Goal: Task Accomplishment & Management: Use online tool/utility

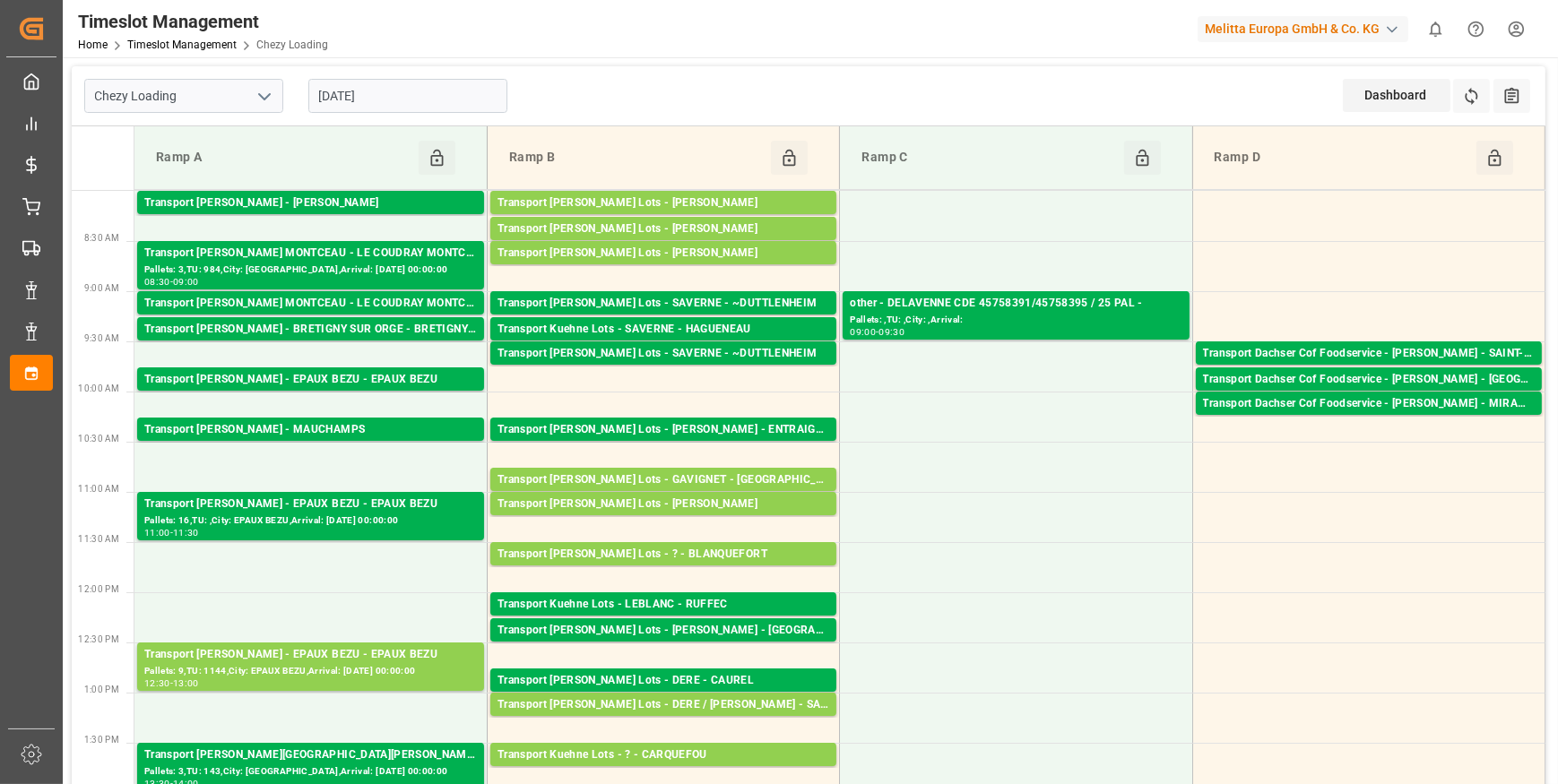
scroll to position [243, 0]
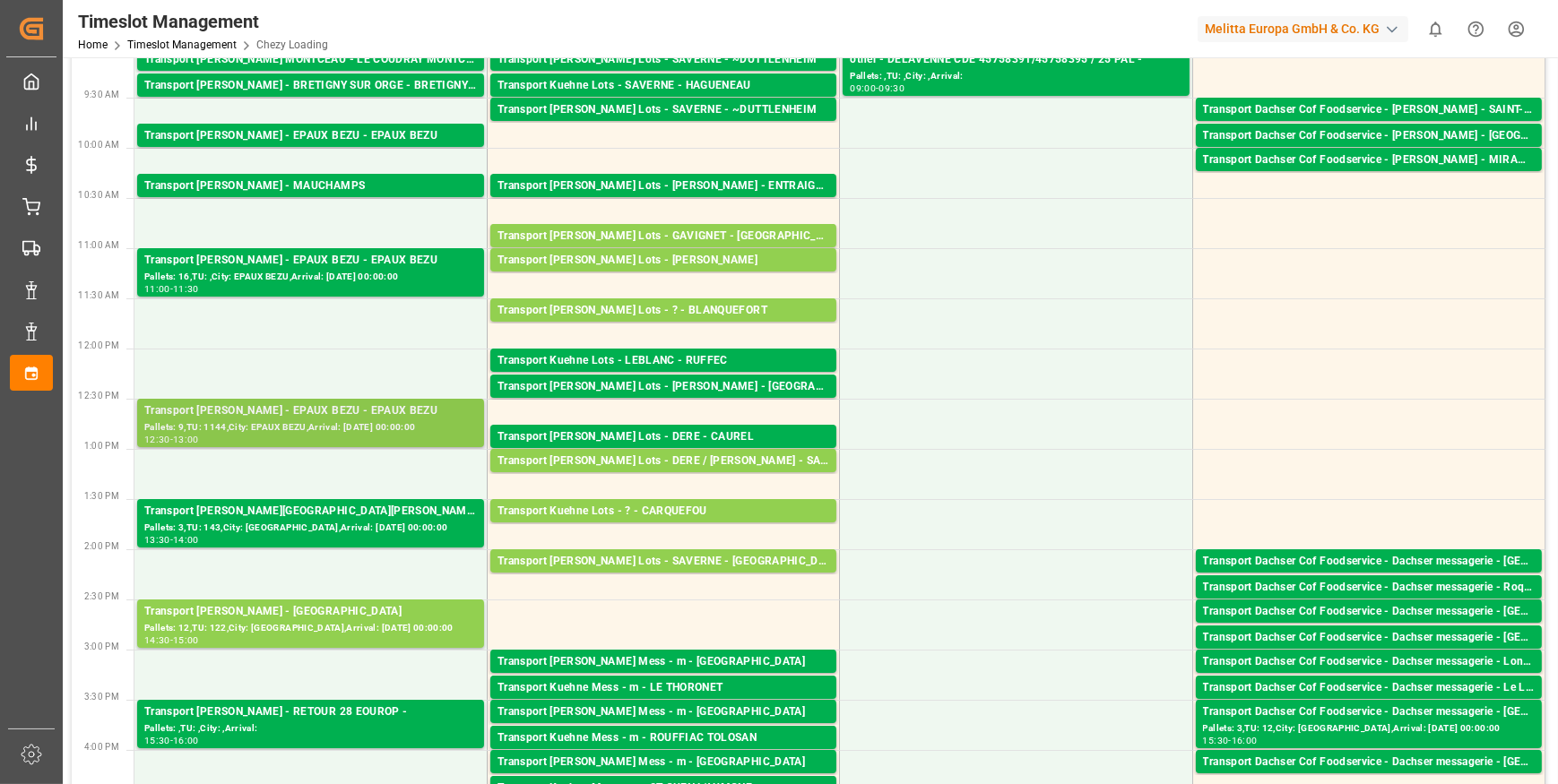
click at [376, 420] on div "Pallets: 9,TU: 1144,City: EPAUX BEZU,Arrival: [DATE] 00:00:00" at bounding box center [310, 427] width 333 height 15
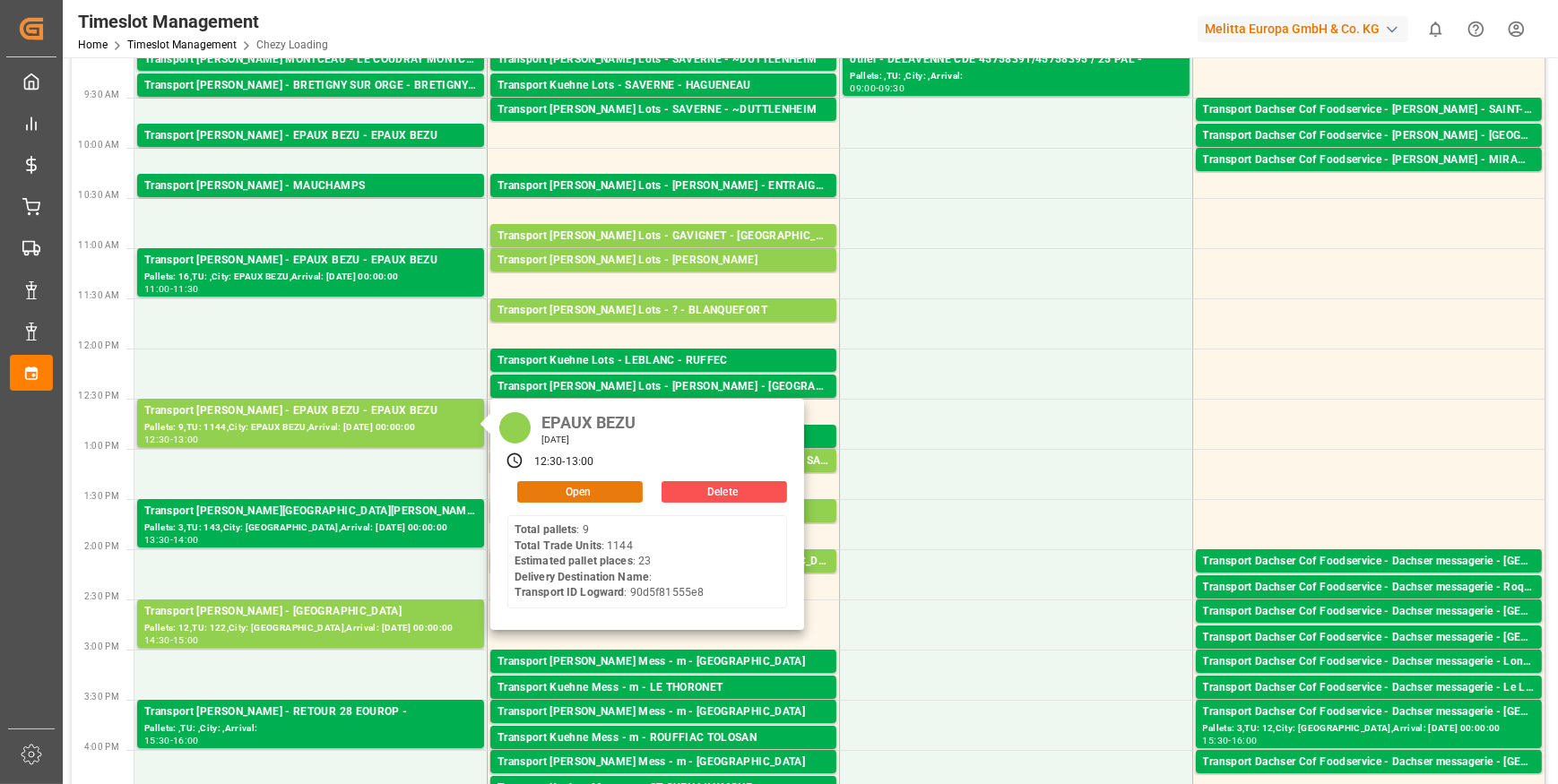
click at [533, 487] on button "Open" at bounding box center [580, 492] width 125 height 22
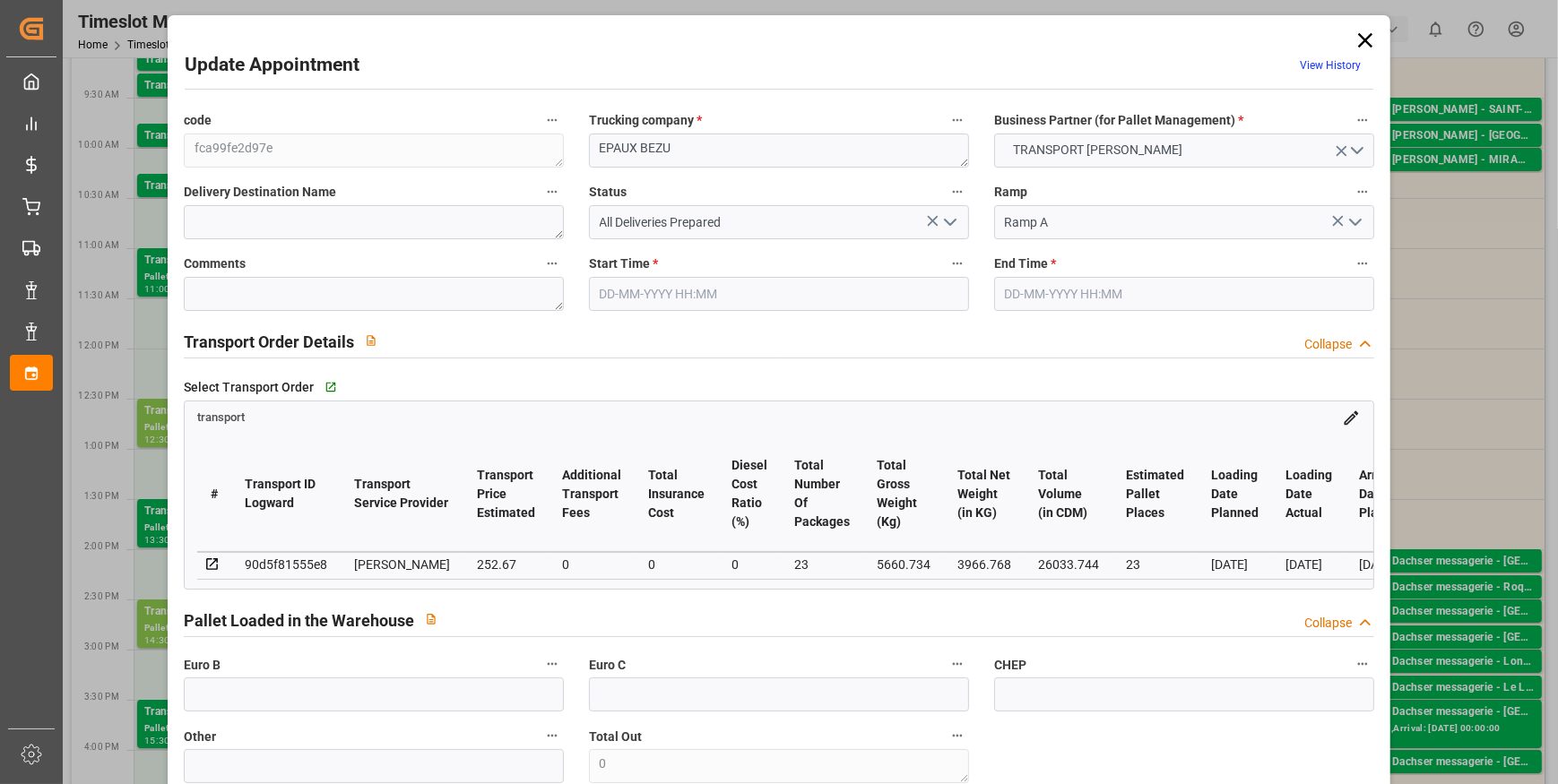
type input "23"
type input "252.67"
type input "0"
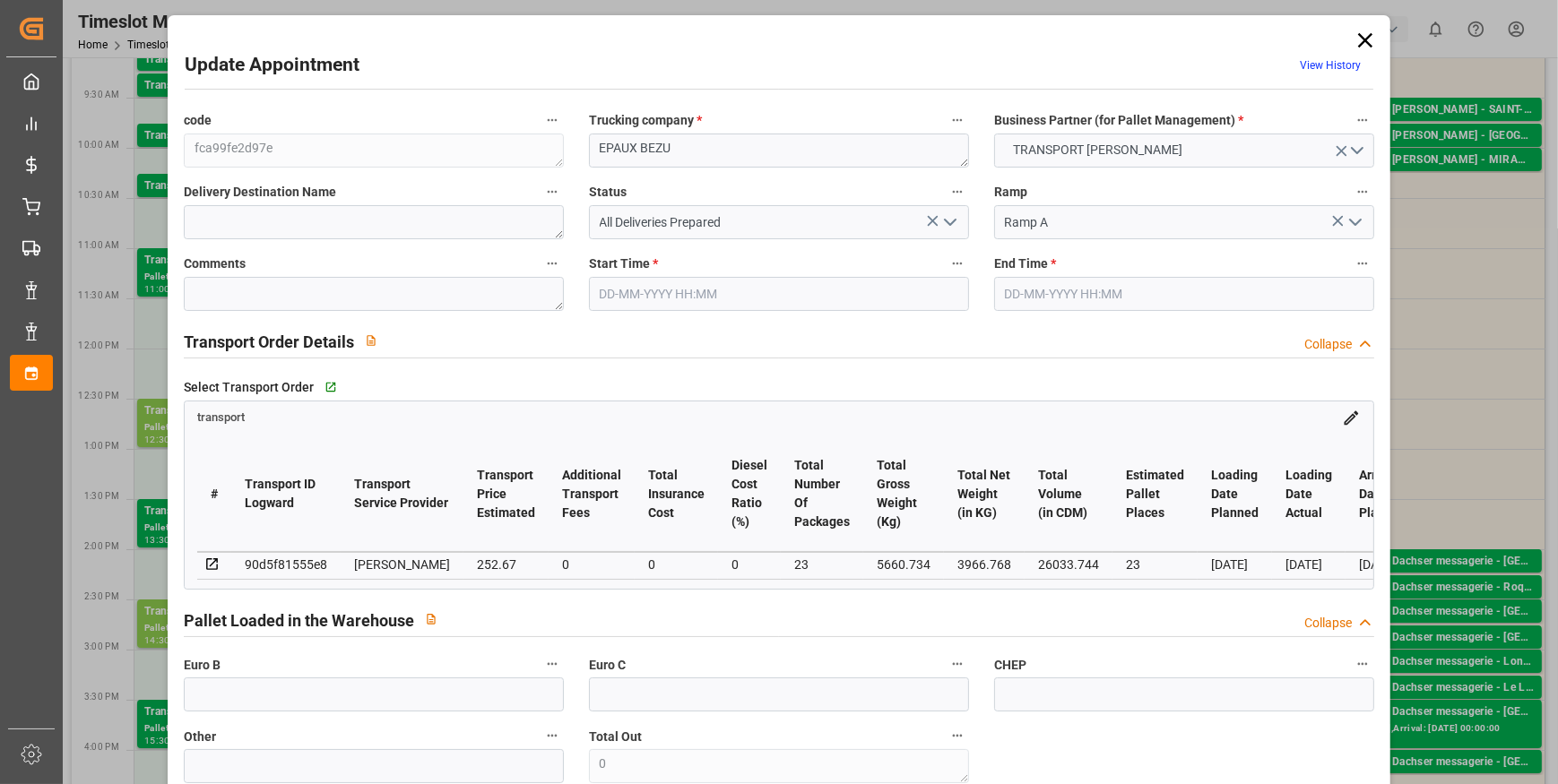
type input "244.1298"
type input "-8.5402"
type input "23"
type input "3966.768"
type input "6587.56"
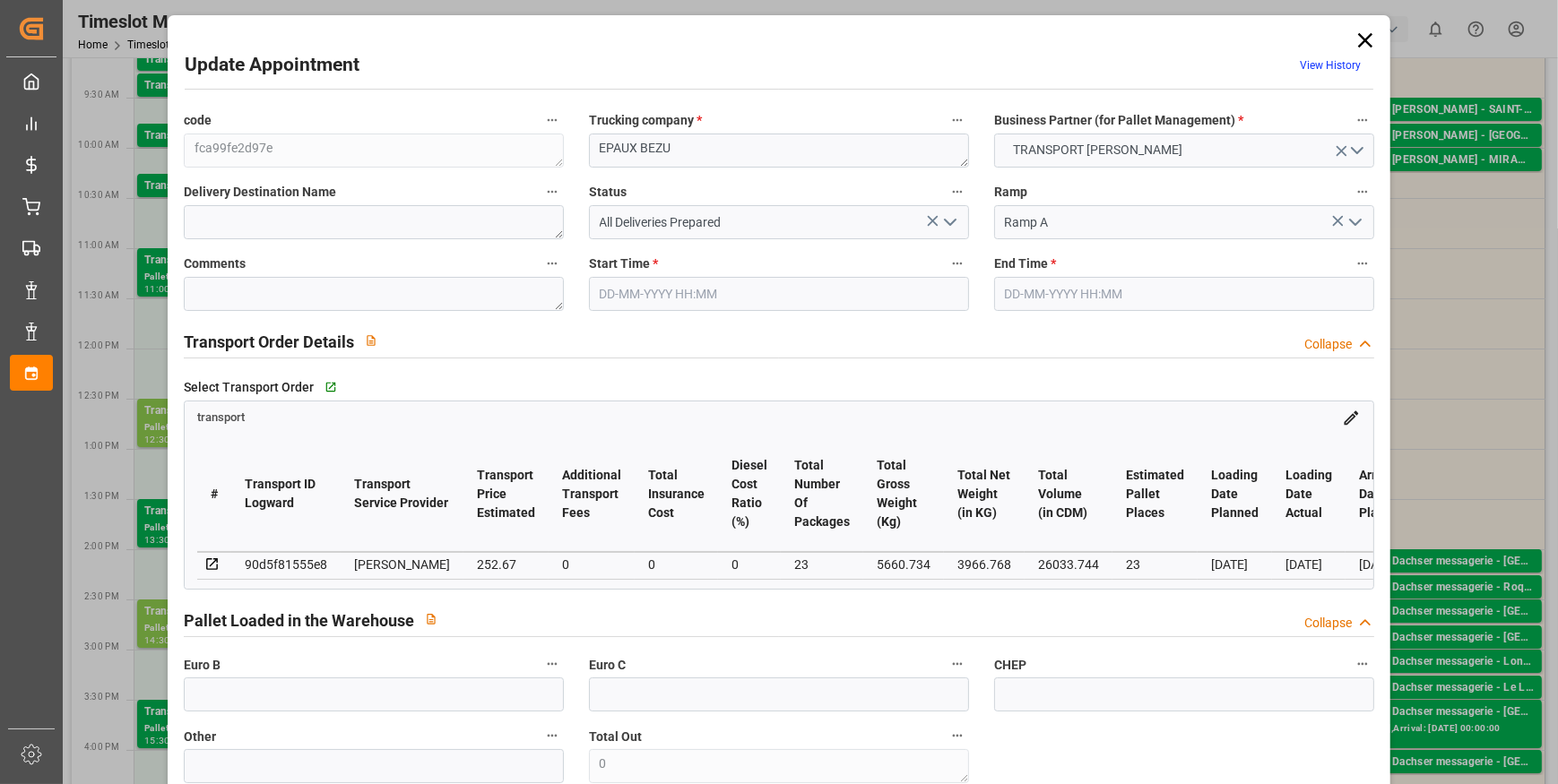
type input "26033.744"
type input "2"
type input "9"
type input "1144"
type input "23"
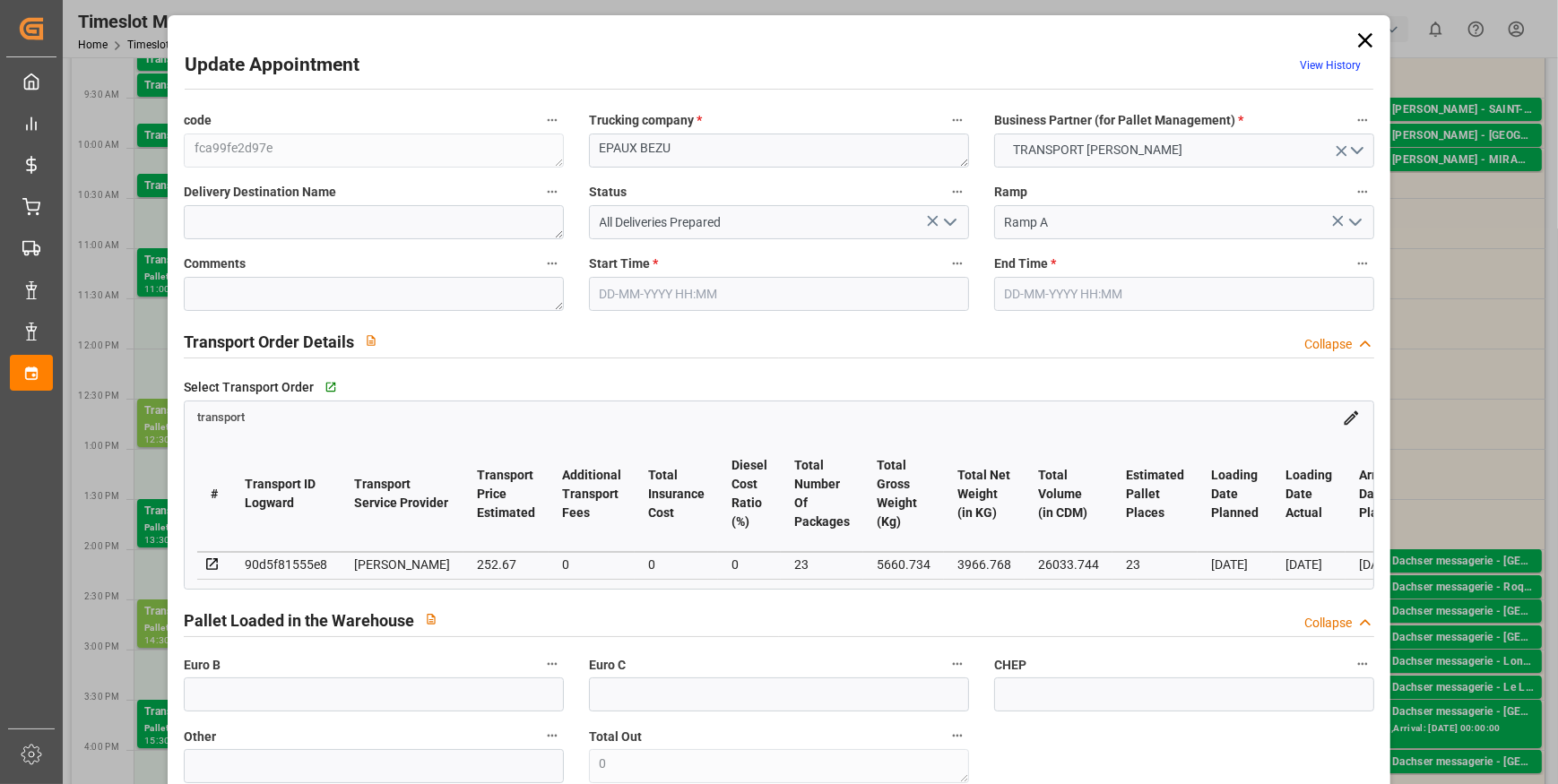
type input "101"
type input "5660.734"
type input "0"
type input "4710.8598"
type input "0"
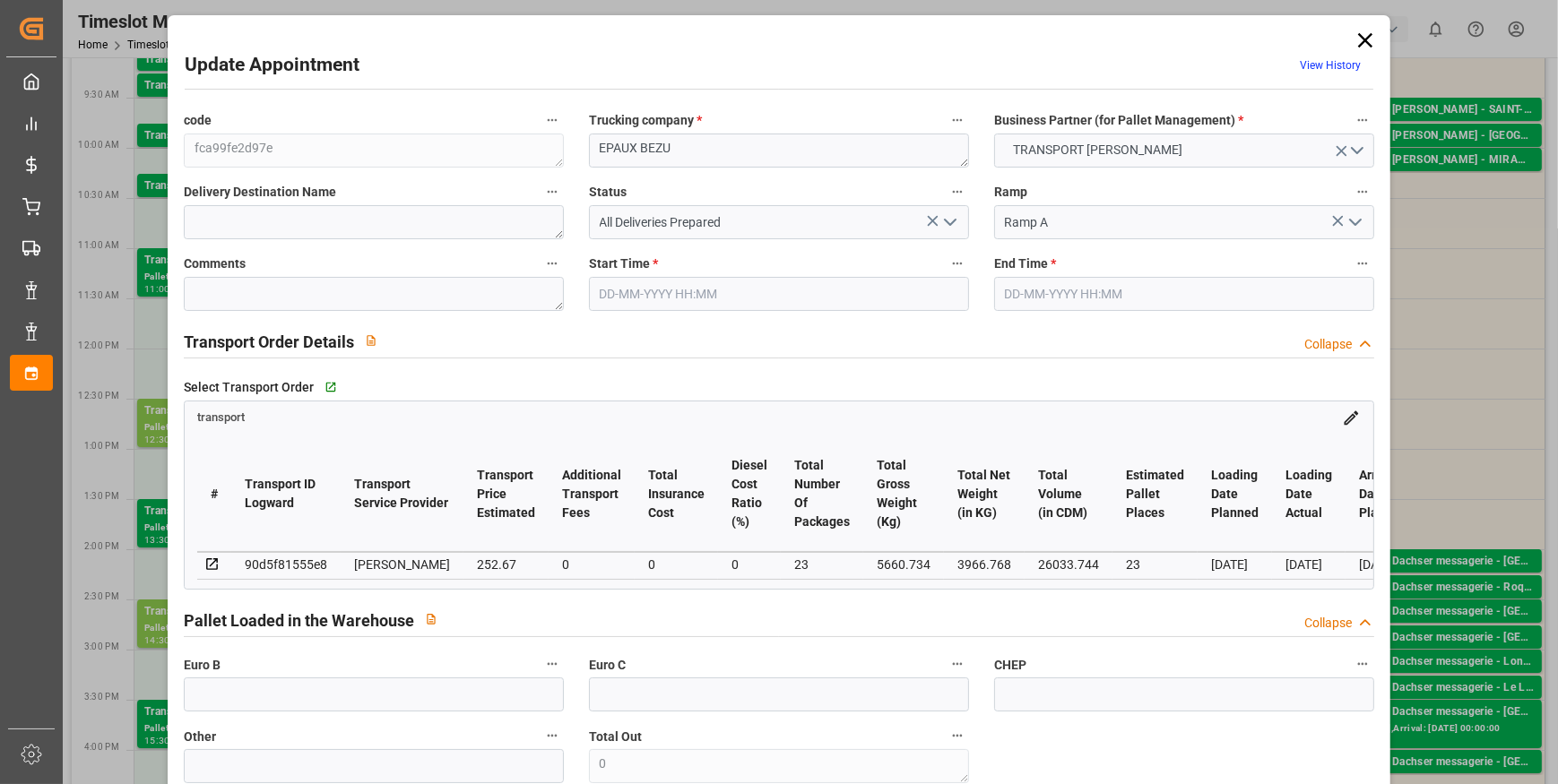
type input "0"
type input "21"
type input "35"
type input "18-09-2025 12:30"
type input "18-09-2025 13:00"
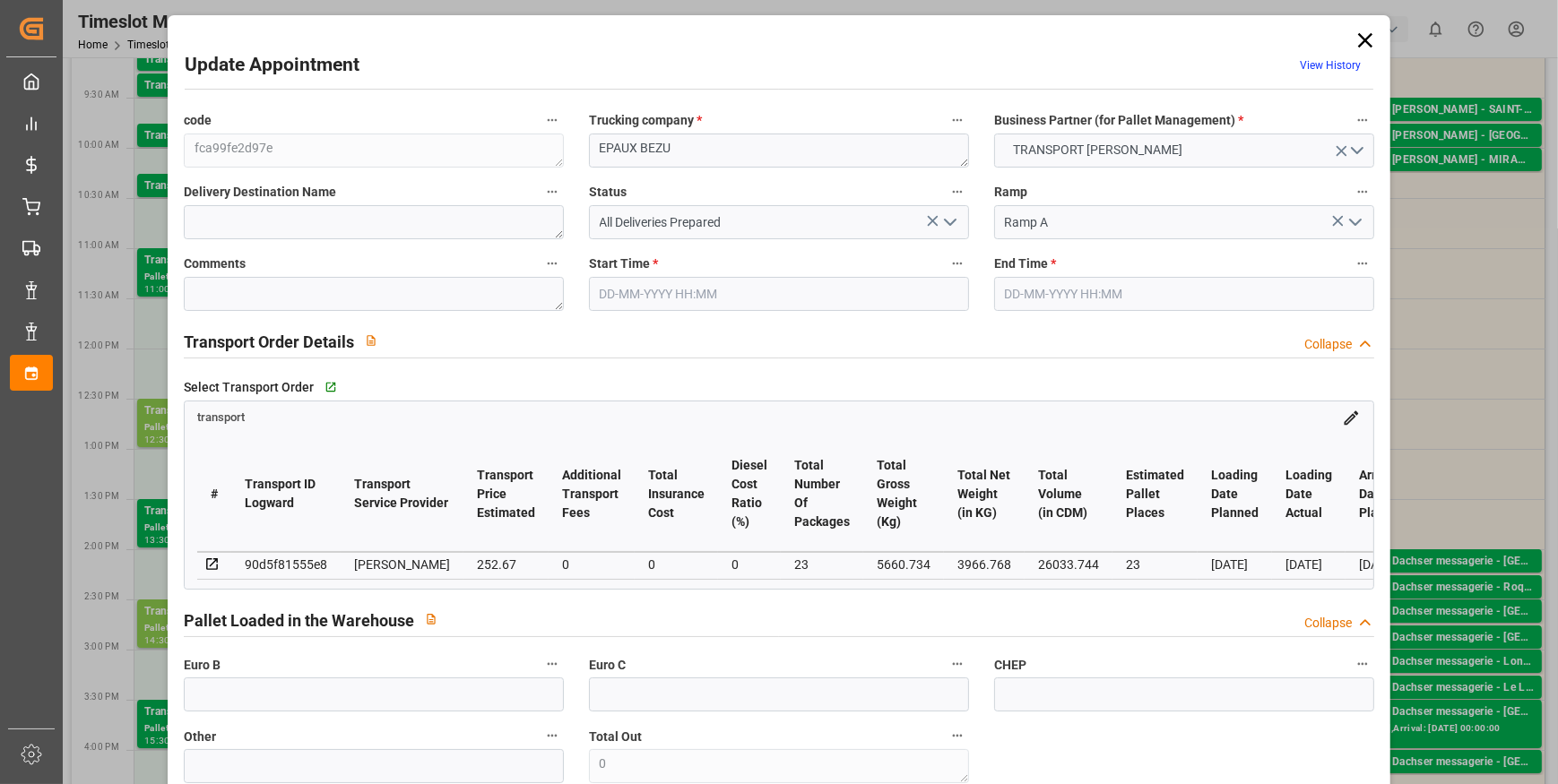
type input "12-09-2025 13:05"
type input "12-09-2025 11:41"
type input "[DATE]"
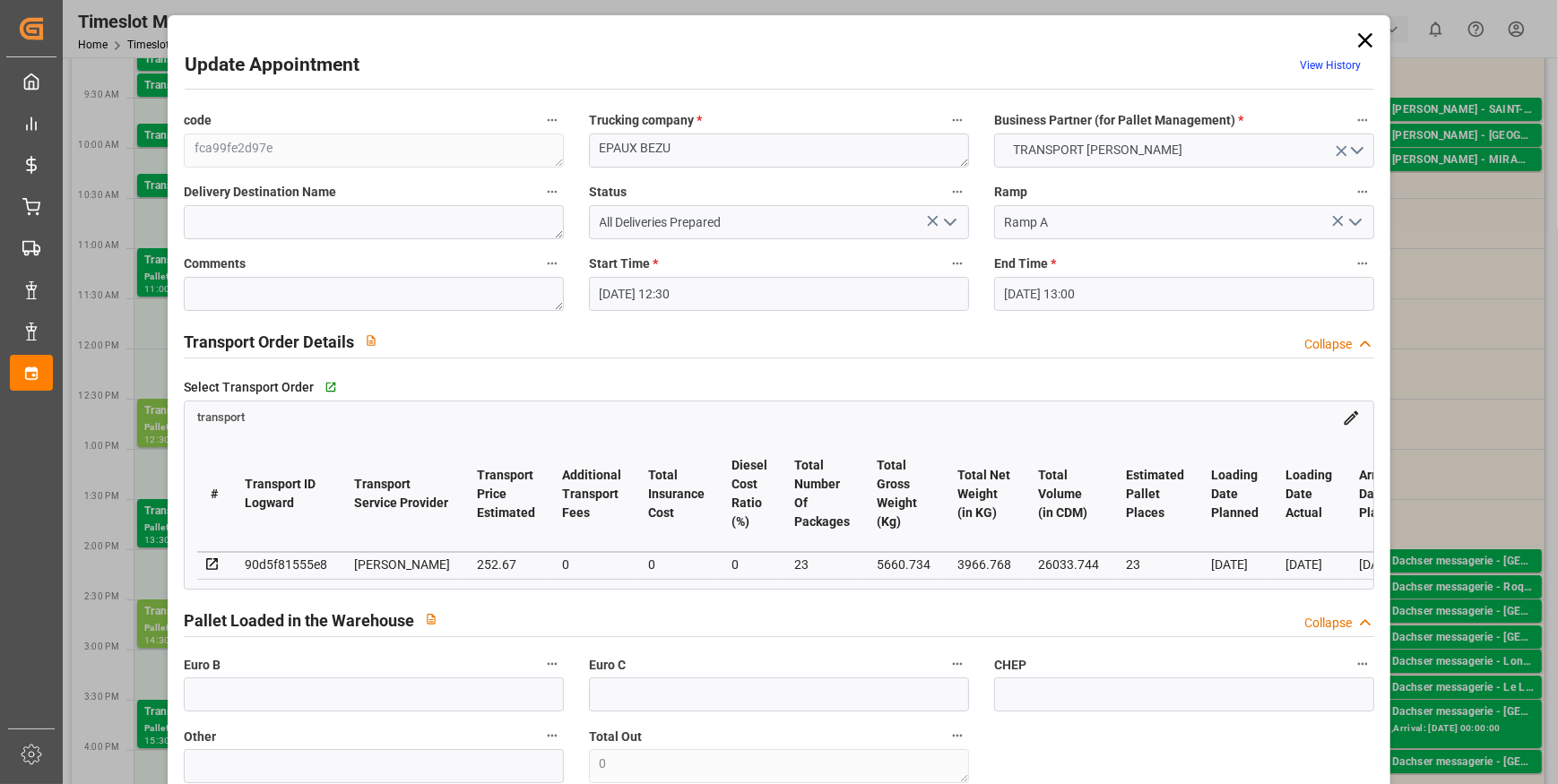
click at [948, 220] on icon "open menu" at bounding box center [951, 223] width 22 height 22
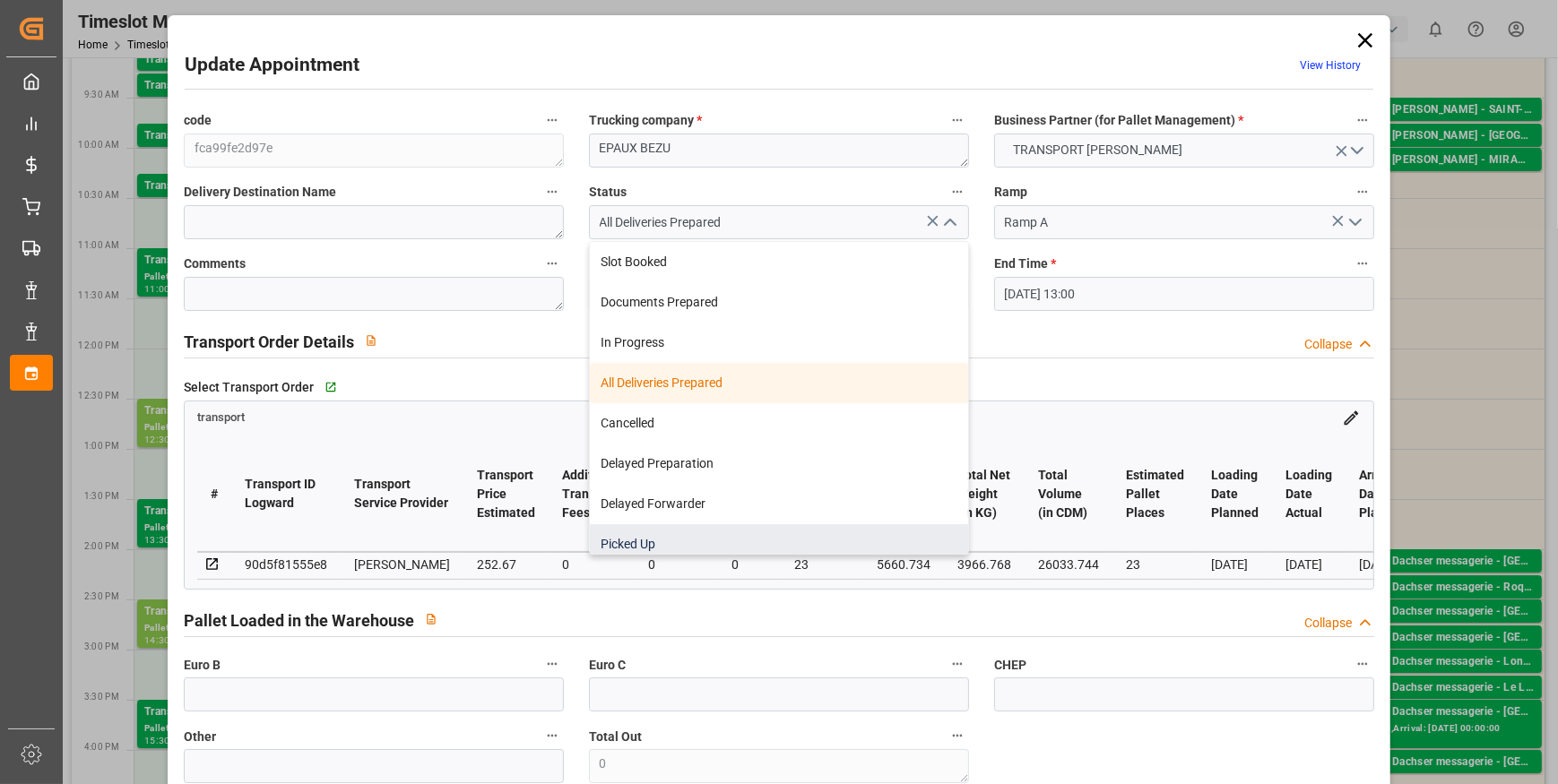
click at [645, 539] on div "Picked Up" at bounding box center [779, 544] width 379 height 41
type input "Picked Up"
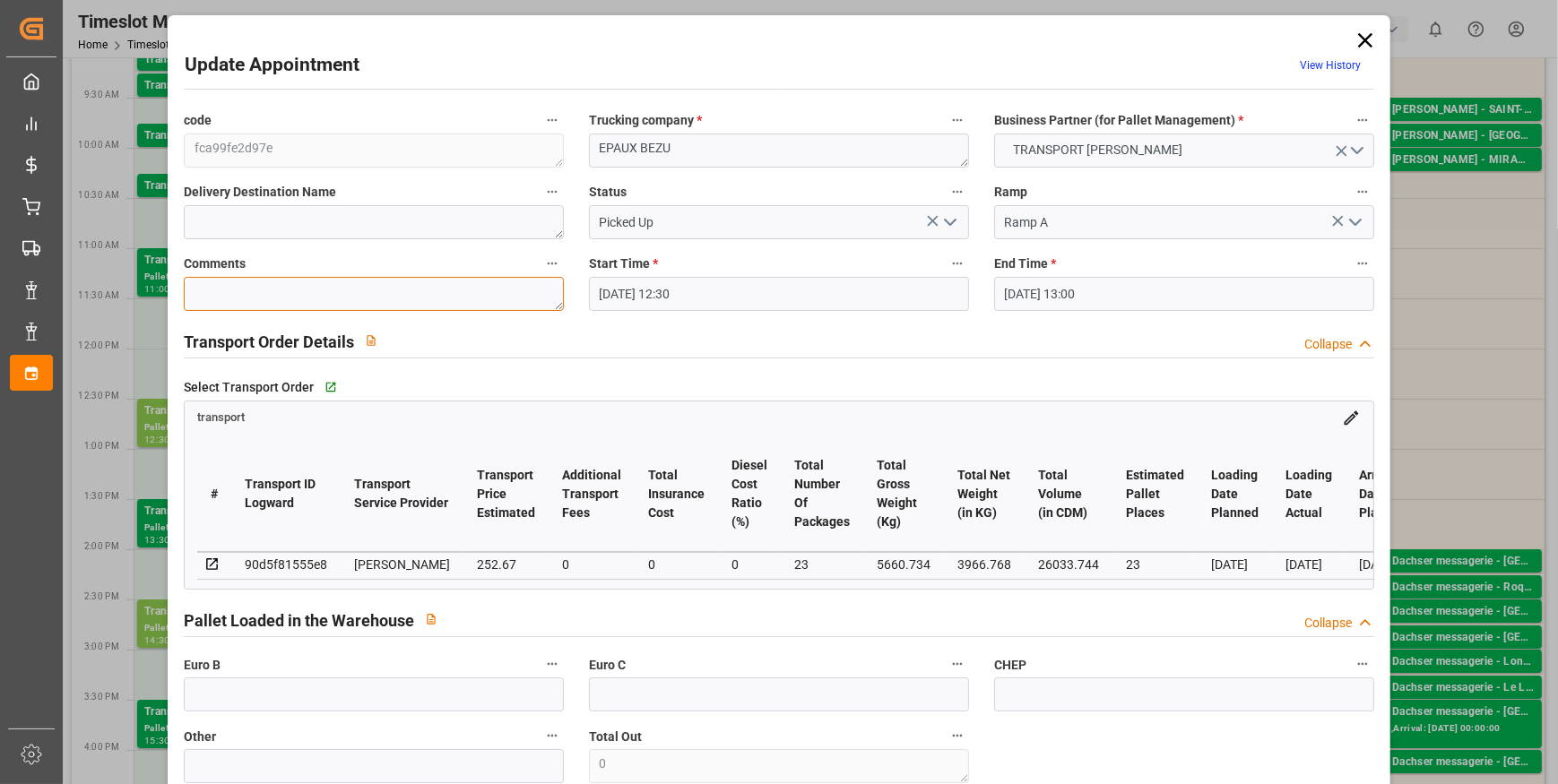
click at [287, 287] on textarea at bounding box center [374, 294] width 380 height 34
type textarea "AP 23"
click at [235, 692] on input "text" at bounding box center [374, 695] width 380 height 34
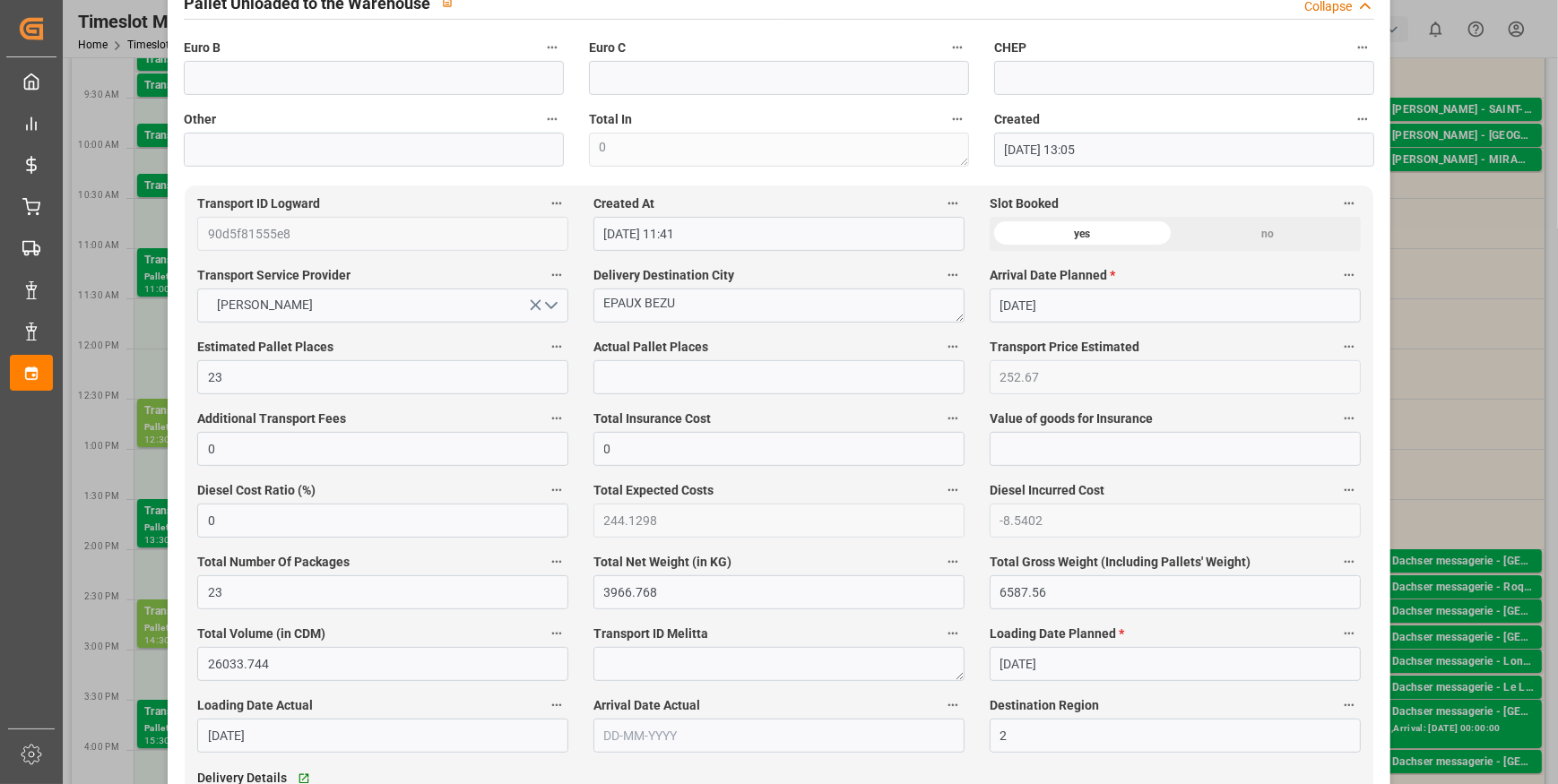
scroll to position [815, 0]
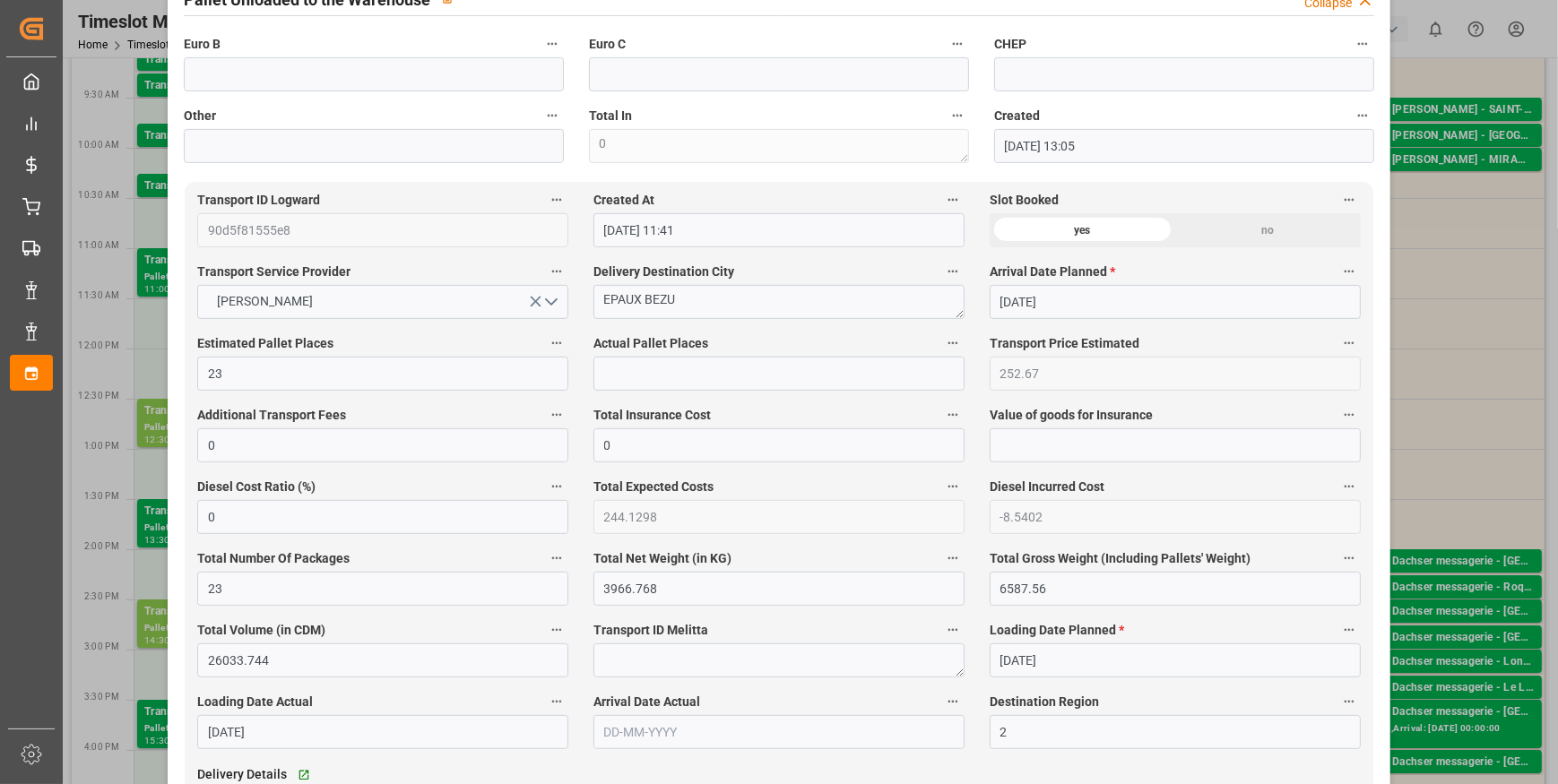
type input "23"
click at [639, 379] on input "text" at bounding box center [779, 374] width 371 height 34
type input "23"
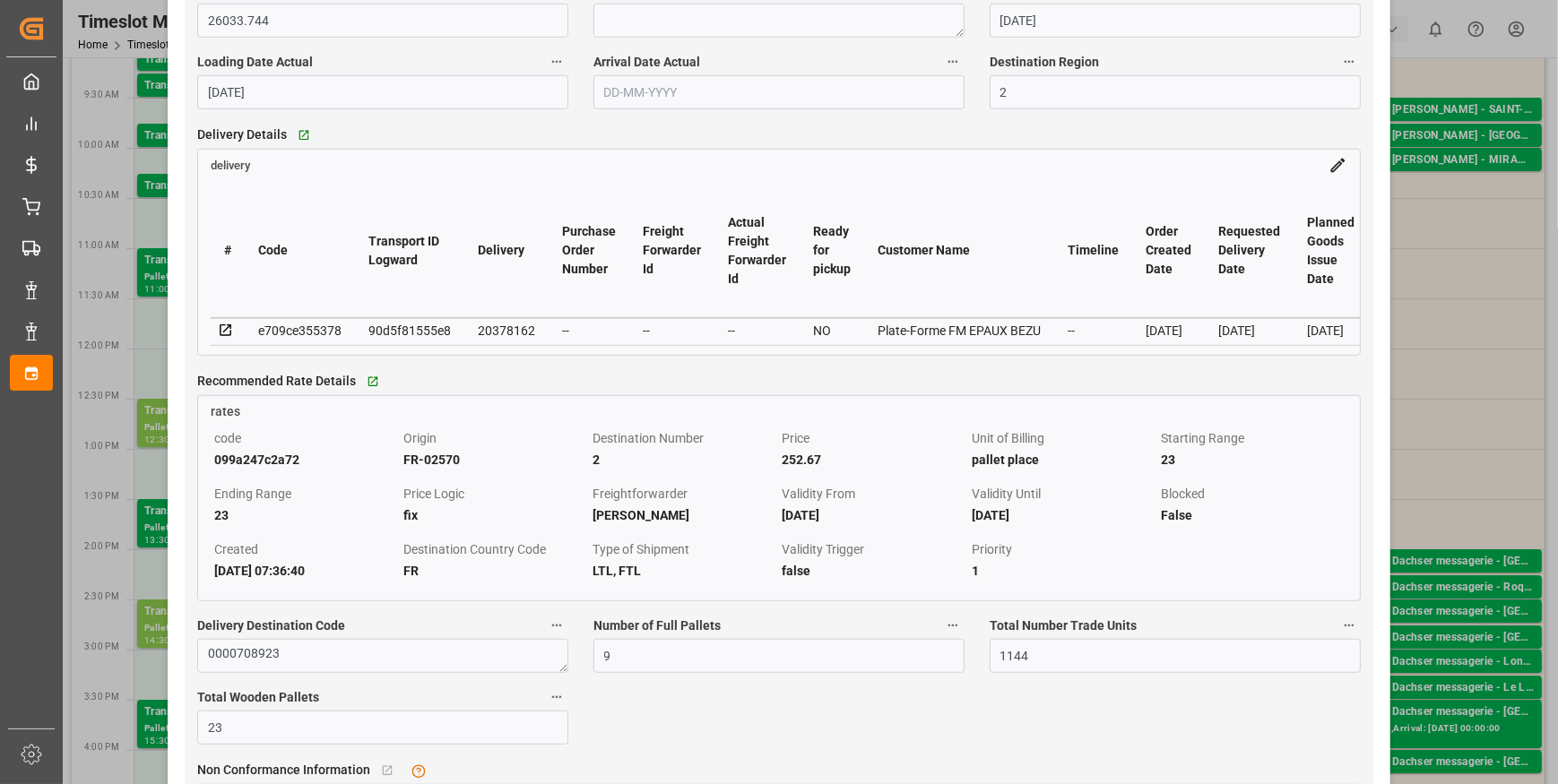
scroll to position [1466, 0]
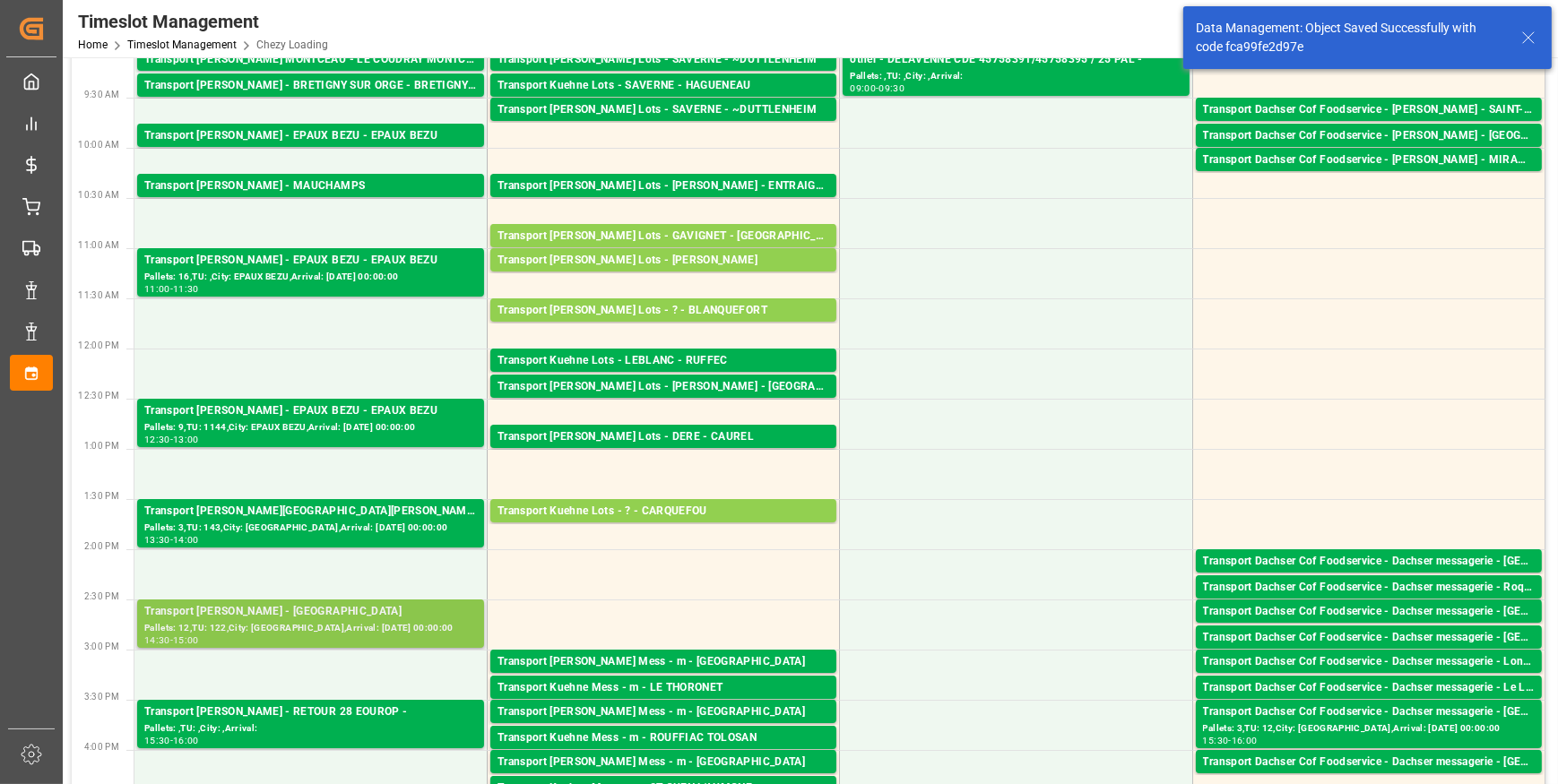
click at [373, 632] on div "Pallets: 12,TU: 122,City: [GEOGRAPHIC_DATA],Arrival: [DATE] 00:00:00" at bounding box center [310, 628] width 333 height 15
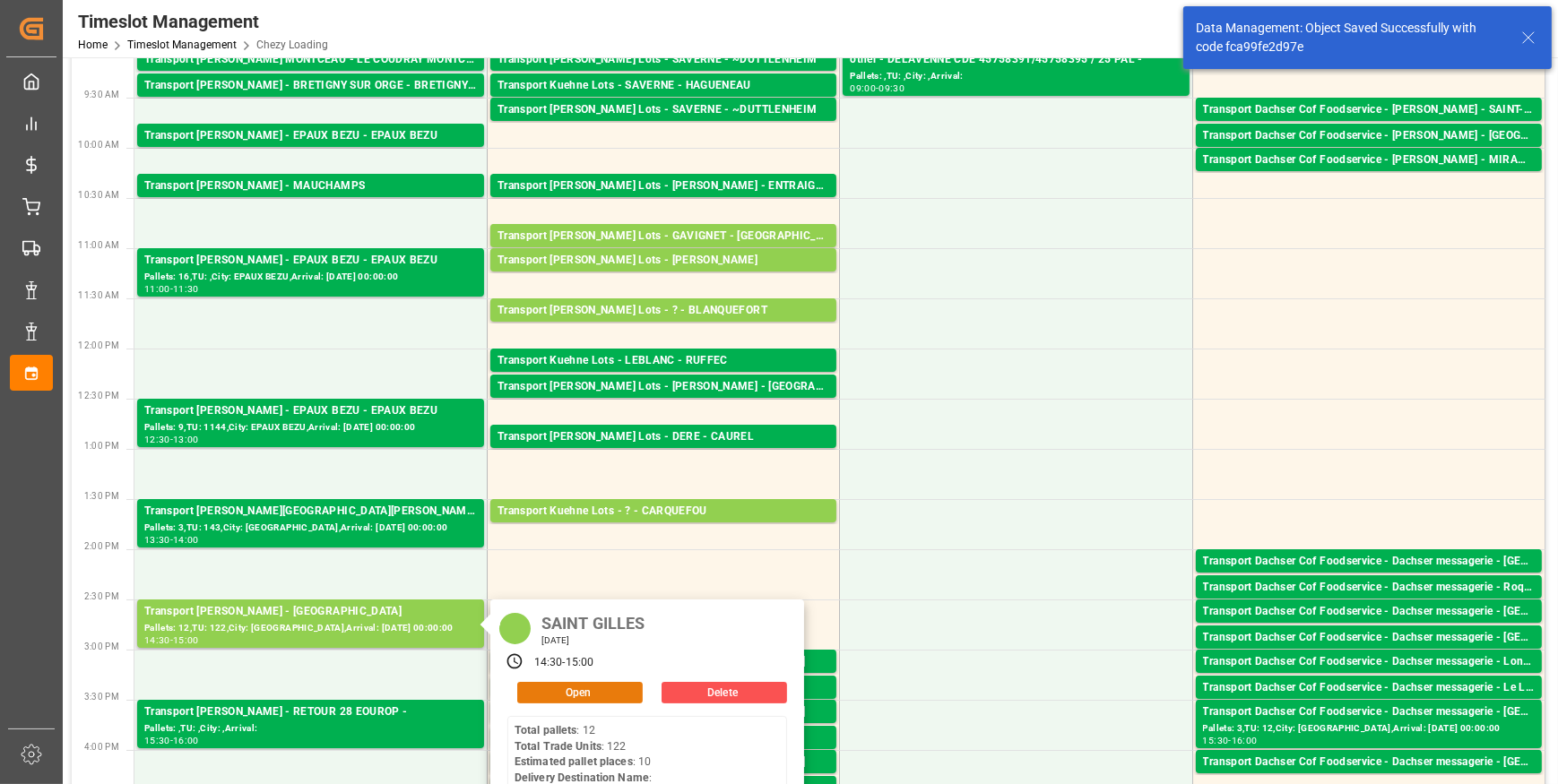
click at [631, 698] on button "Open" at bounding box center [580, 693] width 125 height 22
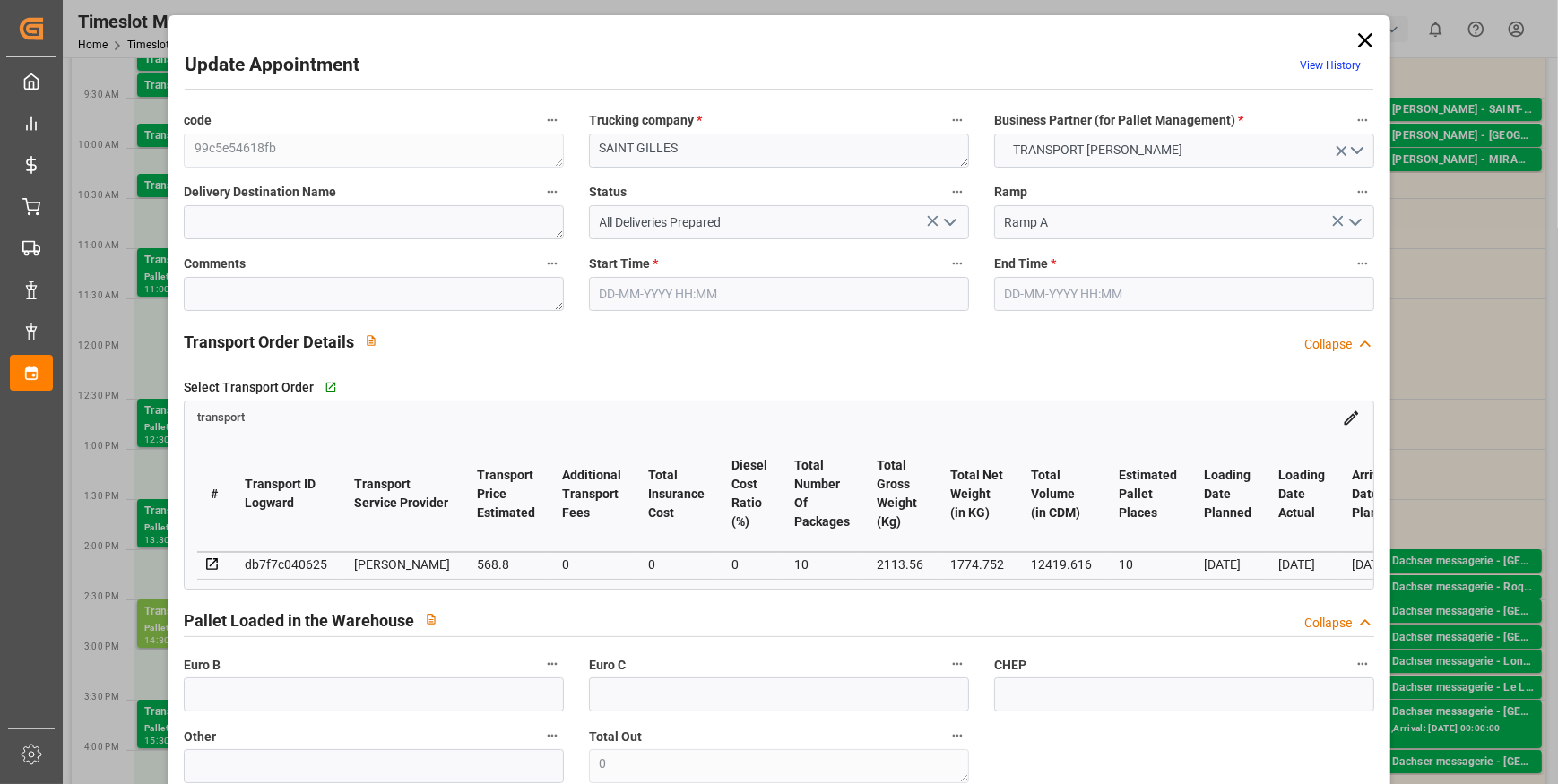
type input "10"
type input "568.8"
type input "0"
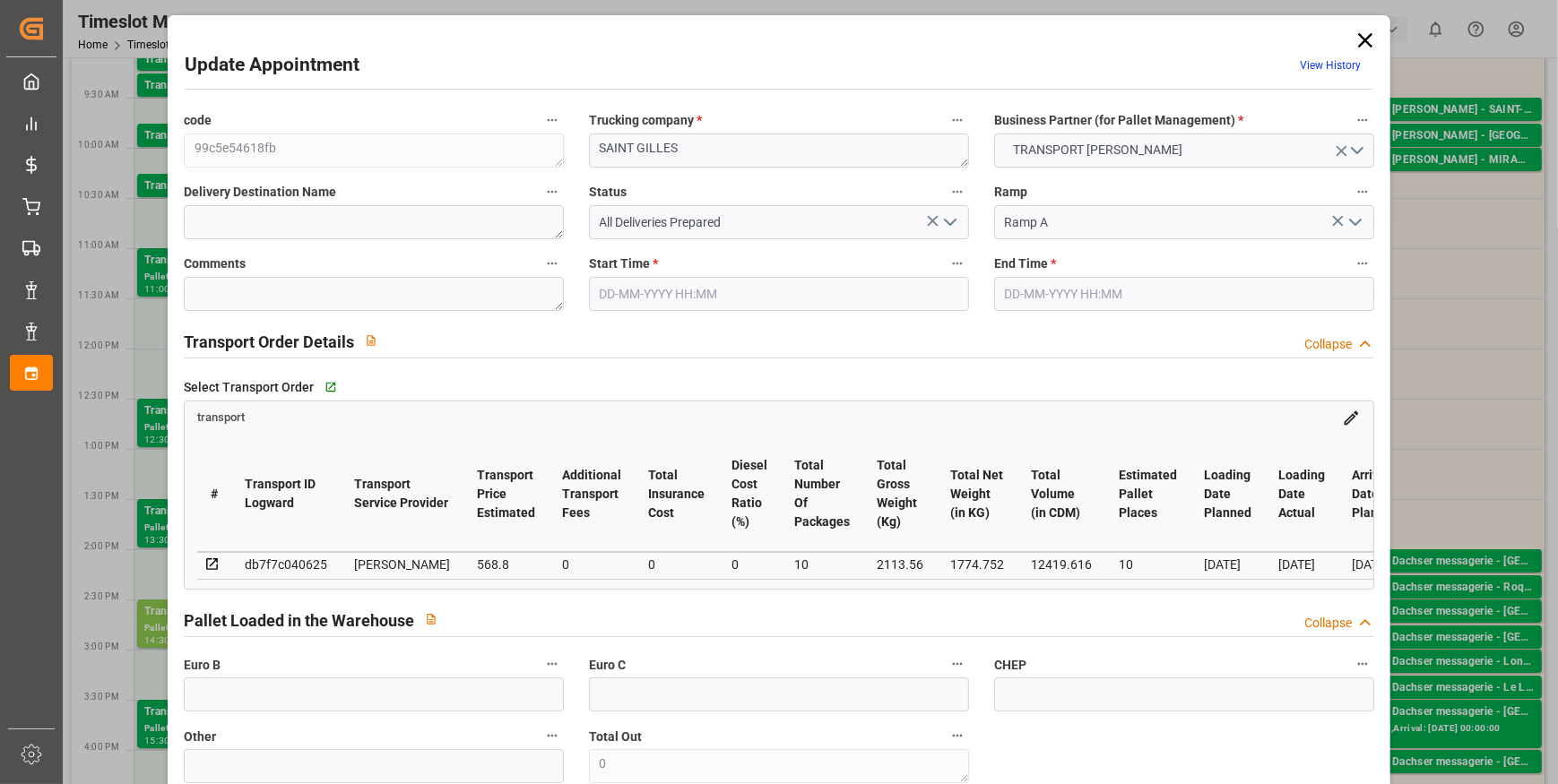
type input "549.5746"
type input "-19.2254"
type input "10"
type input "1774.752"
type input "2357.24"
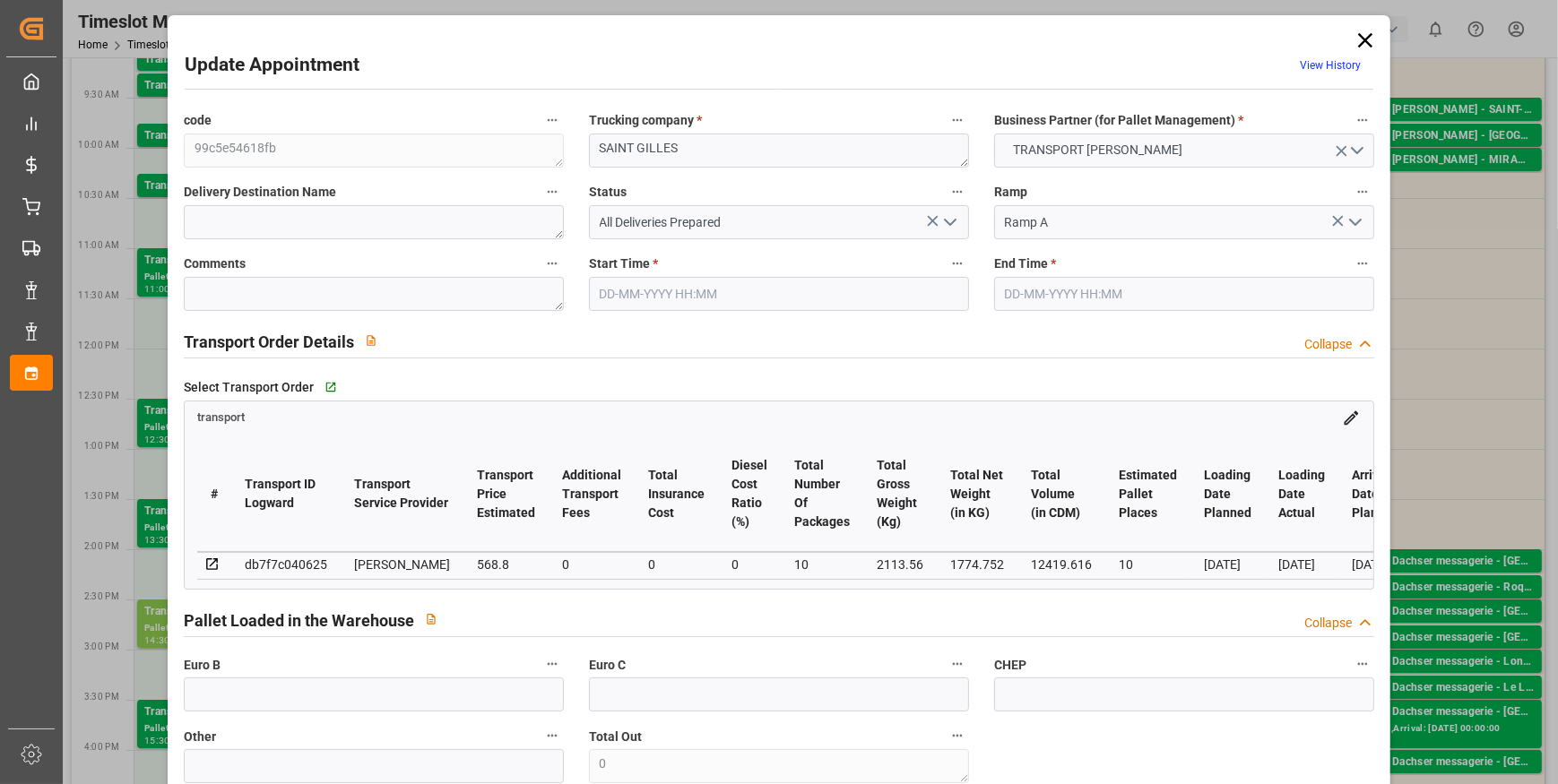
type input "12419.616"
type input "30"
type input "12"
type input "122"
type input "10"
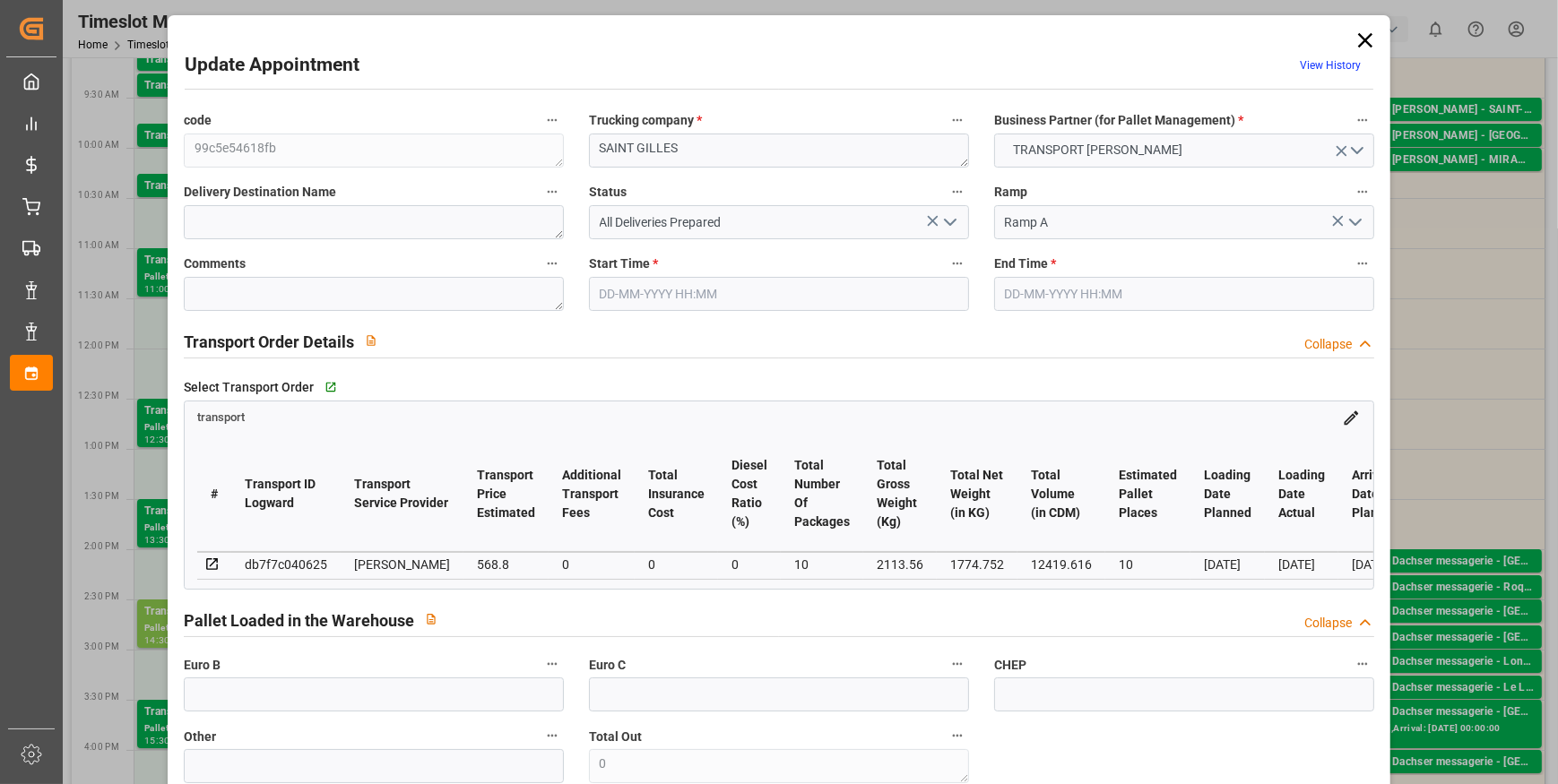
type input "101"
type input "2113.56"
type input "0"
type input "4710.8598"
type input "0"
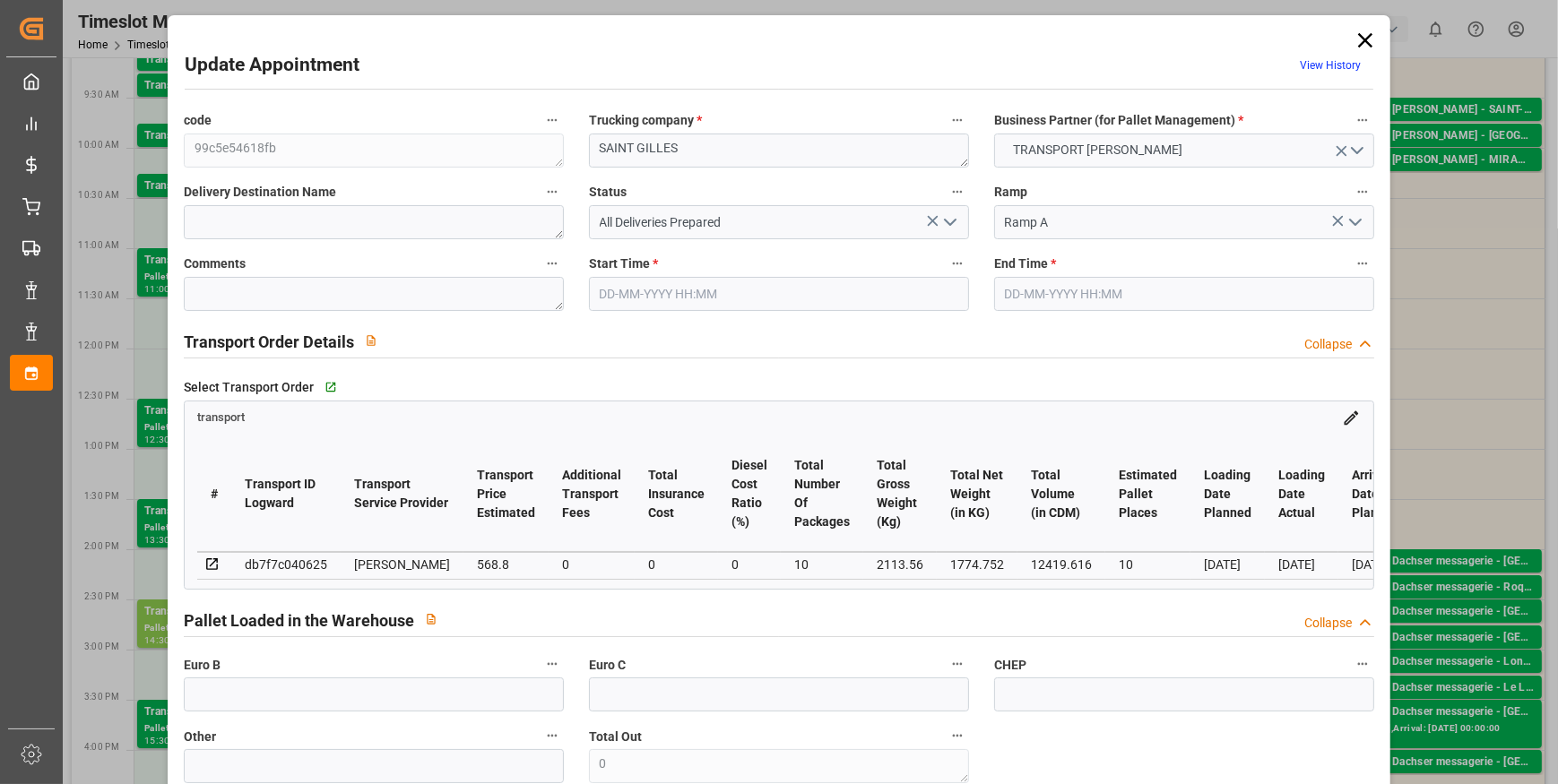
type input "0"
type input "21"
type input "35"
type input "18-09-2025 14:30"
type input "18-09-2025 15:00"
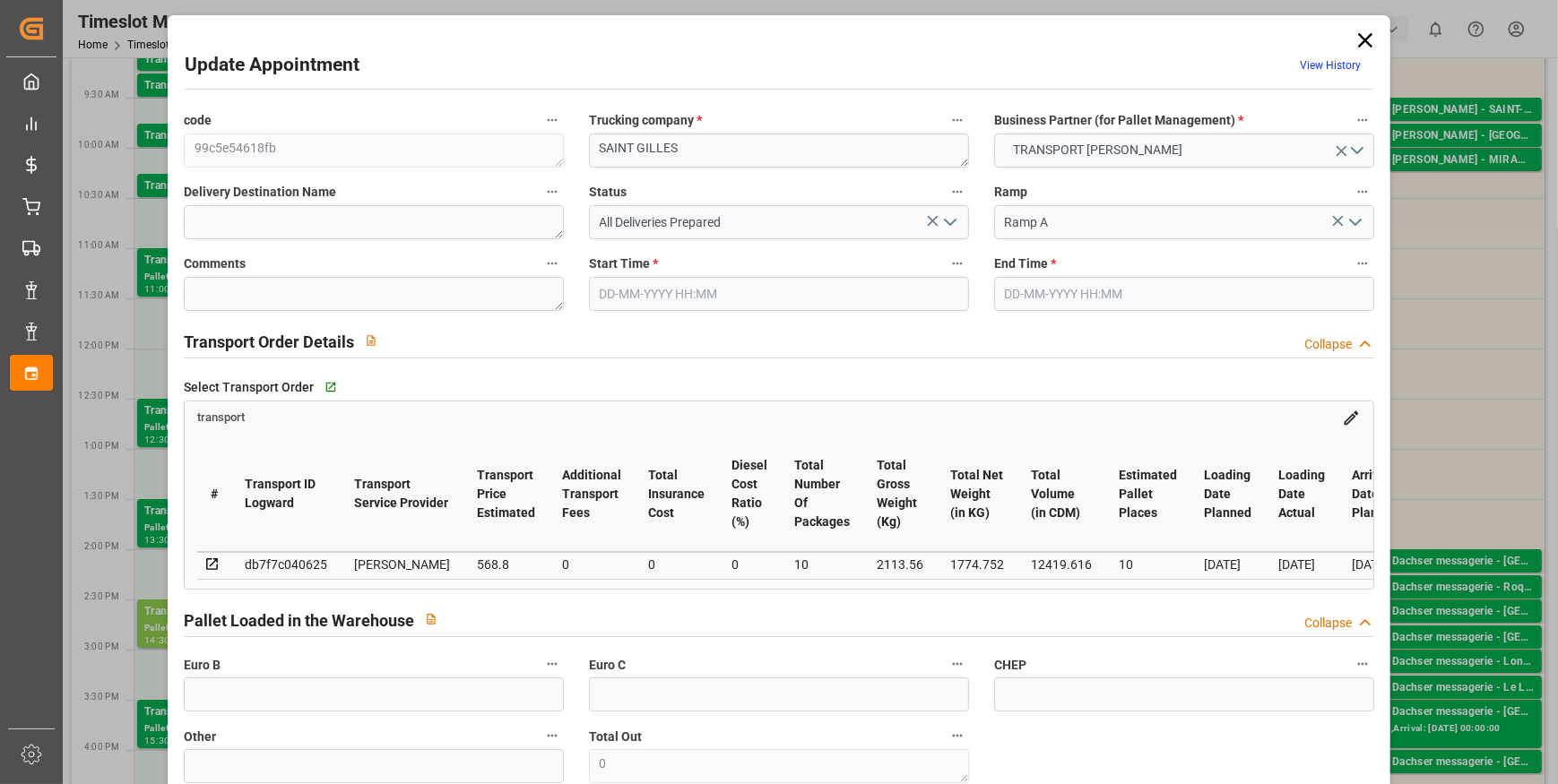
type input "17-09-2025 12:07"
type input "[DATE] 11:37"
type input "[DATE]"
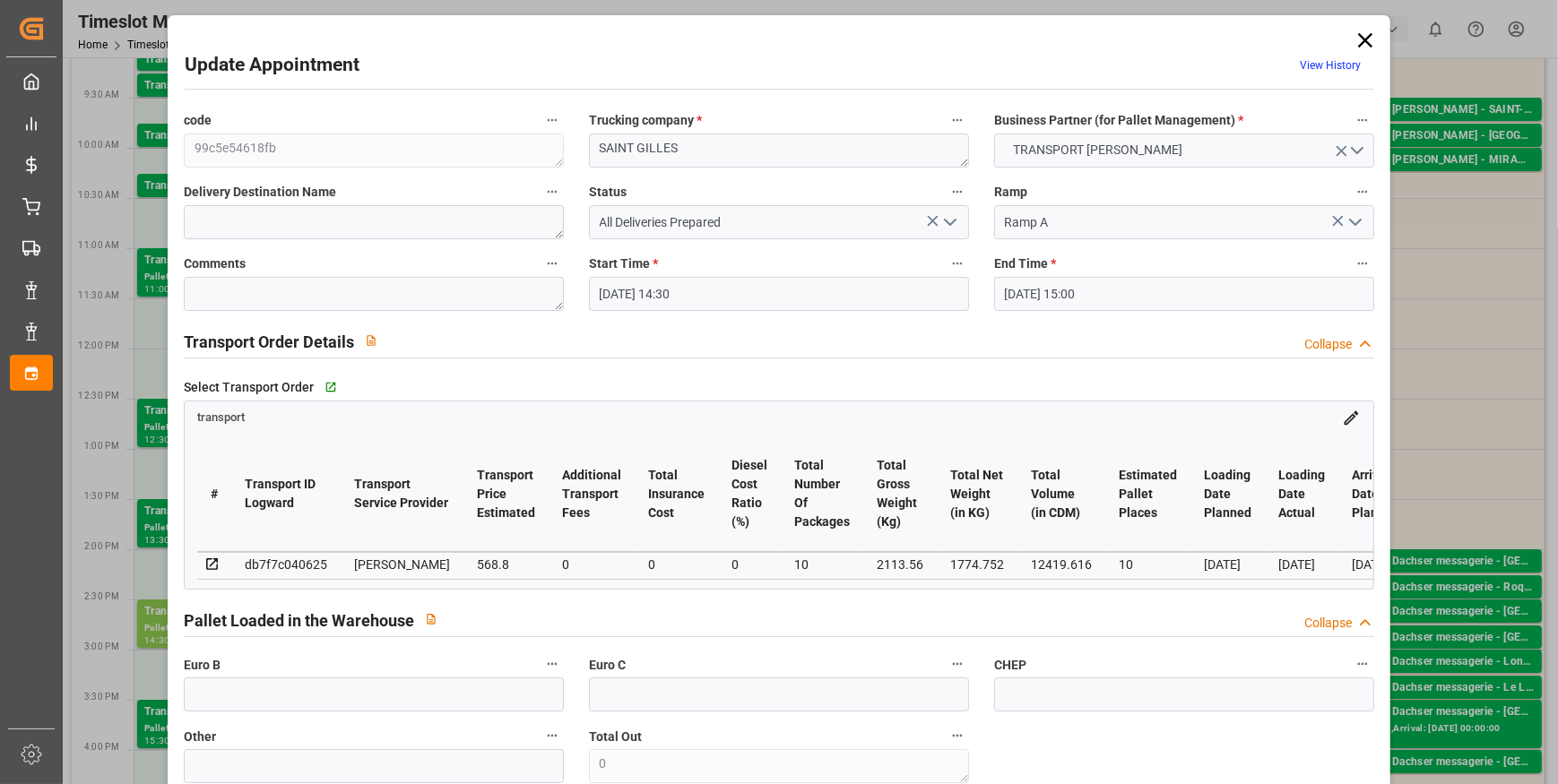
click at [950, 216] on icon "open menu" at bounding box center [951, 223] width 22 height 22
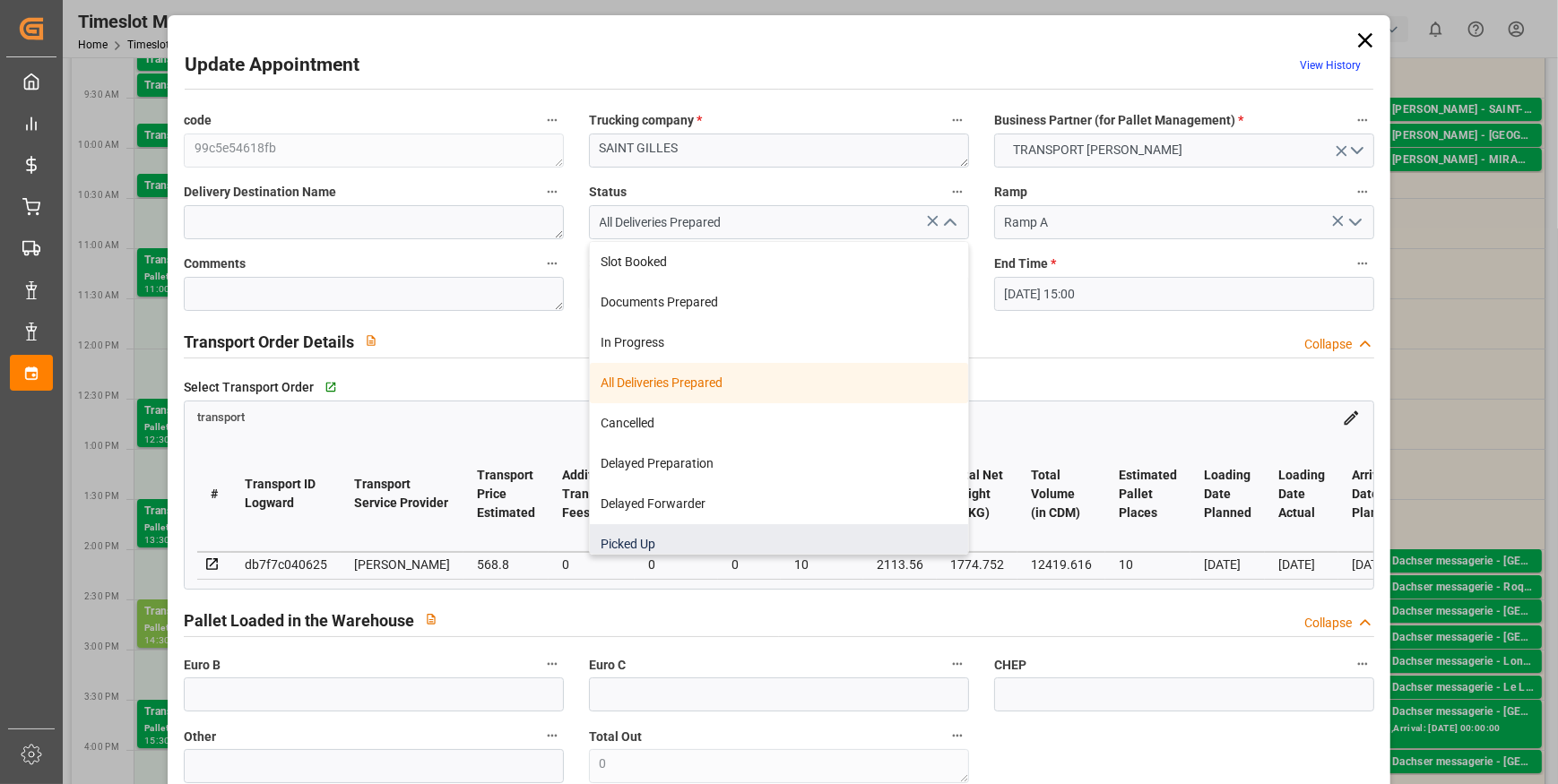
click at [658, 533] on div "Picked Up" at bounding box center [779, 544] width 379 height 41
type input "Picked Up"
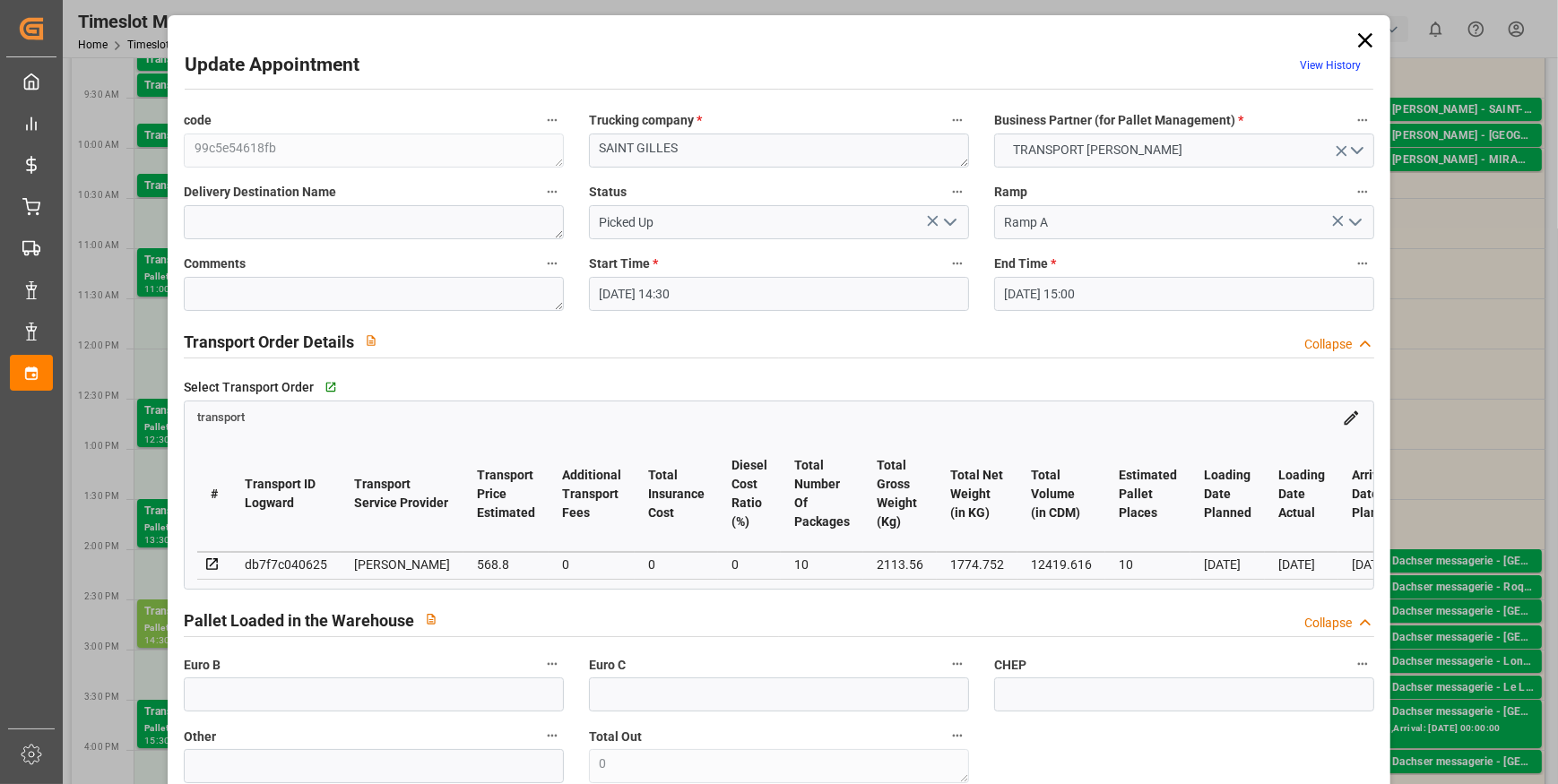
click at [951, 214] on icon "open menu" at bounding box center [951, 223] width 22 height 22
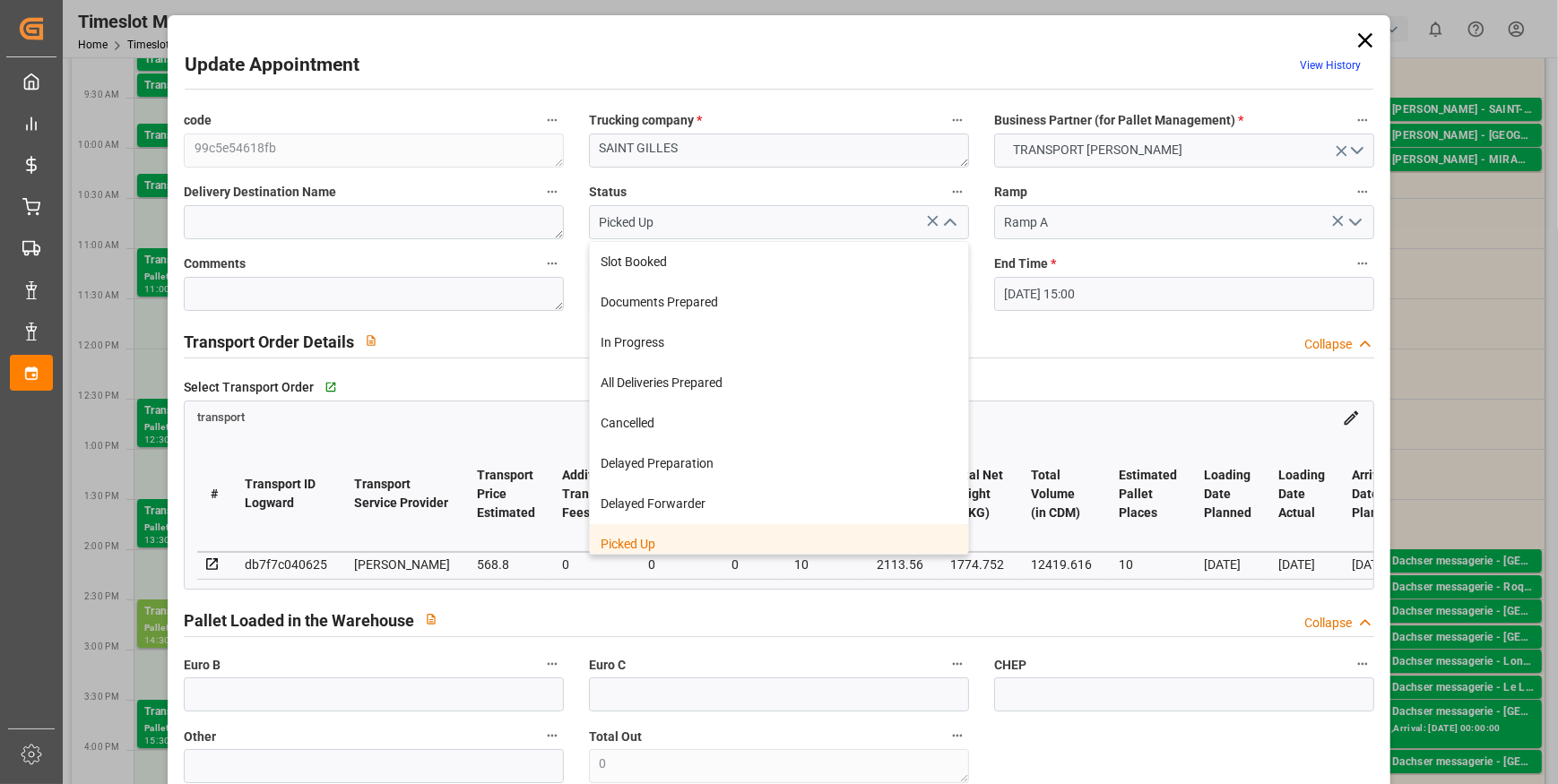
click at [630, 541] on div "Picked Up" at bounding box center [779, 544] width 379 height 41
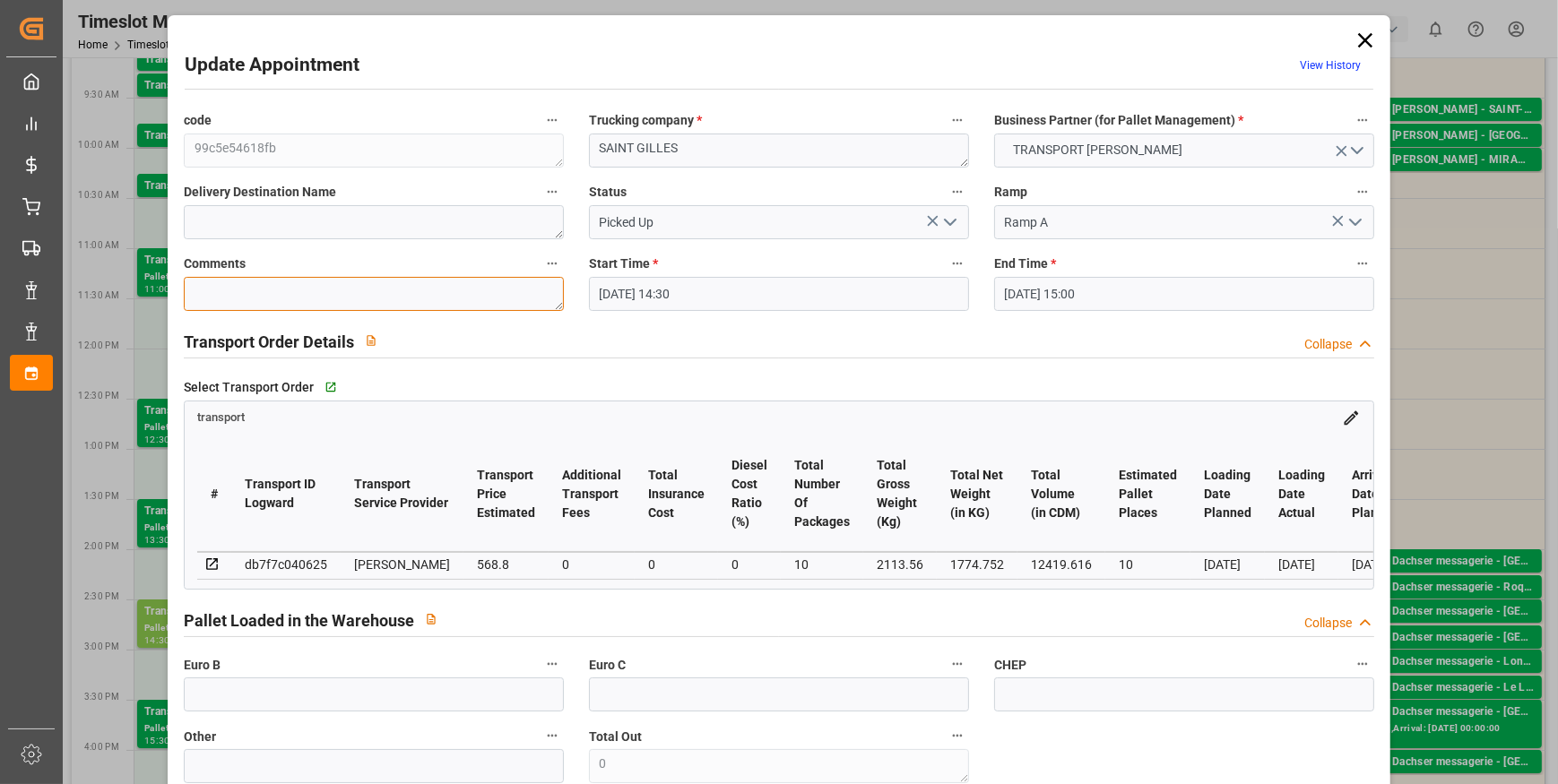
click at [235, 293] on textarea at bounding box center [374, 294] width 380 height 34
type textarea "AP 10"
drag, startPoint x: 233, startPoint y: 681, endPoint x: 242, endPoint y: 688, distance: 11.4
click at [242, 688] on div "Euro B" at bounding box center [374, 682] width 406 height 72
click at [242, 699] on input "text" at bounding box center [374, 695] width 380 height 34
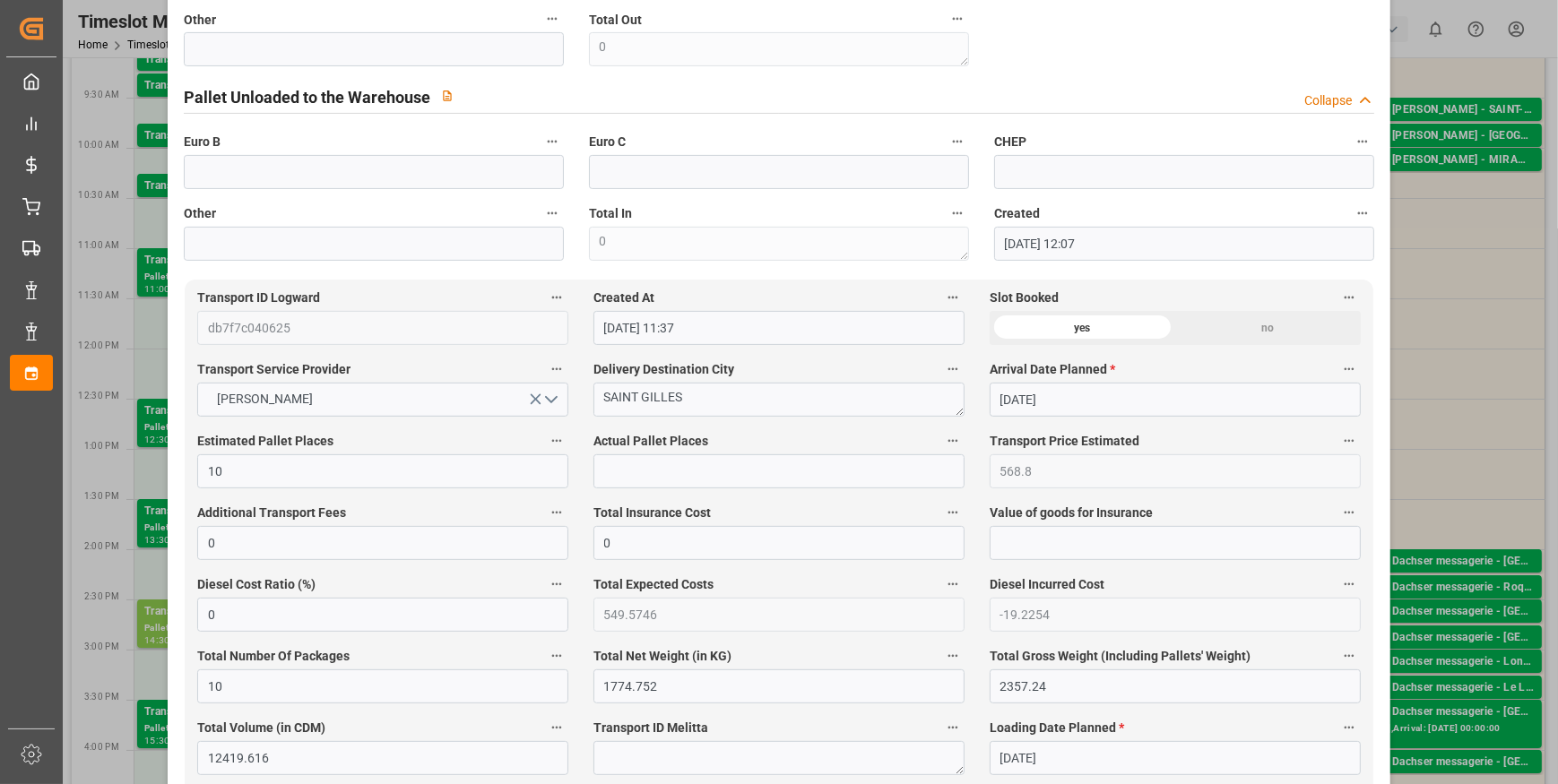
scroll to position [733, 0]
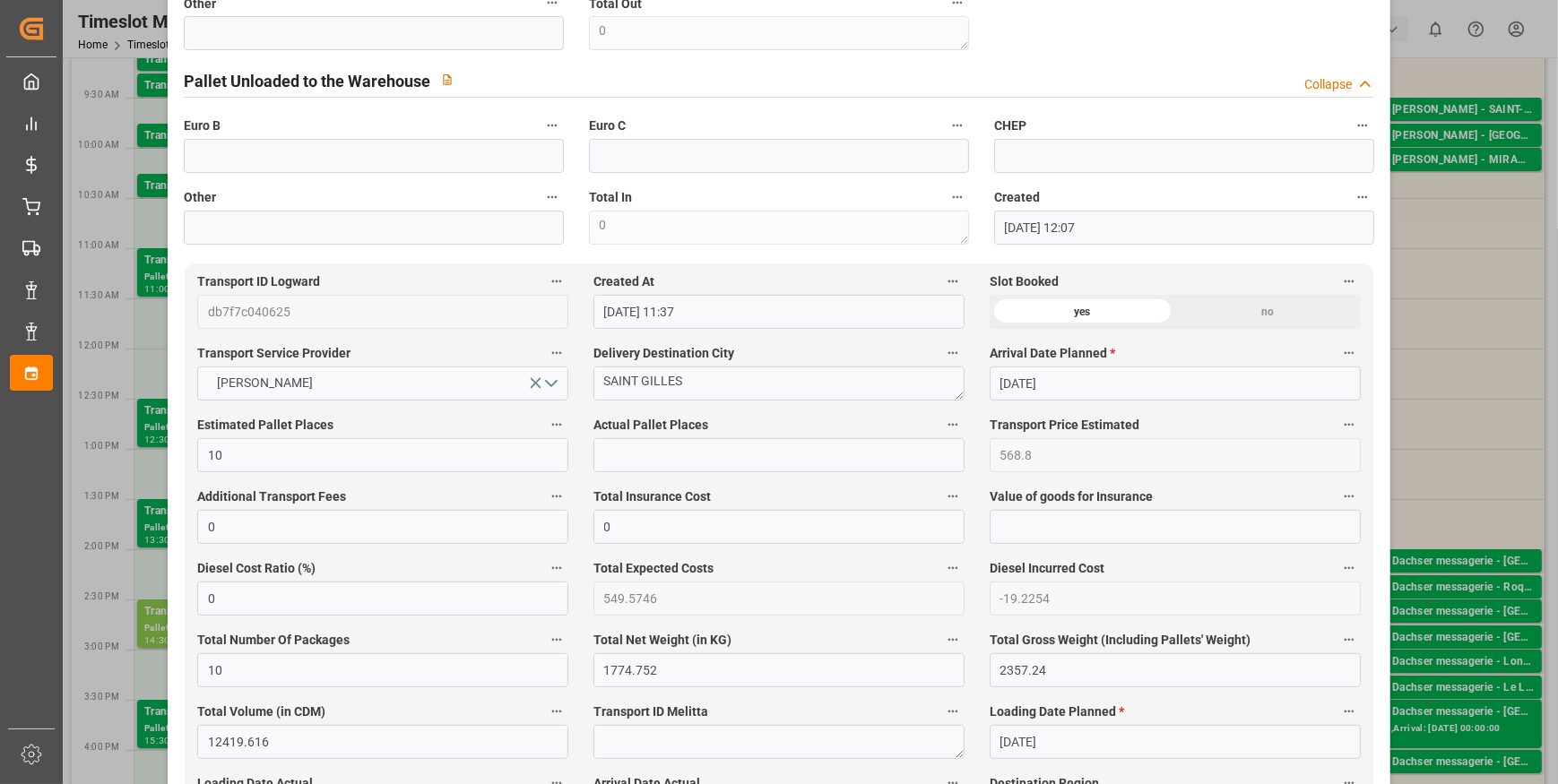
type input "10"
click at [622, 442] on input "text" at bounding box center [779, 455] width 371 height 34
type input "10"
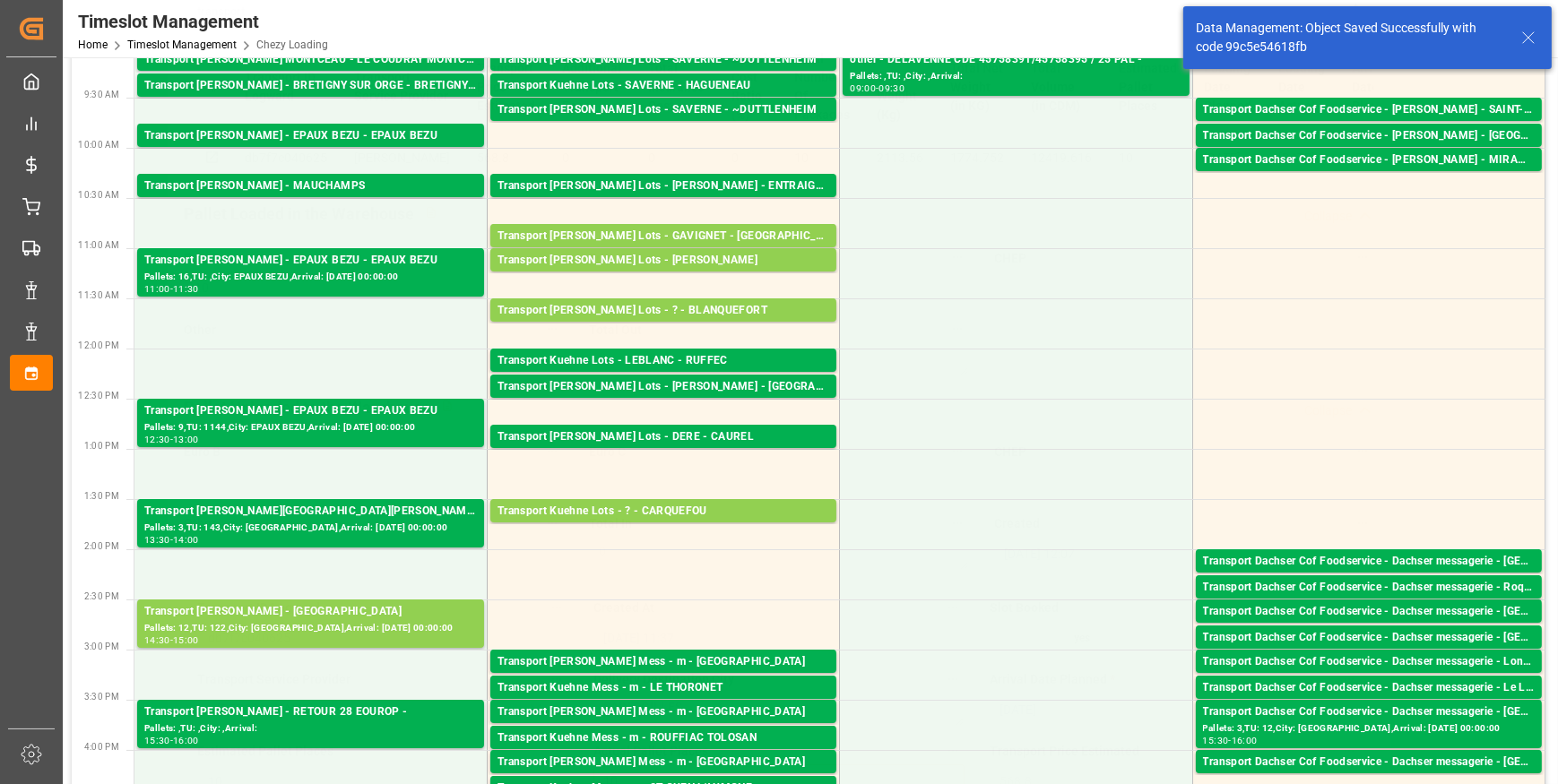
scroll to position [0, 0]
click at [354, 638] on div "14:30 - 15:00" at bounding box center [310, 641] width 333 height 10
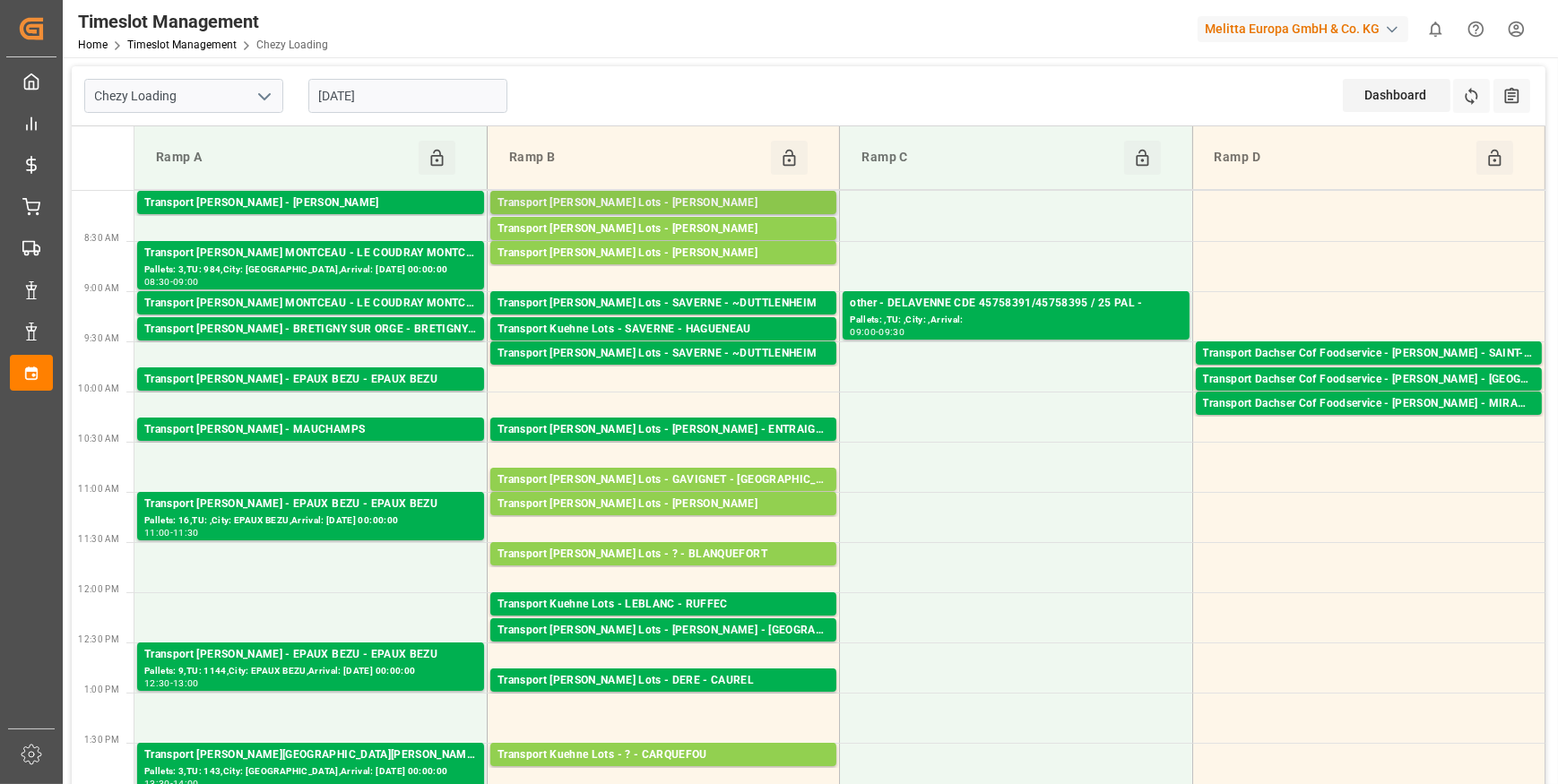
click at [762, 196] on div "Transport [PERSON_NAME] Lots - [PERSON_NAME]" at bounding box center [663, 204] width 332 height 18
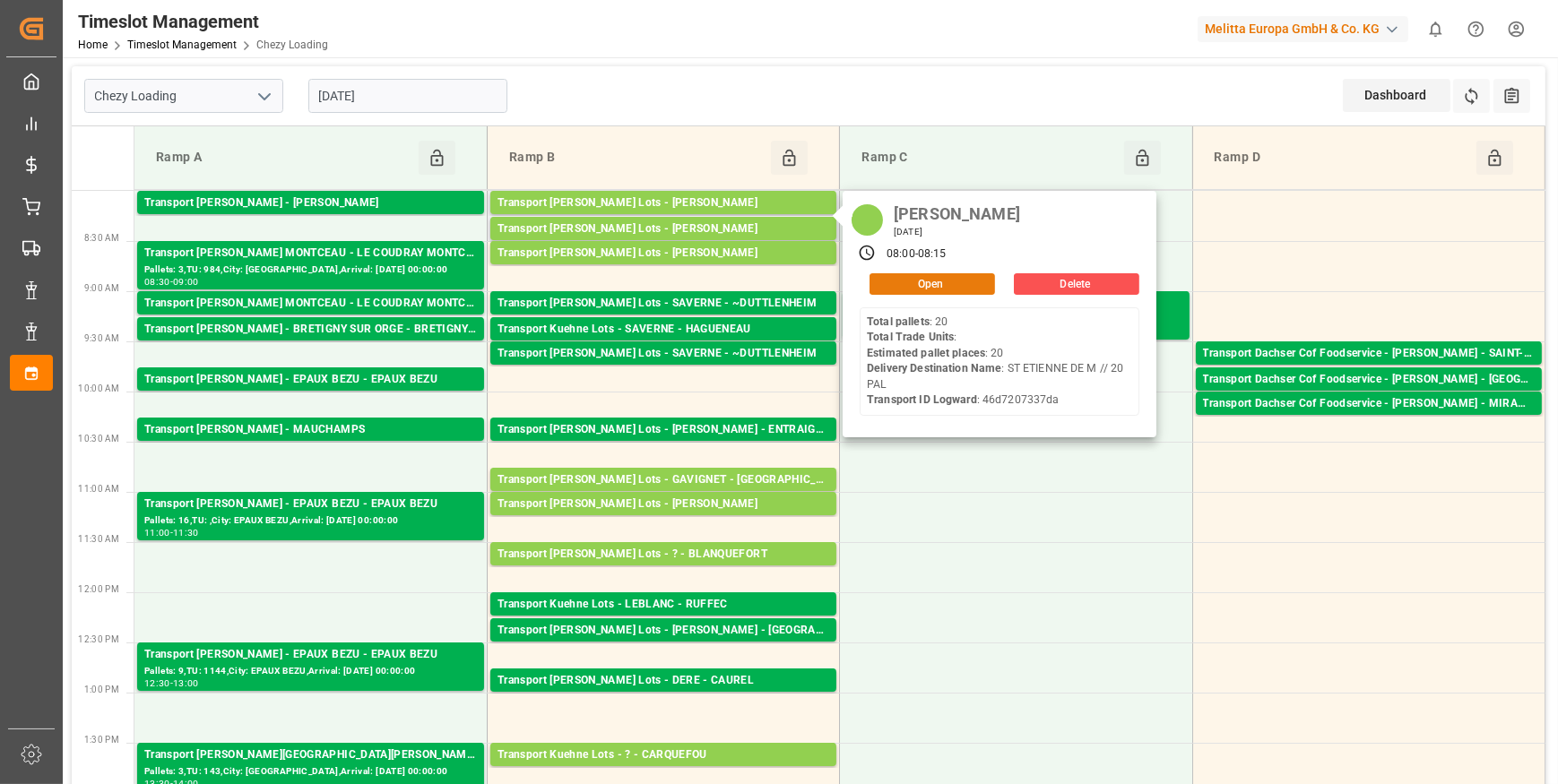
click at [932, 281] on button "Open" at bounding box center [933, 284] width 125 height 22
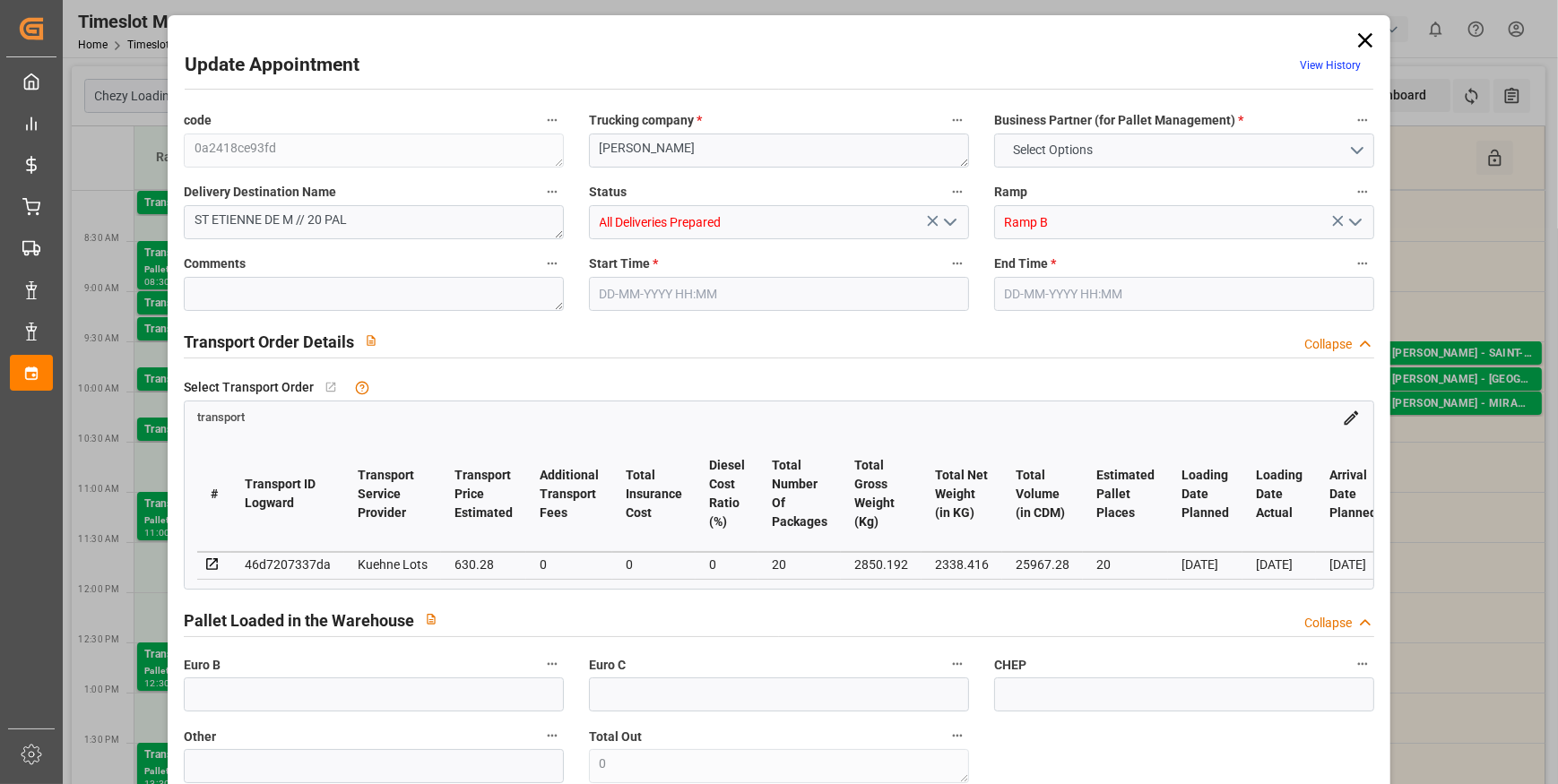
type input "20"
type input "630.28"
type input "0"
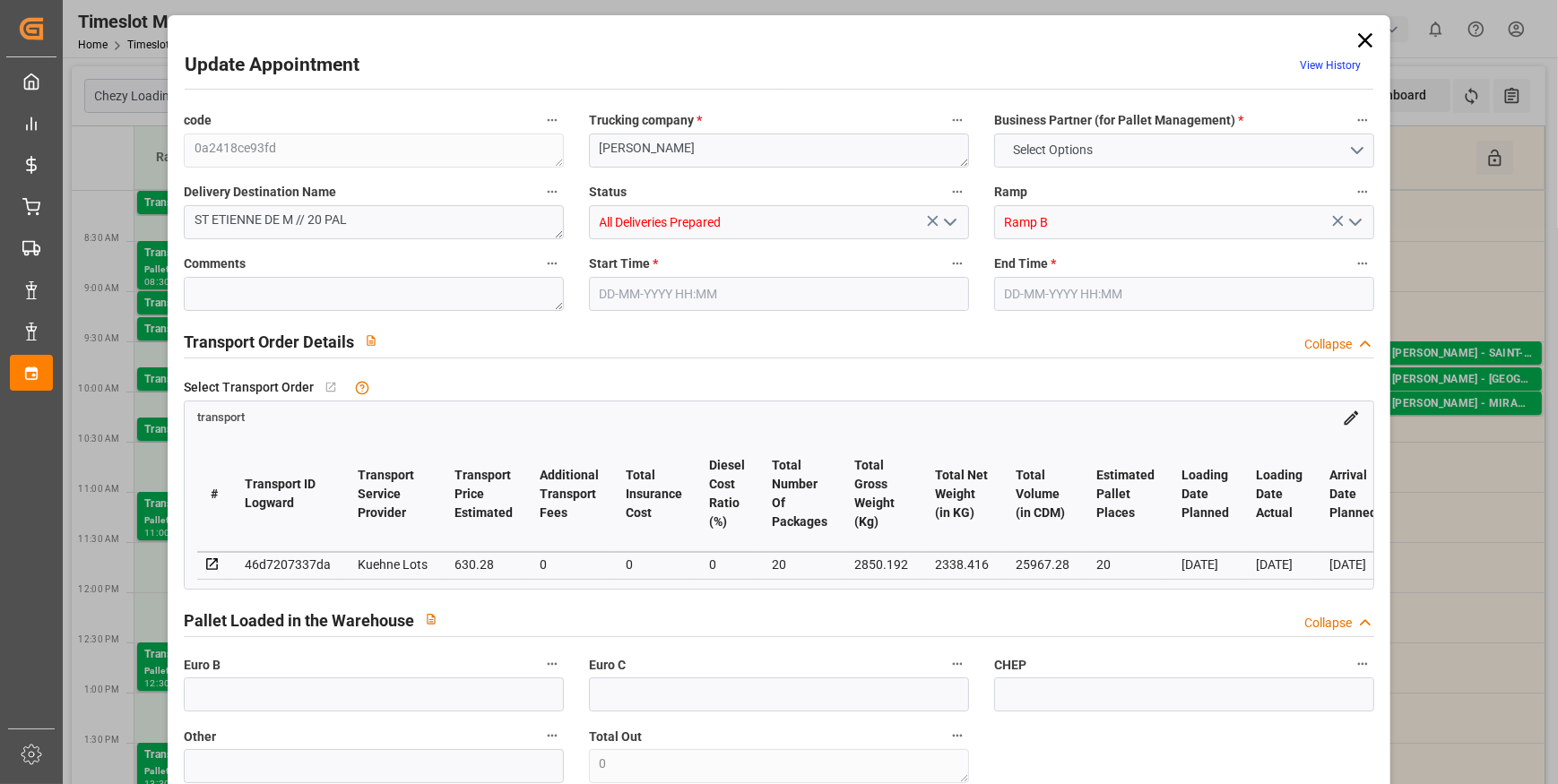
type input "630.28"
type input "0"
type input "20"
type input "2338.416"
type input "3608"
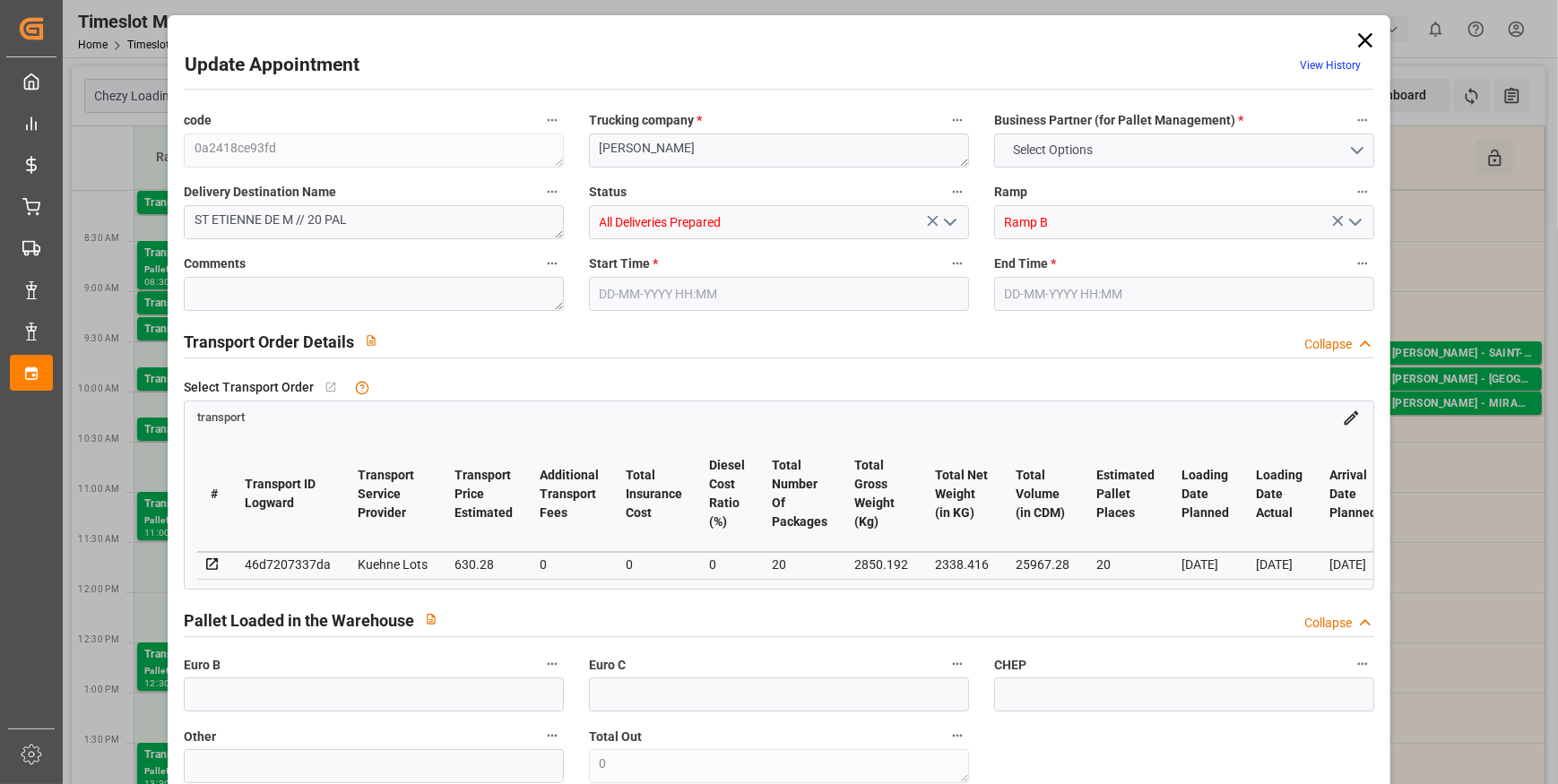
type input "25967.28"
type input "44"
type input "20"
type input "0"
type input "20"
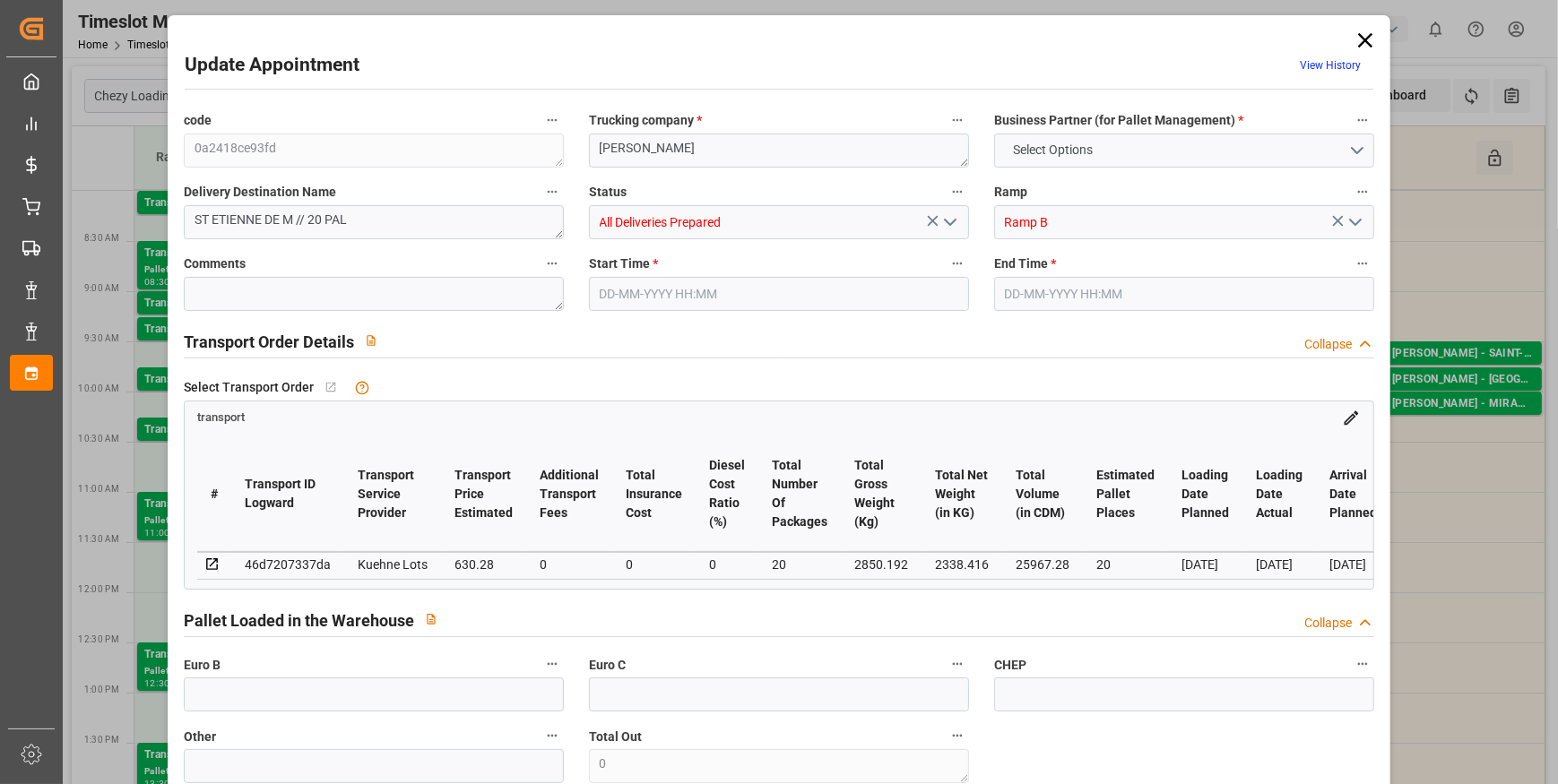
type input "101"
type input "2850.192"
type input "0"
type input "4710.8598"
type input "0"
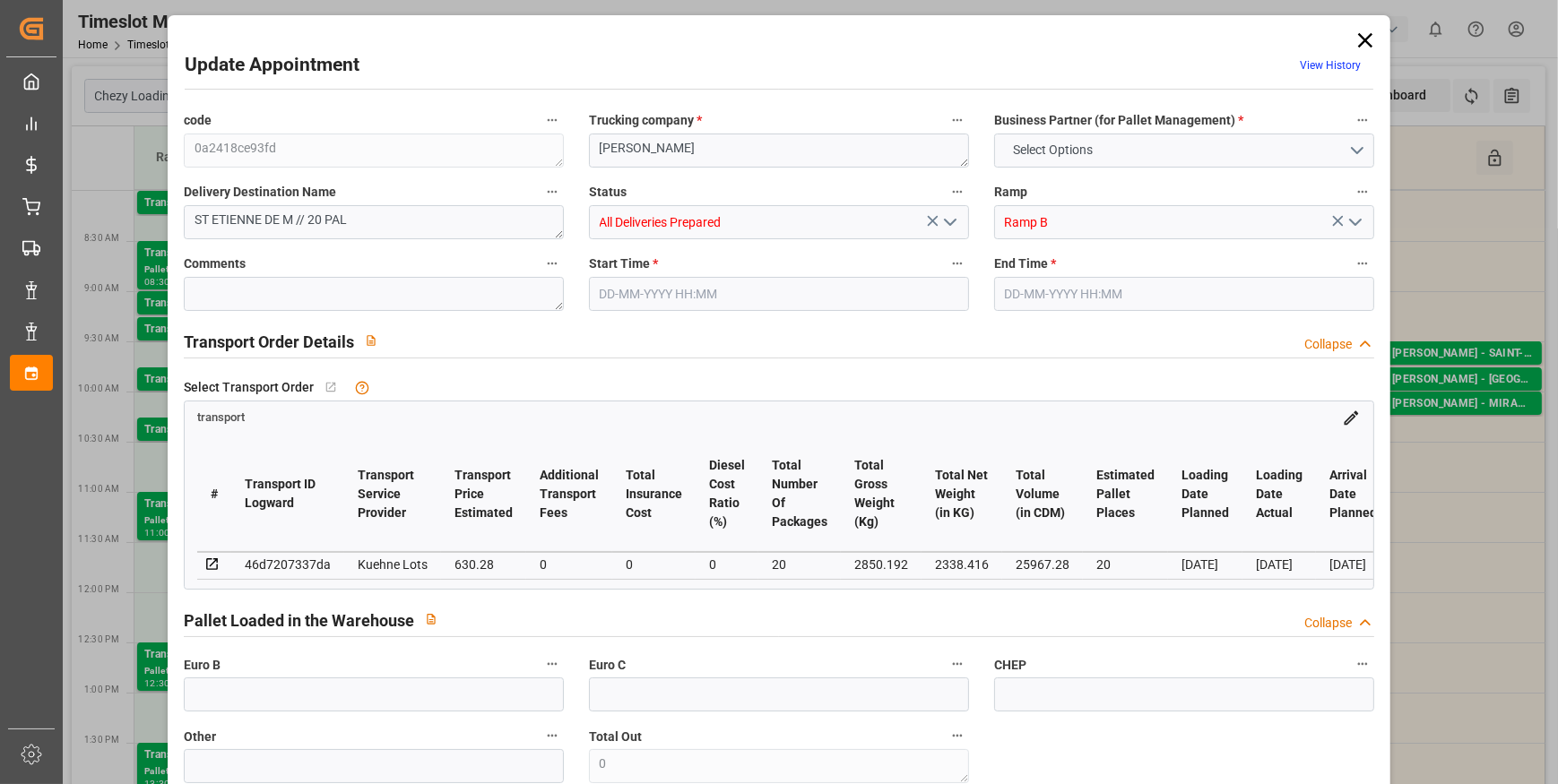
type input "0"
type input "21"
type input "35"
type input "[DATE] 08:00"
type input "[DATE] 08:15"
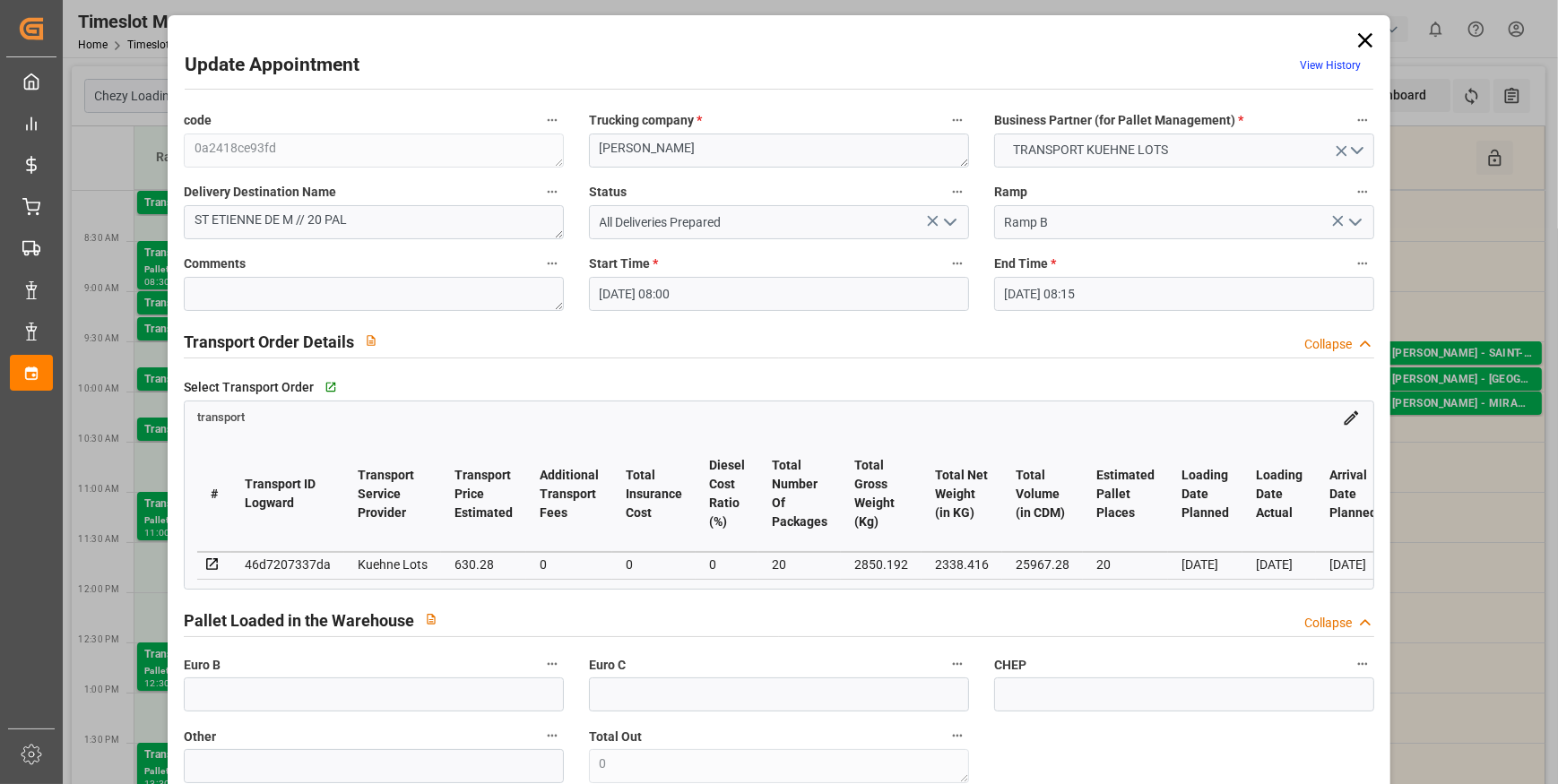
type input "[DATE] 12:45"
type input "[DATE] 11:32"
type input "[DATE]"
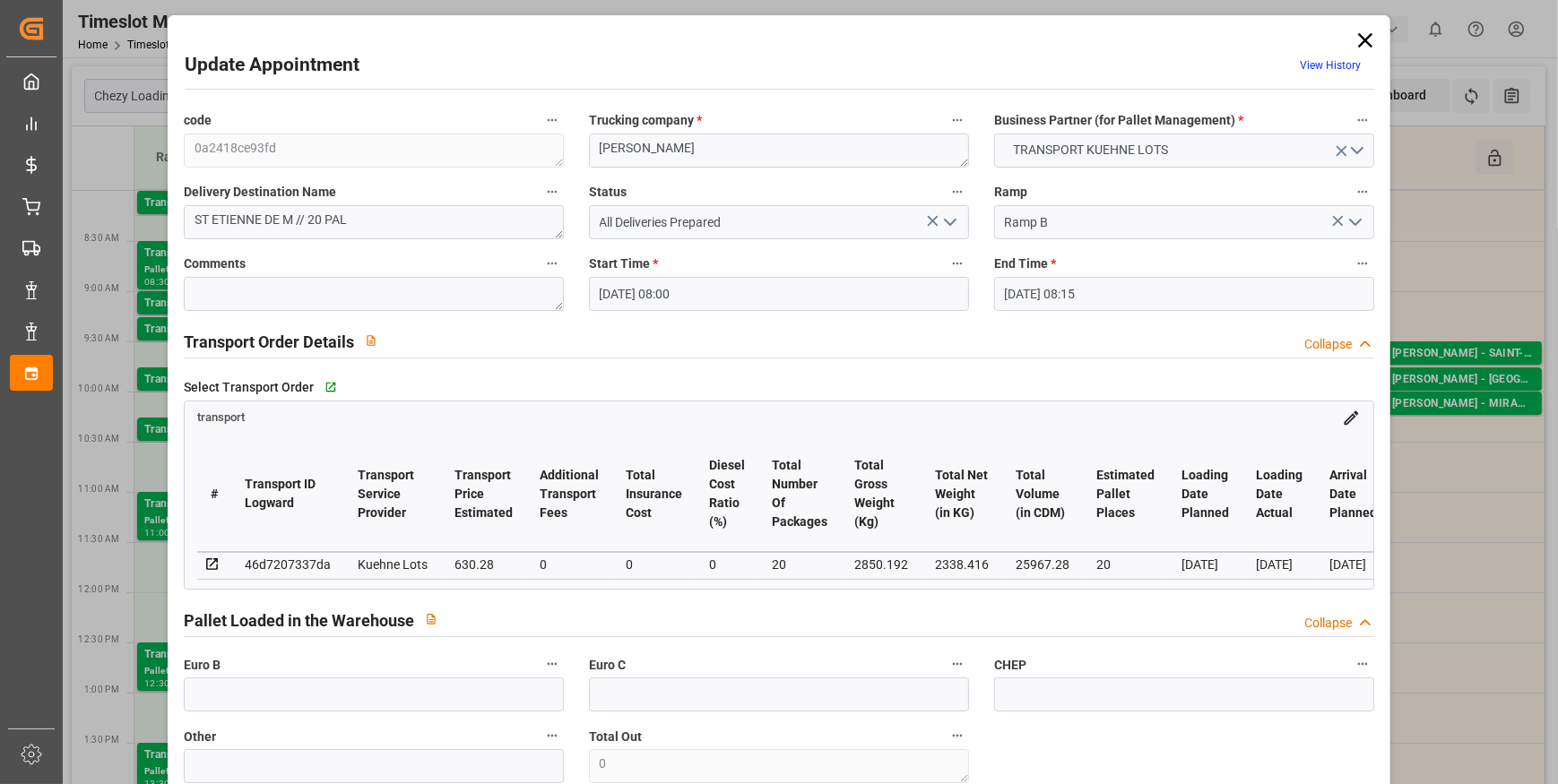
click at [1355, 41] on icon at bounding box center [1365, 40] width 25 height 25
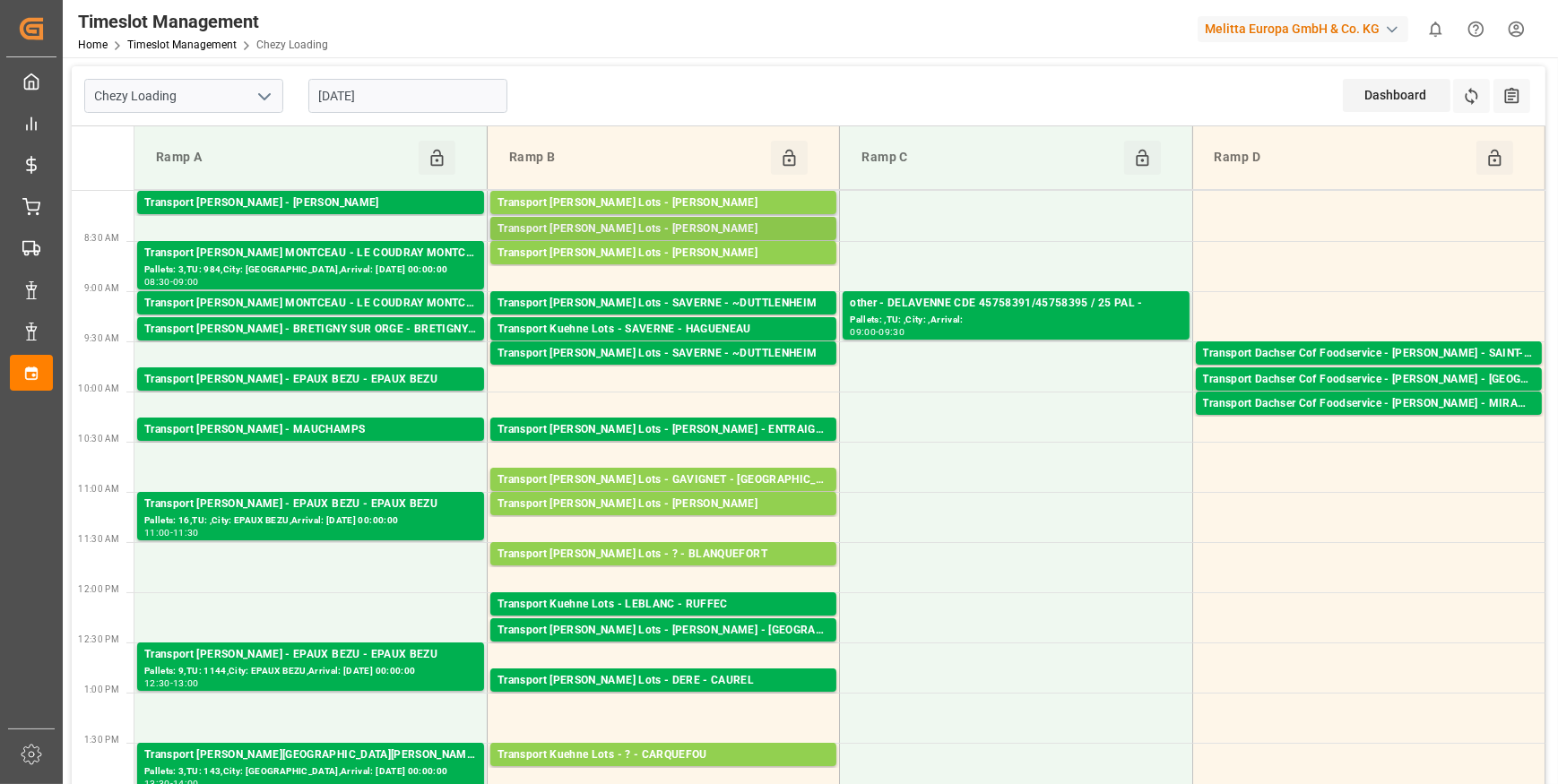
click at [713, 233] on div "Transport [PERSON_NAME] Lots - [PERSON_NAME]" at bounding box center [663, 230] width 332 height 18
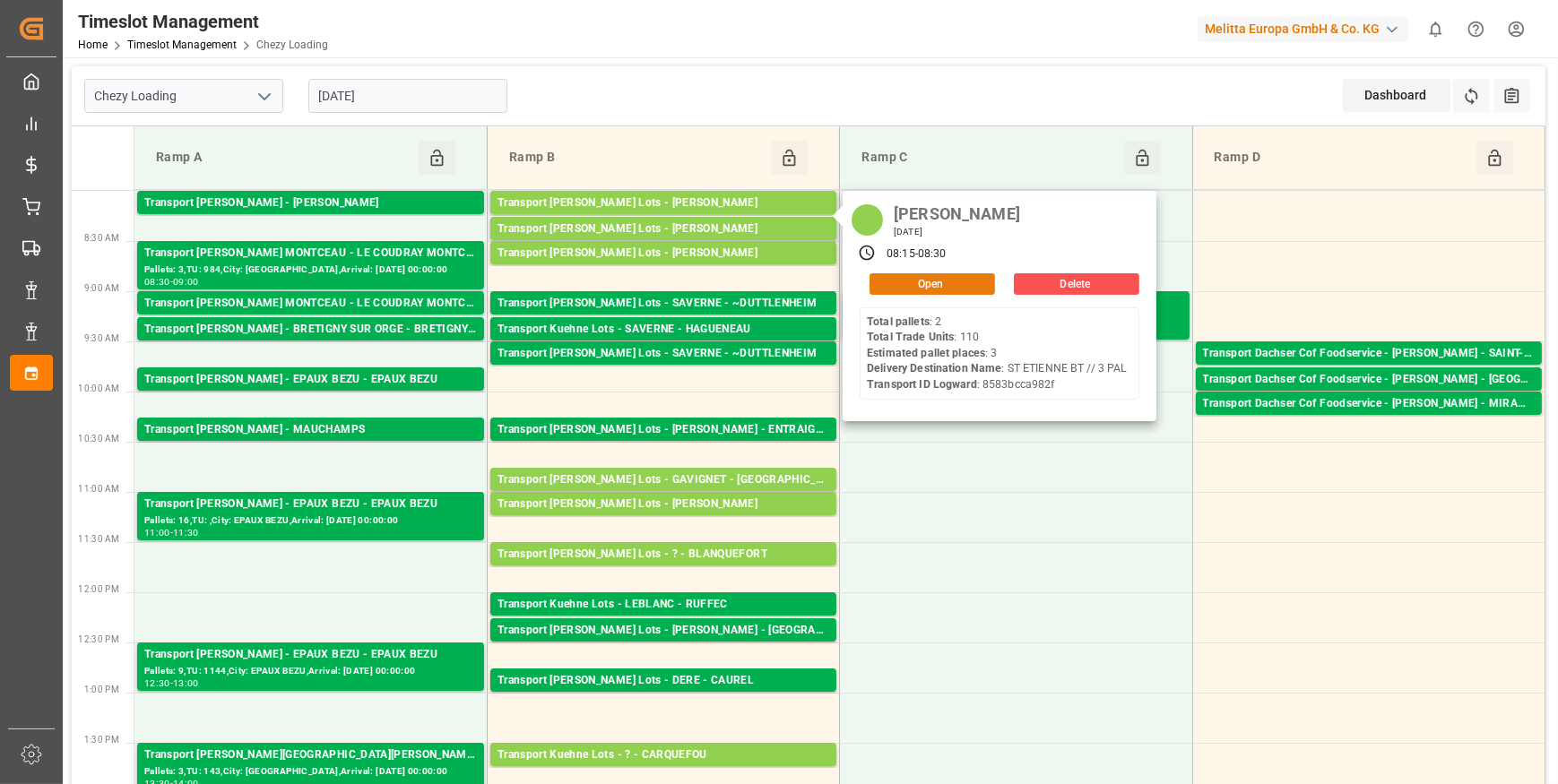
click at [912, 282] on button "Open" at bounding box center [933, 284] width 125 height 22
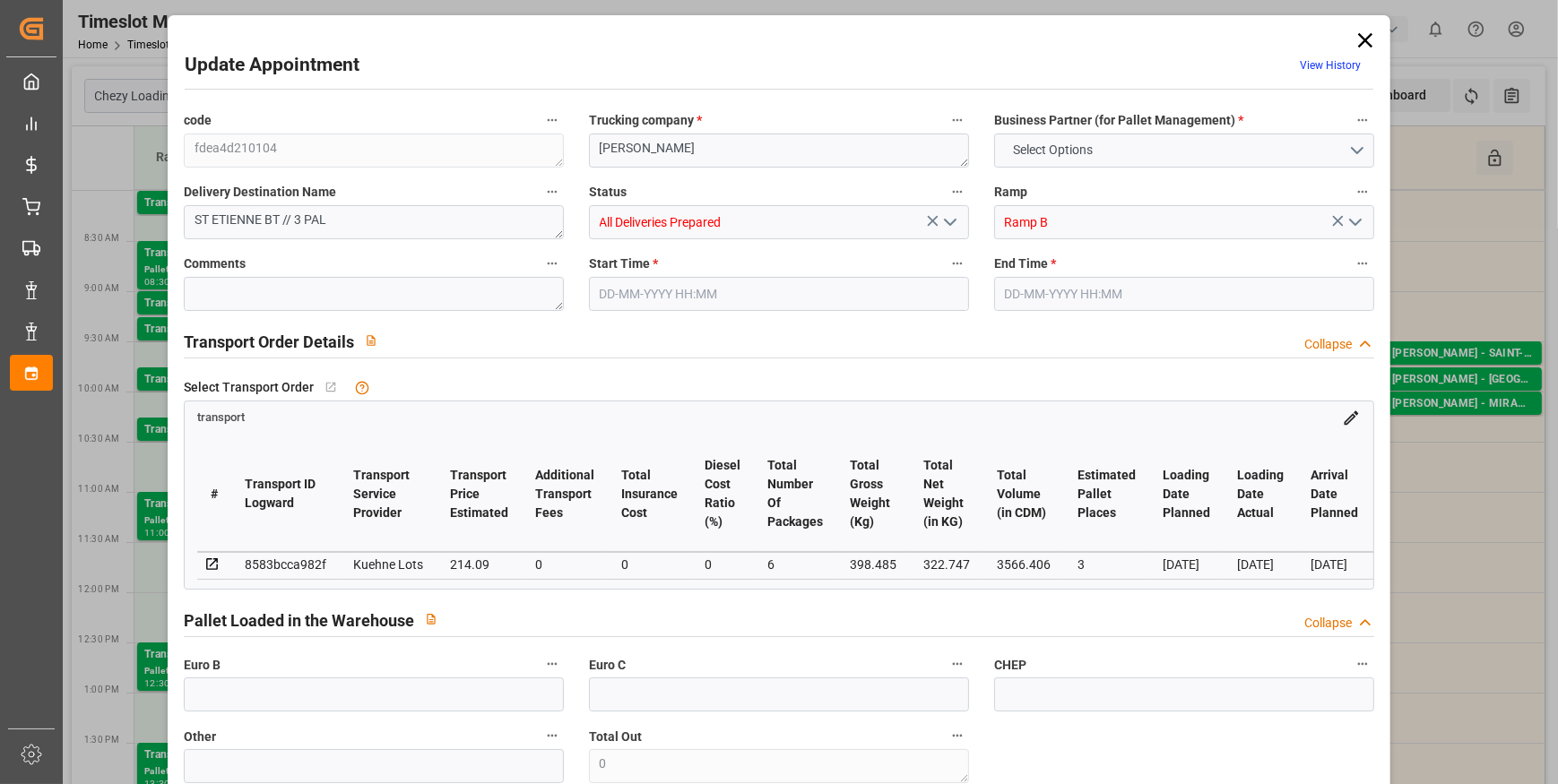
type input "3"
type input "214.09"
type input "0"
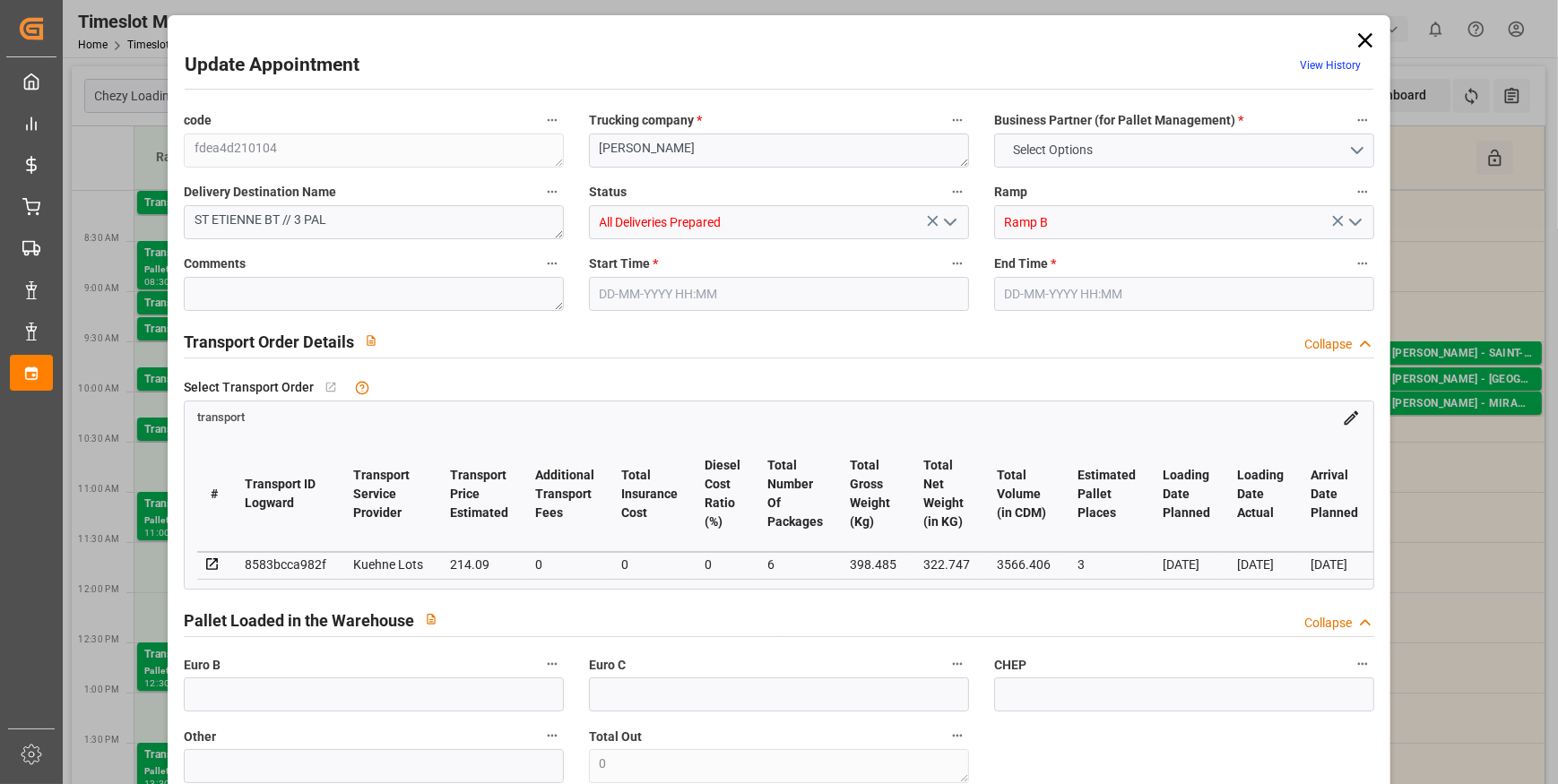
type input "214.09"
type input "0"
type input "6"
type input "322.747"
type input "494.155"
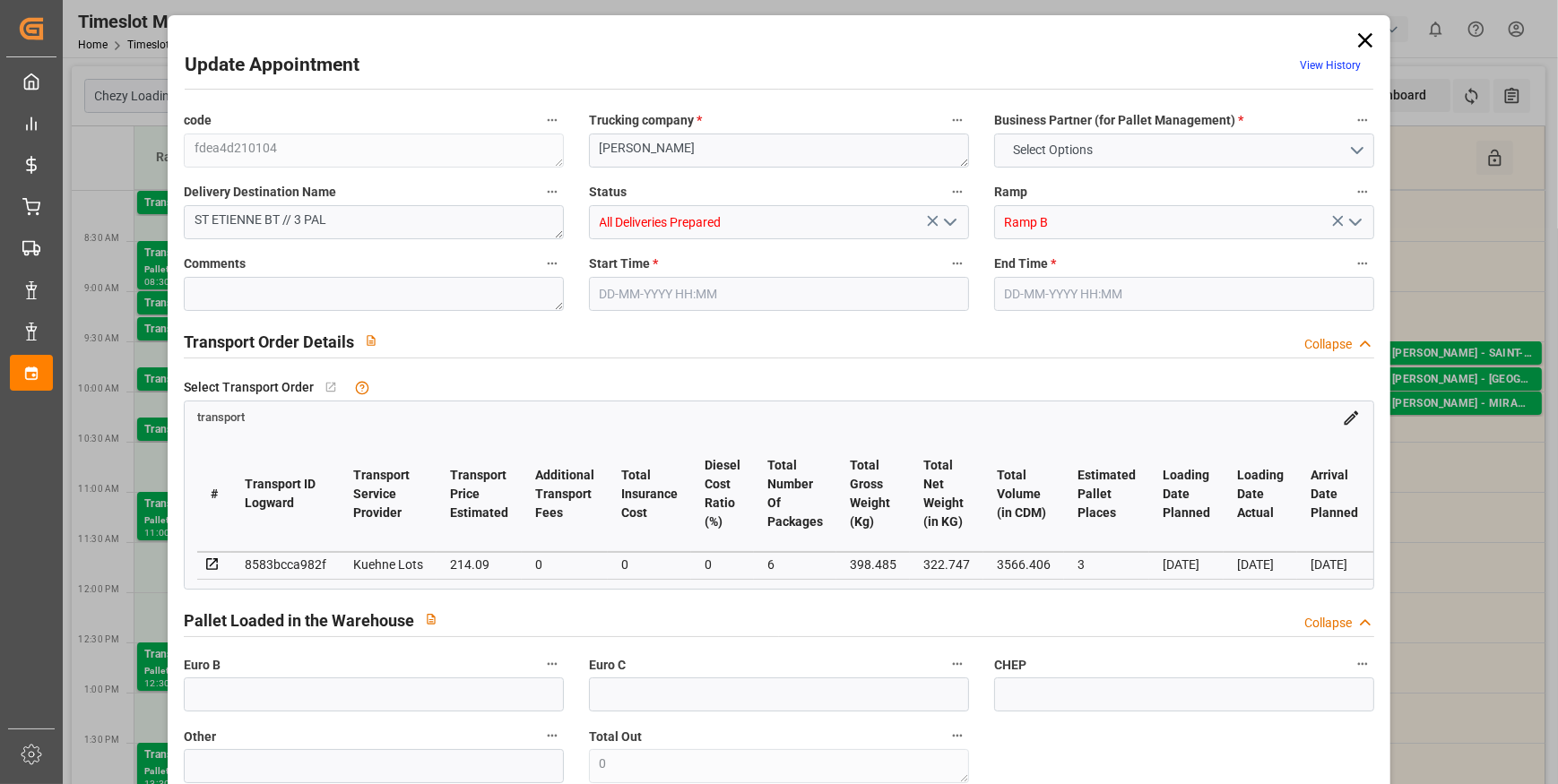
type input "3566.406"
type input "44"
type input "2"
type input "110"
type input "3"
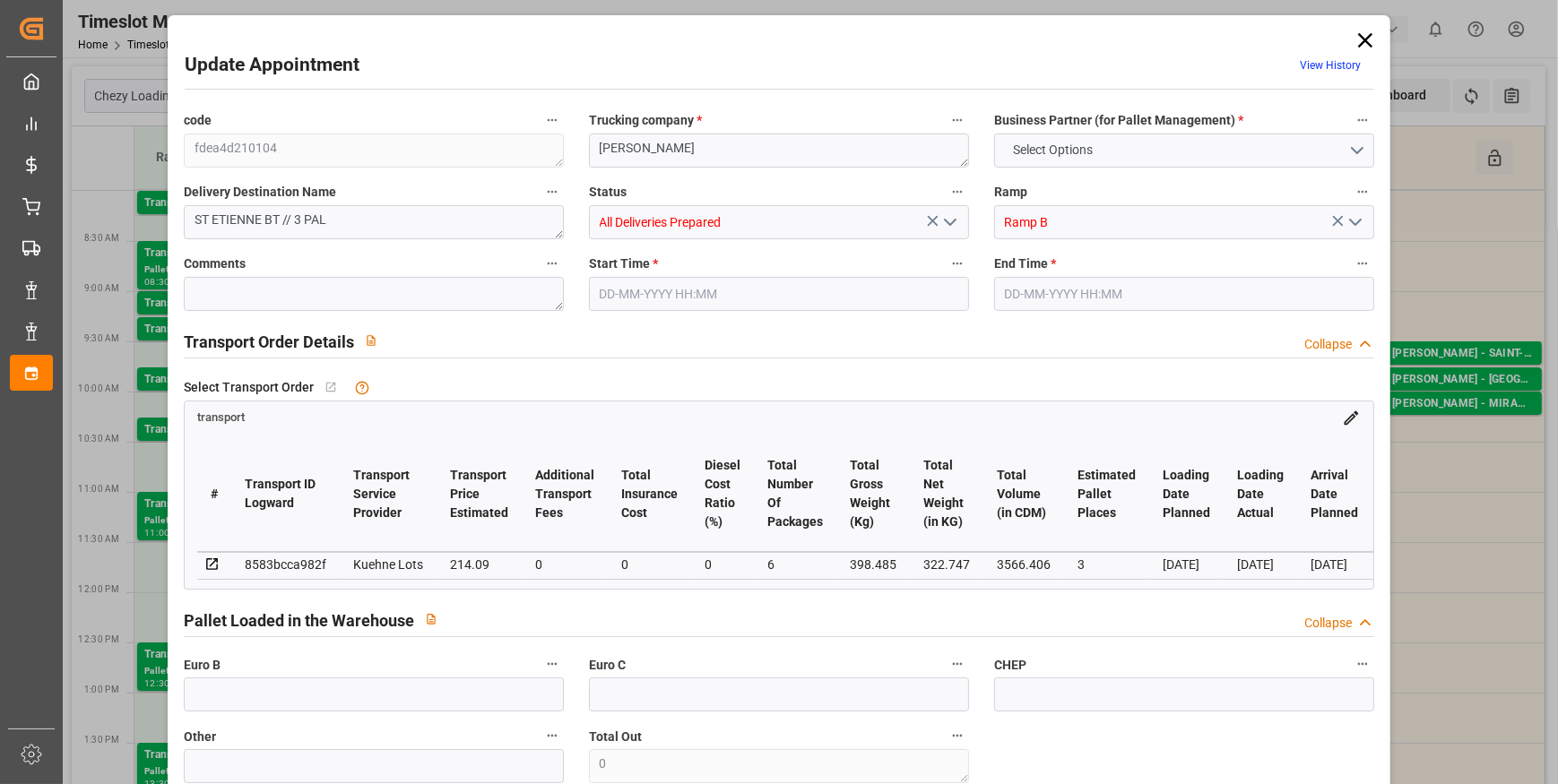
type input "101"
type input "398.485"
type input "0"
type input "4710.8598"
type input "0"
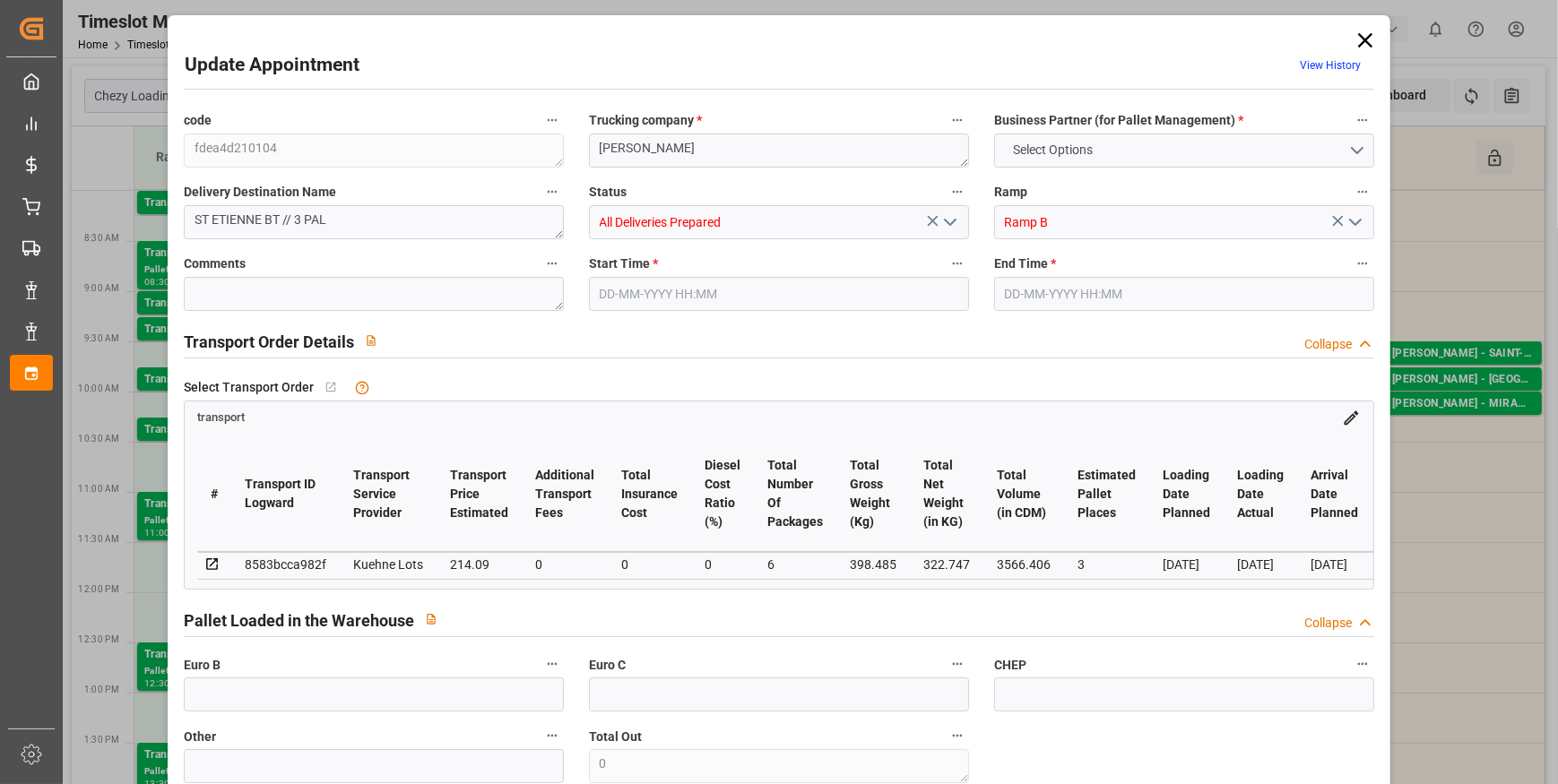
type input "0"
type input "21"
type input "35"
type input "[DATE] 08:15"
type input "[DATE] 08:30"
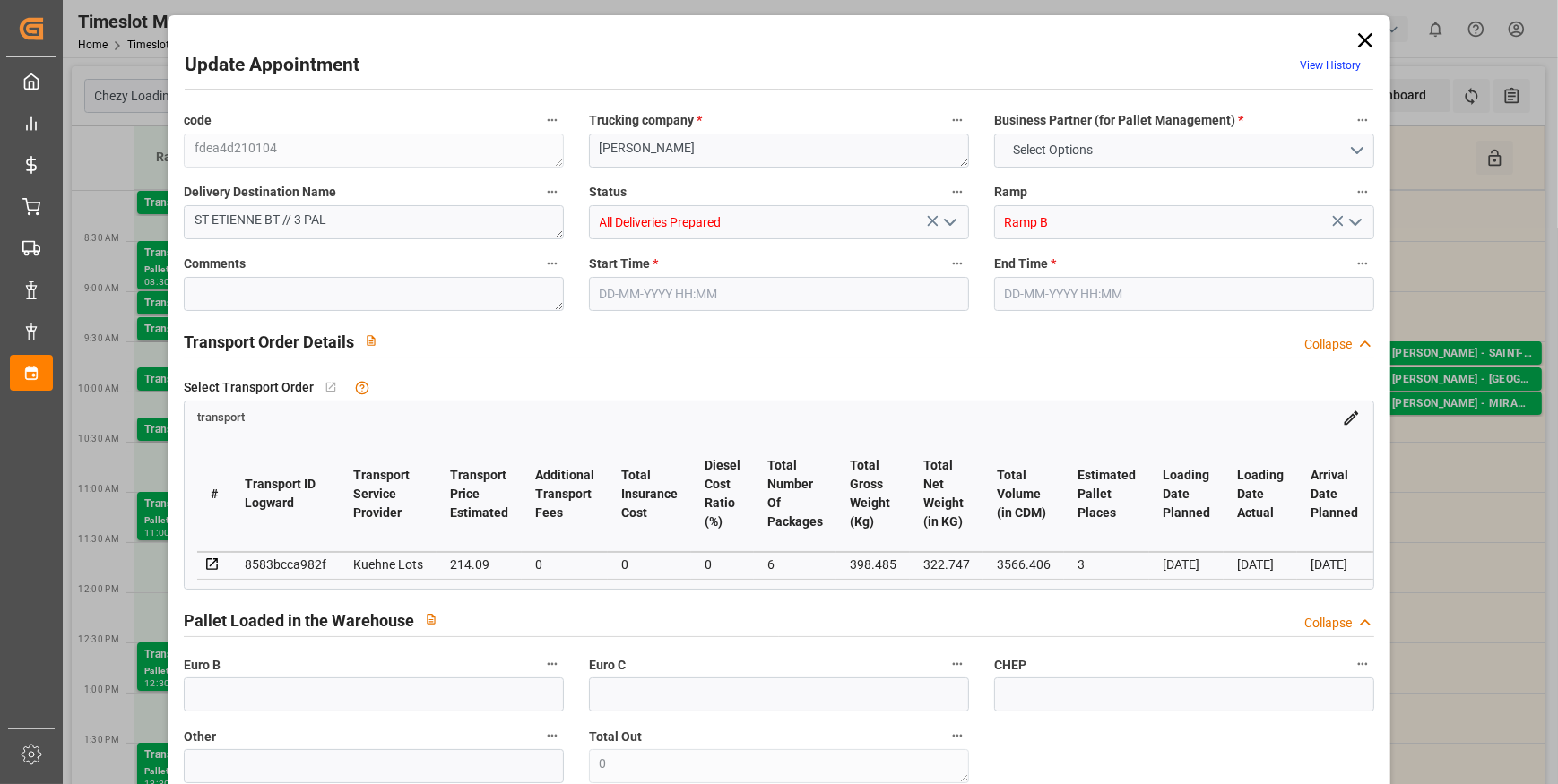
type input "[DATE] 13:03"
type input "[DATE] 11:23"
type input "[DATE]"
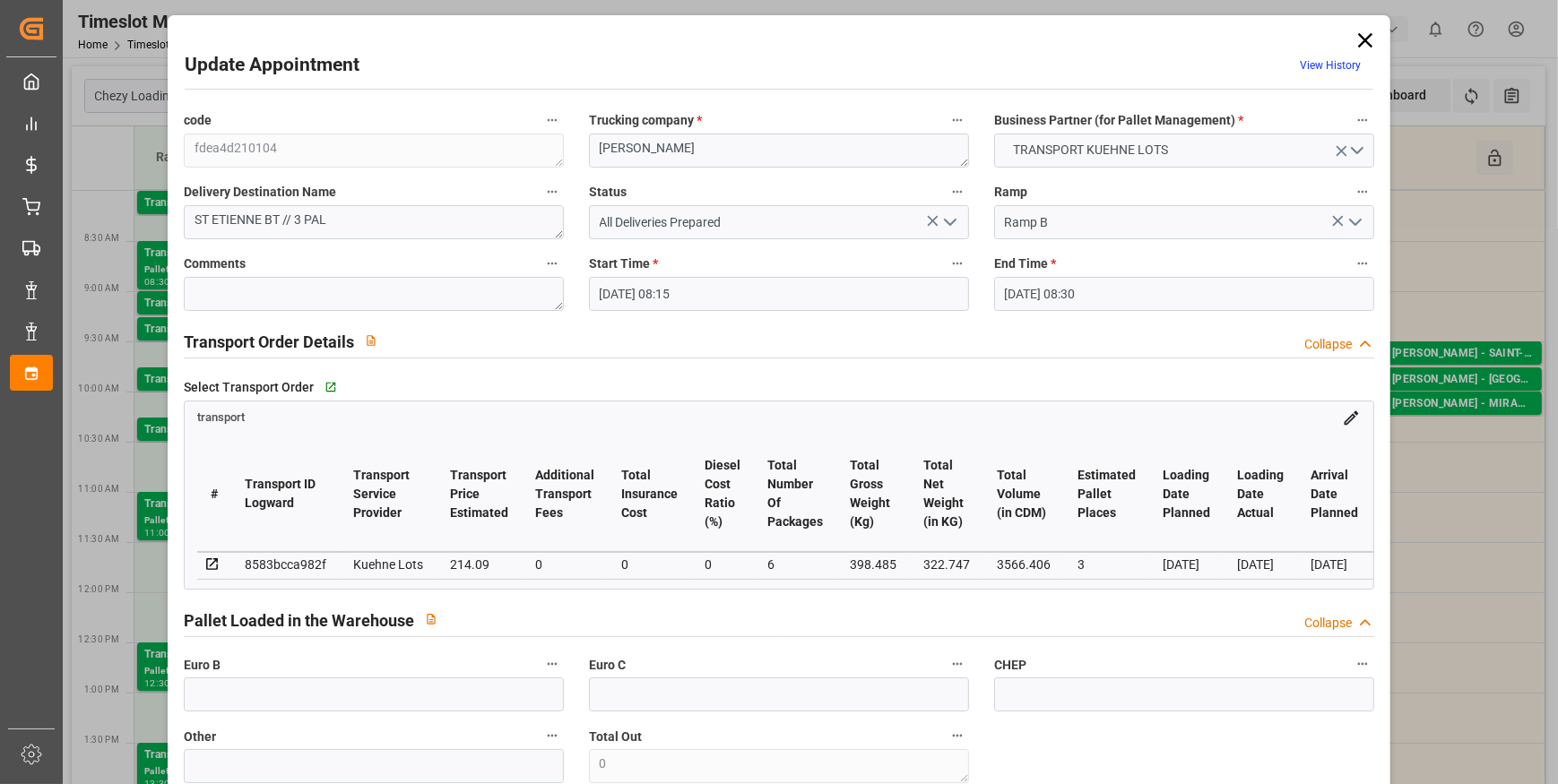
click at [1359, 37] on icon at bounding box center [1365, 40] width 25 height 25
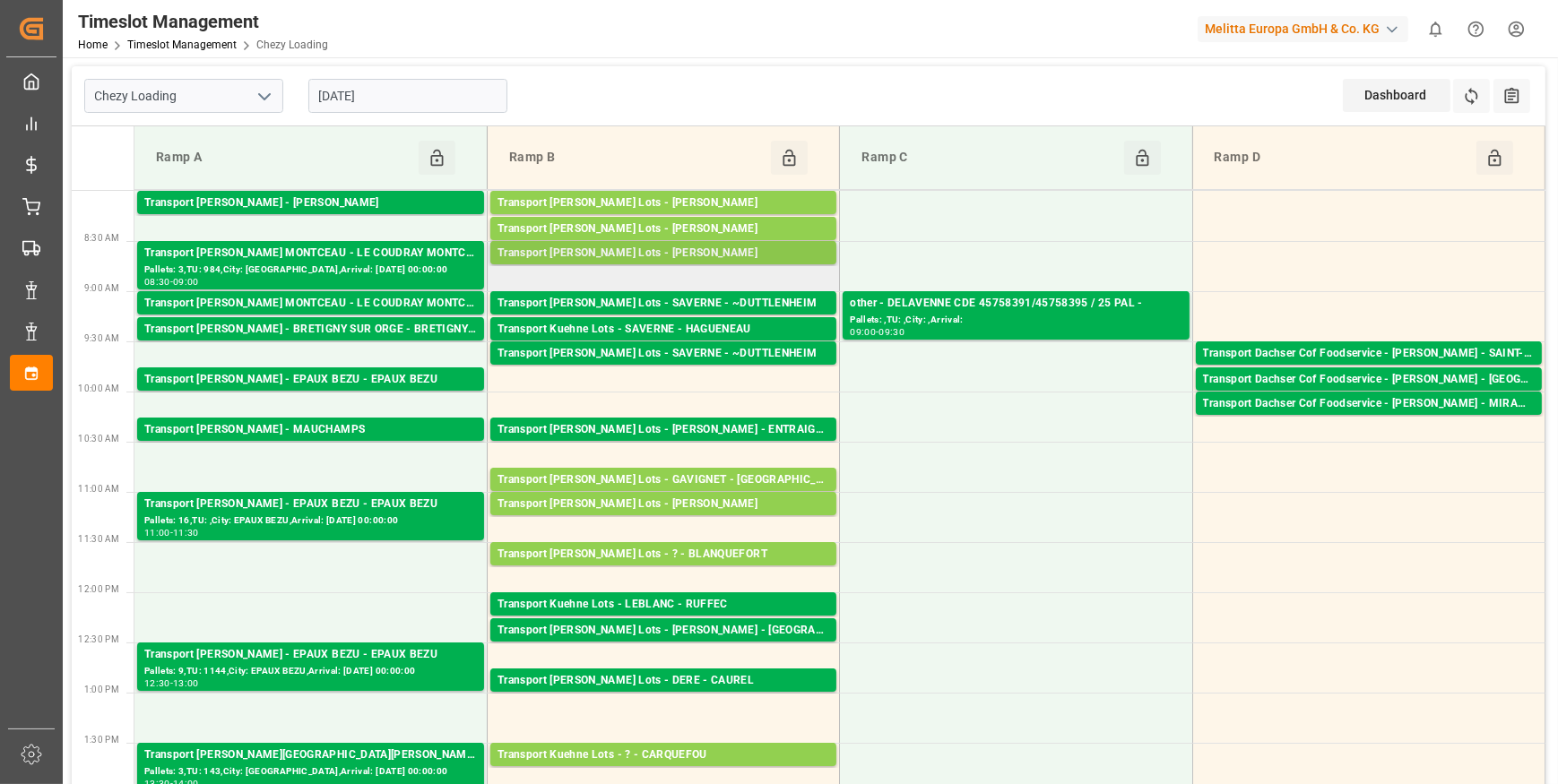
click at [746, 257] on div "Transport [PERSON_NAME] Lots - [PERSON_NAME]" at bounding box center [663, 253] width 332 height 18
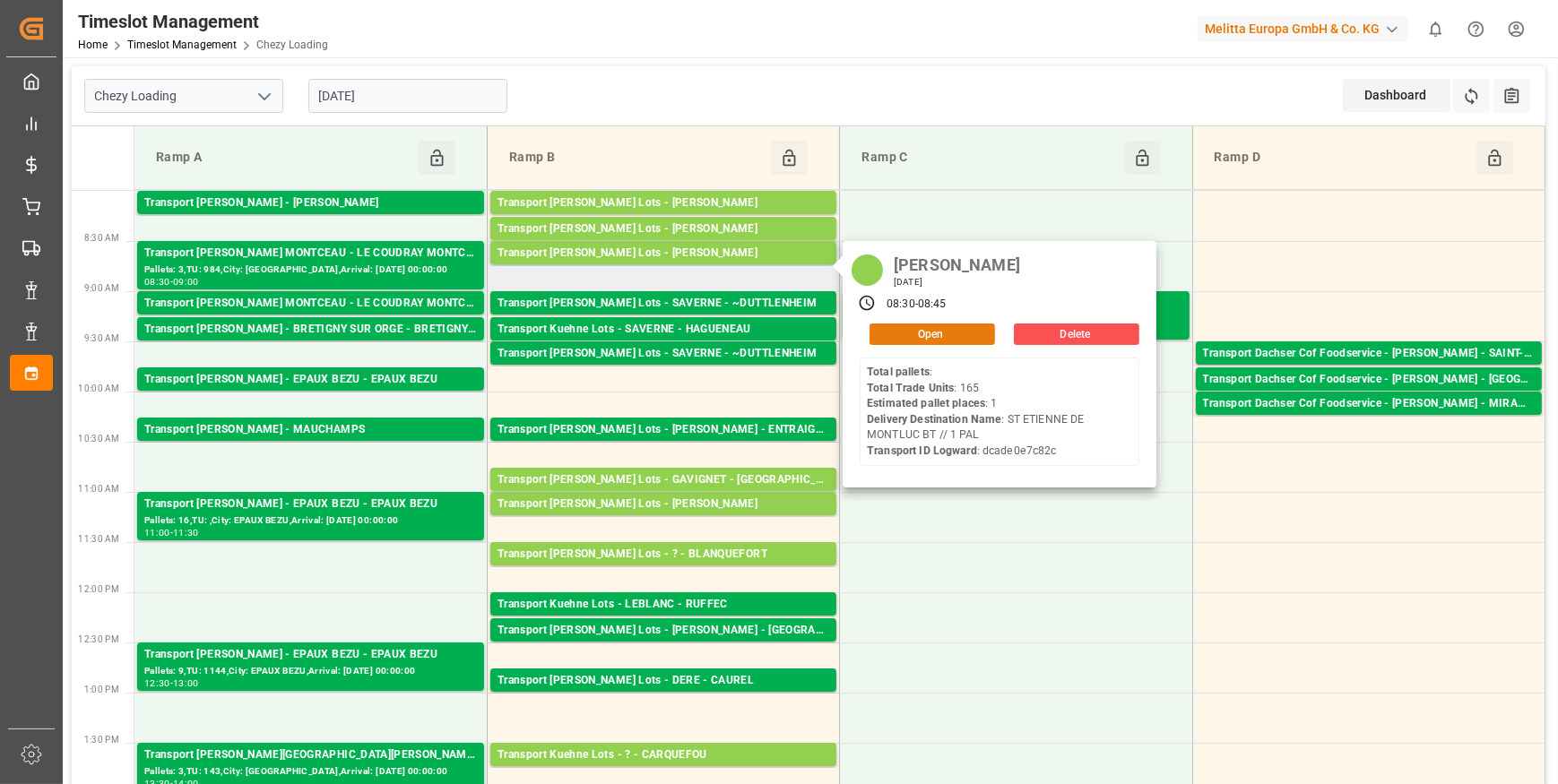
click at [929, 334] on button "Open" at bounding box center [933, 335] width 125 height 22
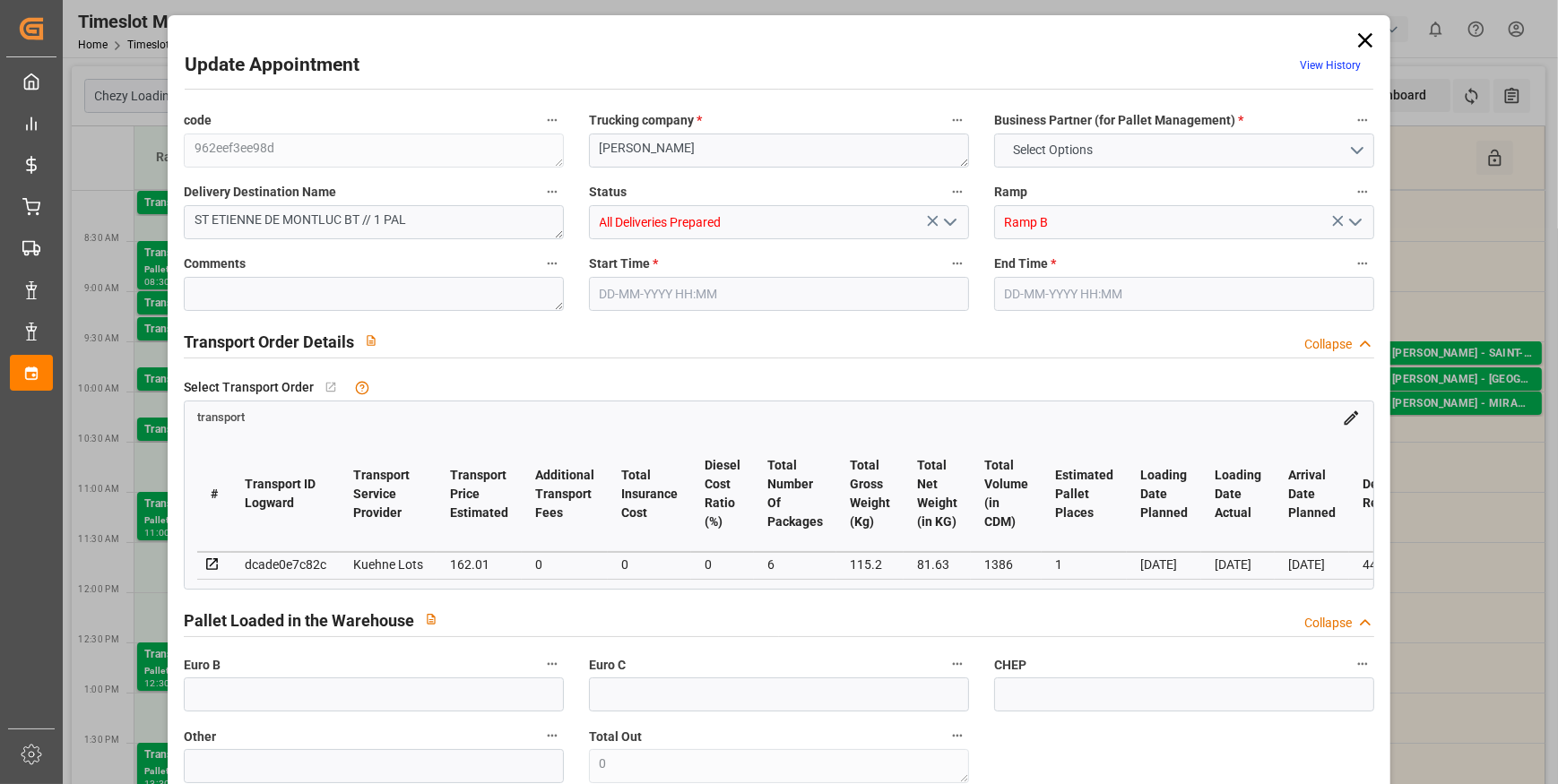
type input "1"
type input "162.01"
type input "0"
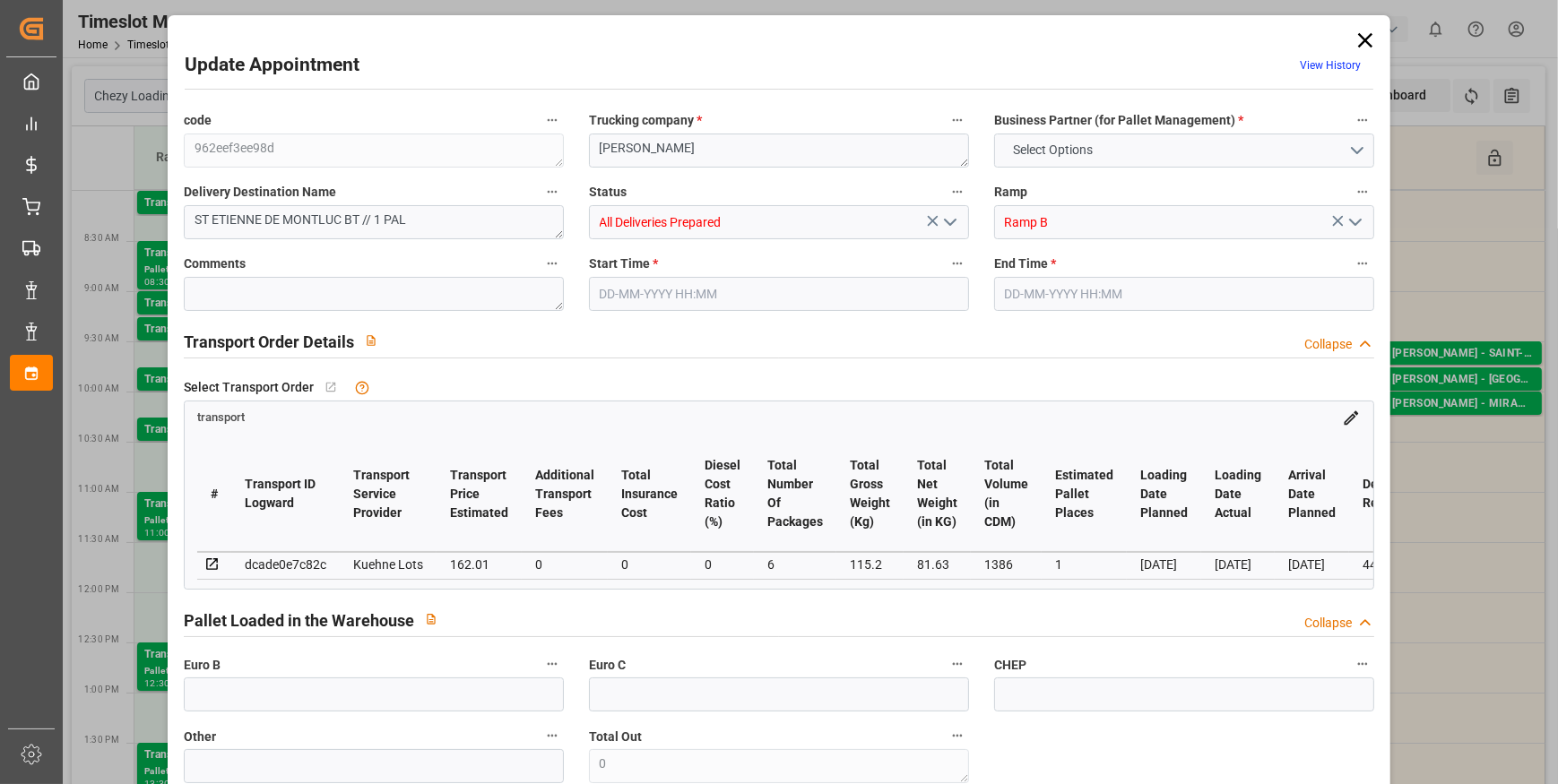
type input "162.01"
type input "0"
type input "6"
type input "81.63"
type input "138.2"
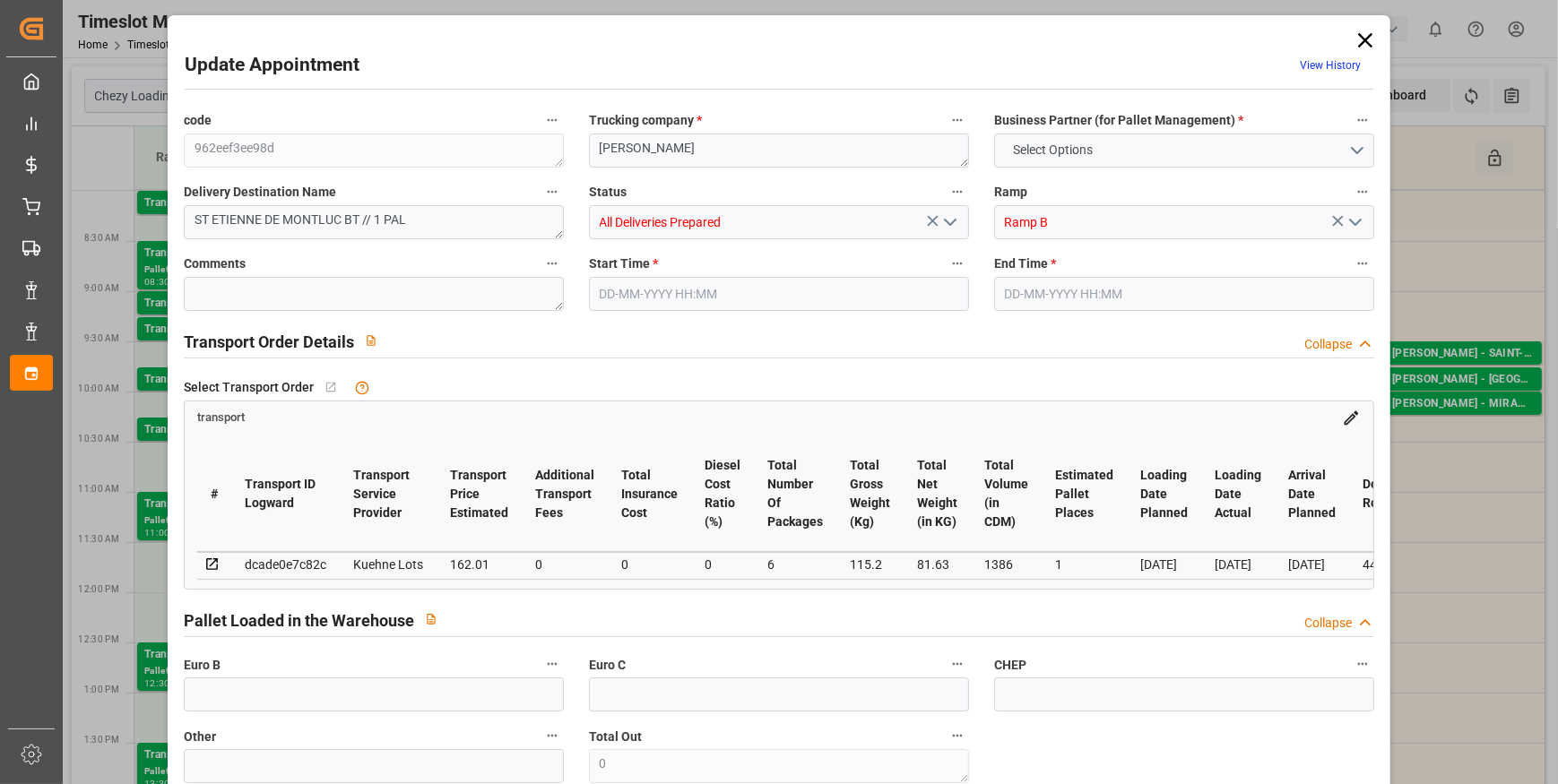
type input "1386"
type input "44"
type input "0"
type input "165"
type input "1"
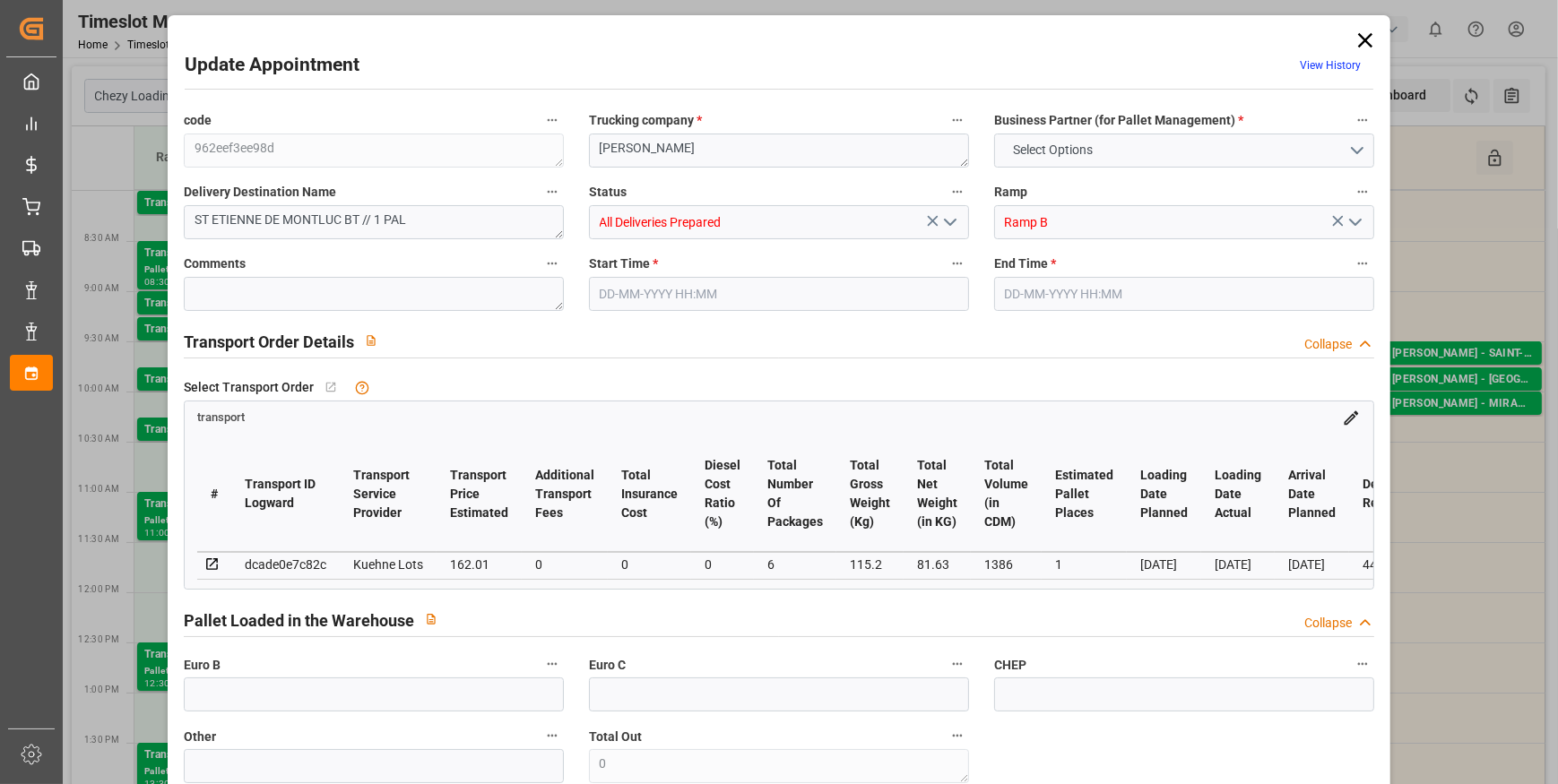
type input "101"
type input "115.2"
type input "0"
type input "4710.8598"
type input "0"
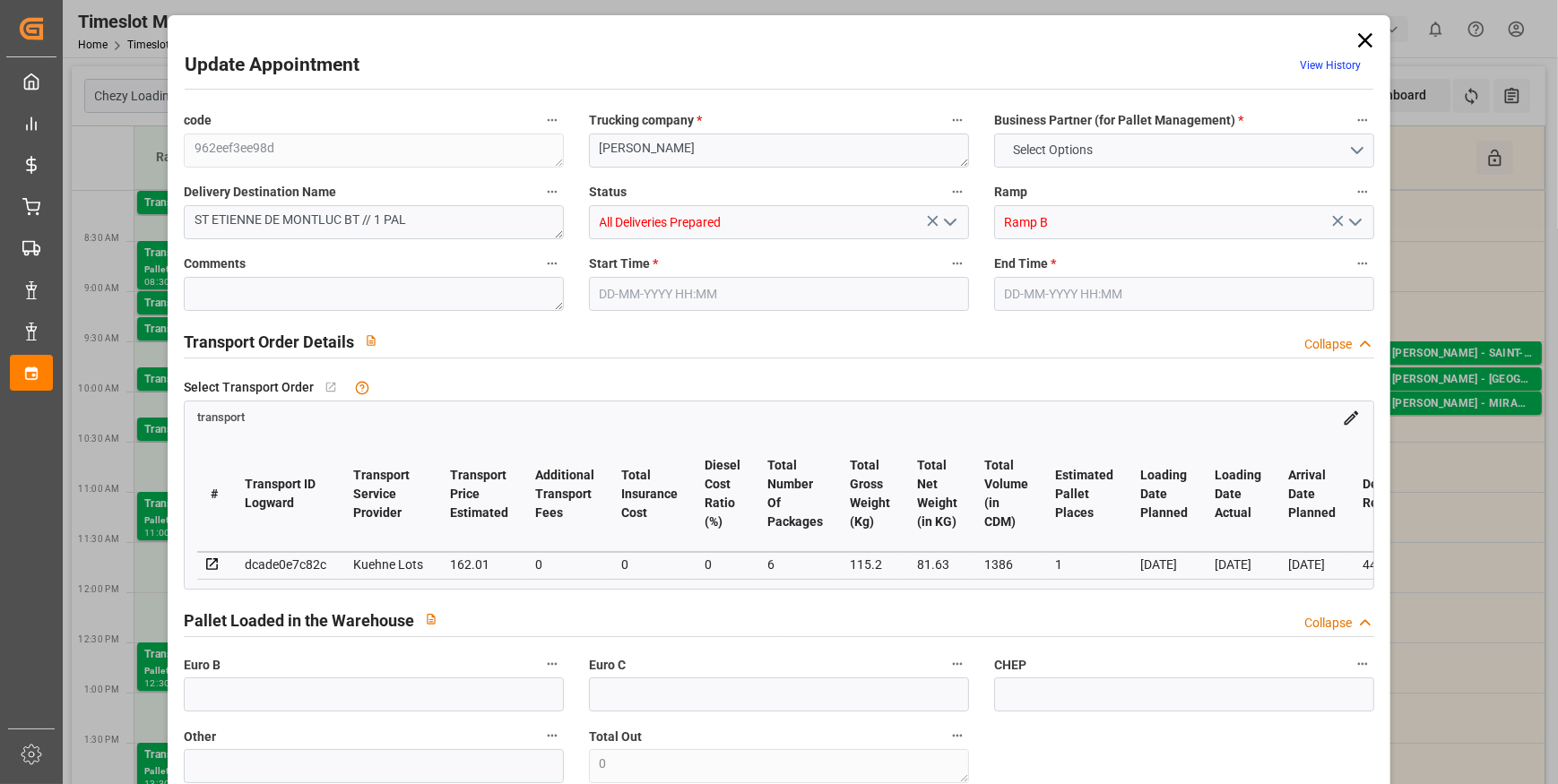
type input "0"
type input "21"
type input "35"
type input "[DATE] 08:30"
type input "[DATE] 08:45"
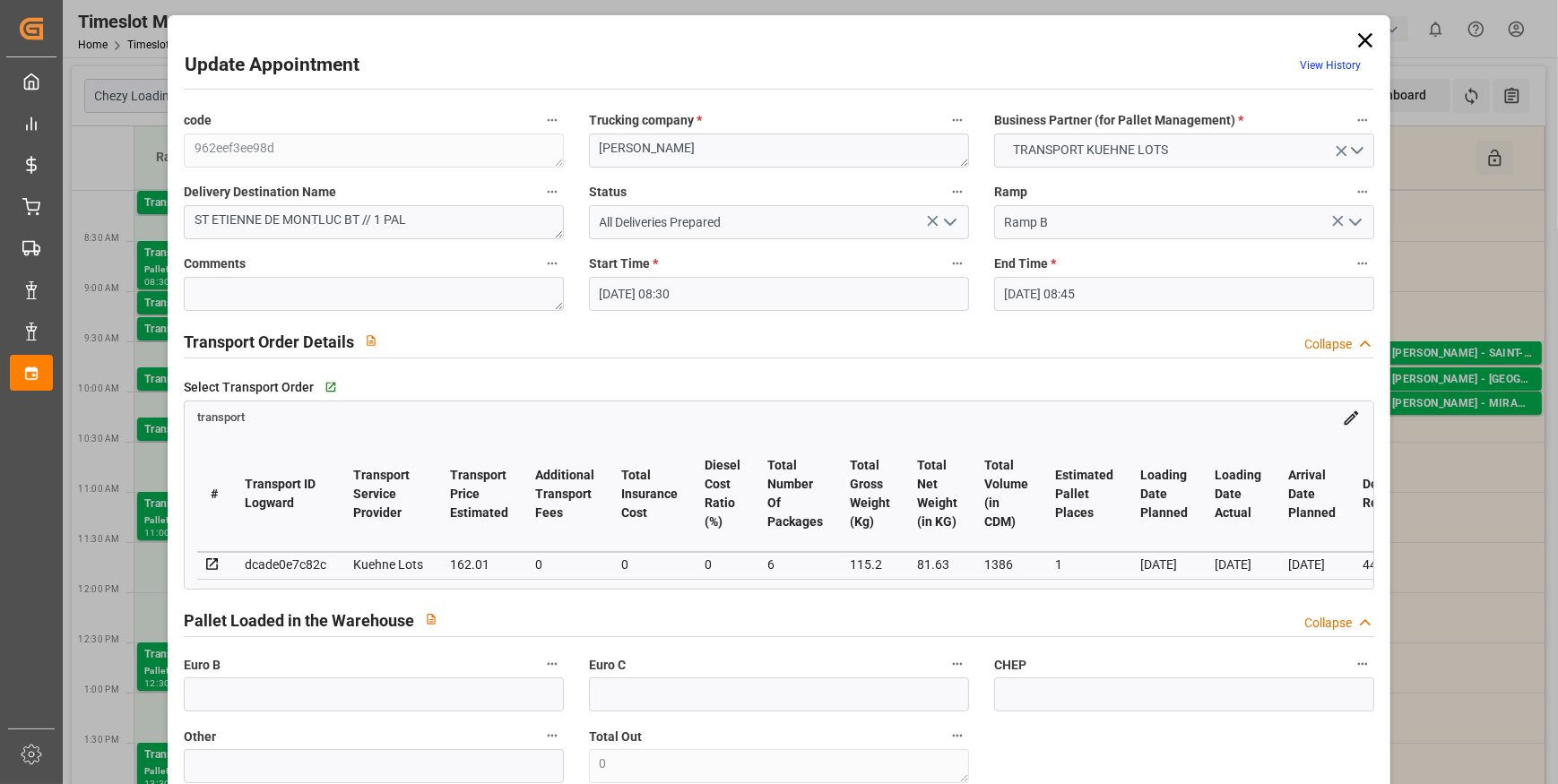
type input "[DATE] 13:28"
type input "[DATE] 11:26"
type input "[DATE]"
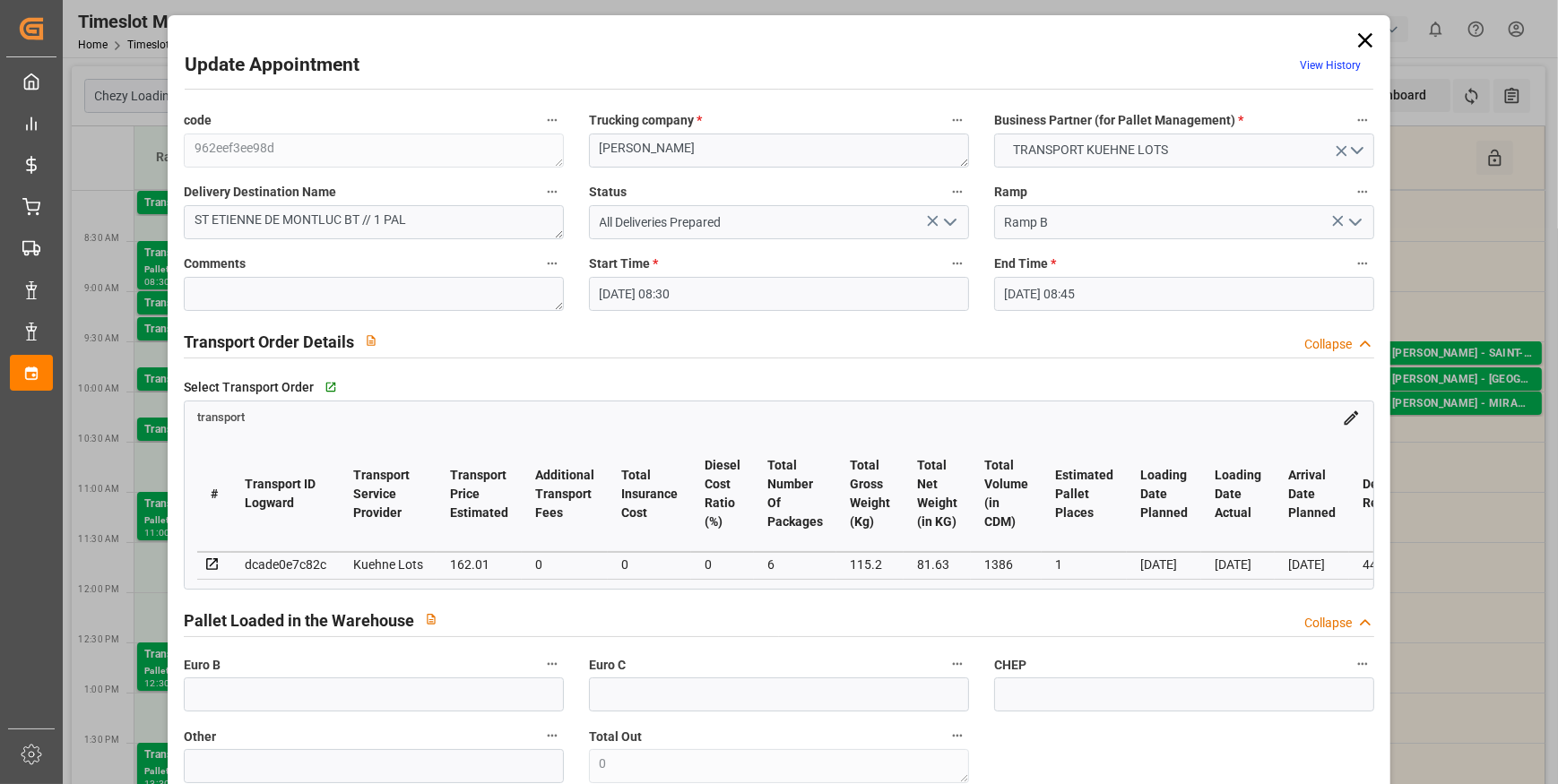
click at [1363, 38] on icon at bounding box center [1365, 40] width 14 height 14
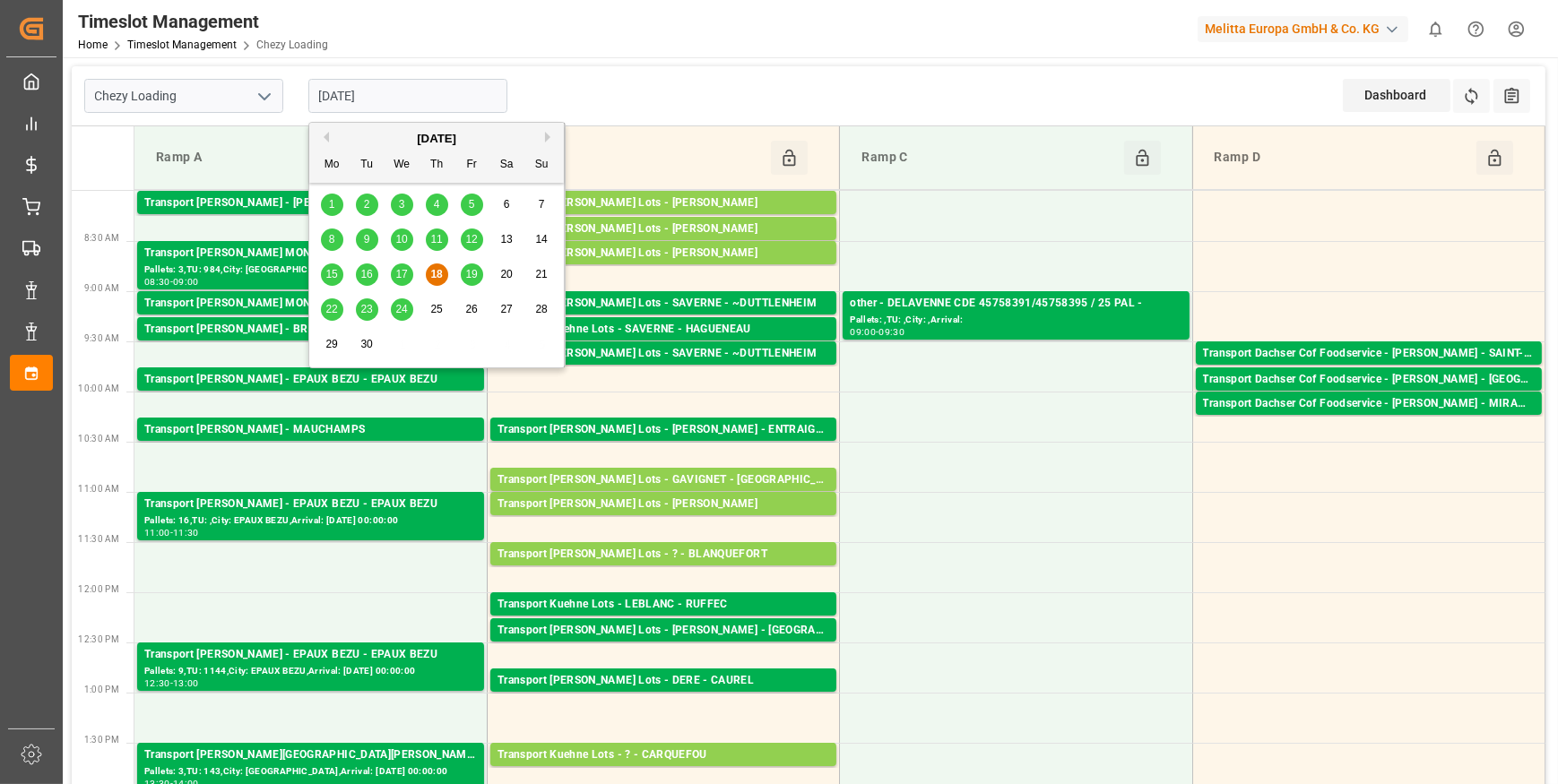
click at [404, 96] on input "[DATE]" at bounding box center [408, 95] width 199 height 34
click at [466, 278] on span "19" at bounding box center [471, 274] width 12 height 13
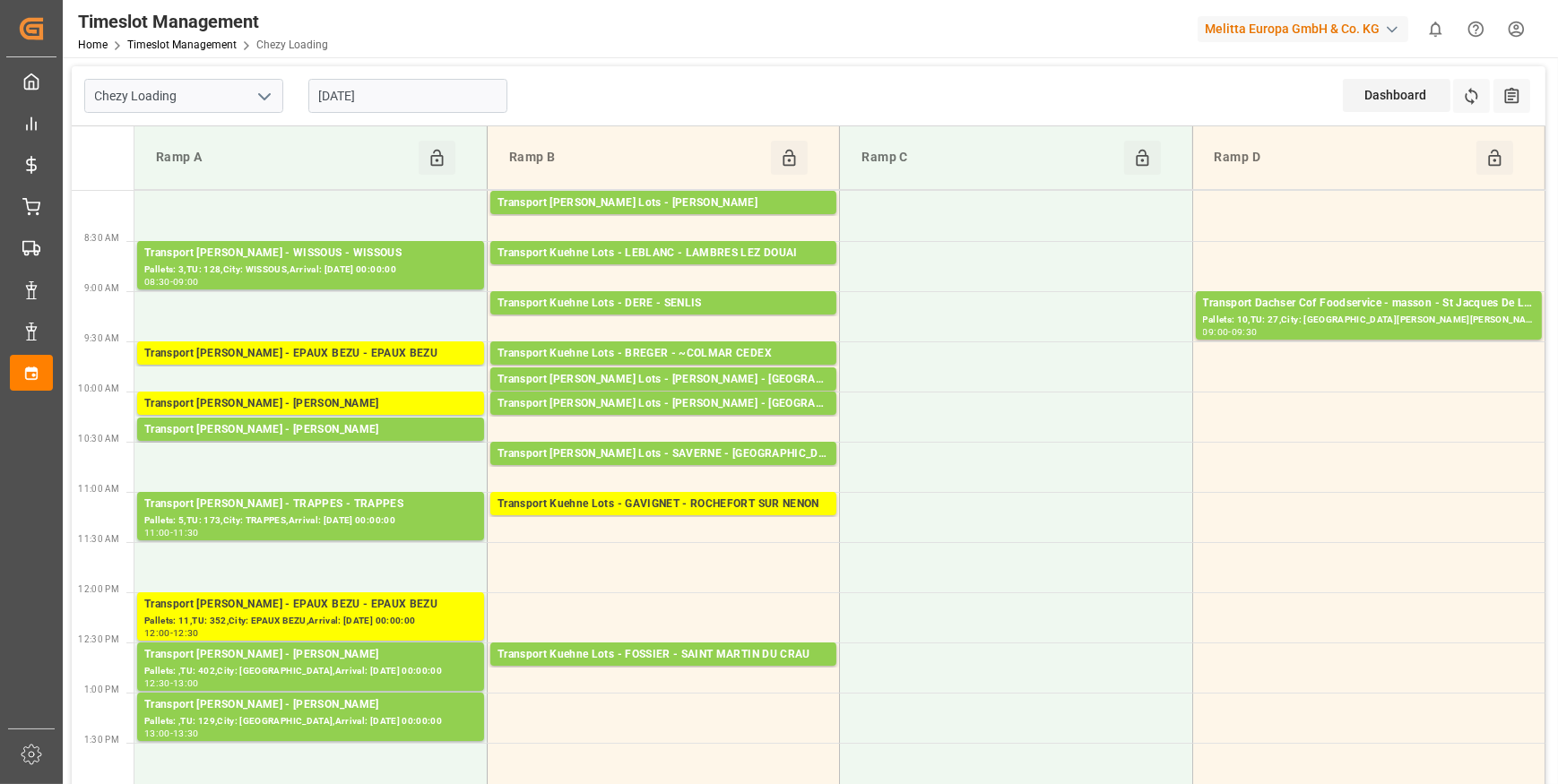
click at [421, 89] on input "[DATE]" at bounding box center [408, 95] width 199 height 34
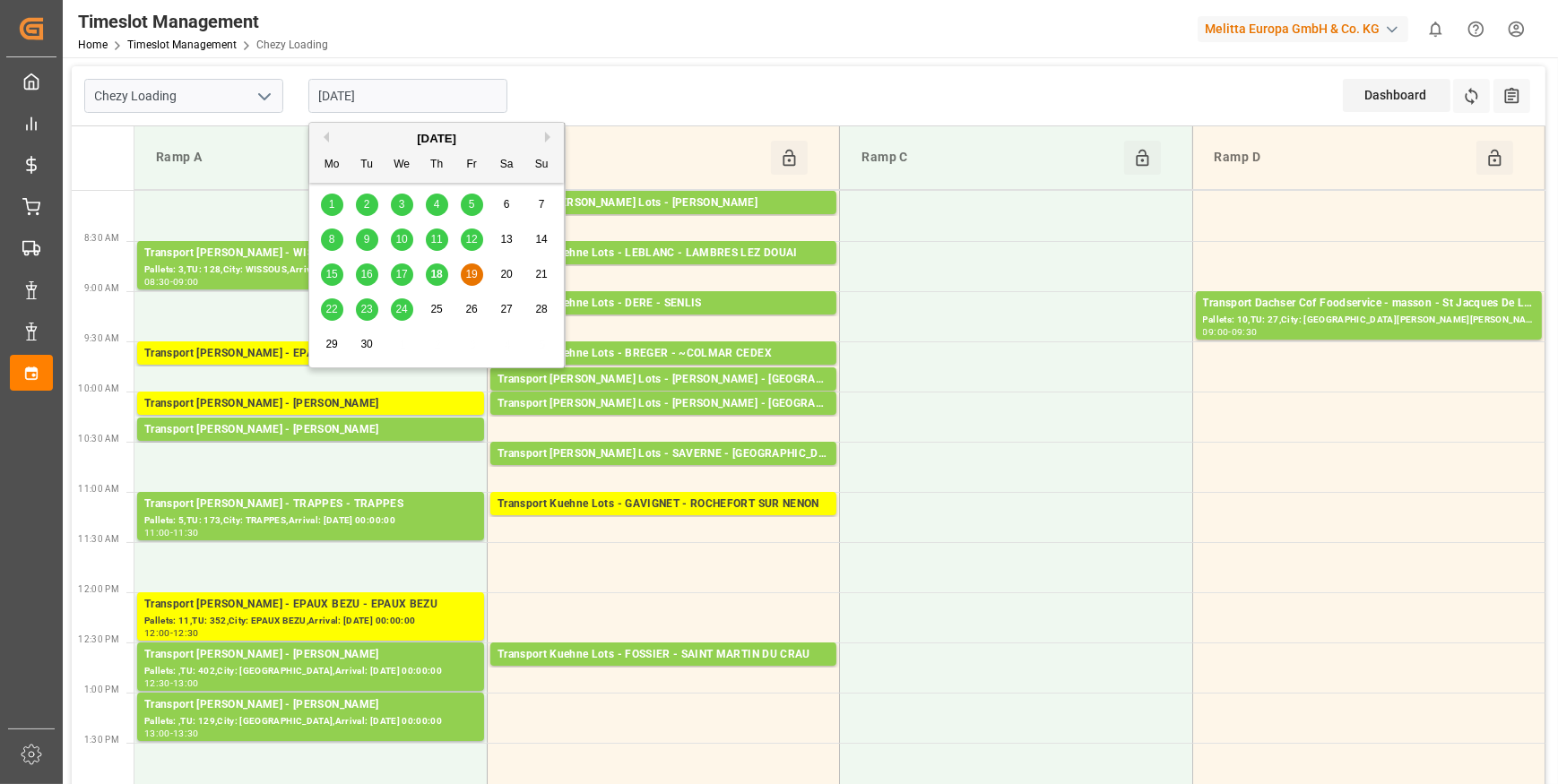
click at [332, 307] on span "22" at bounding box center [331, 309] width 12 height 13
type input "[DATE]"
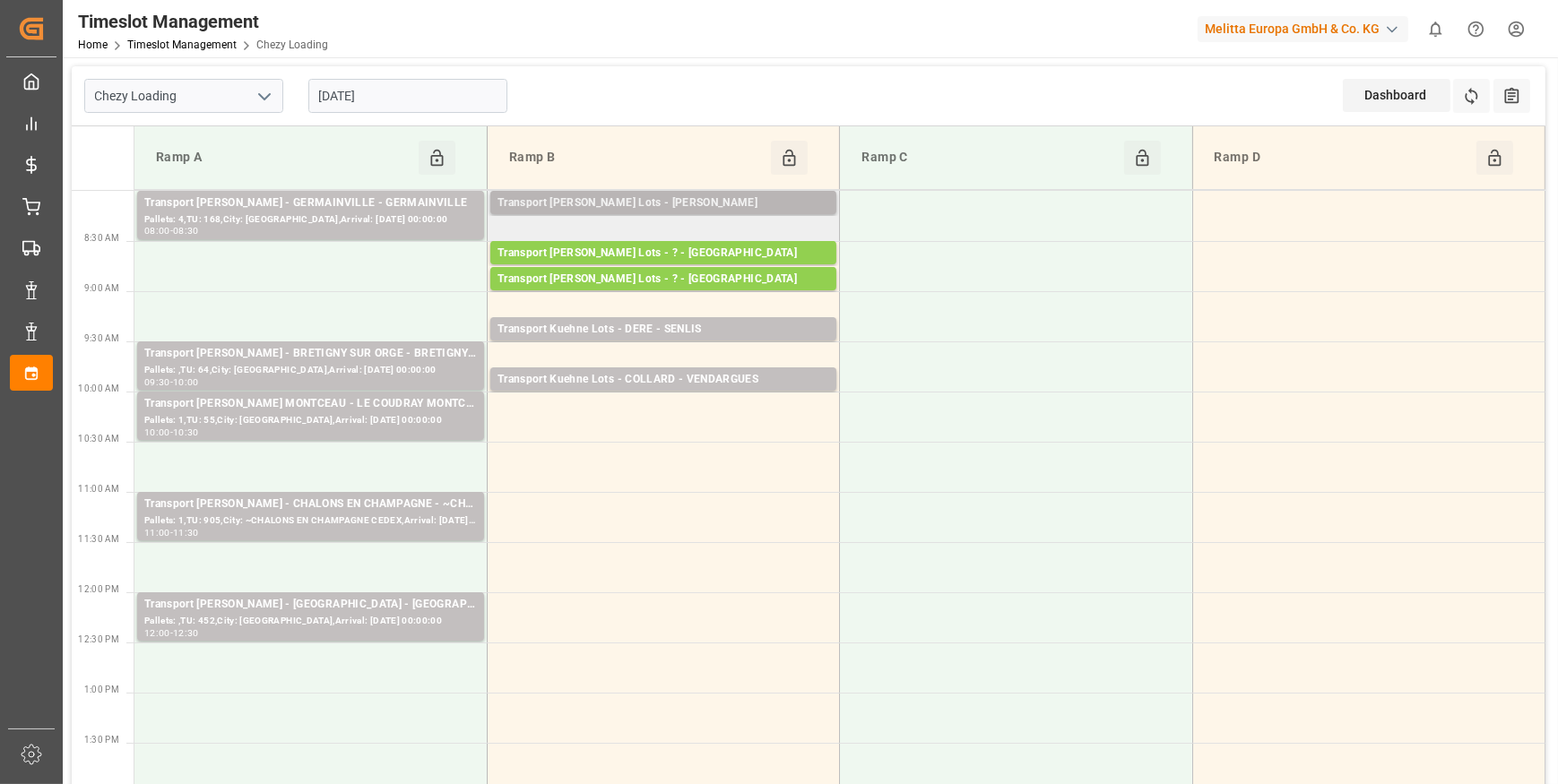
click at [758, 200] on div "Transport [PERSON_NAME] Lots - [PERSON_NAME]" at bounding box center [663, 204] width 332 height 18
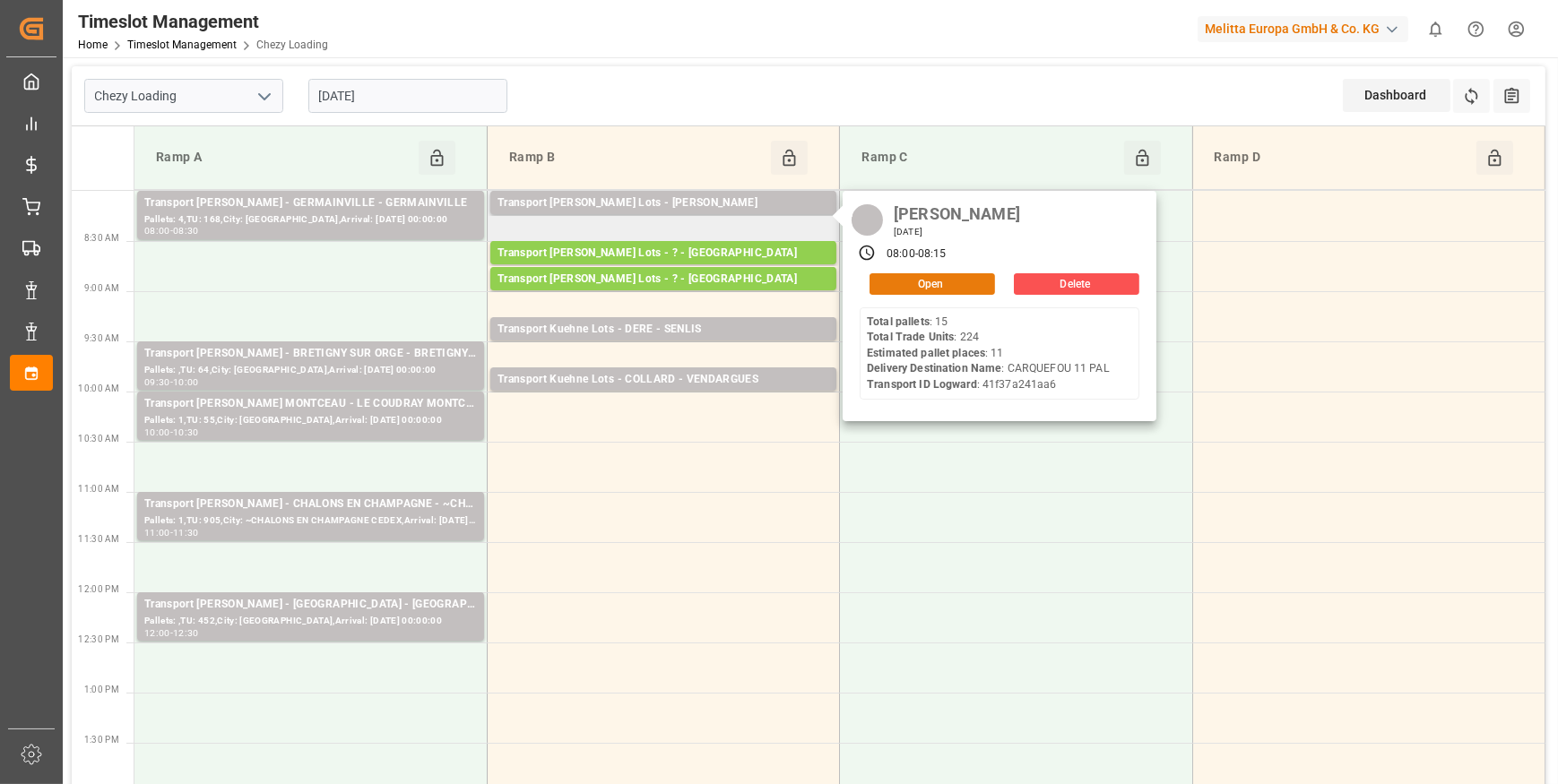
click at [907, 278] on button "Open" at bounding box center [933, 284] width 125 height 22
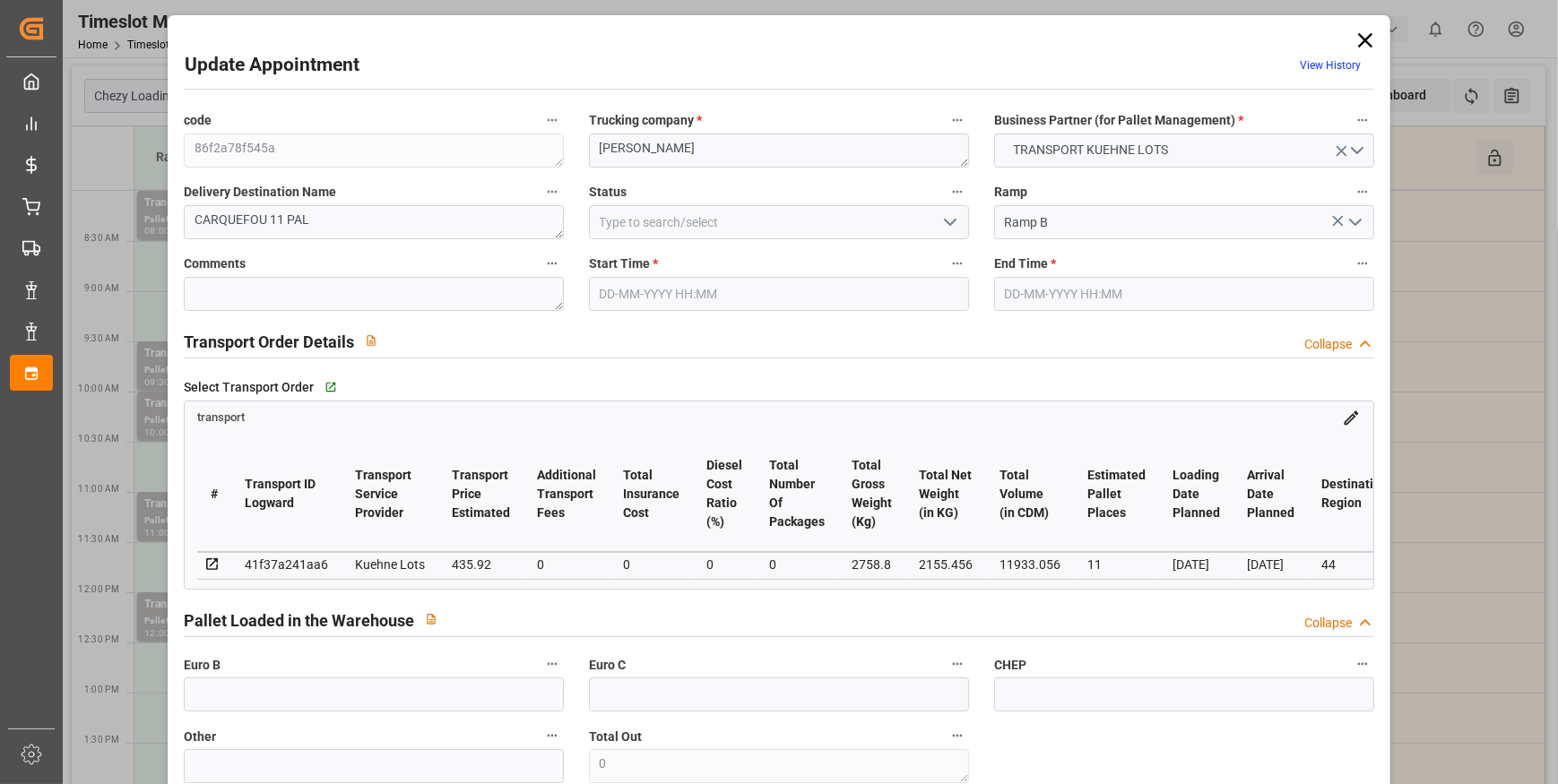
type input "[DATE] 08:00"
type input "22-09-2025 08:15"
type input "15-09-2025 12:46"
type input "15-09-2025 11:25"
type input "[DATE]"
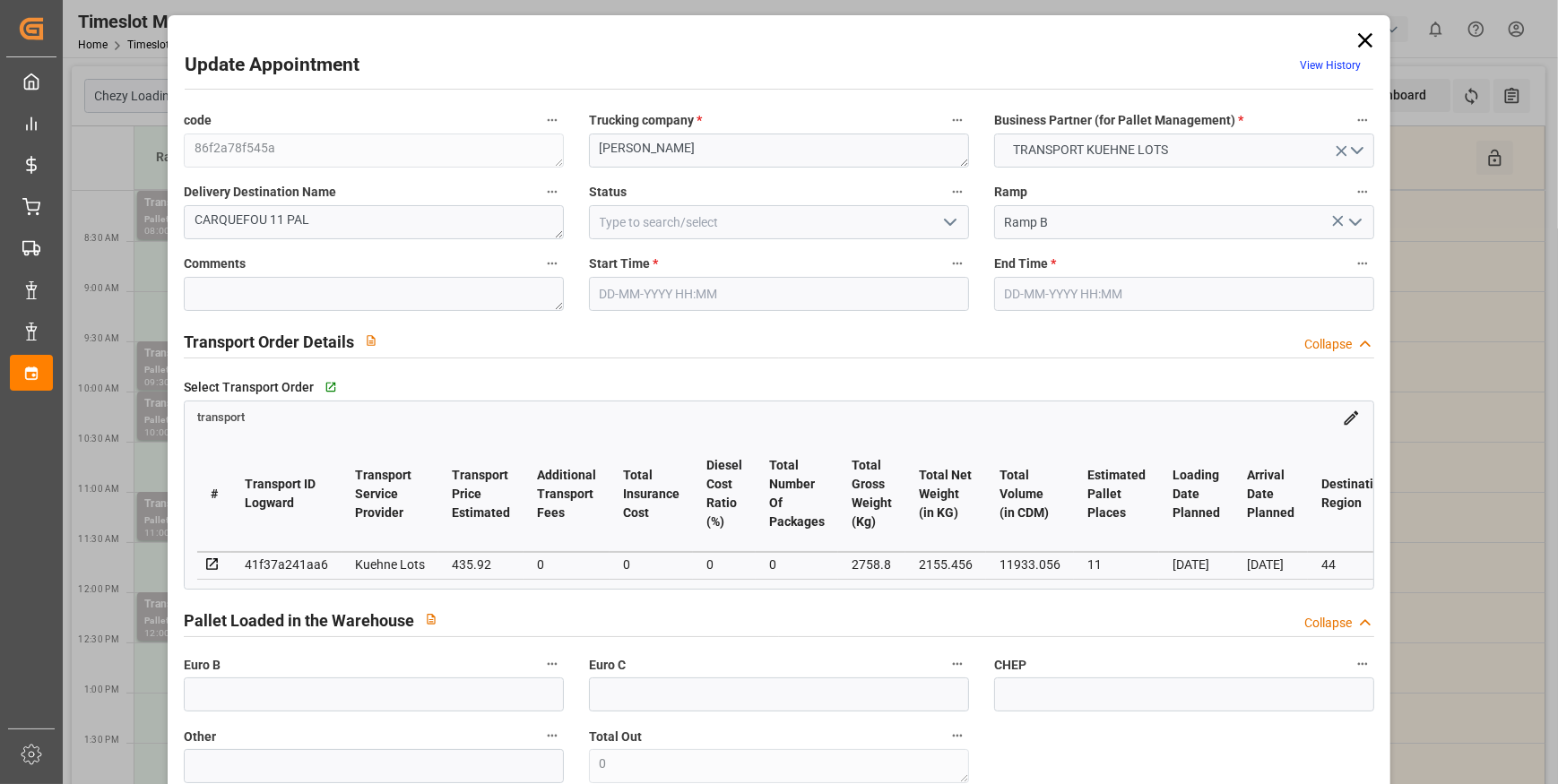
type input "[DATE]"
click at [945, 221] on polyline "open menu" at bounding box center [950, 222] width 11 height 5
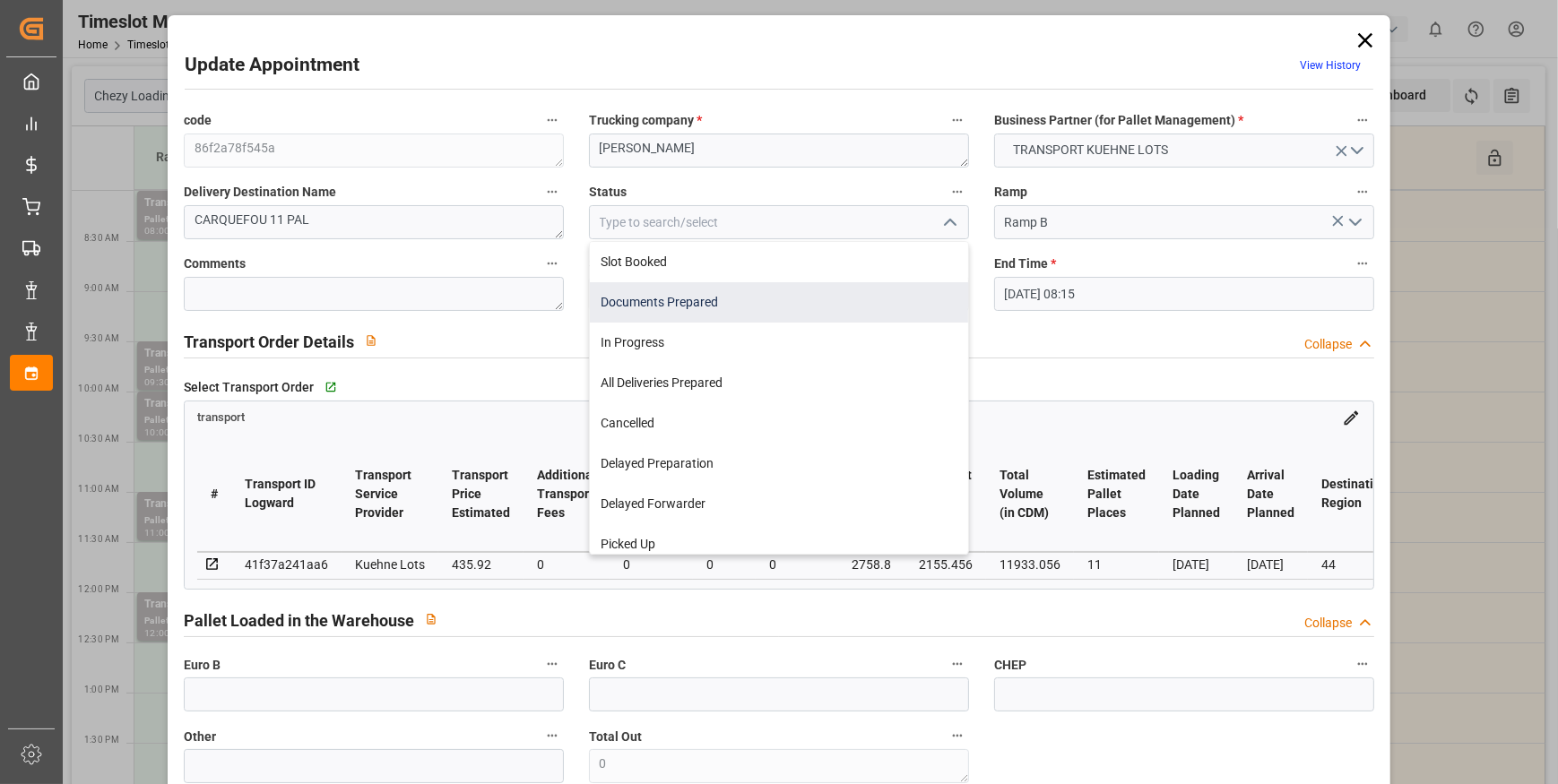
click at [709, 296] on div "Documents Prepared" at bounding box center [779, 302] width 379 height 41
type input "Documents Prepared"
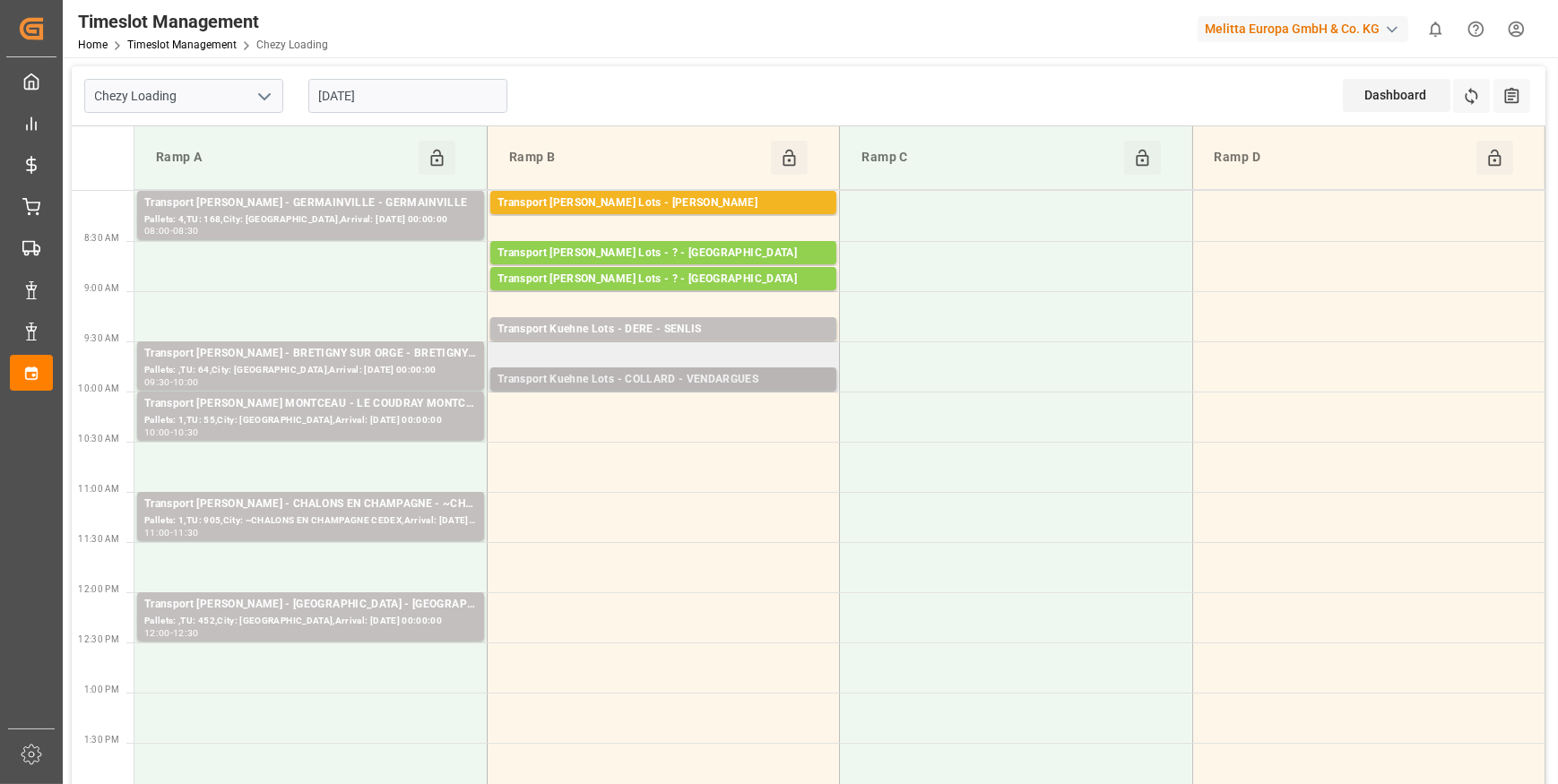
click at [737, 385] on div "Transport Kuehne Lots - COLLARD - VENDARGUES" at bounding box center [663, 380] width 332 height 18
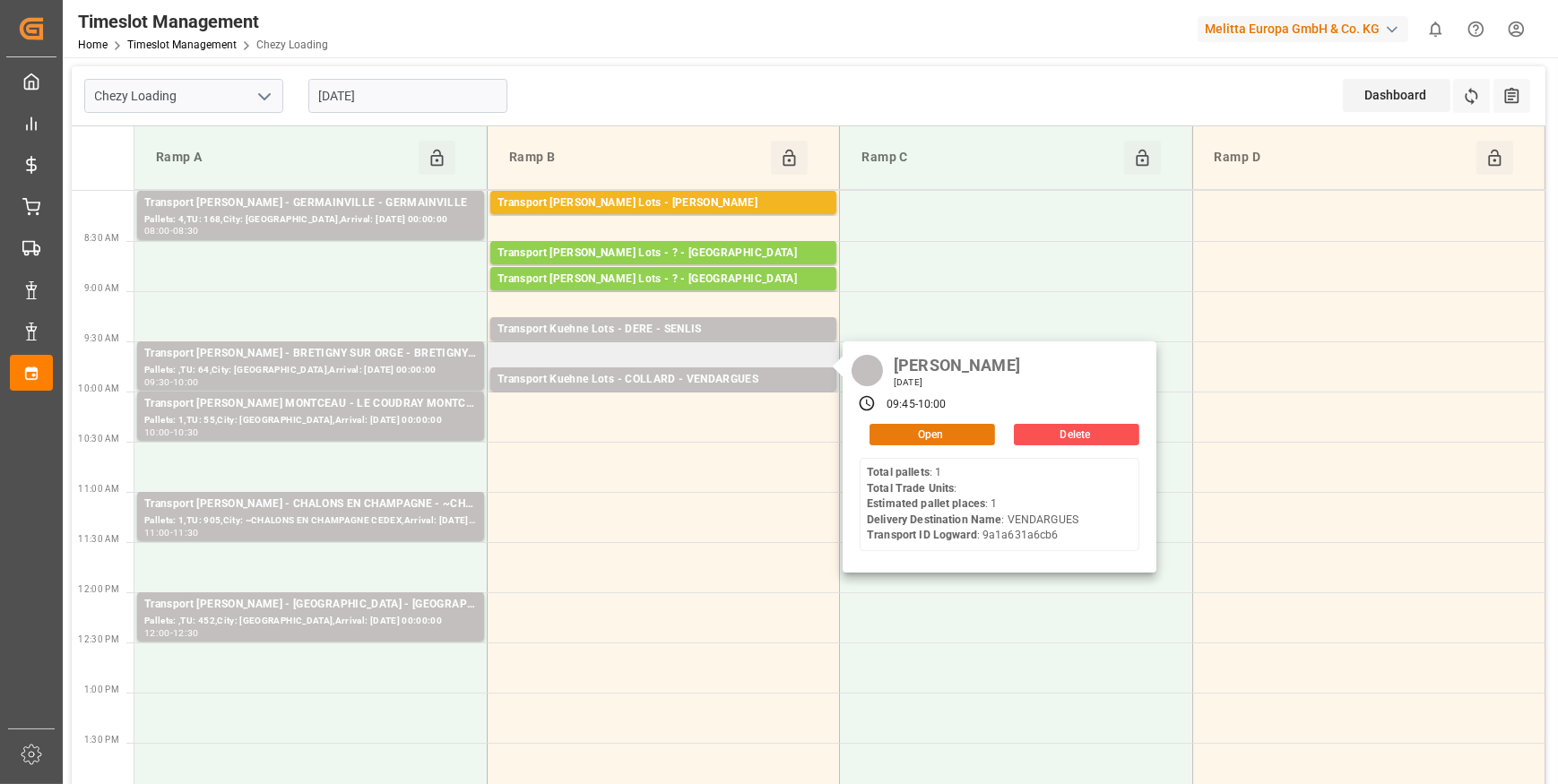
click at [922, 437] on button "Open" at bounding box center [933, 434] width 125 height 22
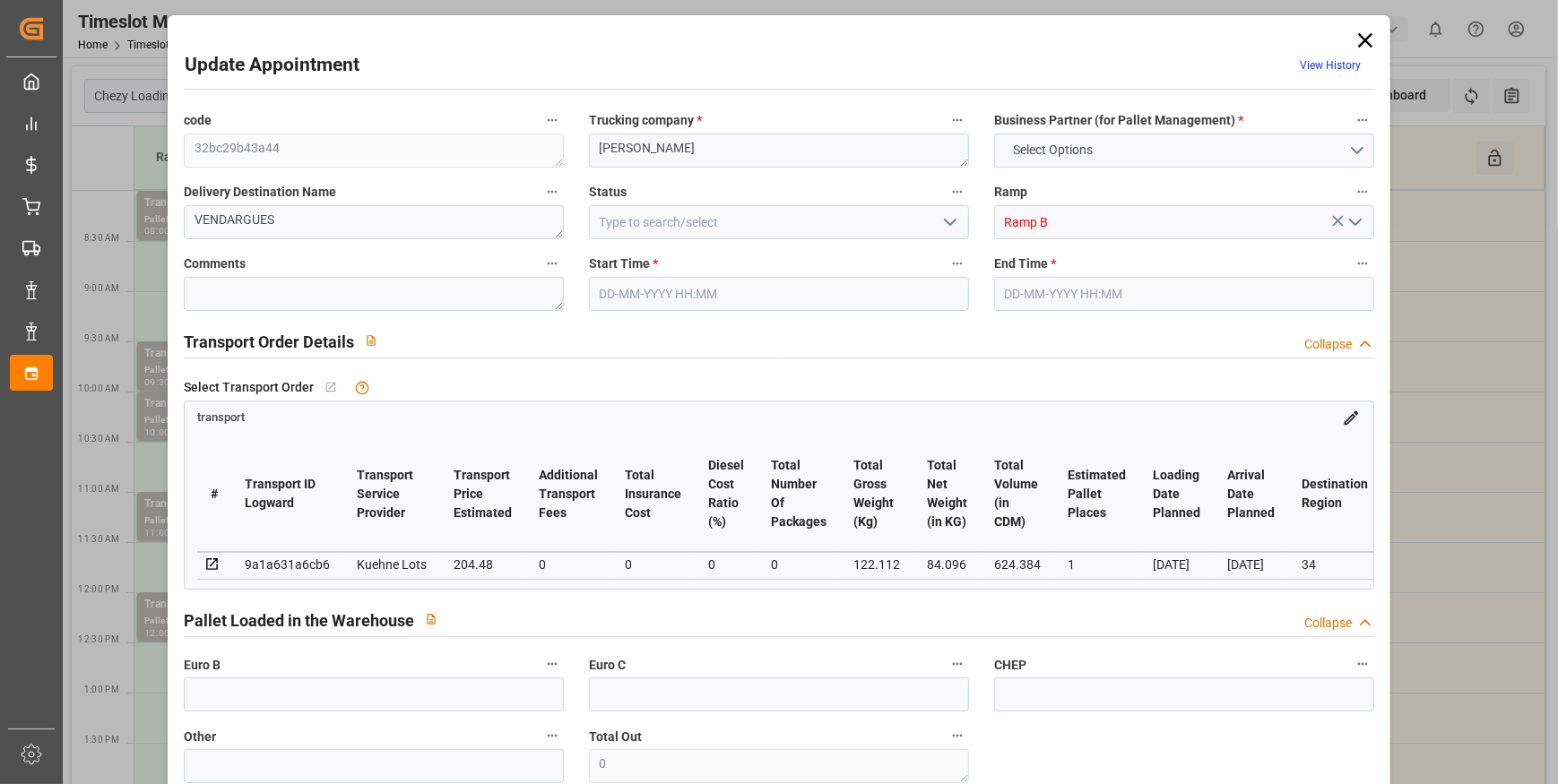
type input "1"
type input "204.48"
type input "0"
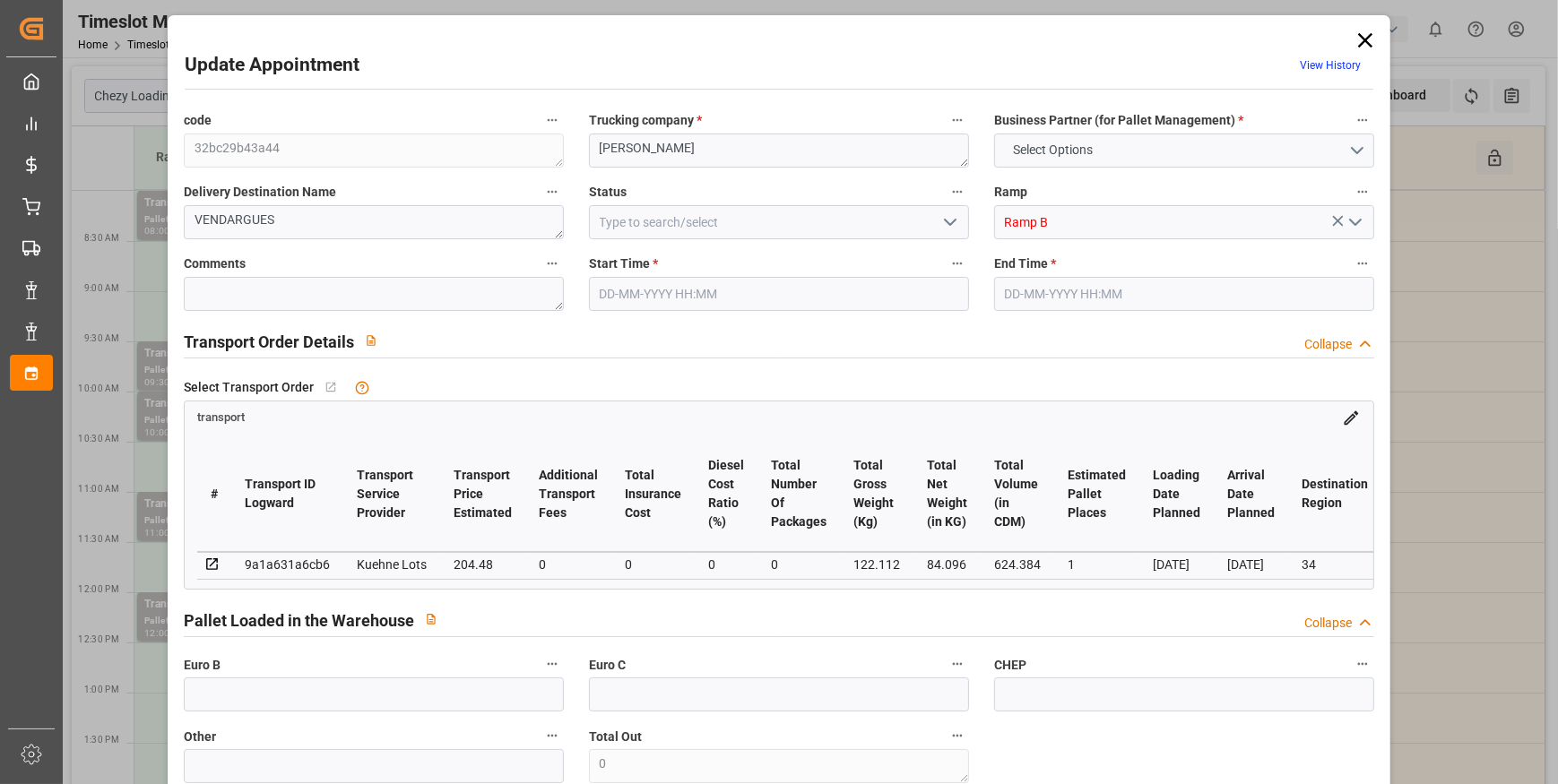
type input "204.48"
type input "0"
type input "84.096"
type input "150"
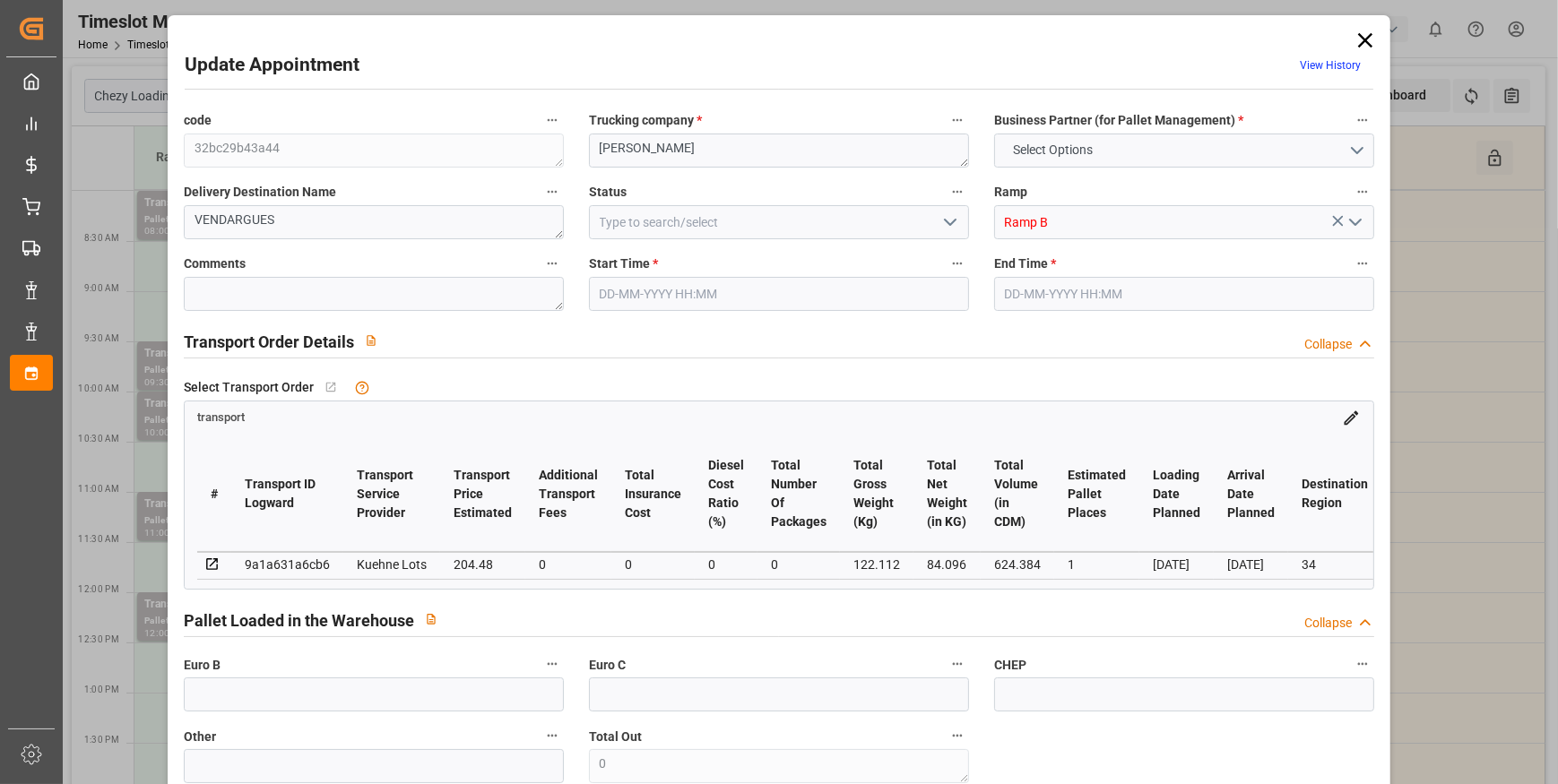
type input "624.384"
type input "34"
type input "1"
type input "0"
type input "1"
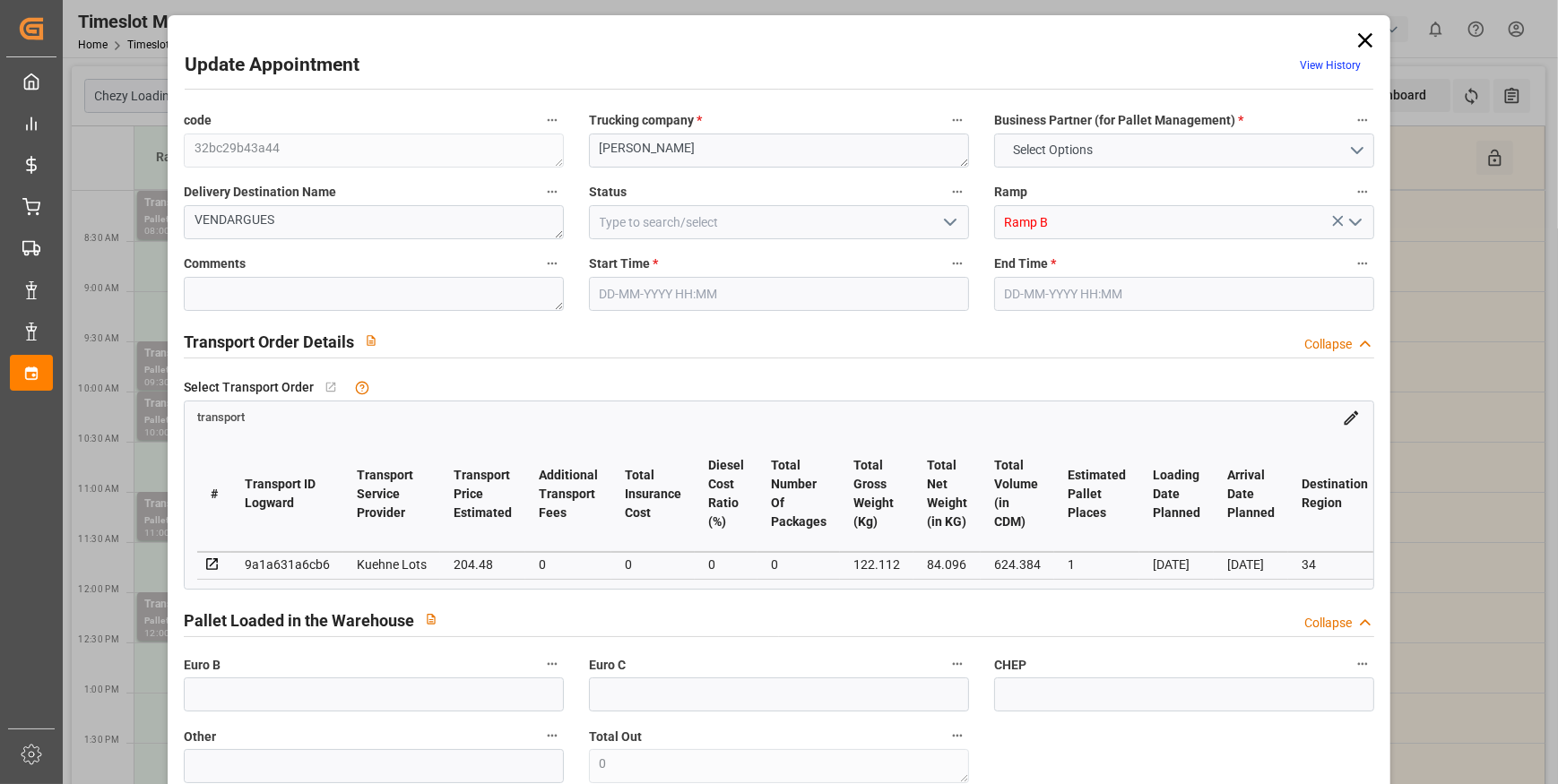
type input "101"
type input "122.112"
type input "0"
type input "4710.8598"
type input "0"
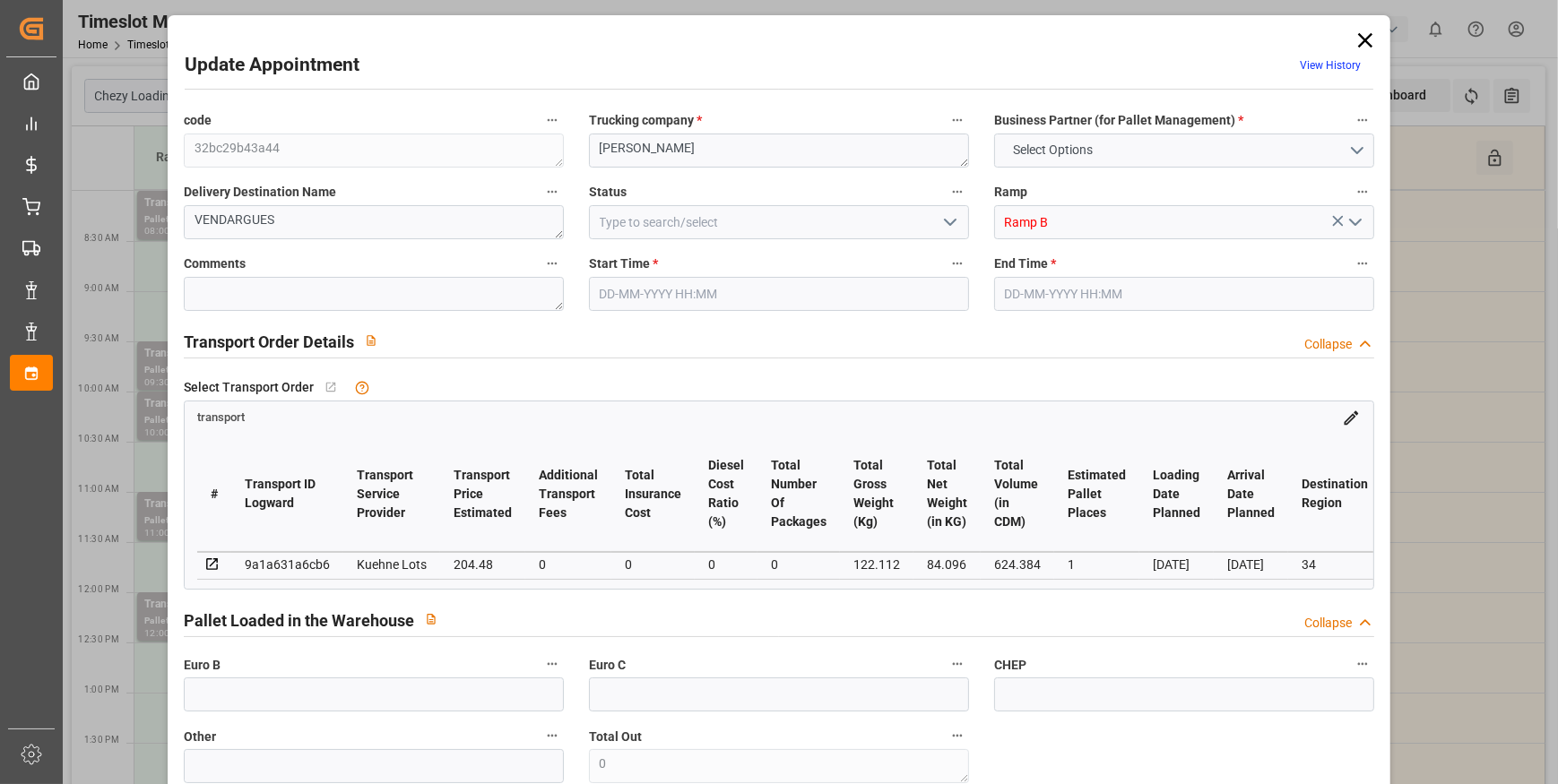
type input "0"
type input "21"
type input "35"
type input "22-09-2025 09:45"
type input "[DATE] 10:00"
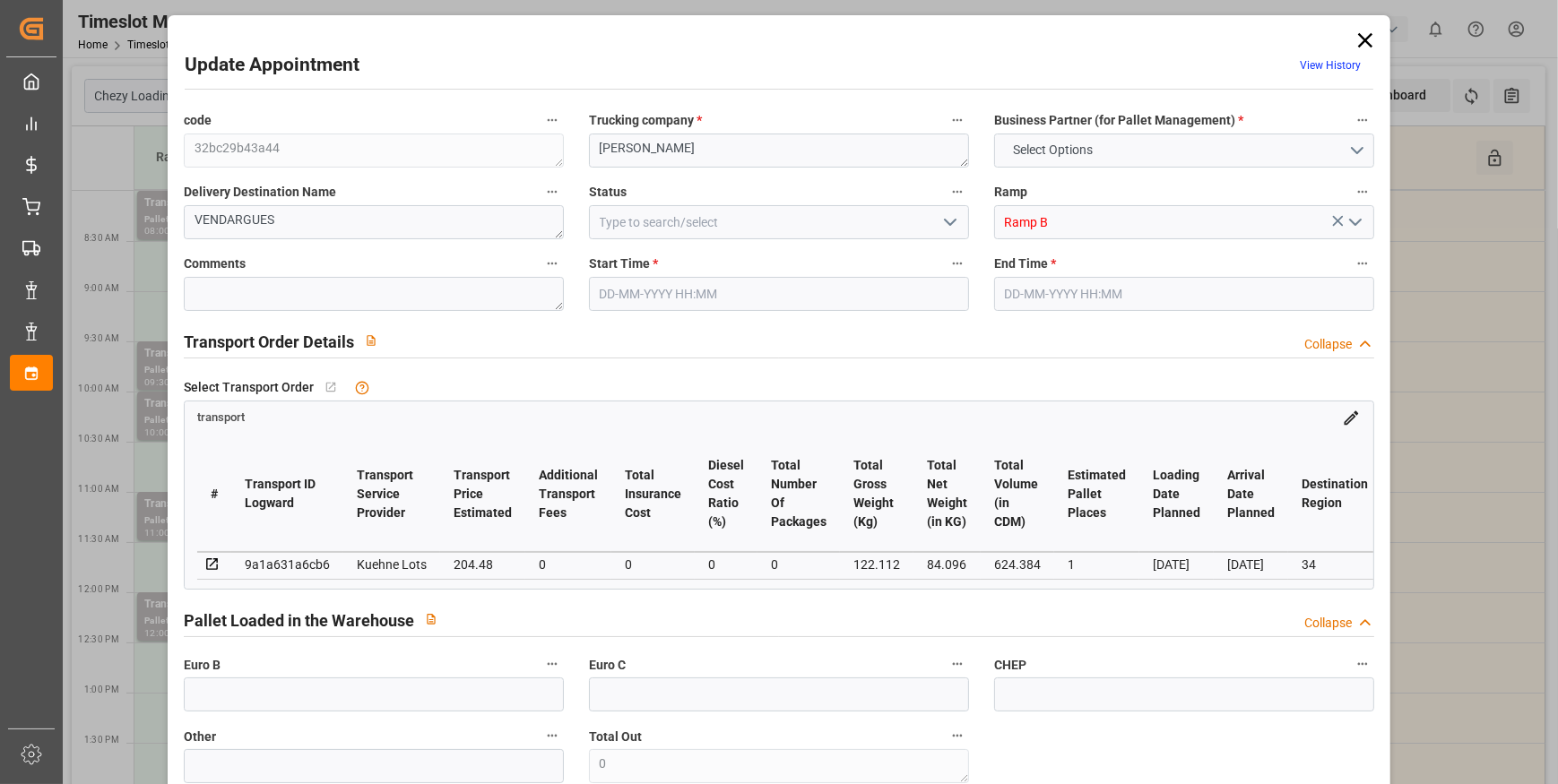
type input "[DATE] 13:14"
type input "17-09-2025 11:27"
type input "24-09-2025"
type input "[DATE]"
click at [951, 223] on polyline "open menu" at bounding box center [950, 222] width 11 height 5
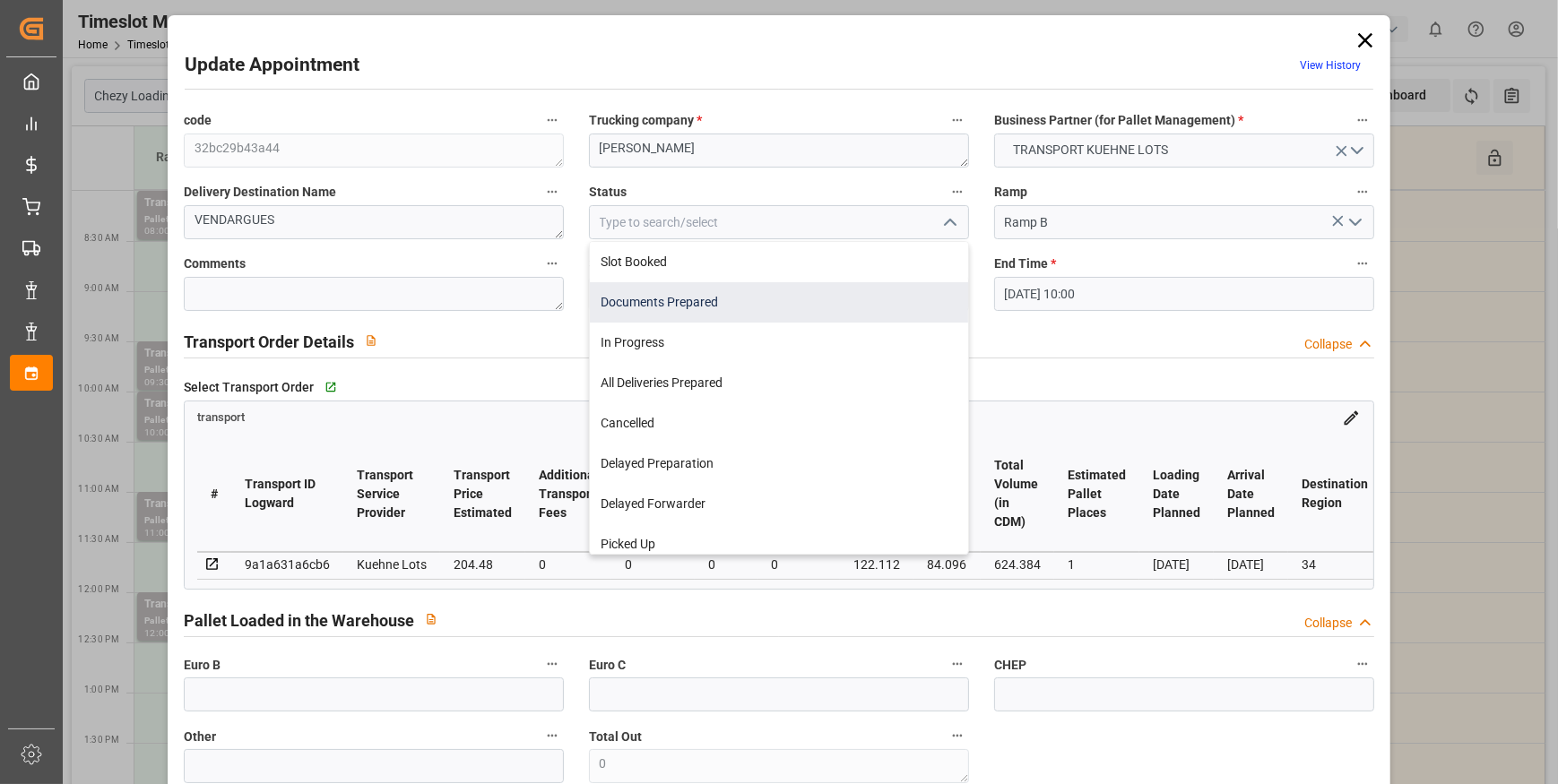
click at [674, 305] on div "Documents Prepared" at bounding box center [779, 302] width 379 height 41
type input "Documents Prepared"
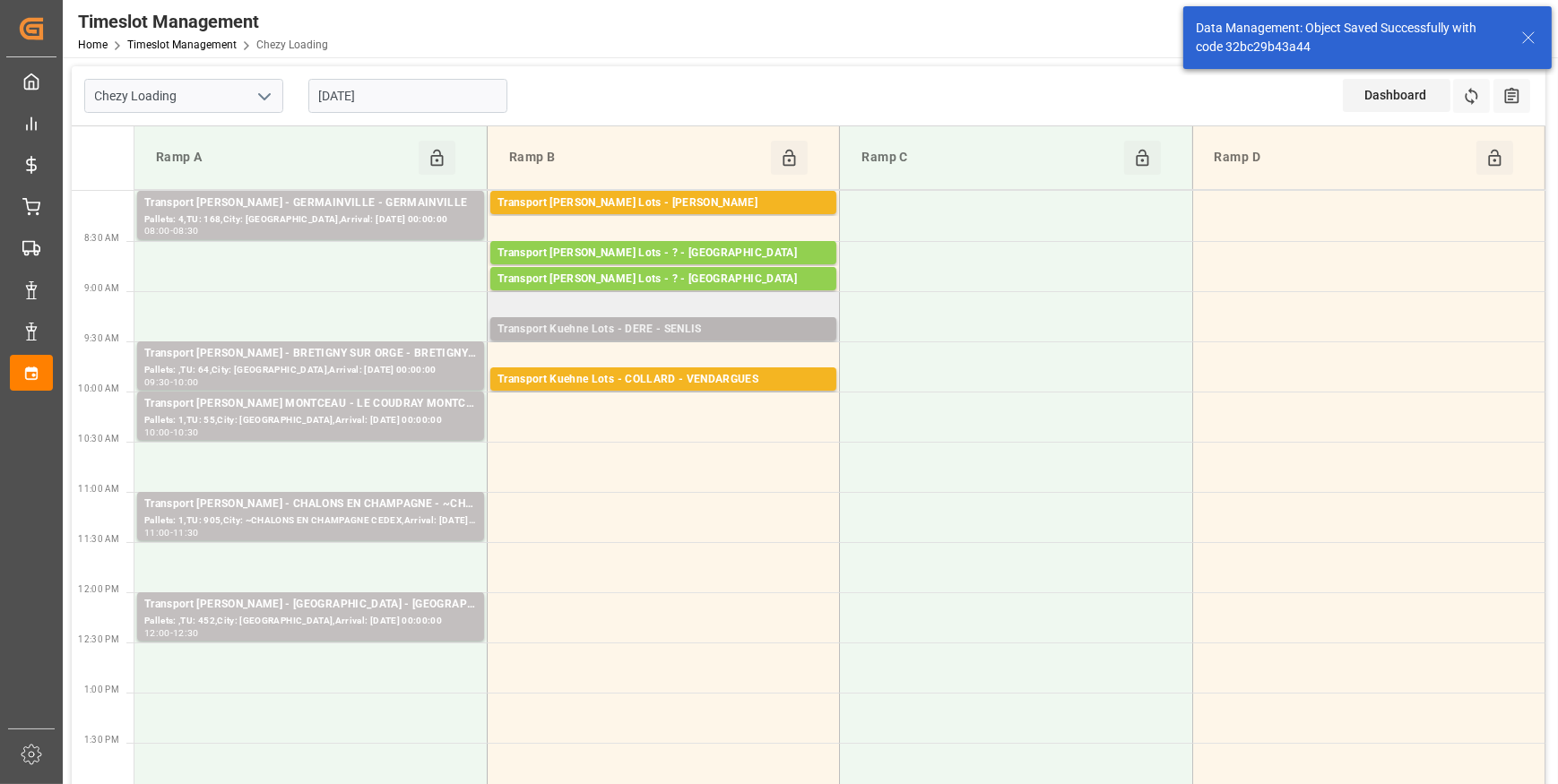
click at [716, 318] on div "Transport Kuehne Lots - DERE - SENLIS Pallets: 1,TU: 209,City: SENLIS,Arrival: …" at bounding box center [663, 328] width 346 height 23
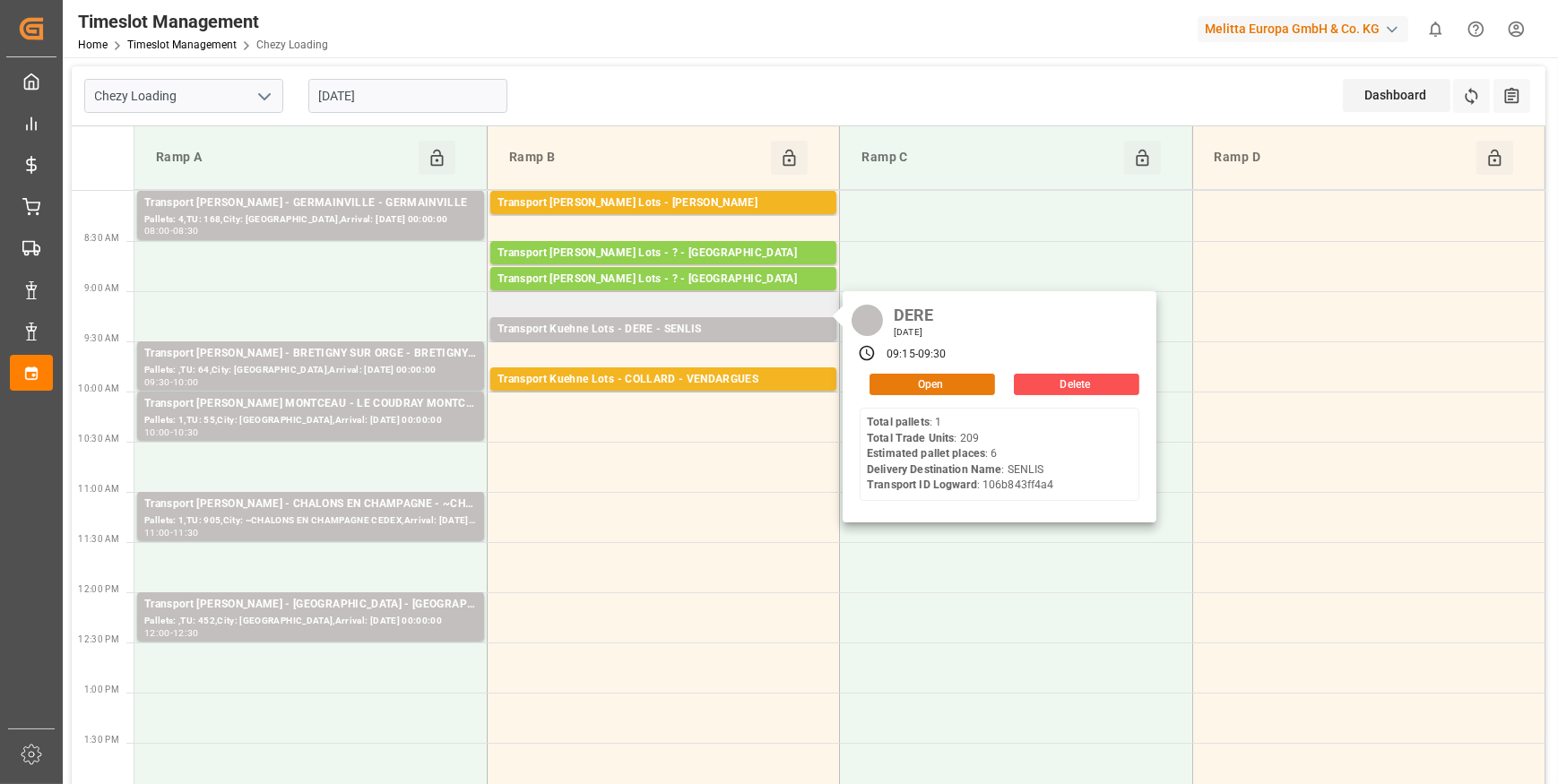
click at [926, 382] on button "Open" at bounding box center [933, 385] width 125 height 22
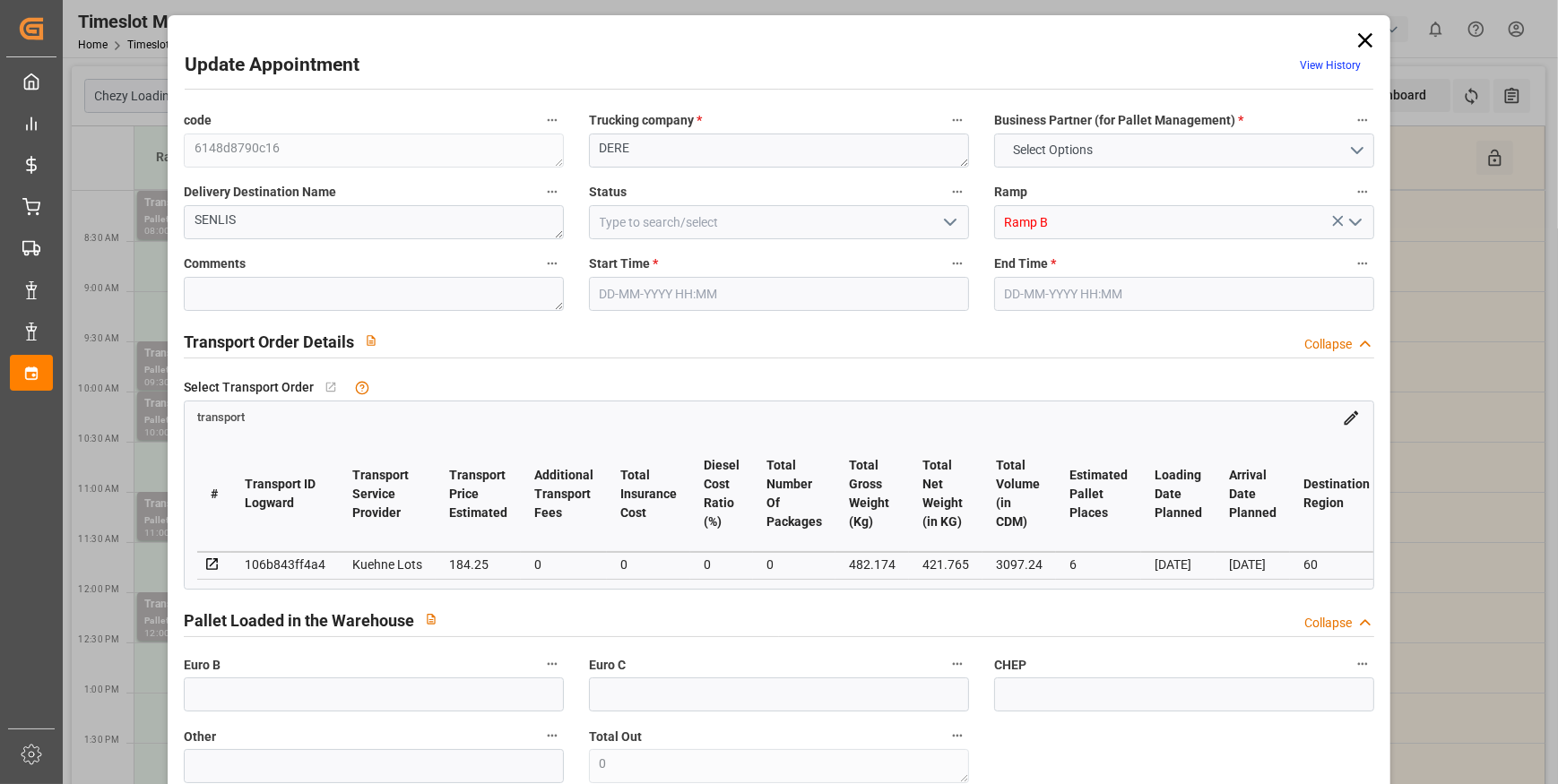
type input "6"
type input "184.25"
click at [947, 223] on icon "open menu" at bounding box center [951, 223] width 22 height 22
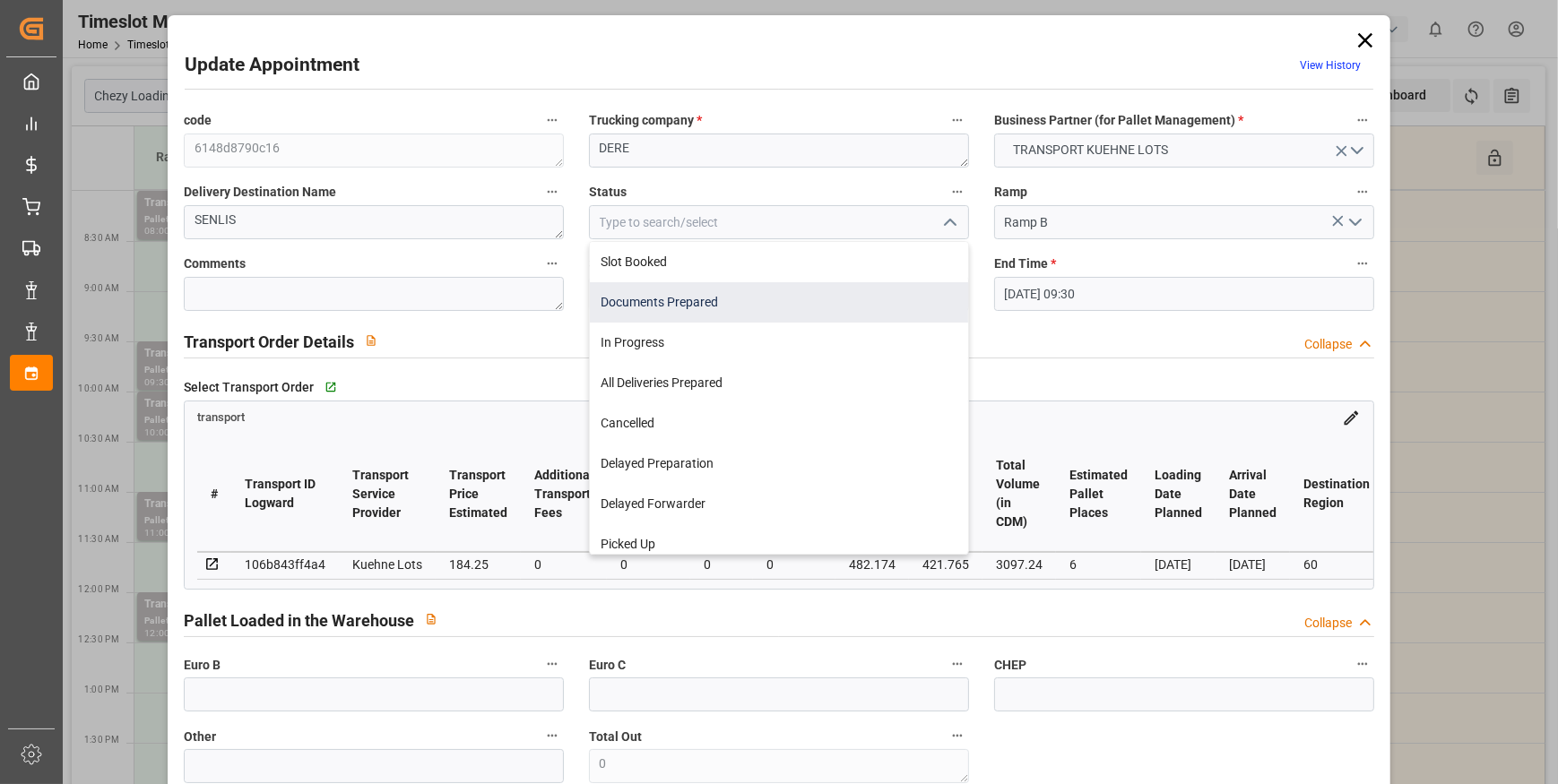
click at [716, 305] on div "Documents Prepared" at bounding box center [779, 302] width 379 height 41
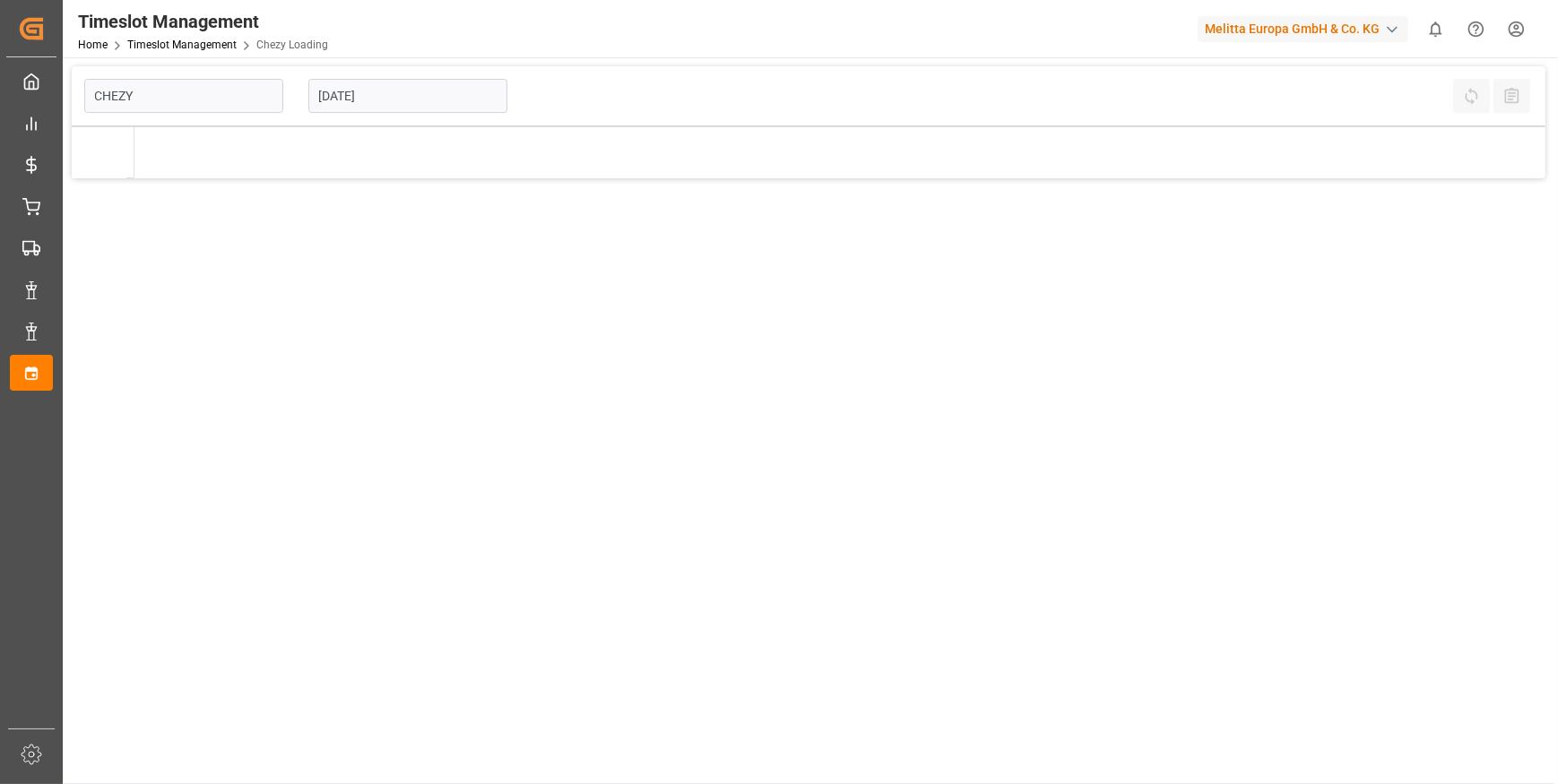
type input "Chezy Loading"
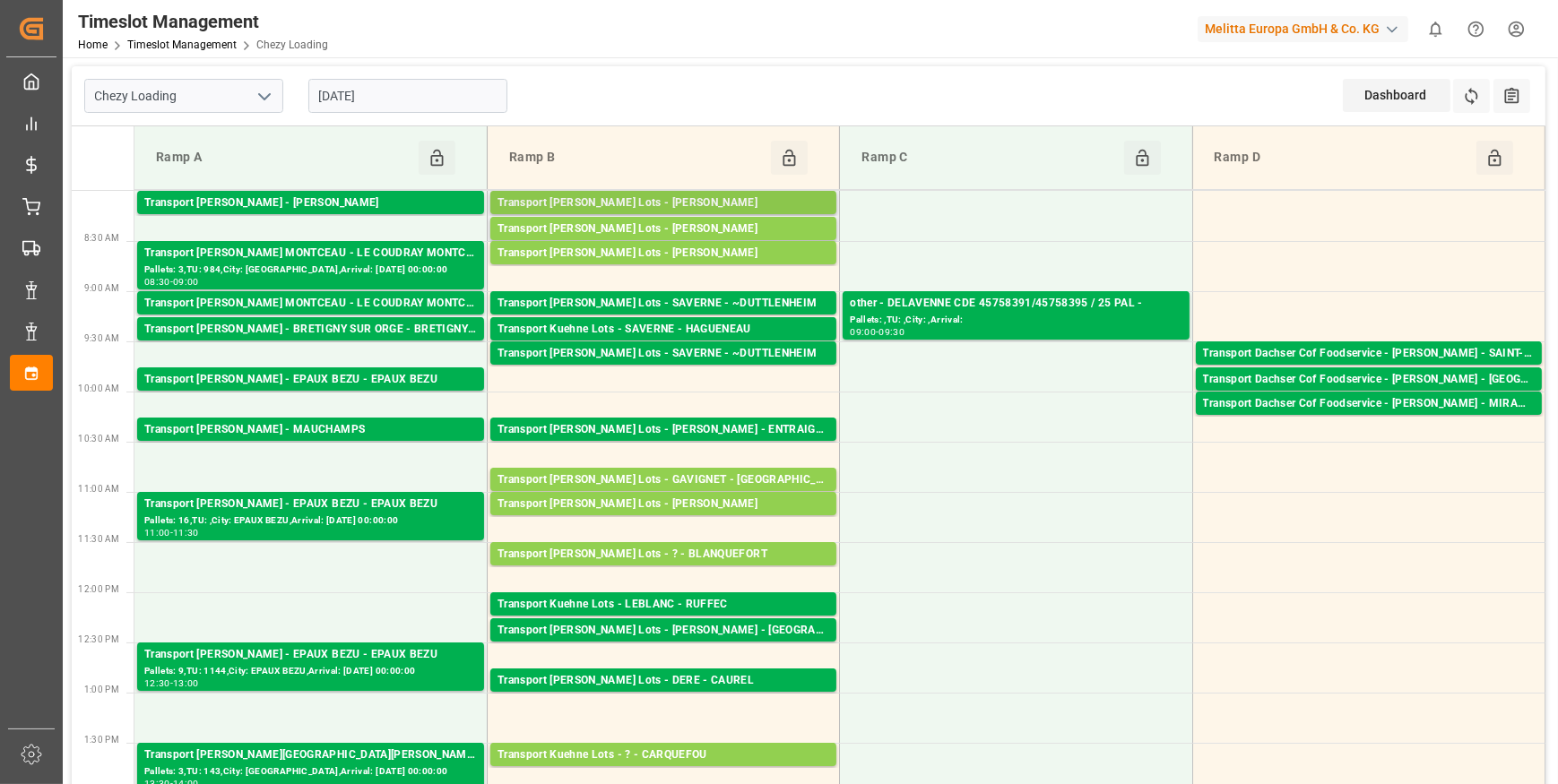
click at [734, 199] on div "Transport [PERSON_NAME] Lots - [PERSON_NAME]" at bounding box center [663, 204] width 332 height 18
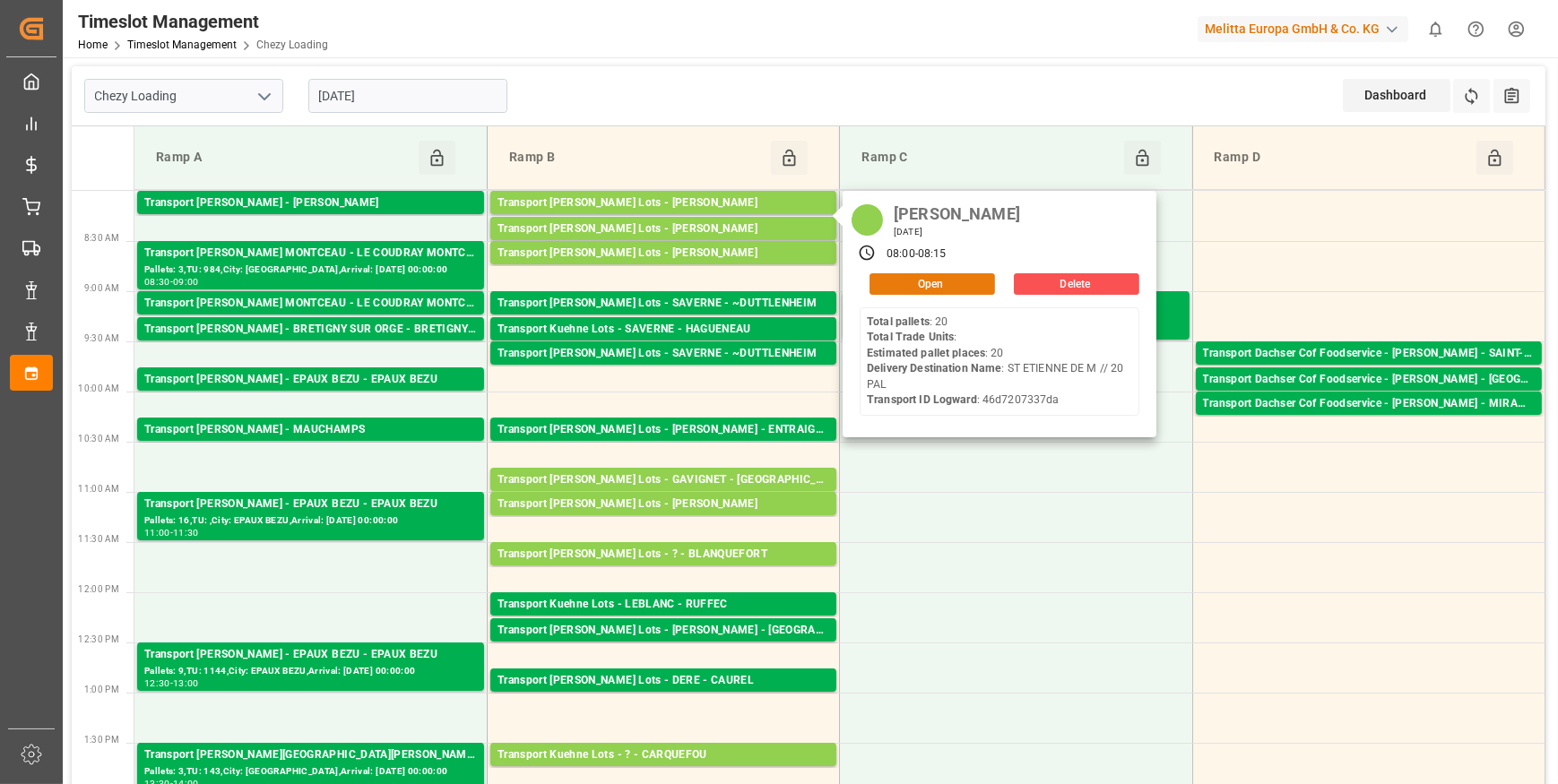
click at [913, 287] on button "Open" at bounding box center [933, 284] width 125 height 22
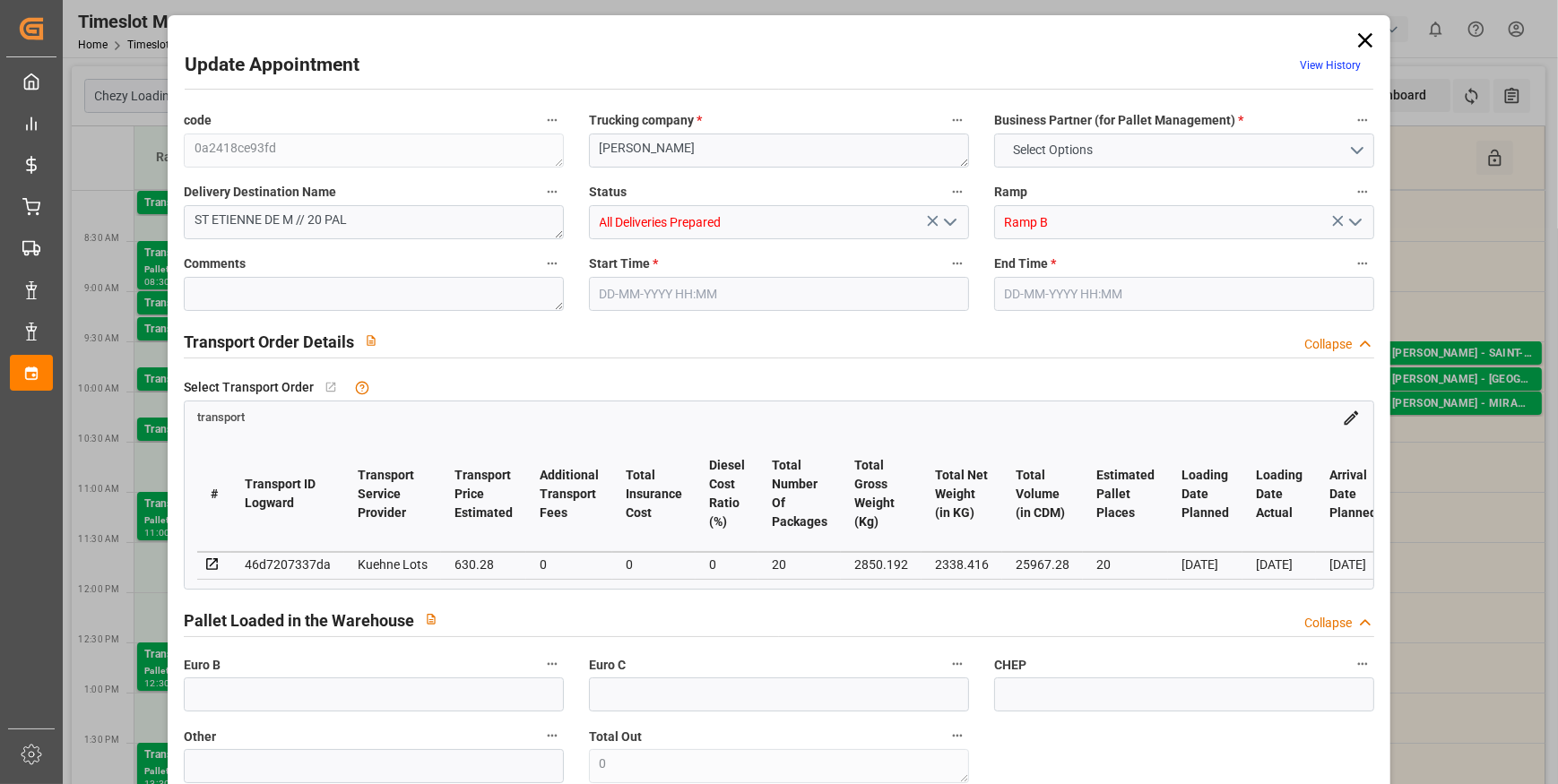
type input "20"
type input "630.28"
type input "0"
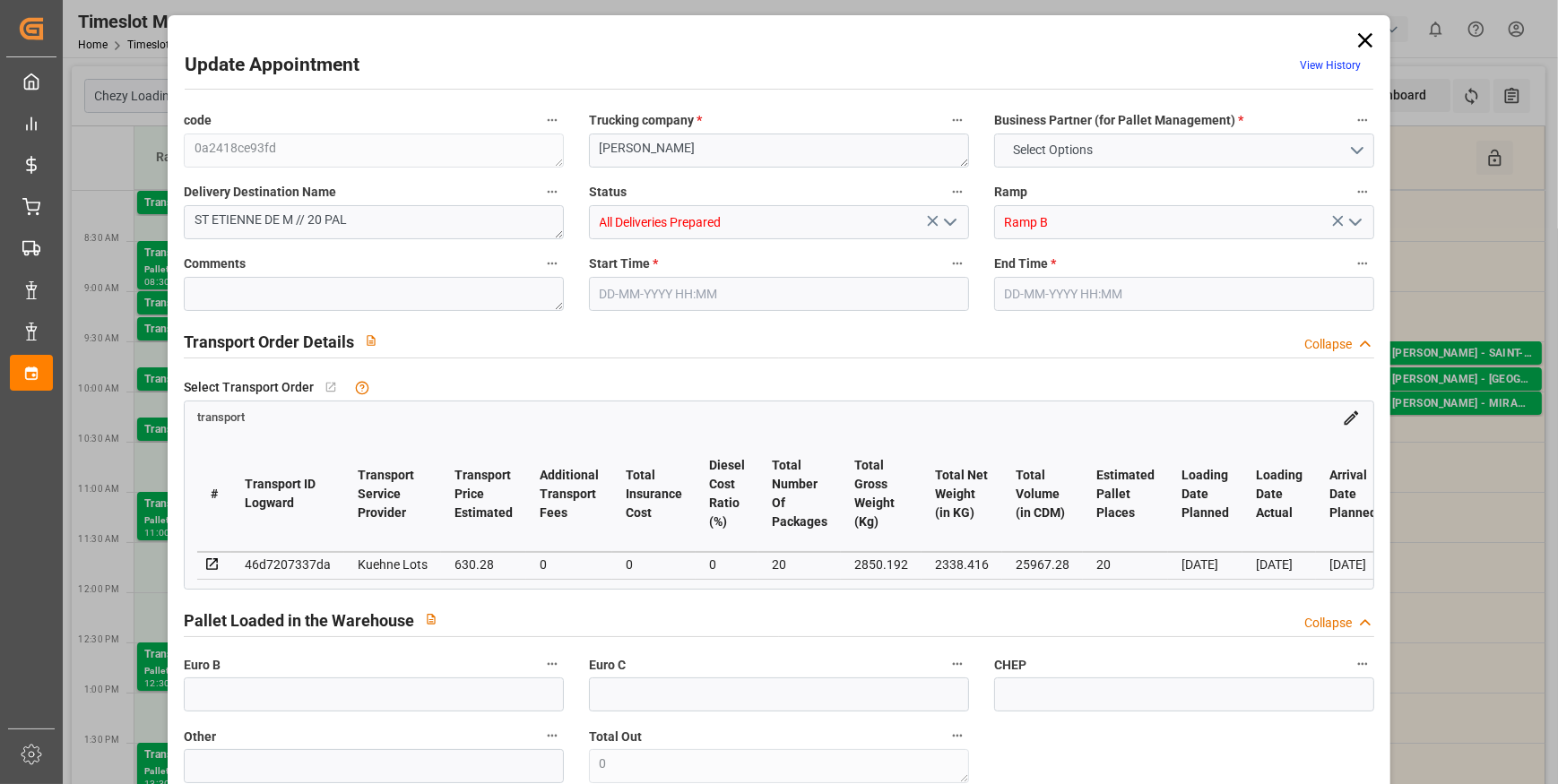
type input "630.28"
type input "0"
type input "20"
type input "2338.416"
type input "3608"
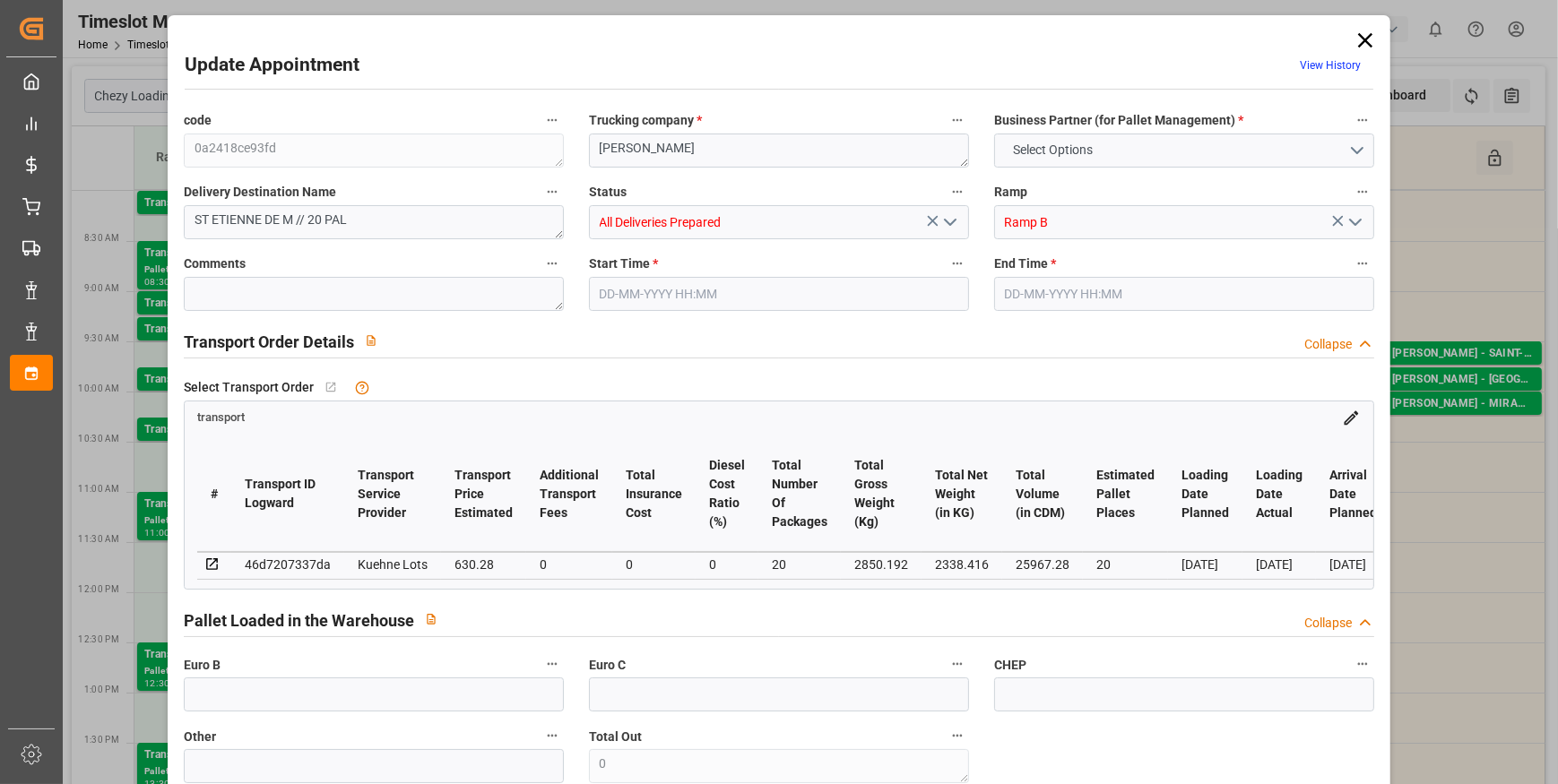
type input "25967.28"
type input "44"
type input "20"
type input "0"
type input "20"
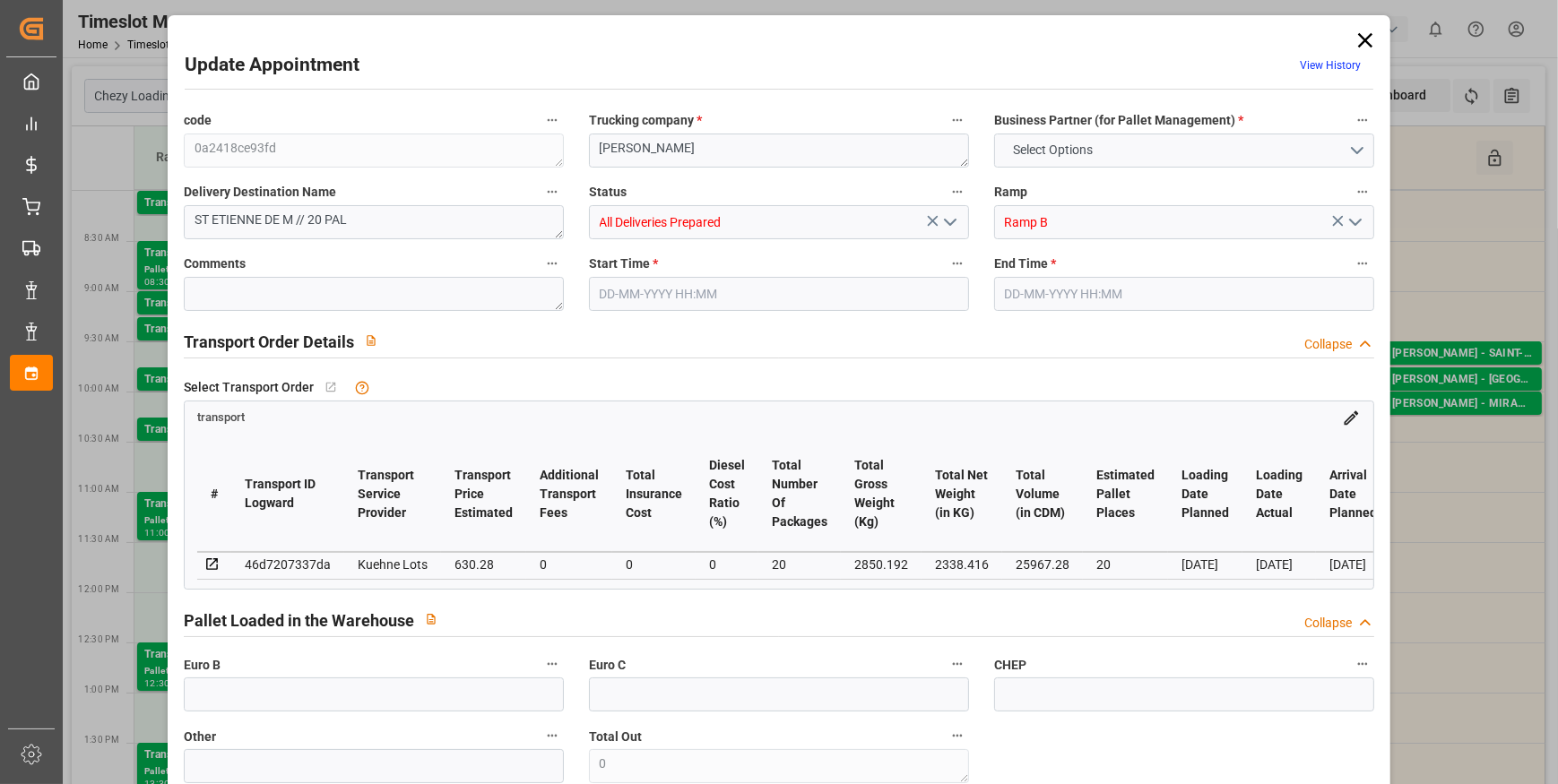
type input "101"
type input "2850.192"
type input "0"
type input "4710.8598"
type input "0"
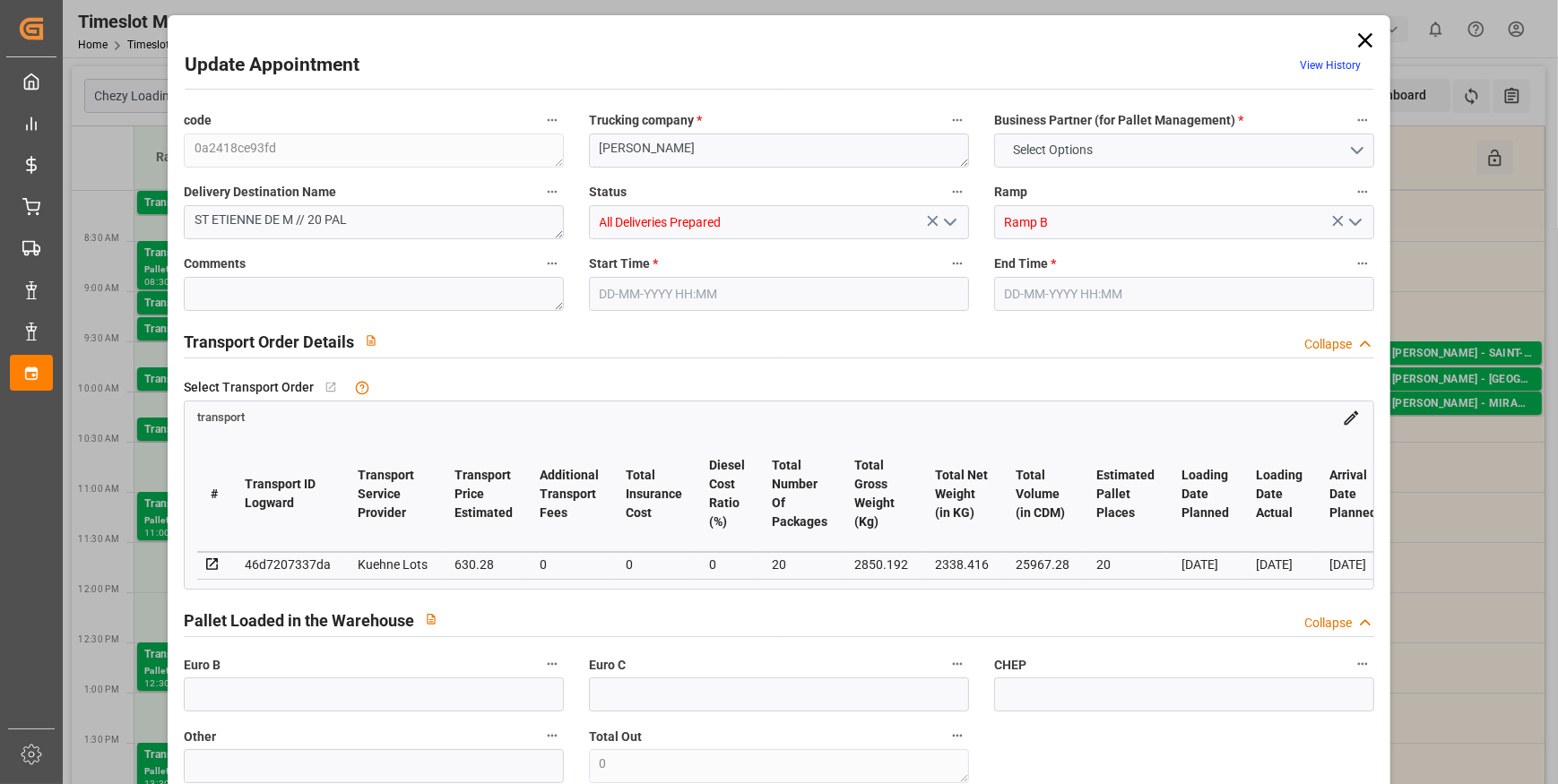
type input "0"
type input "21"
type input "35"
type input "[DATE] 08:00"
type input "[DATE] 08:15"
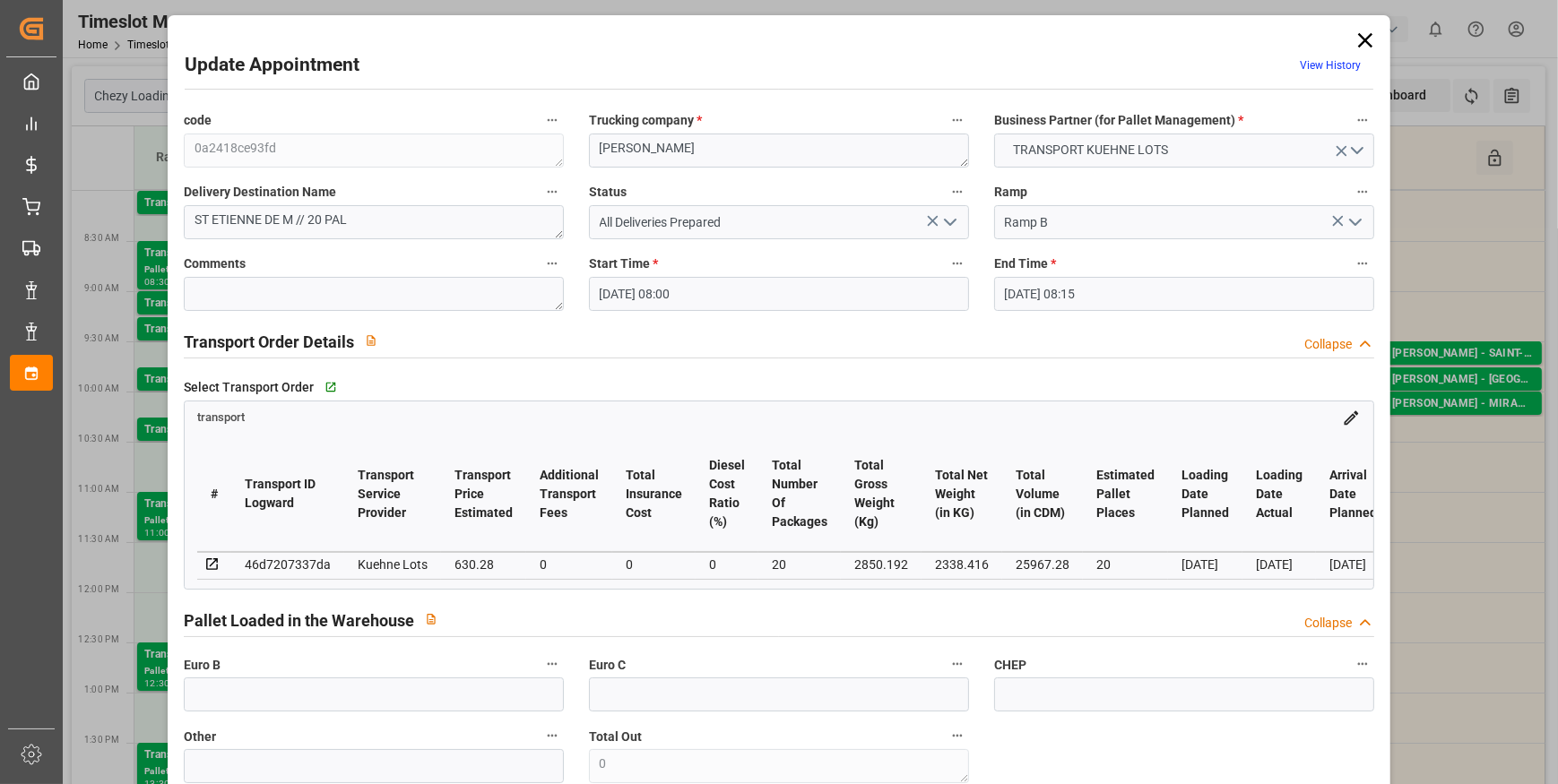
type input "[DATE] 12:45"
type input "[DATE] 11:32"
type input "[DATE]"
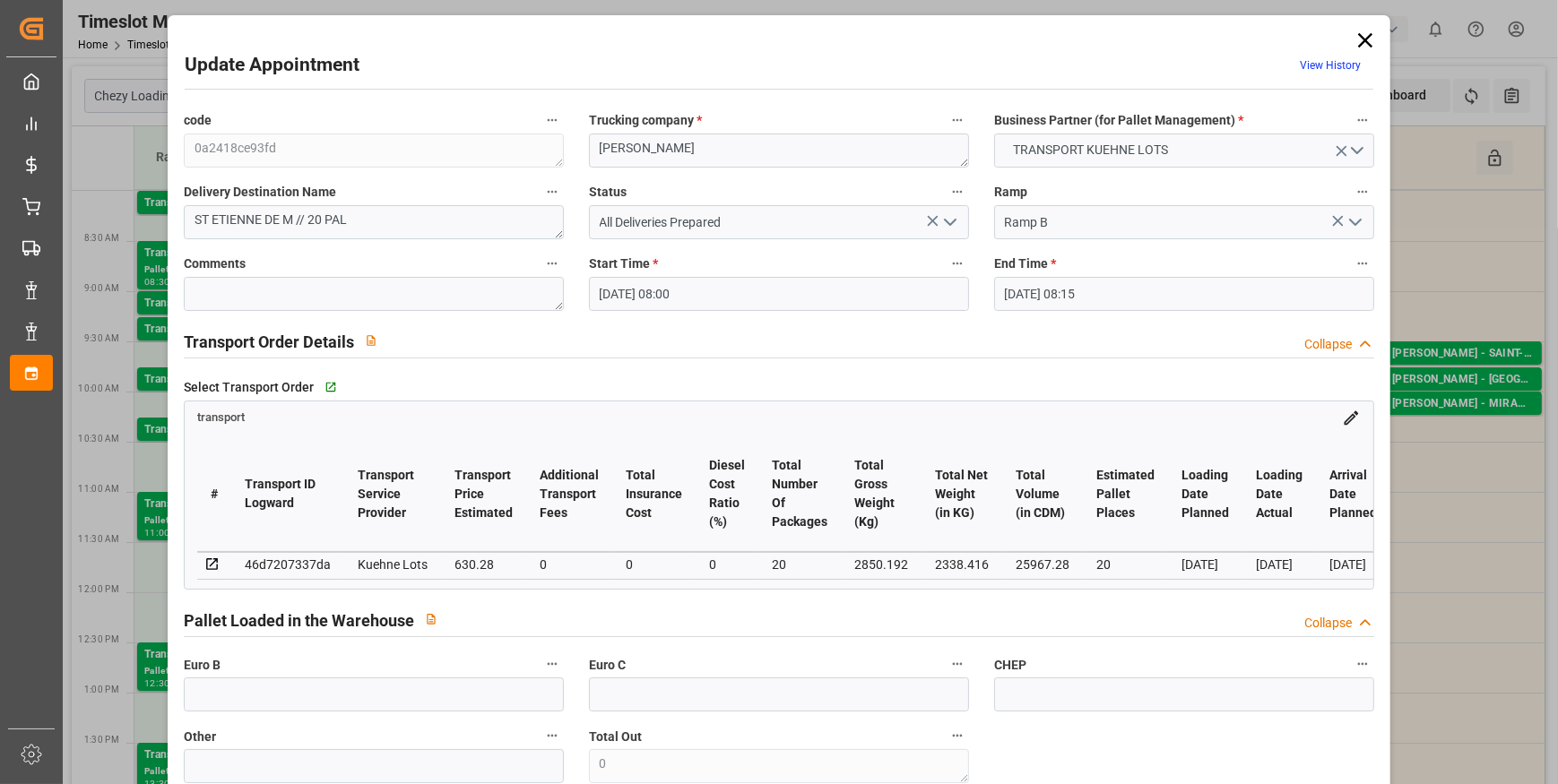
click at [952, 216] on icon "open menu" at bounding box center [951, 223] width 22 height 22
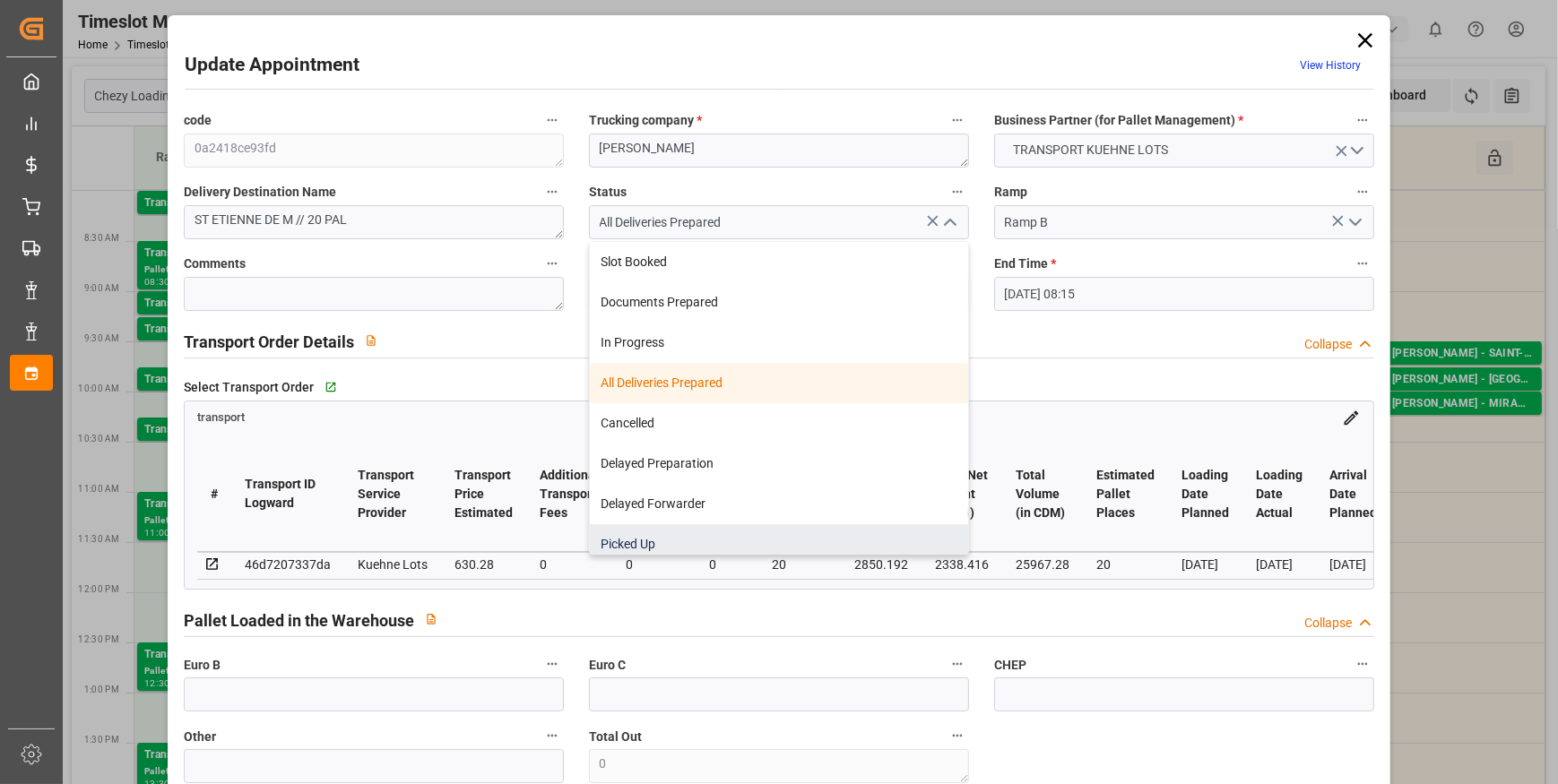
click at [653, 534] on div "Picked Up" at bounding box center [779, 544] width 379 height 41
type input "Picked Up"
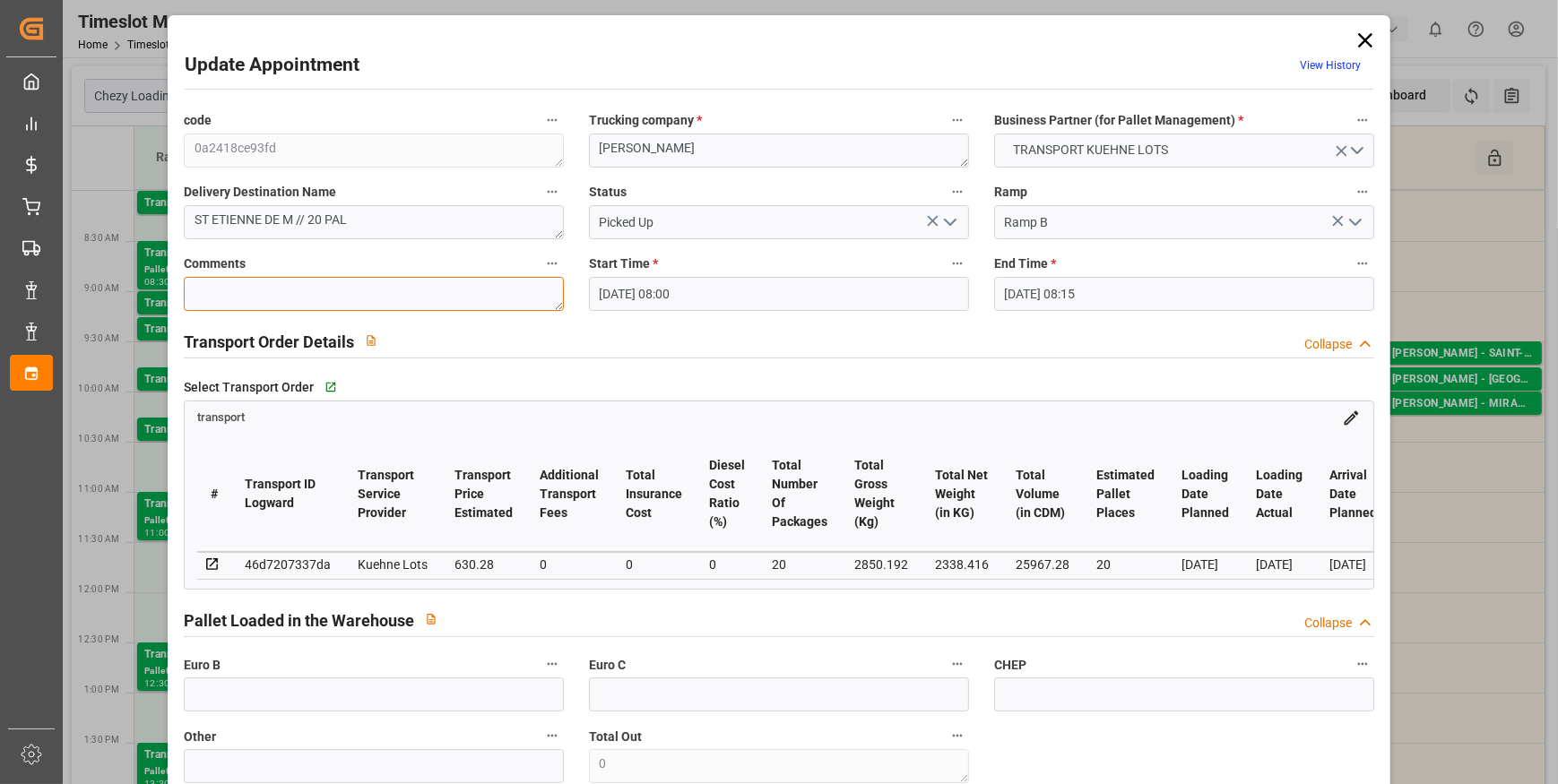
click at [224, 296] on textarea at bounding box center [374, 294] width 380 height 34
type textarea "[PERSON_NAME] 20"
click at [948, 224] on polyline "open menu" at bounding box center [950, 222] width 11 height 5
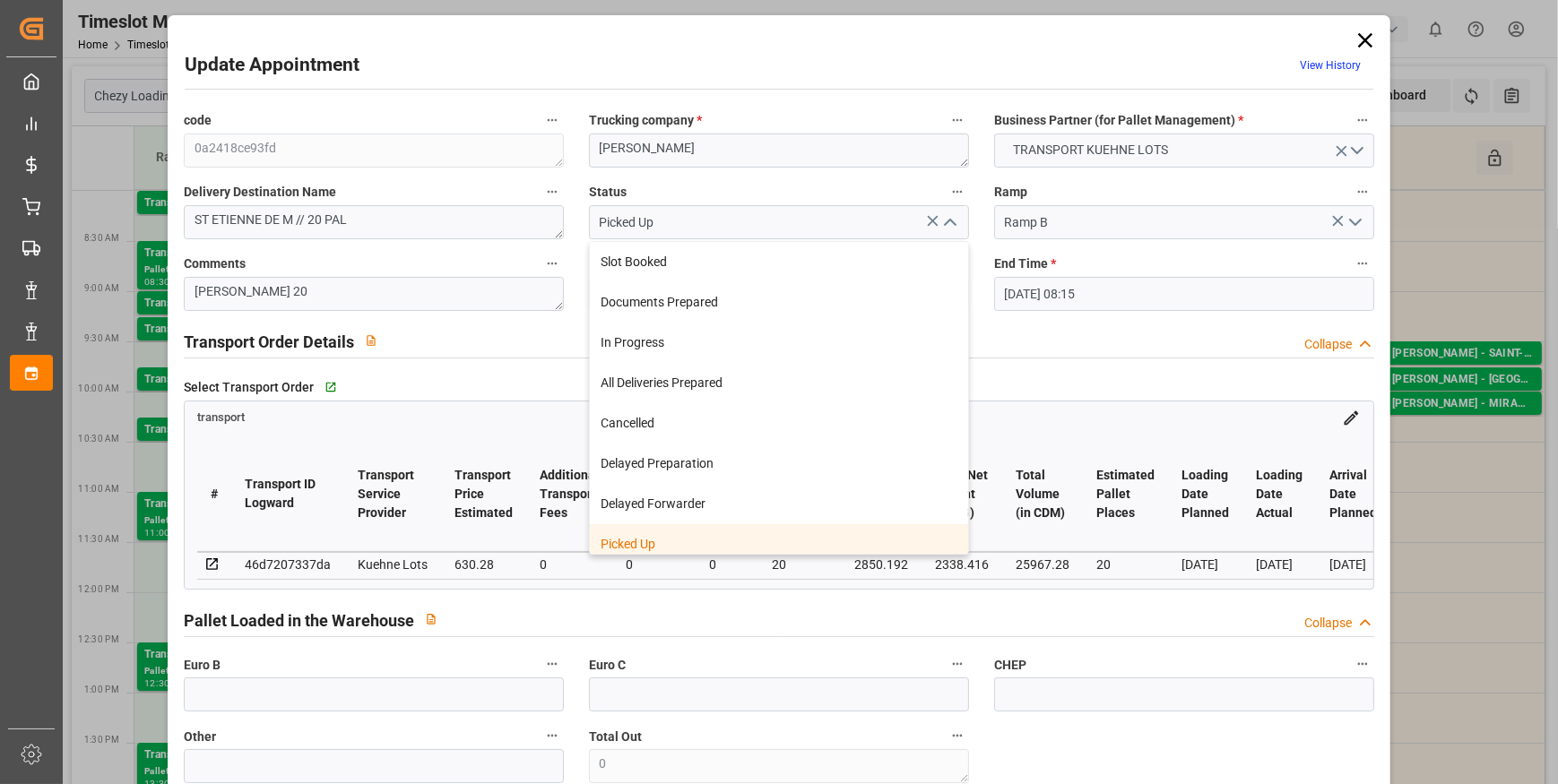
click at [686, 547] on div "Picked Up" at bounding box center [779, 544] width 379 height 41
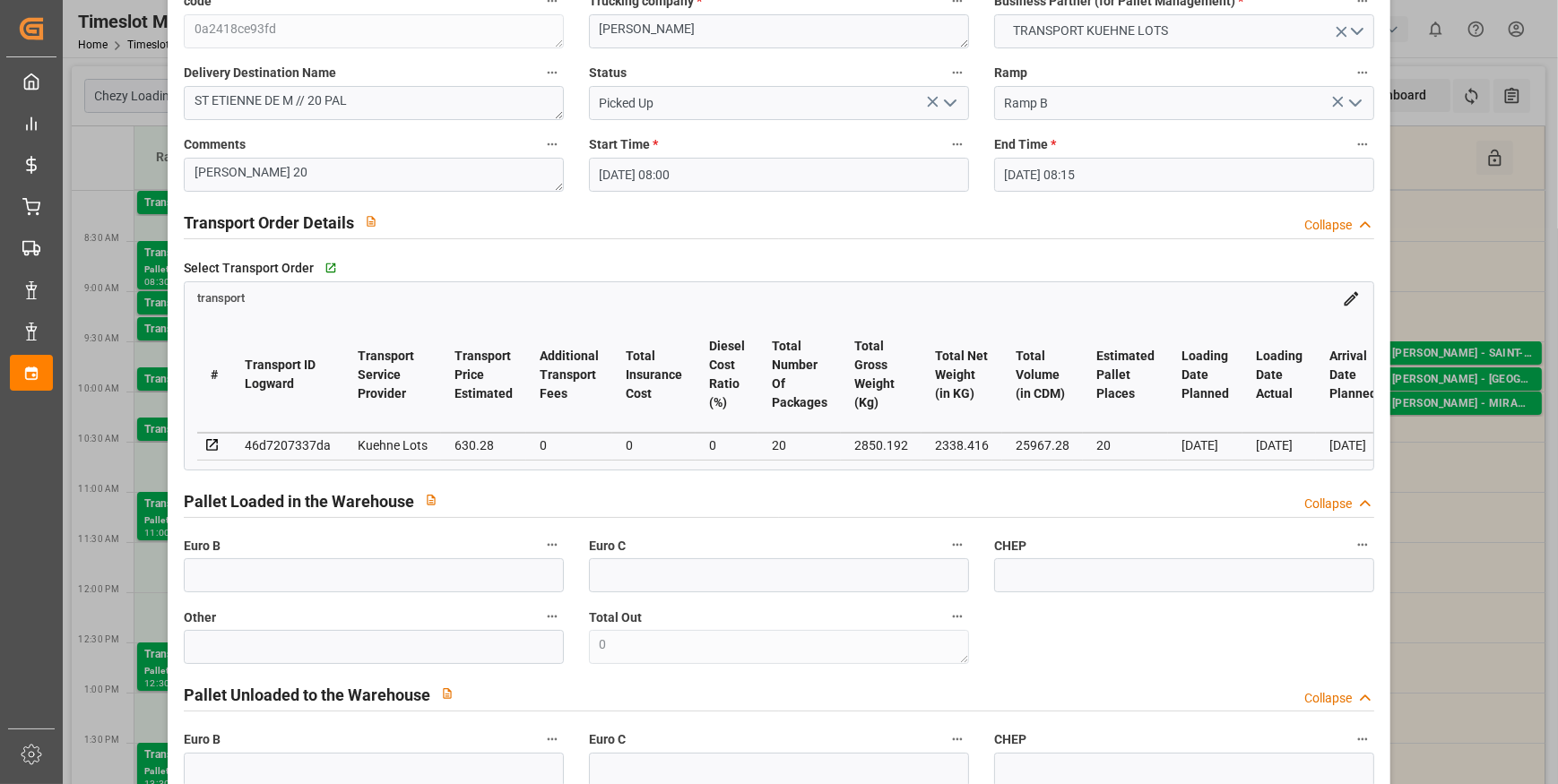
scroll to position [325, 0]
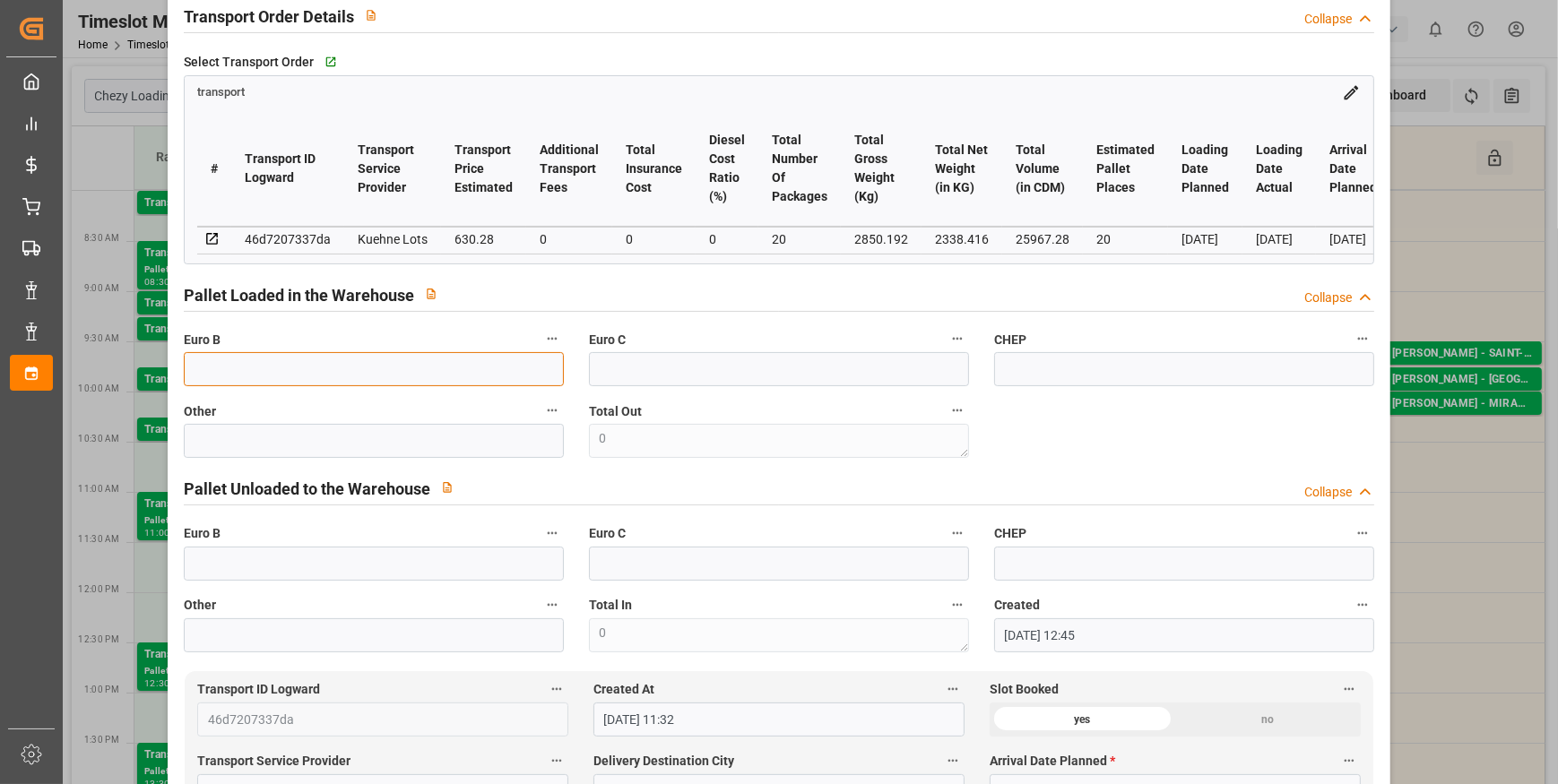
click at [201, 361] on input "text" at bounding box center [374, 369] width 380 height 34
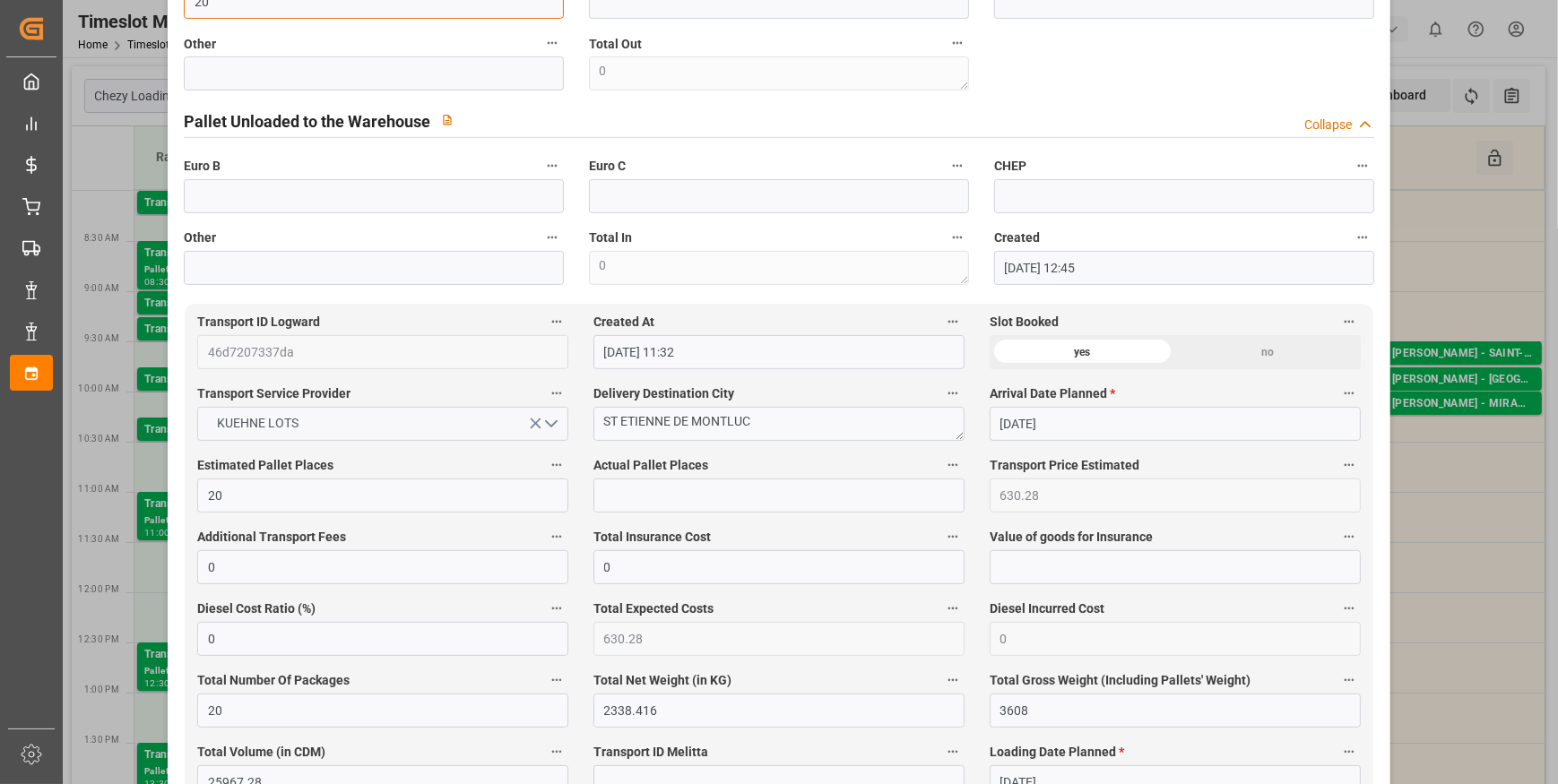
scroll to position [733, 0]
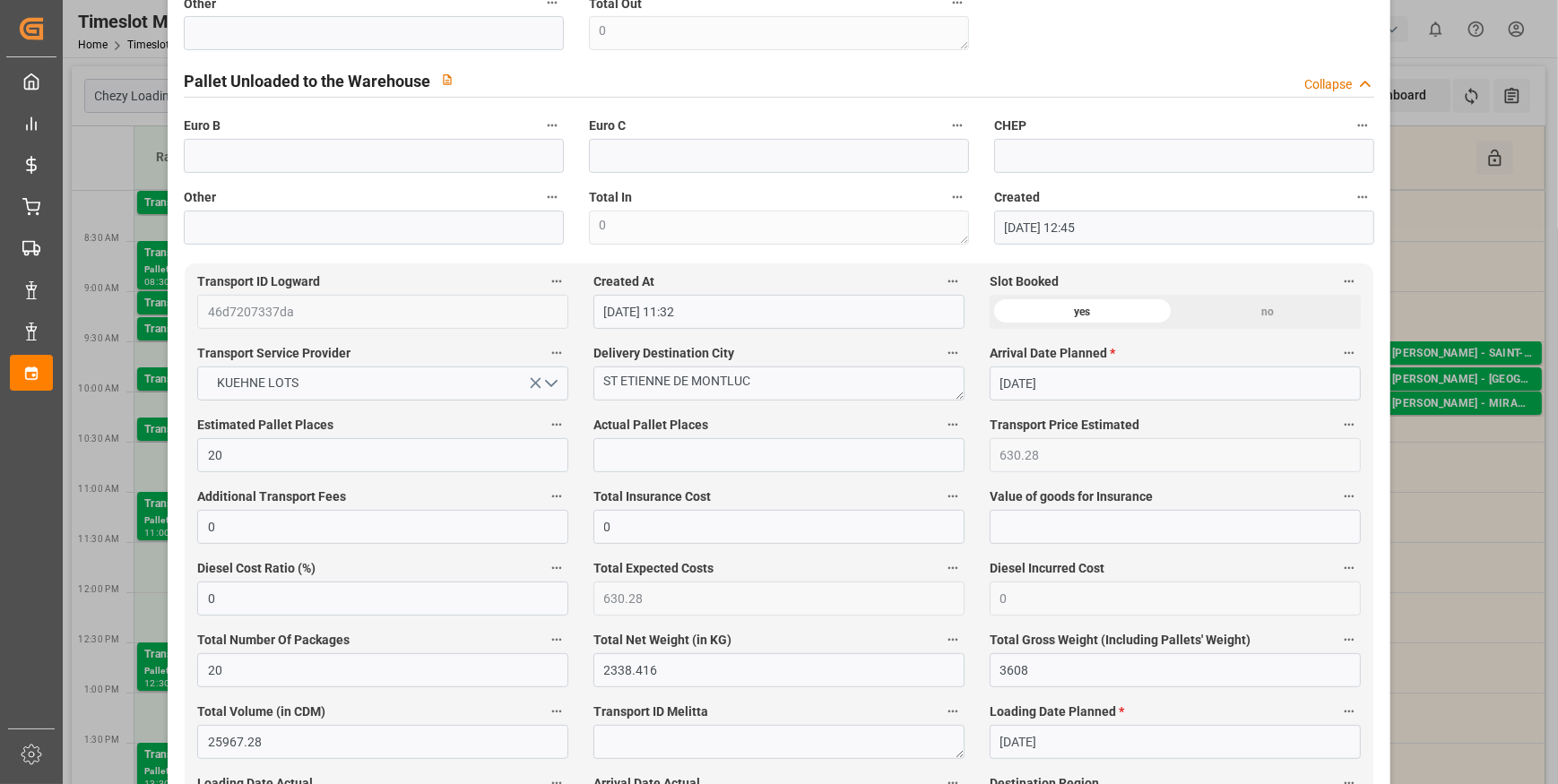
type input "20"
click at [627, 467] on input "text" at bounding box center [779, 455] width 371 height 34
type input "20"
click at [1183, 63] on div "Pallet Unloaded to the Warehouse Collapse" at bounding box center [779, 81] width 1216 height 51
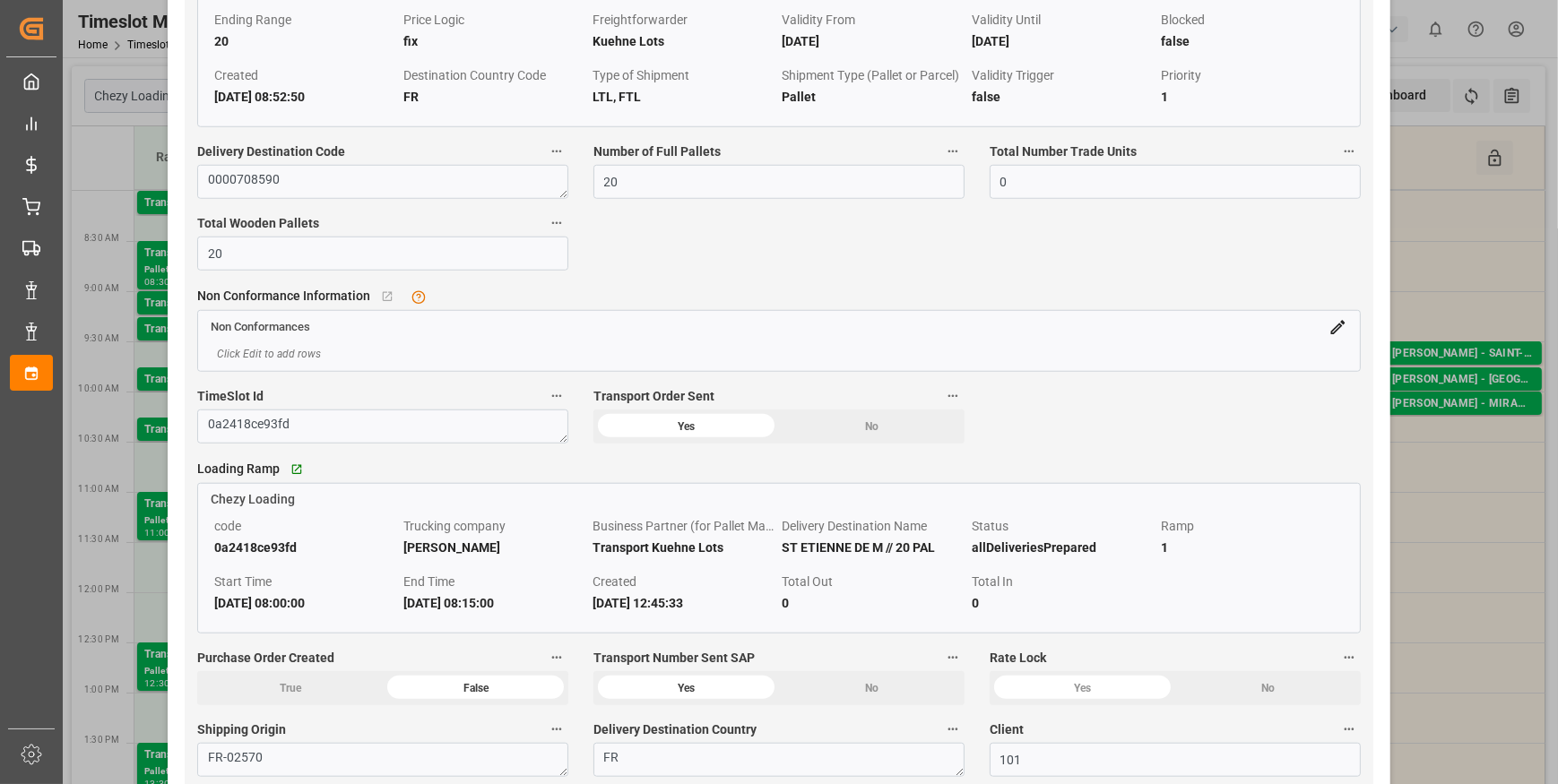
scroll to position [1955, 0]
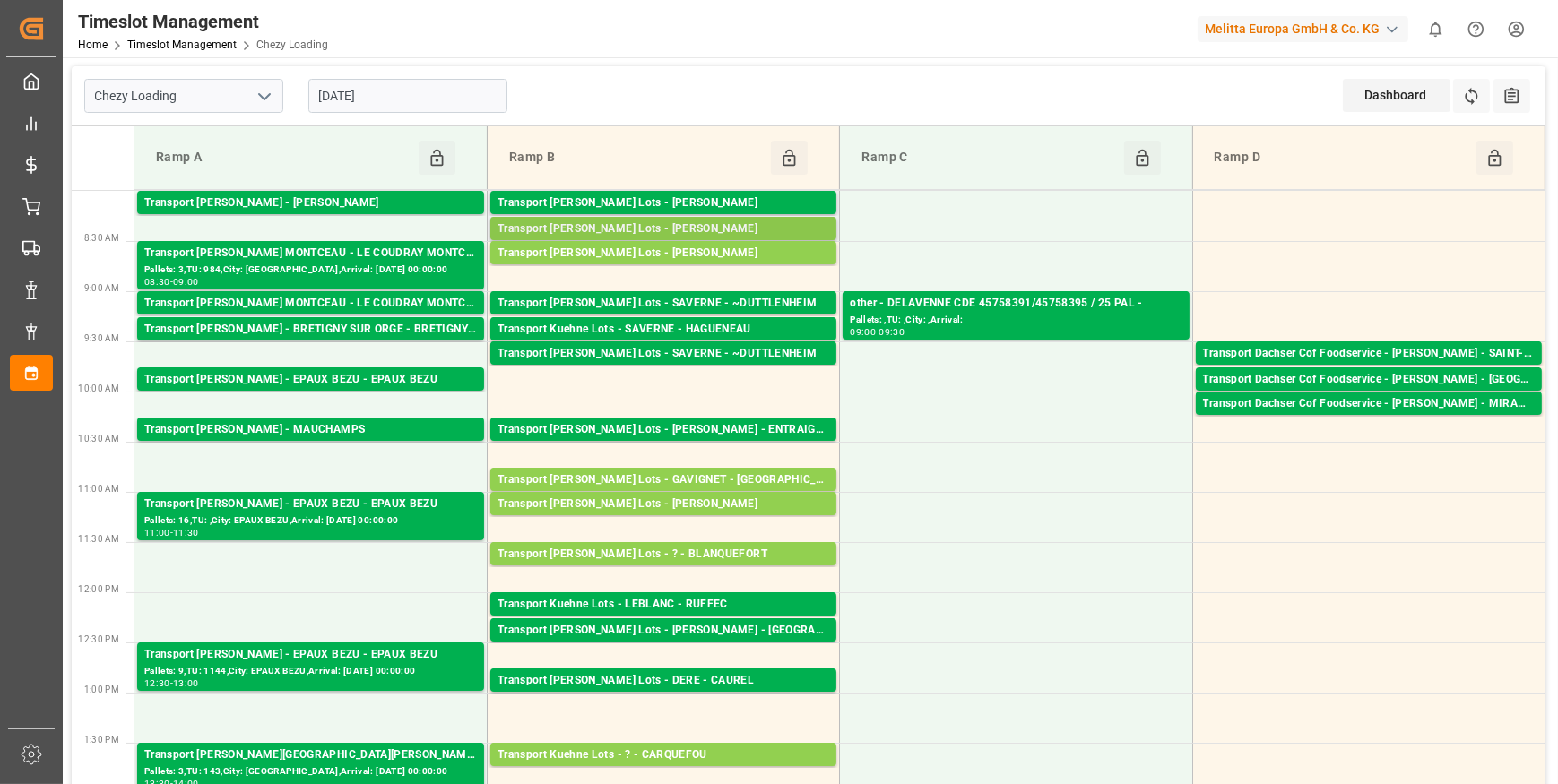
click at [735, 224] on div "Transport [PERSON_NAME] Lots - [PERSON_NAME]" at bounding box center [663, 230] width 332 height 18
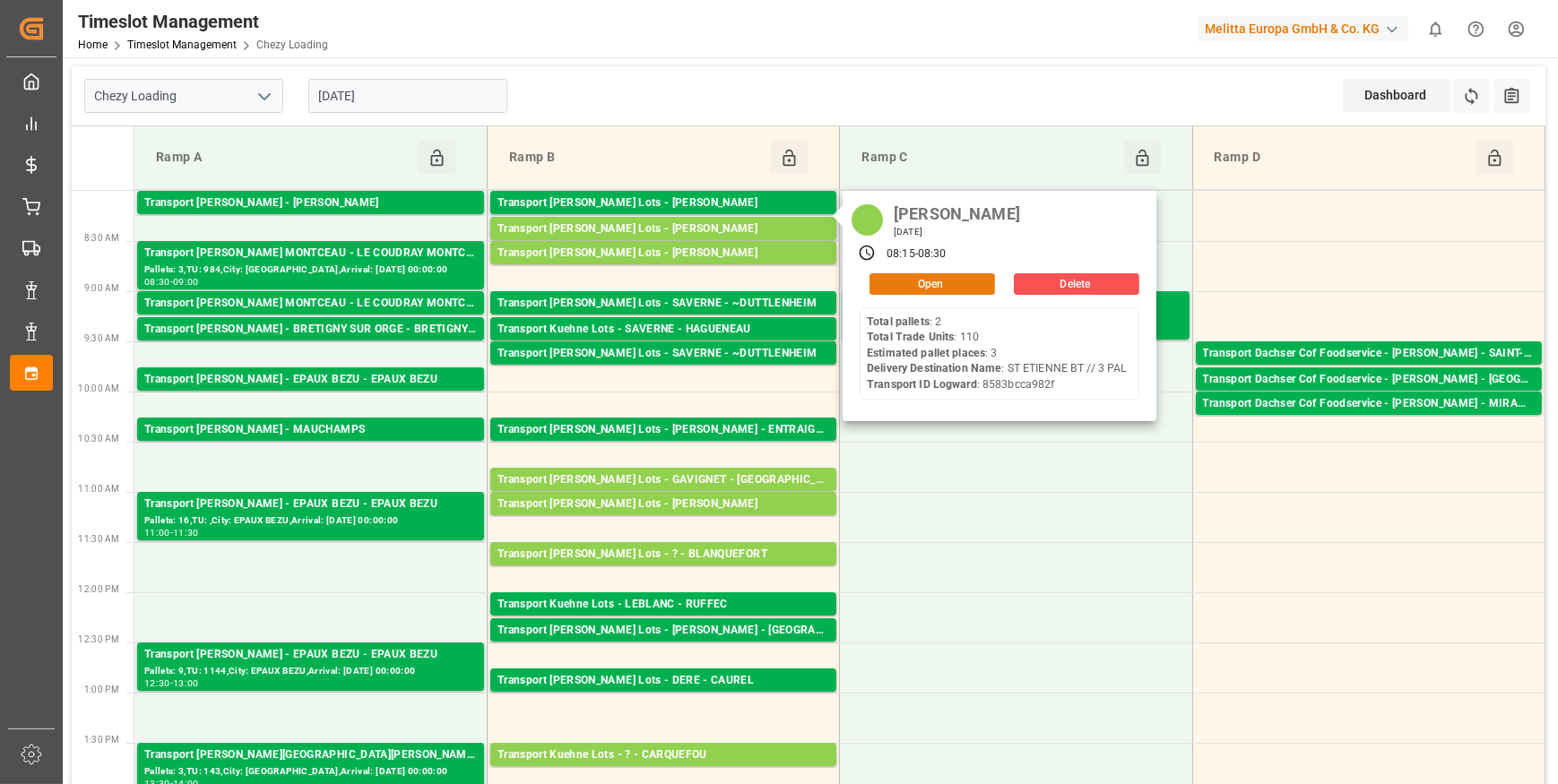
click at [896, 288] on button "Open" at bounding box center [933, 284] width 125 height 22
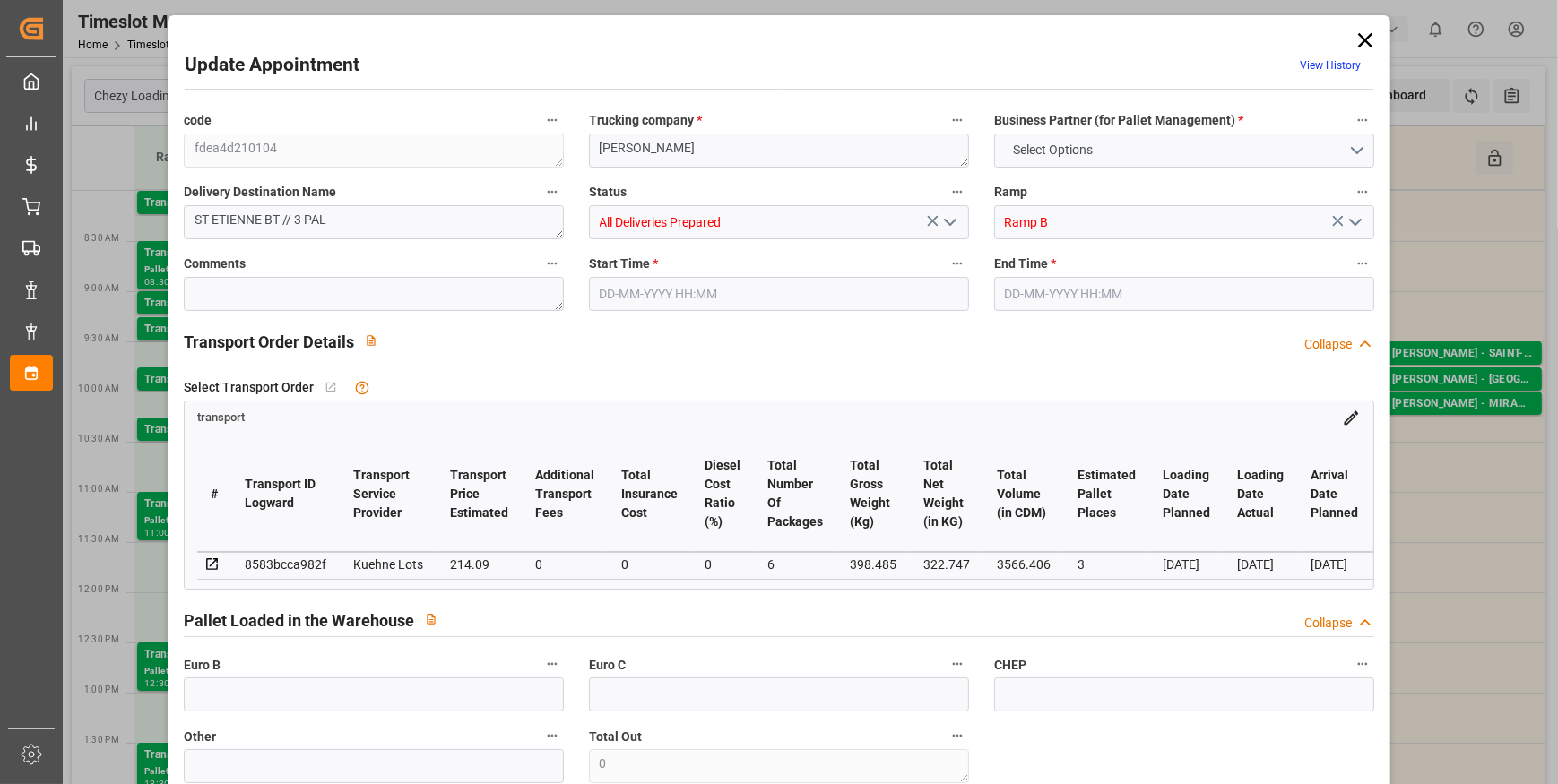
type input "3"
type input "214.09"
type input "0"
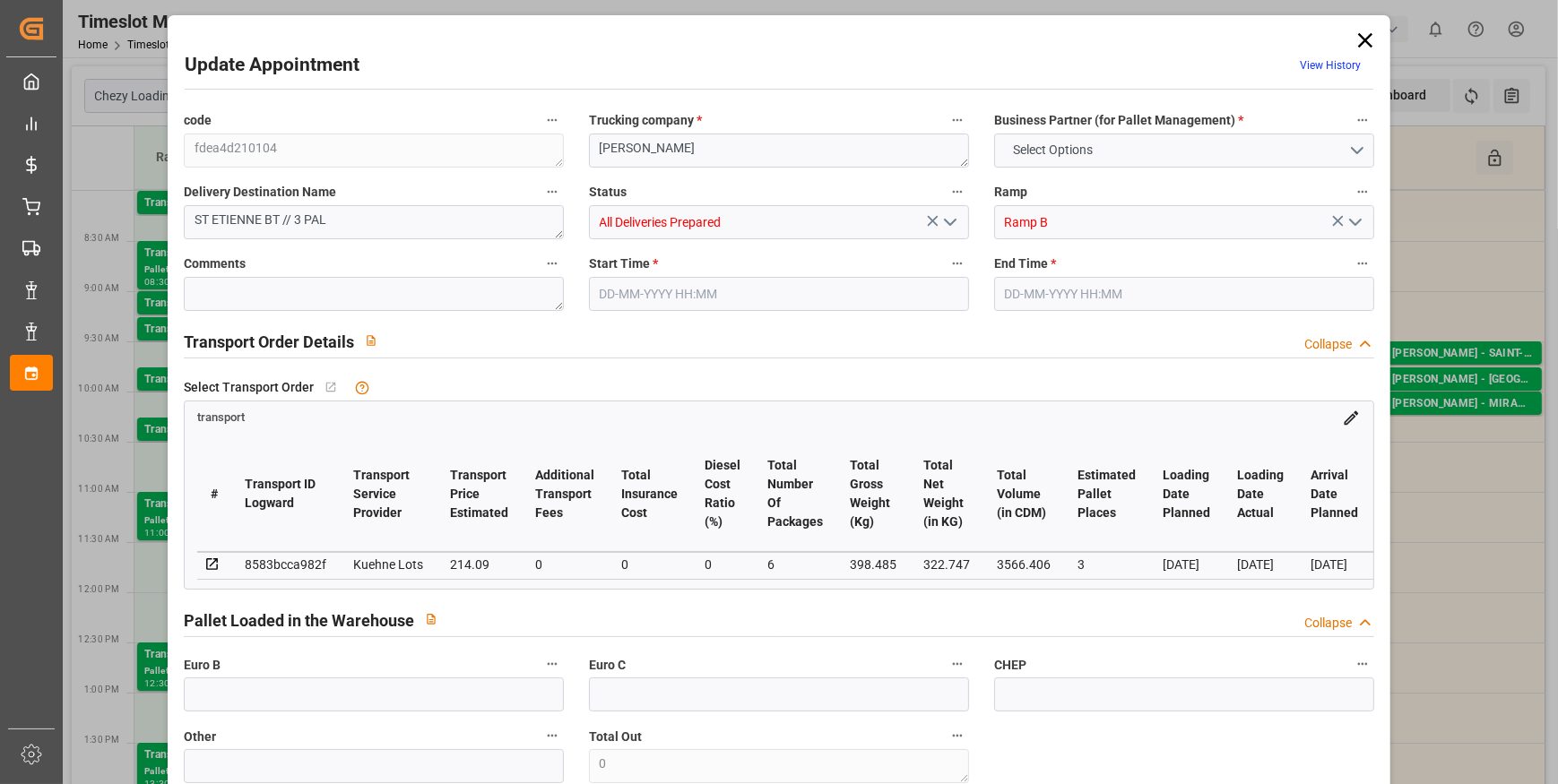
type input "214.09"
type input "0"
type input "6"
type input "322.747"
type input "494.155"
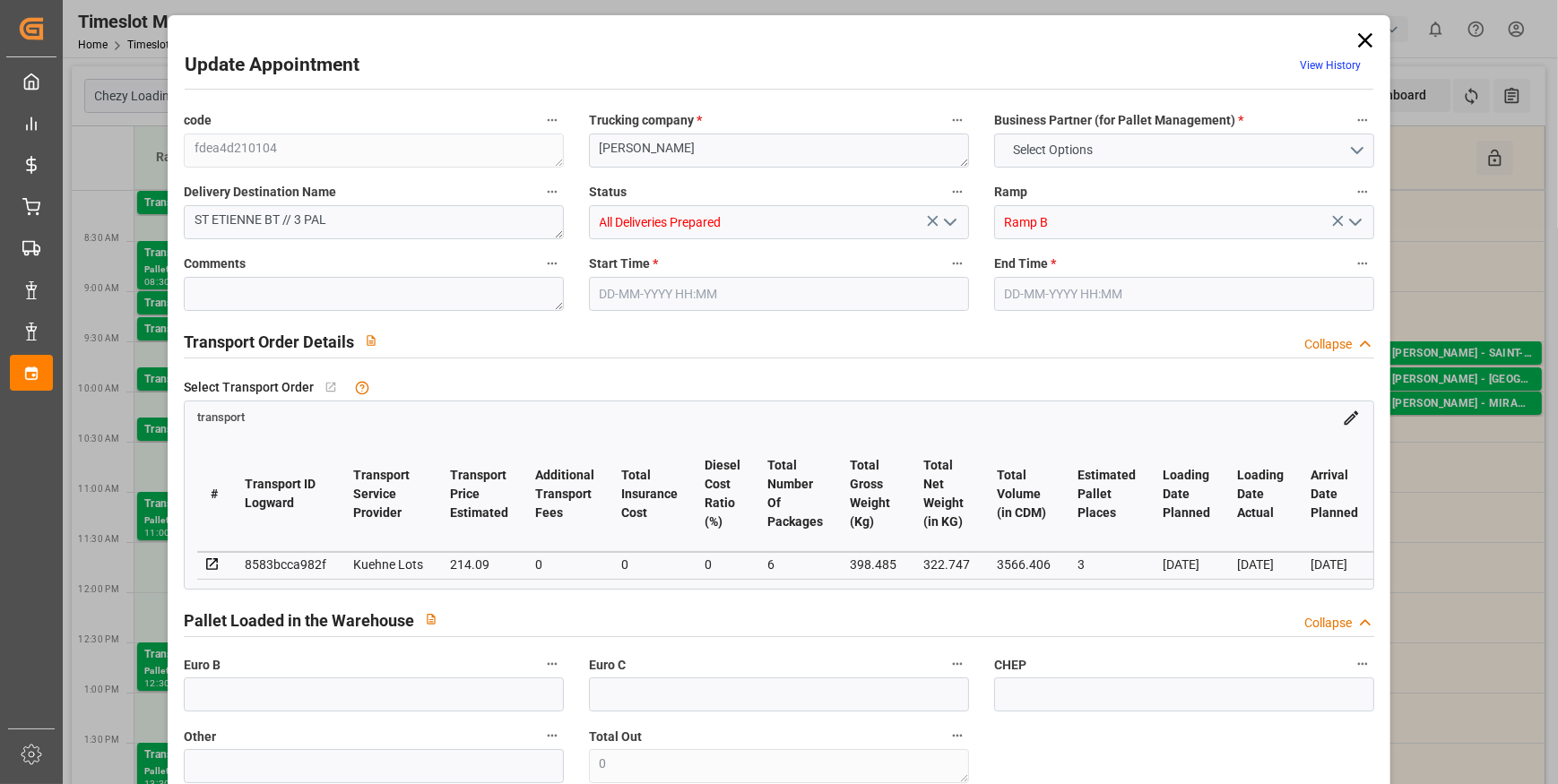
type input "3566.406"
type input "44"
type input "2"
type input "110"
type input "3"
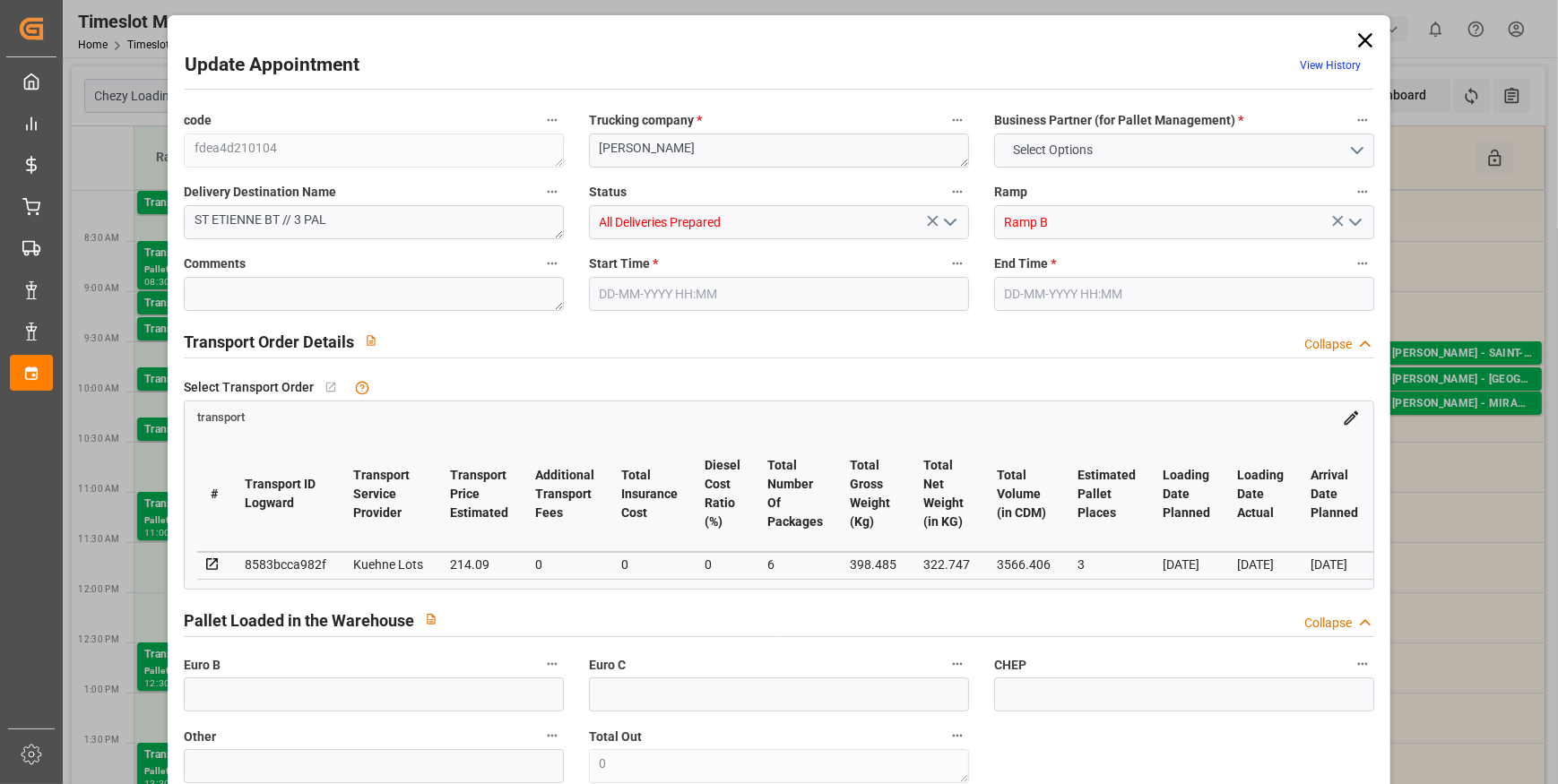
type input "101"
type input "398.485"
type input "0"
type input "4710.8598"
type input "0"
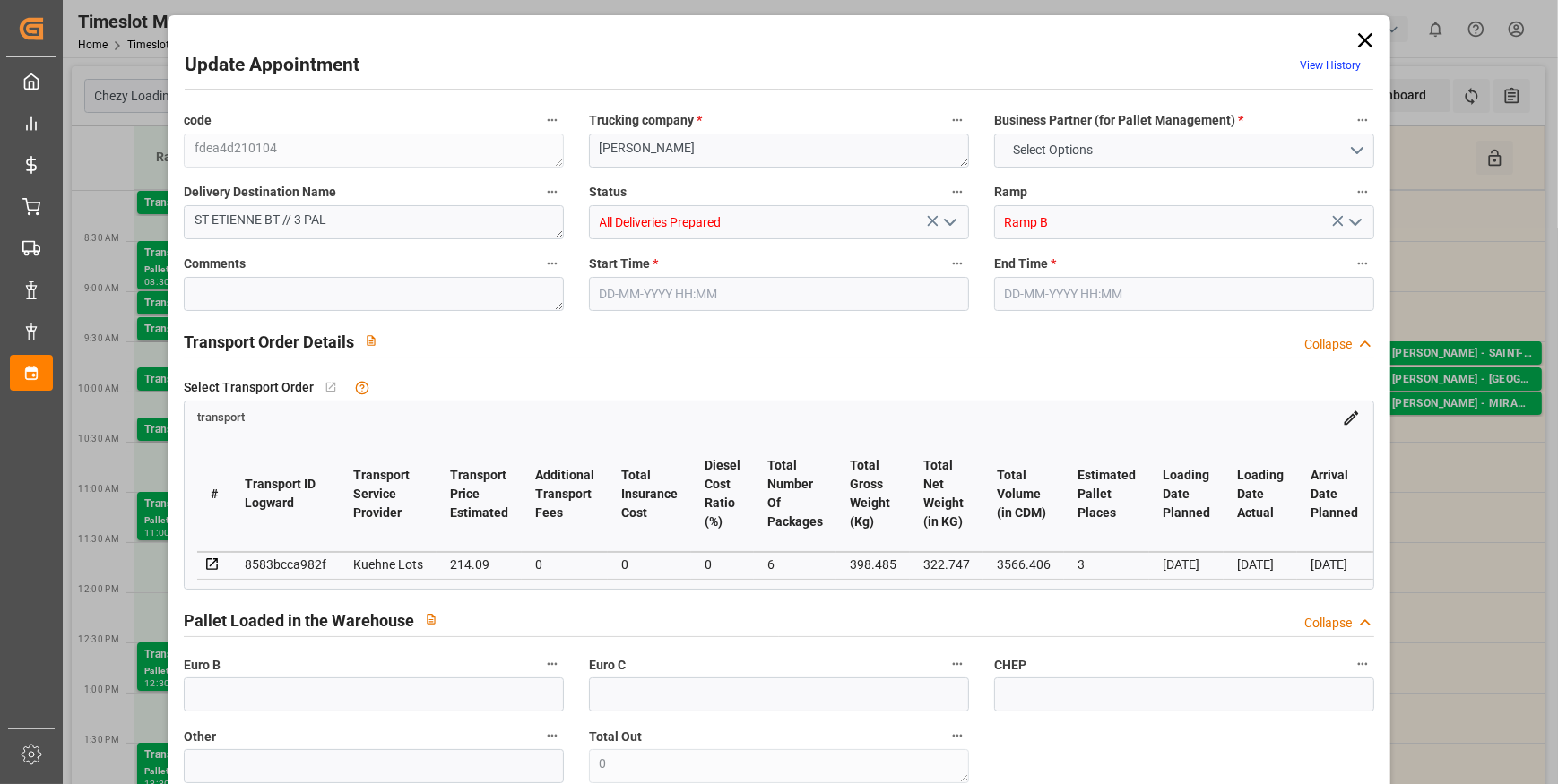
type input "0"
type input "21"
type input "35"
type input "[DATE] 08:15"
type input "[DATE] 08:30"
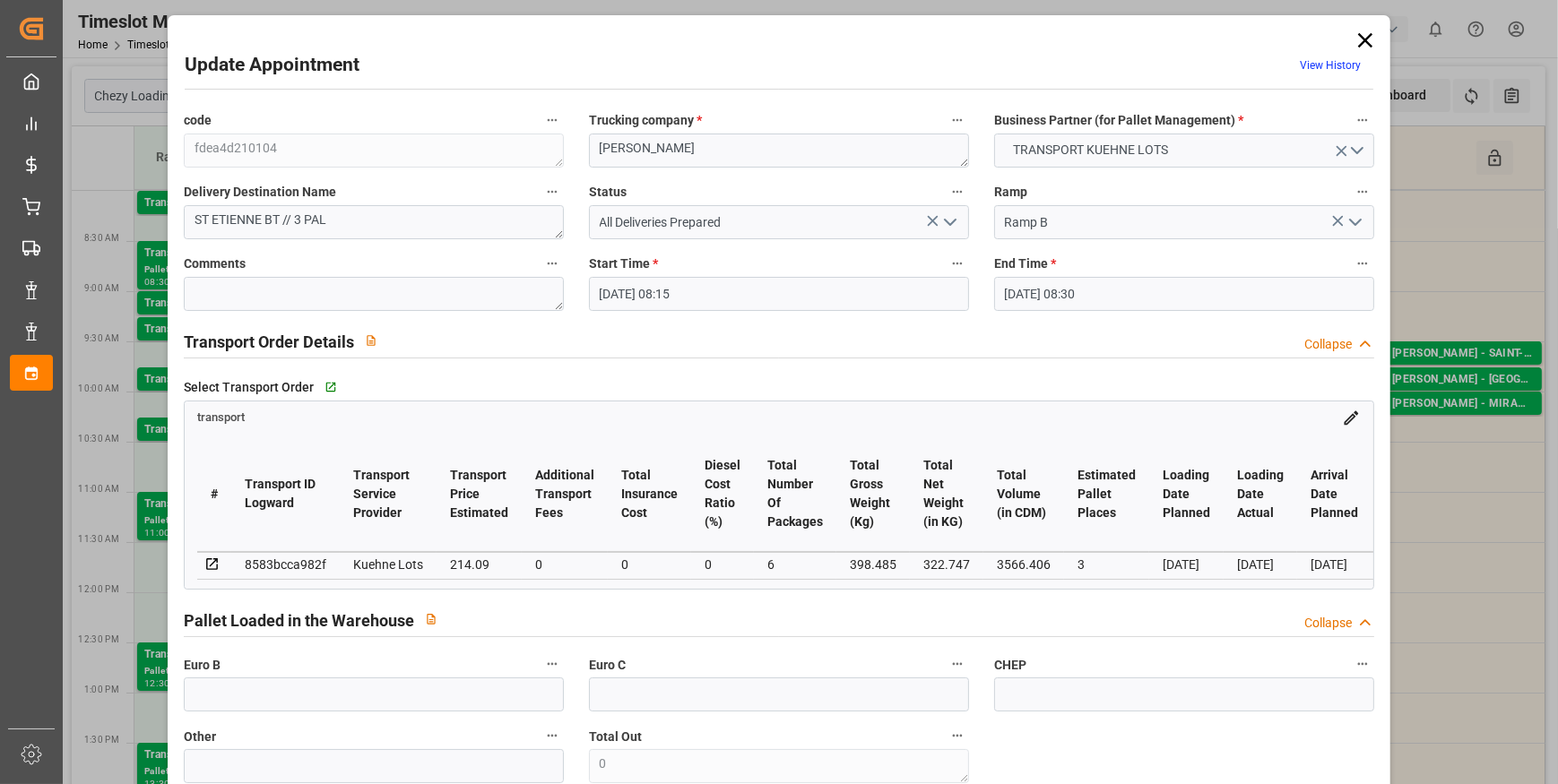
type input "[DATE] 13:03"
type input "[DATE] 11:23"
type input "[DATE]"
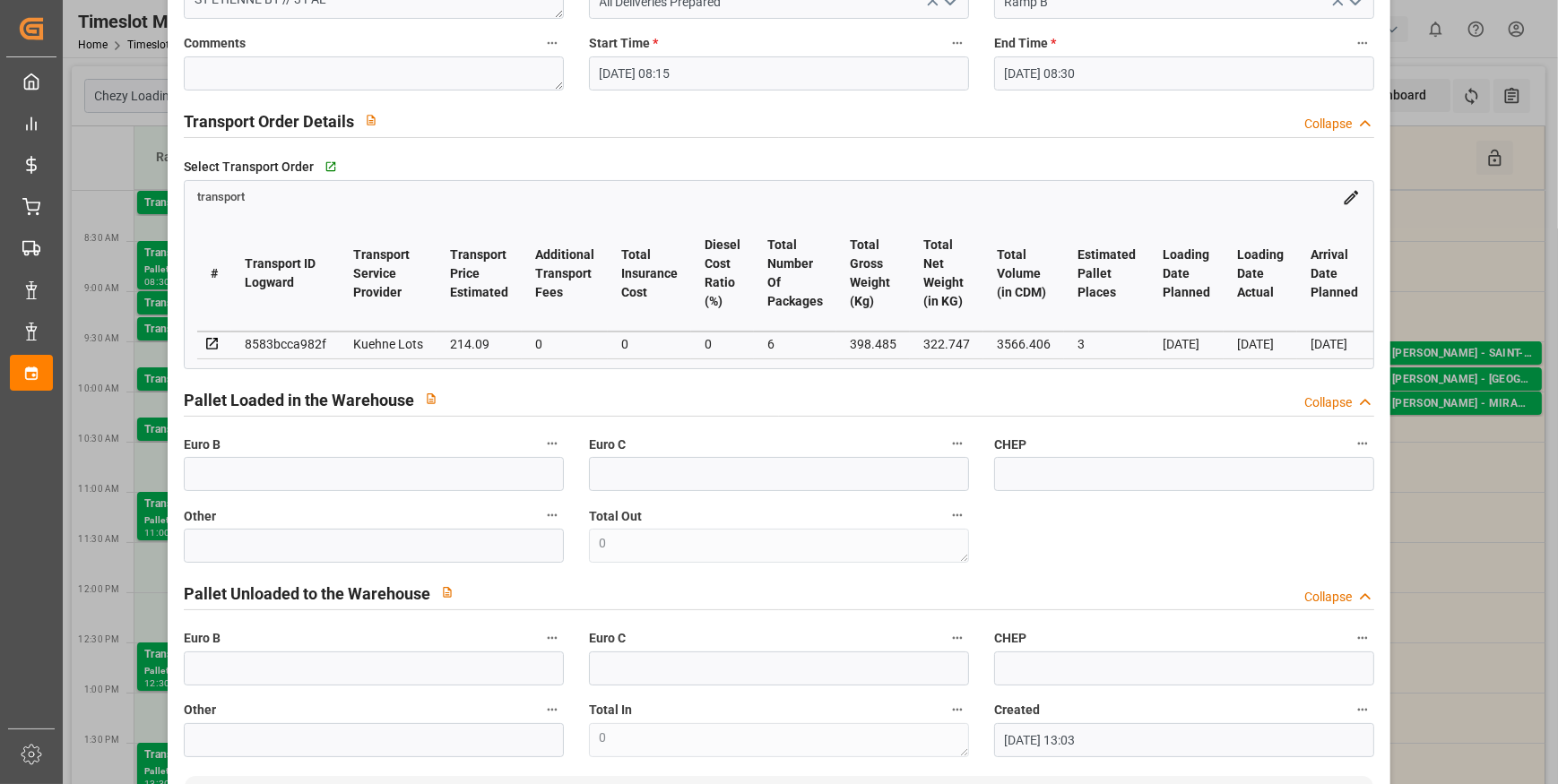
scroll to position [132, 0]
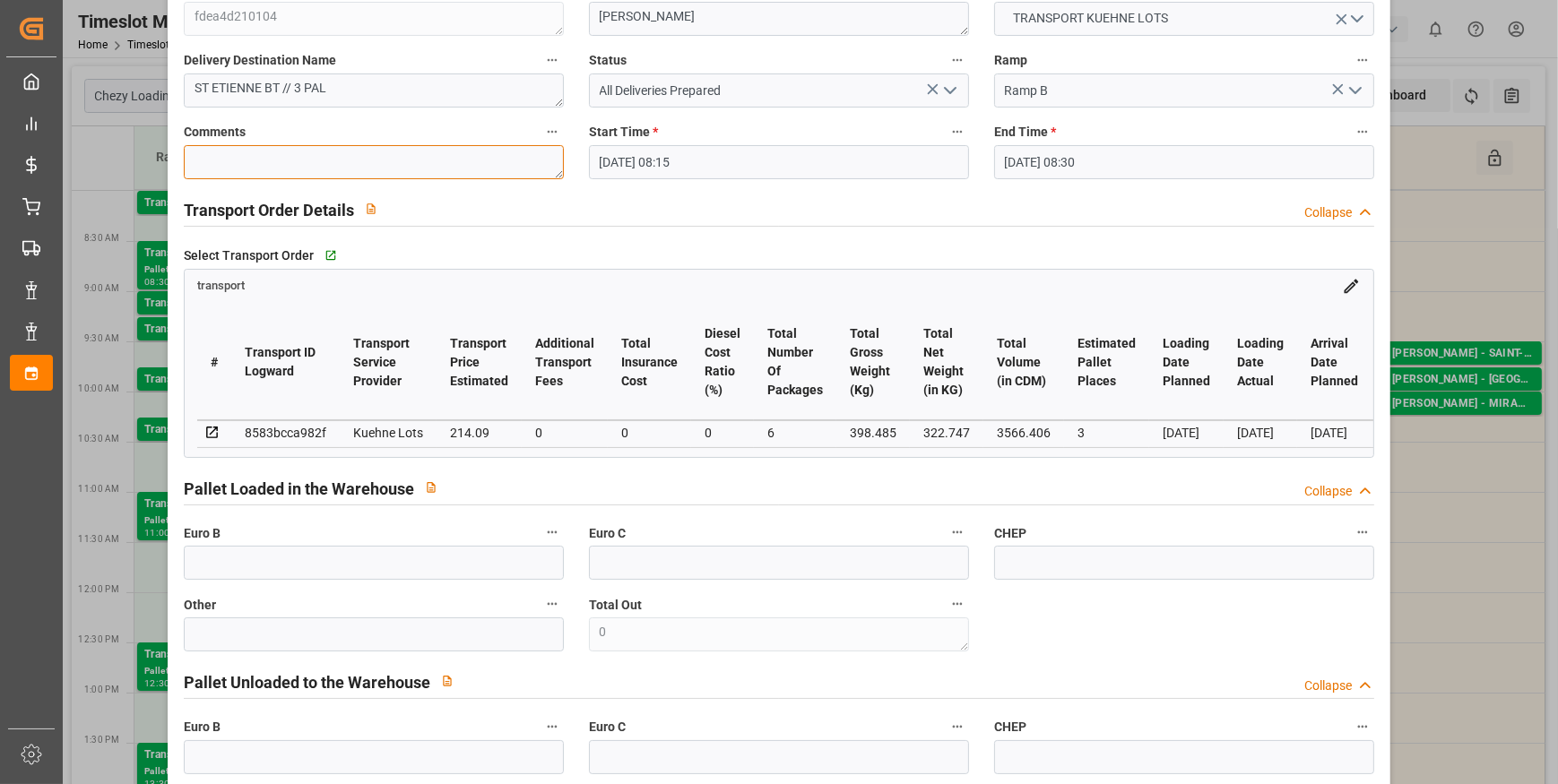
click at [250, 152] on textarea at bounding box center [374, 162] width 380 height 34
type textarea "[PERSON_NAME] 3"
drag, startPoint x: 951, startPoint y: 83, endPoint x: 944, endPoint y: 97, distance: 15.7
click at [951, 84] on icon "open menu" at bounding box center [951, 90] width 22 height 22
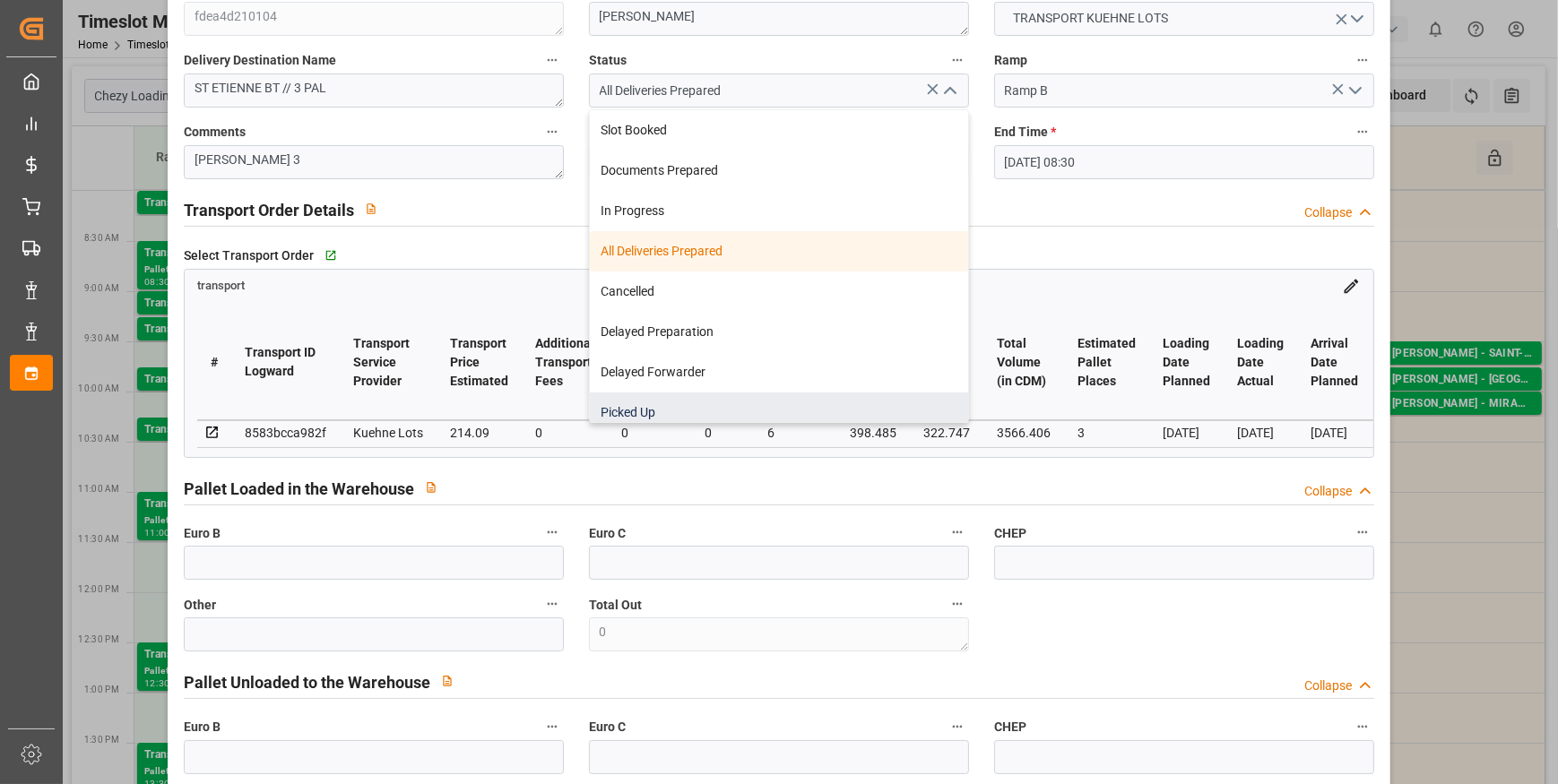
click at [653, 410] on div "Picked Up" at bounding box center [779, 412] width 379 height 41
type input "Picked Up"
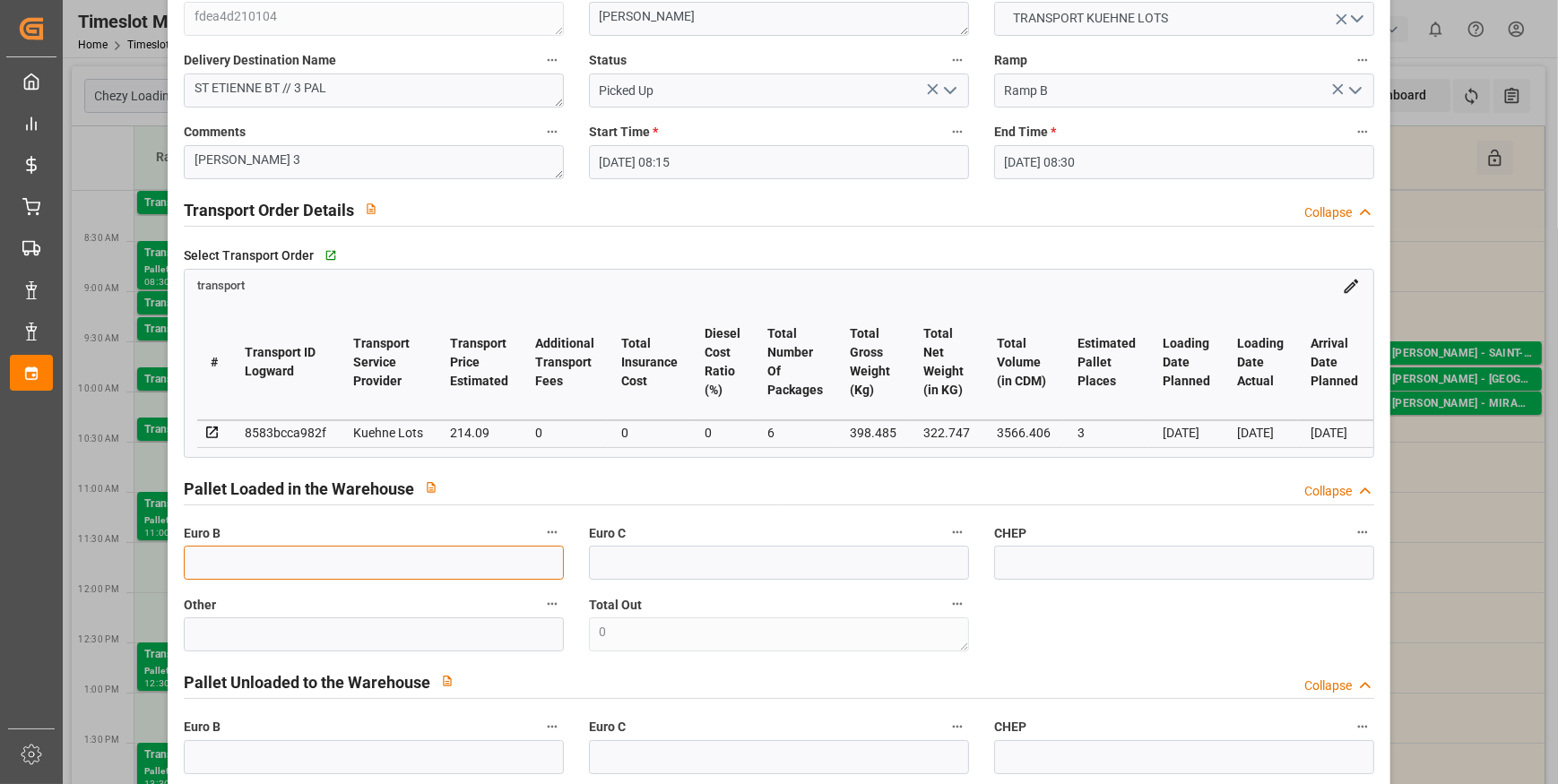
click at [243, 579] on input "text" at bounding box center [374, 562] width 380 height 34
type input "3"
click at [613, 488] on div "Pallet Loaded in the Warehouse Collapse" at bounding box center [779, 487] width 1190 height 34
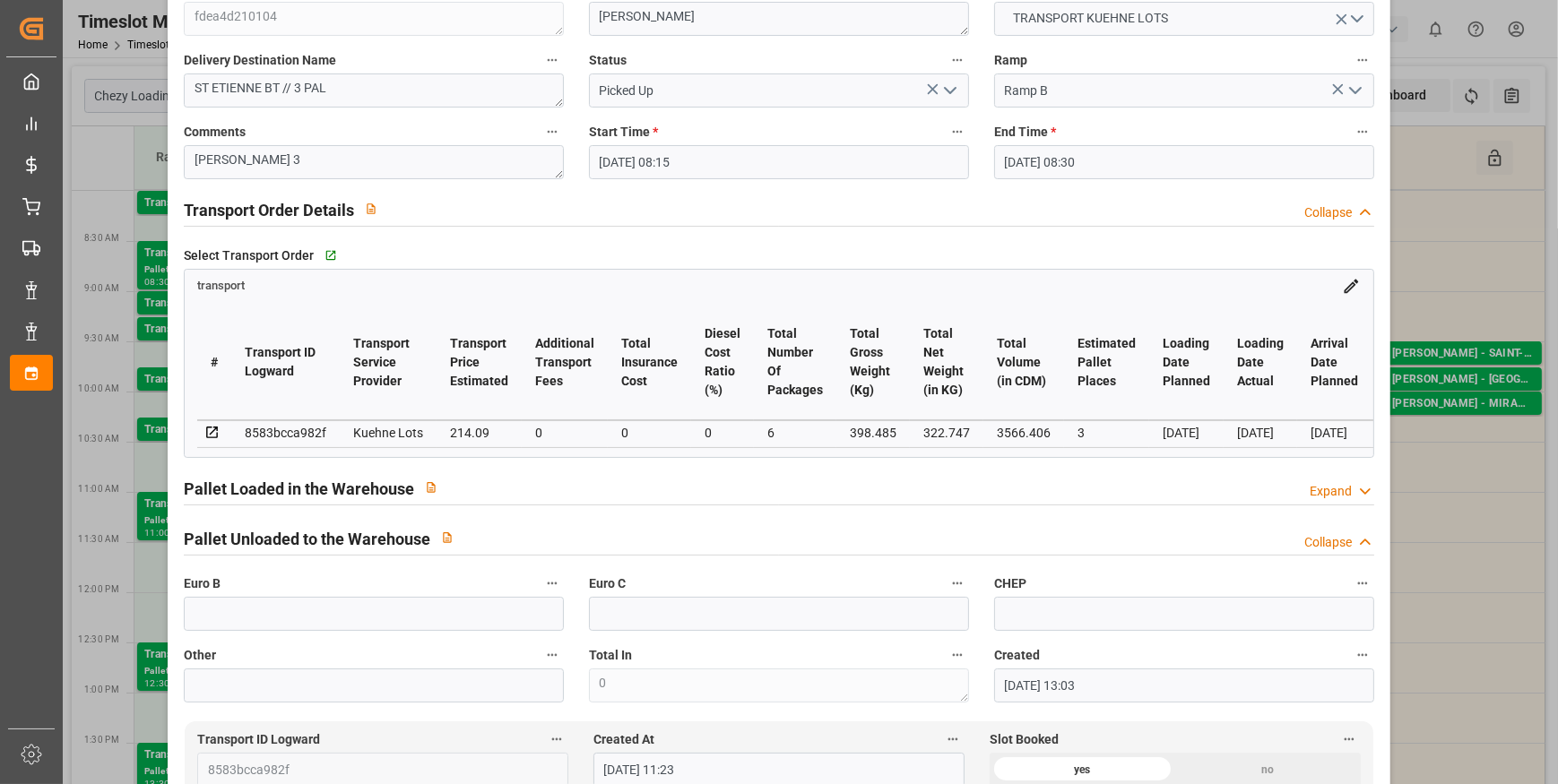
click at [1327, 494] on div "Expand" at bounding box center [1330, 491] width 42 height 19
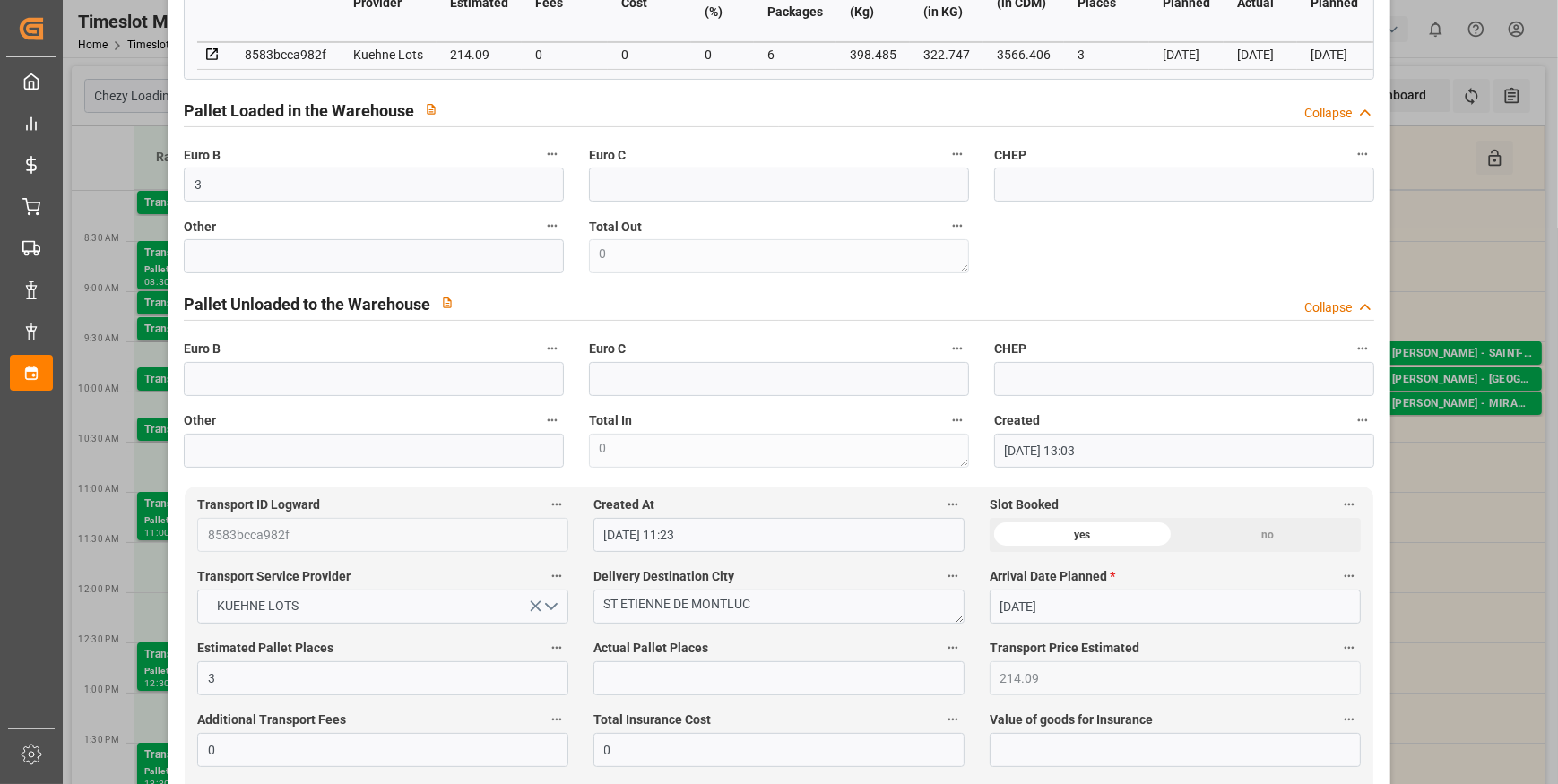
scroll to position [620, 0]
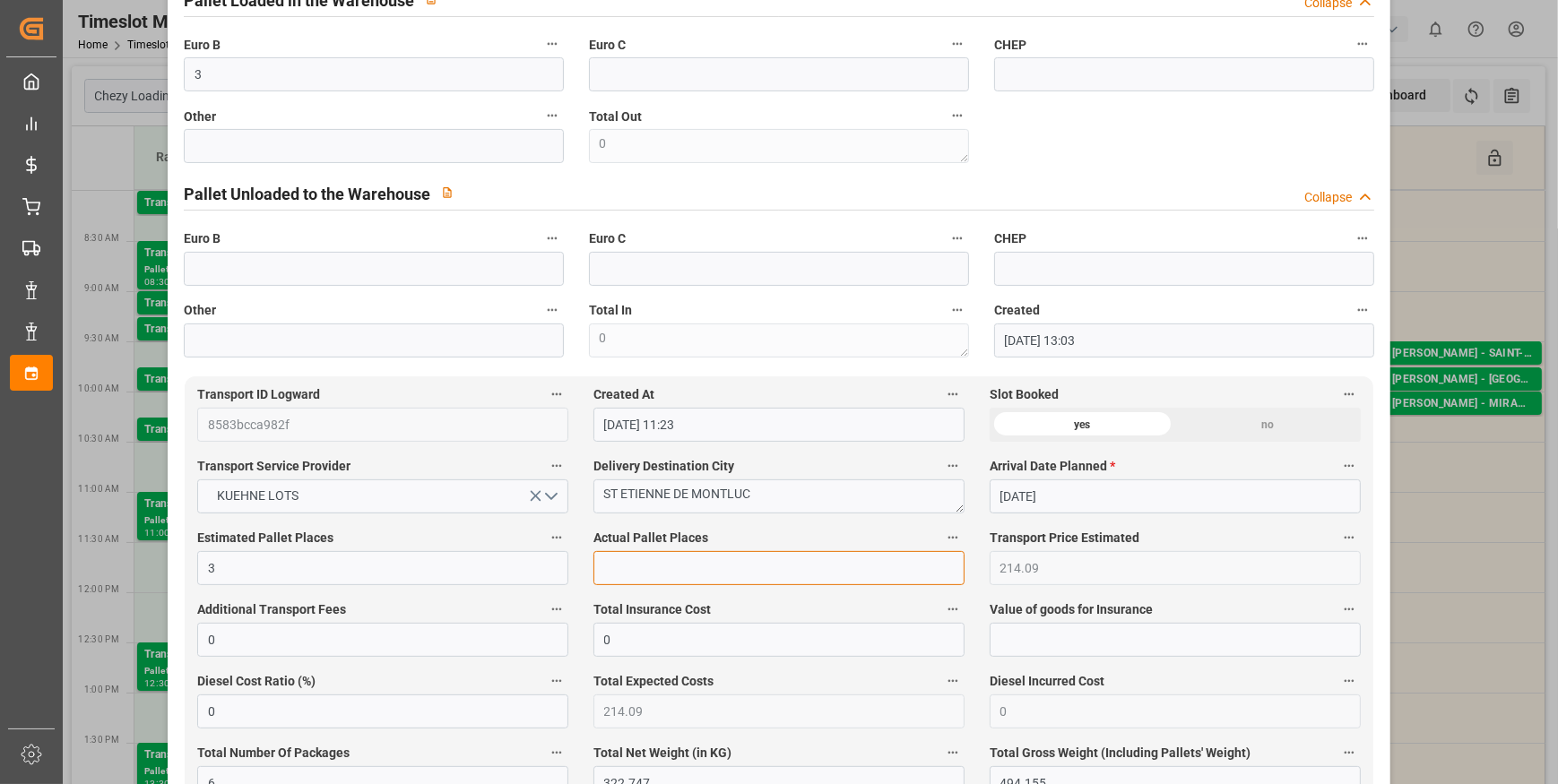
click at [620, 578] on input "text" at bounding box center [779, 568] width 371 height 34
type input "3"
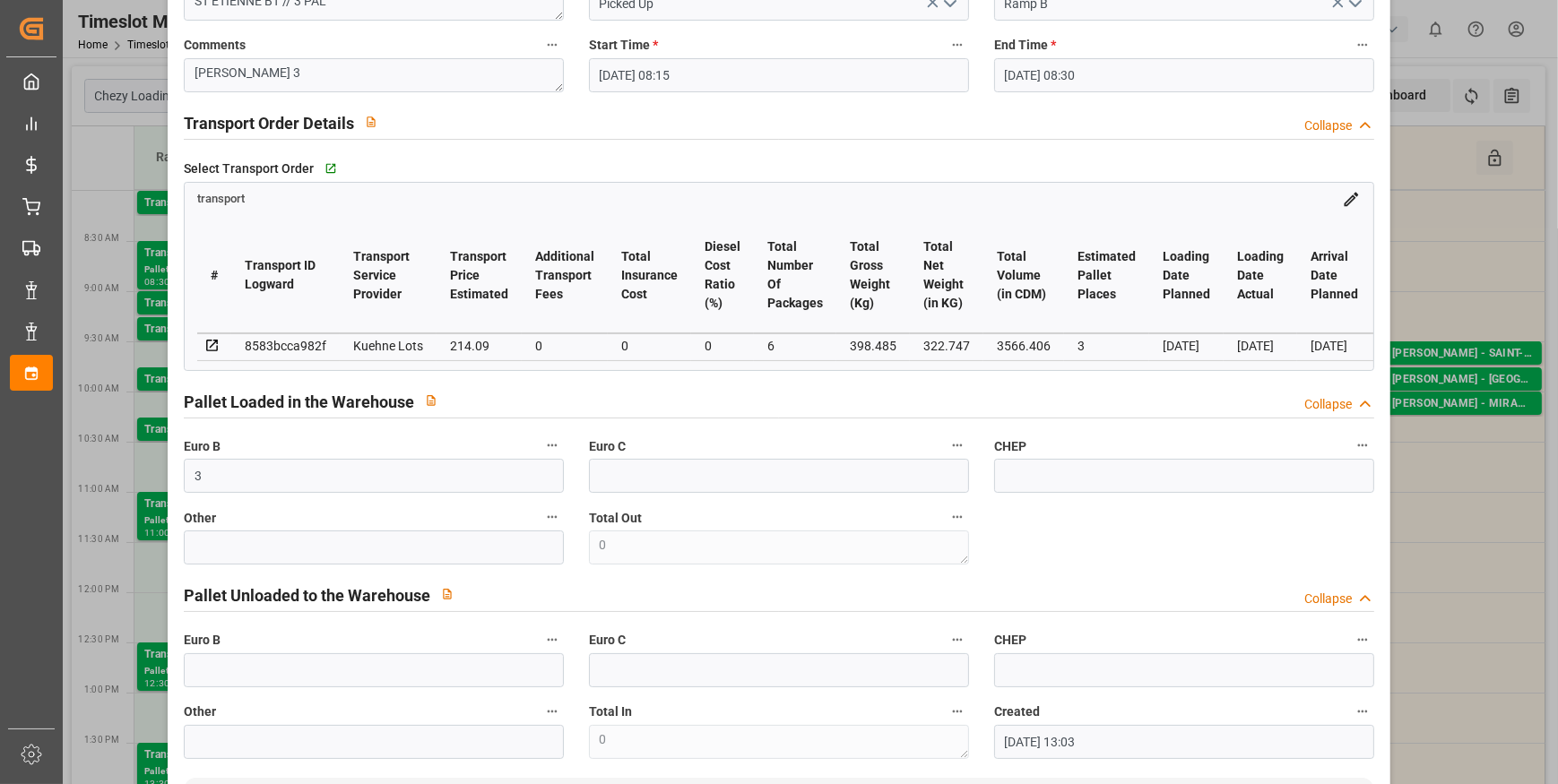
scroll to position [0, 0]
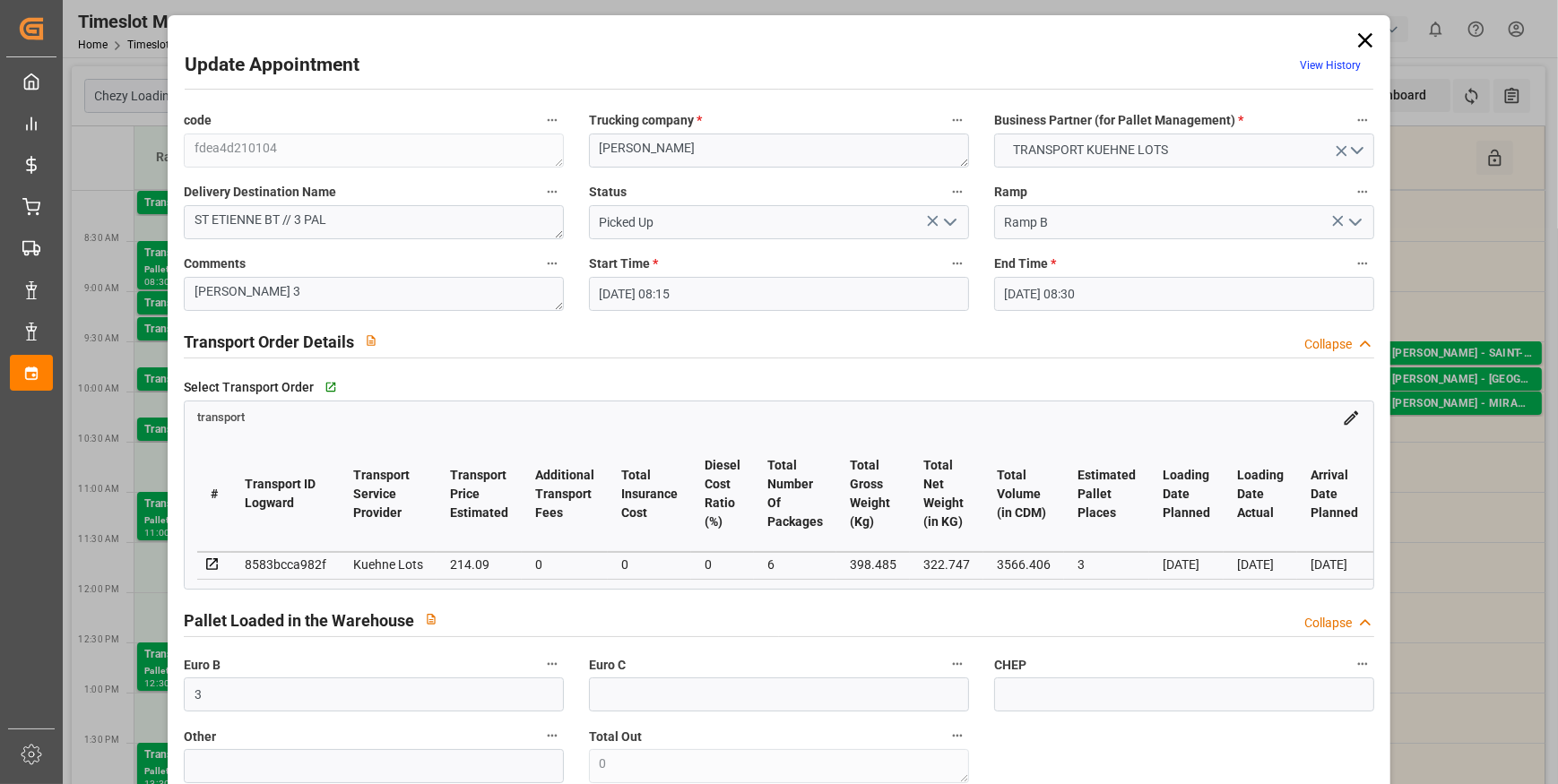
click at [949, 221] on icon "open menu" at bounding box center [951, 223] width 22 height 22
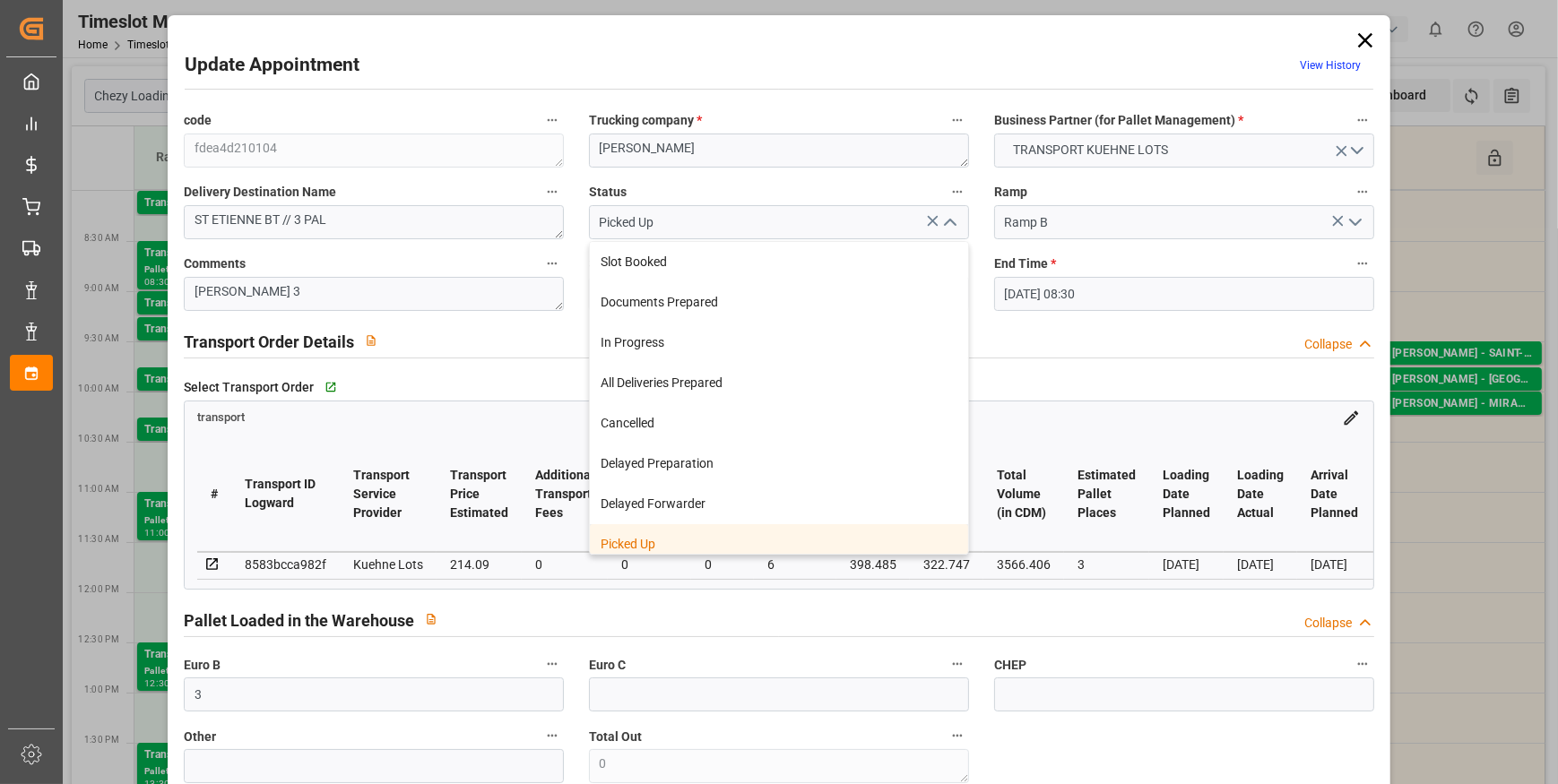
click at [649, 538] on div "Picked Up" at bounding box center [779, 544] width 379 height 41
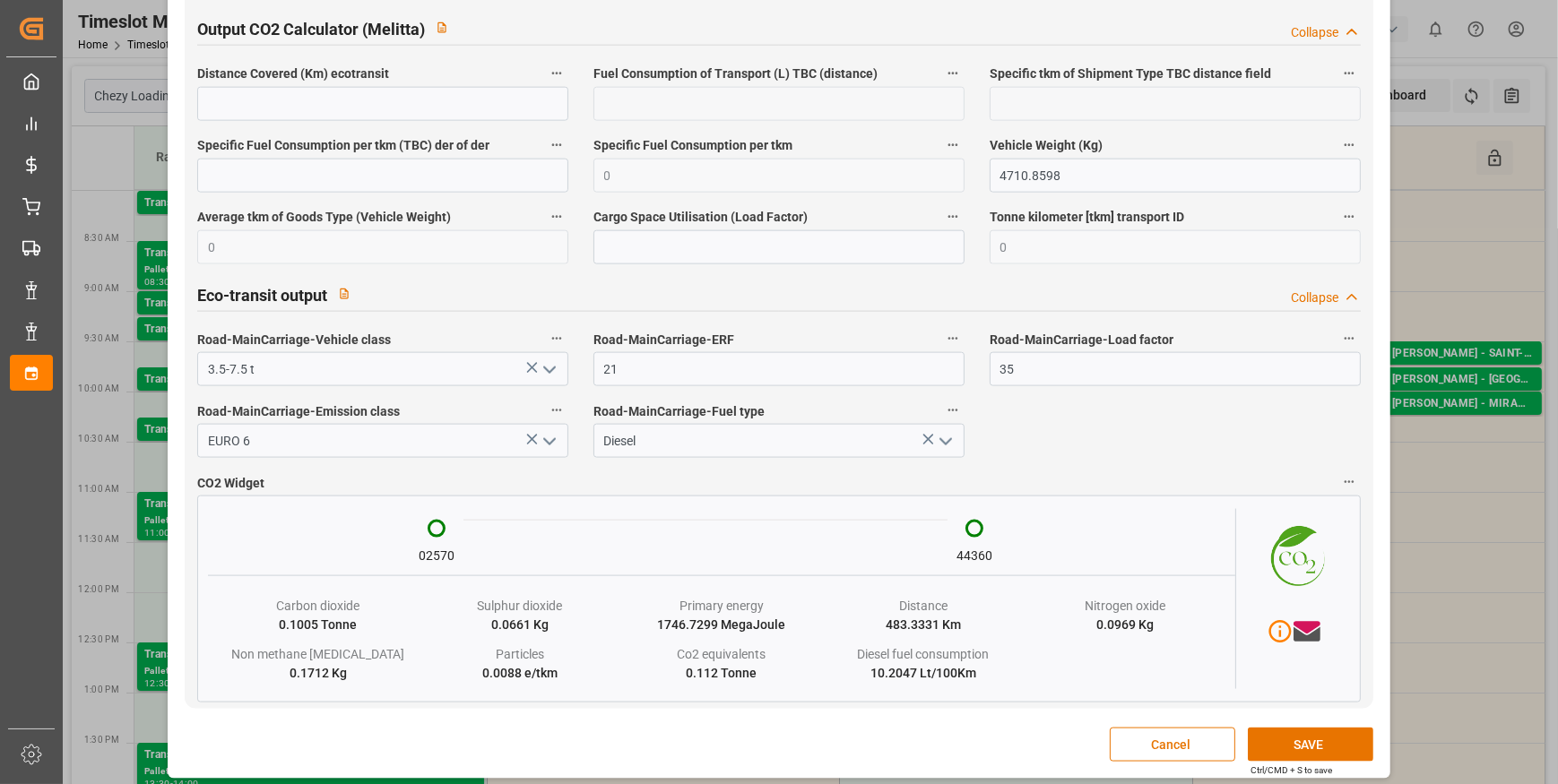
scroll to position [2992, 0]
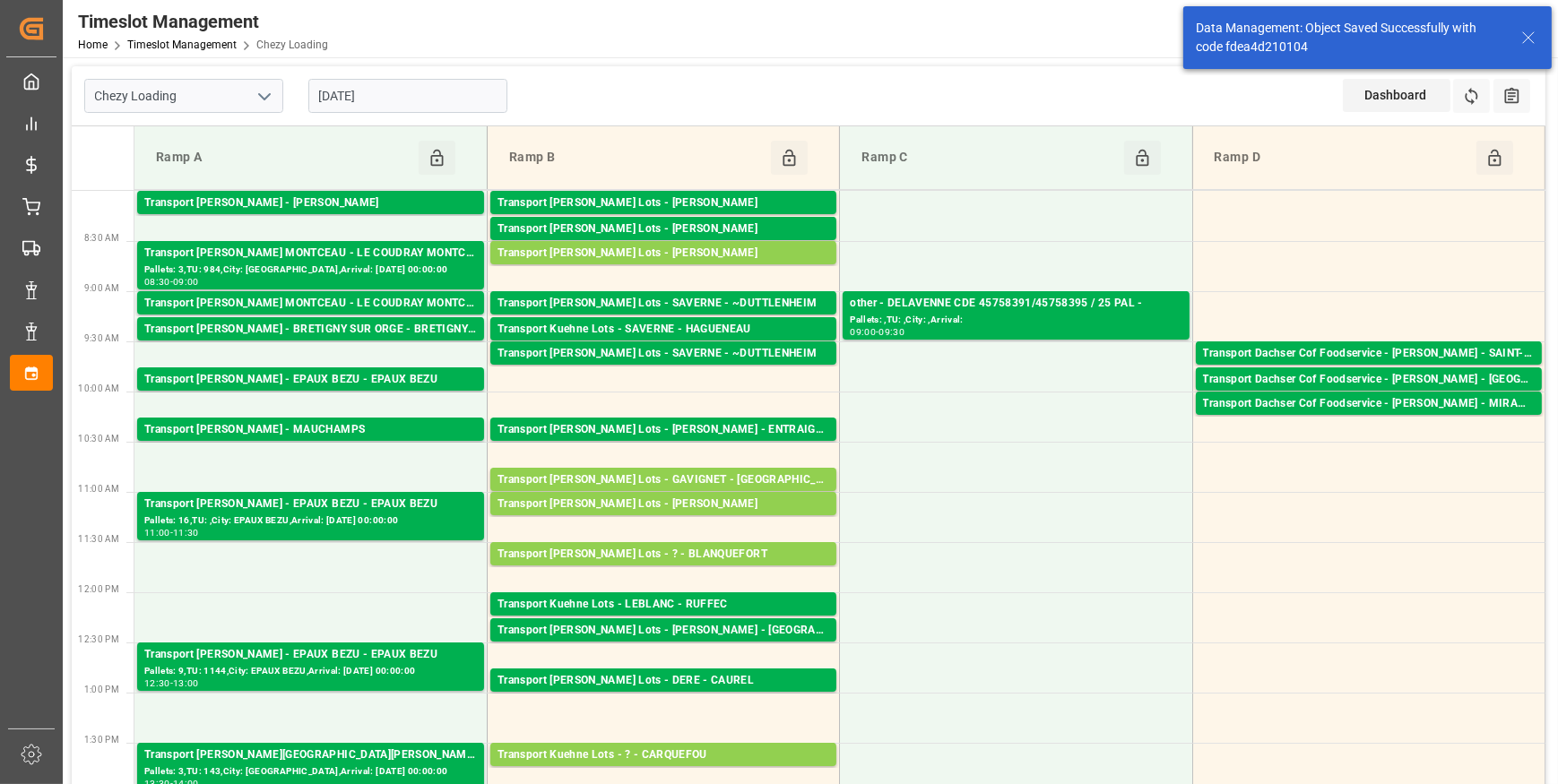
click at [759, 250] on div "Transport [PERSON_NAME] Lots - [PERSON_NAME]" at bounding box center [663, 253] width 332 height 18
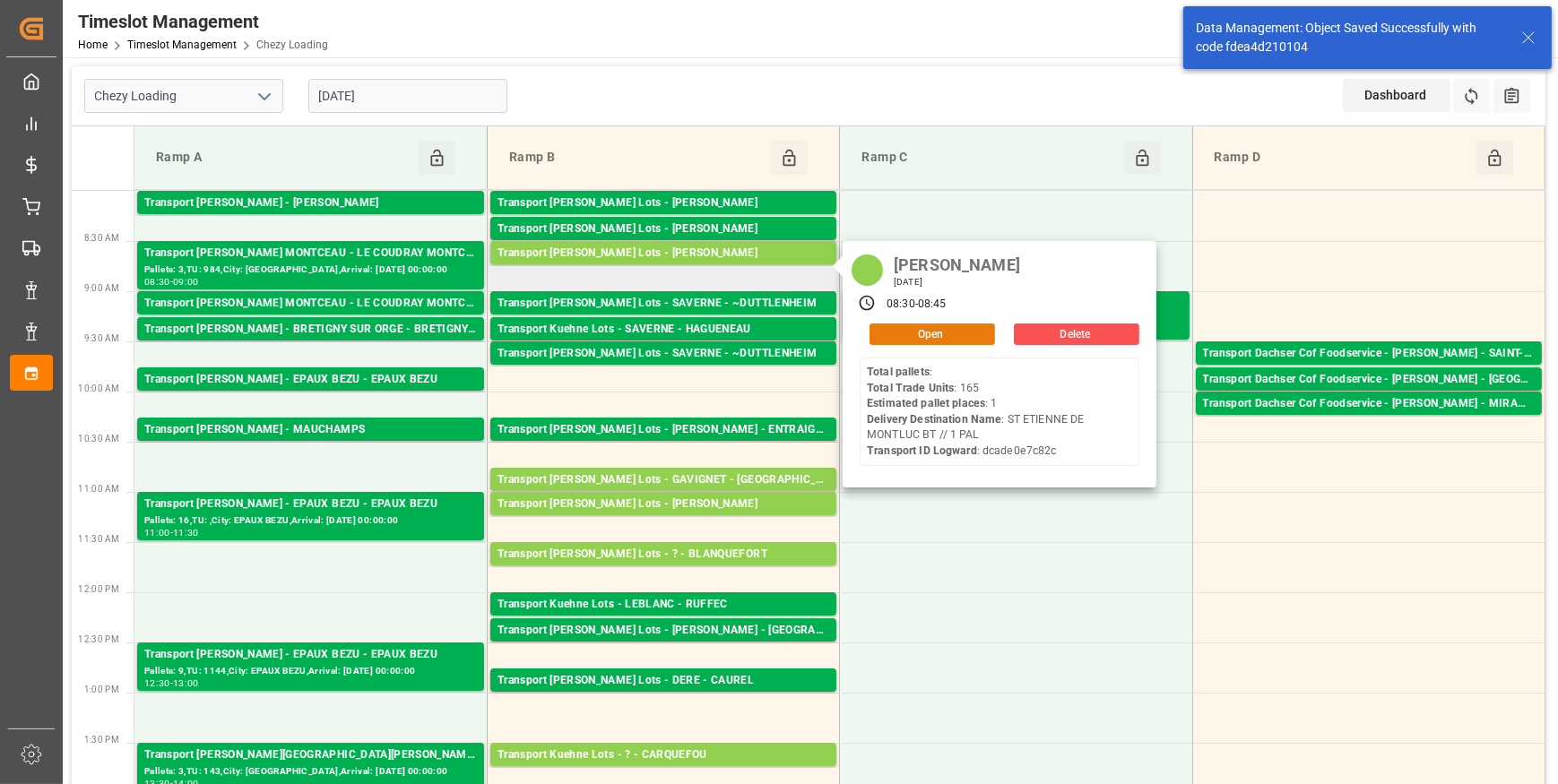
click at [934, 328] on button "Open" at bounding box center [933, 335] width 125 height 22
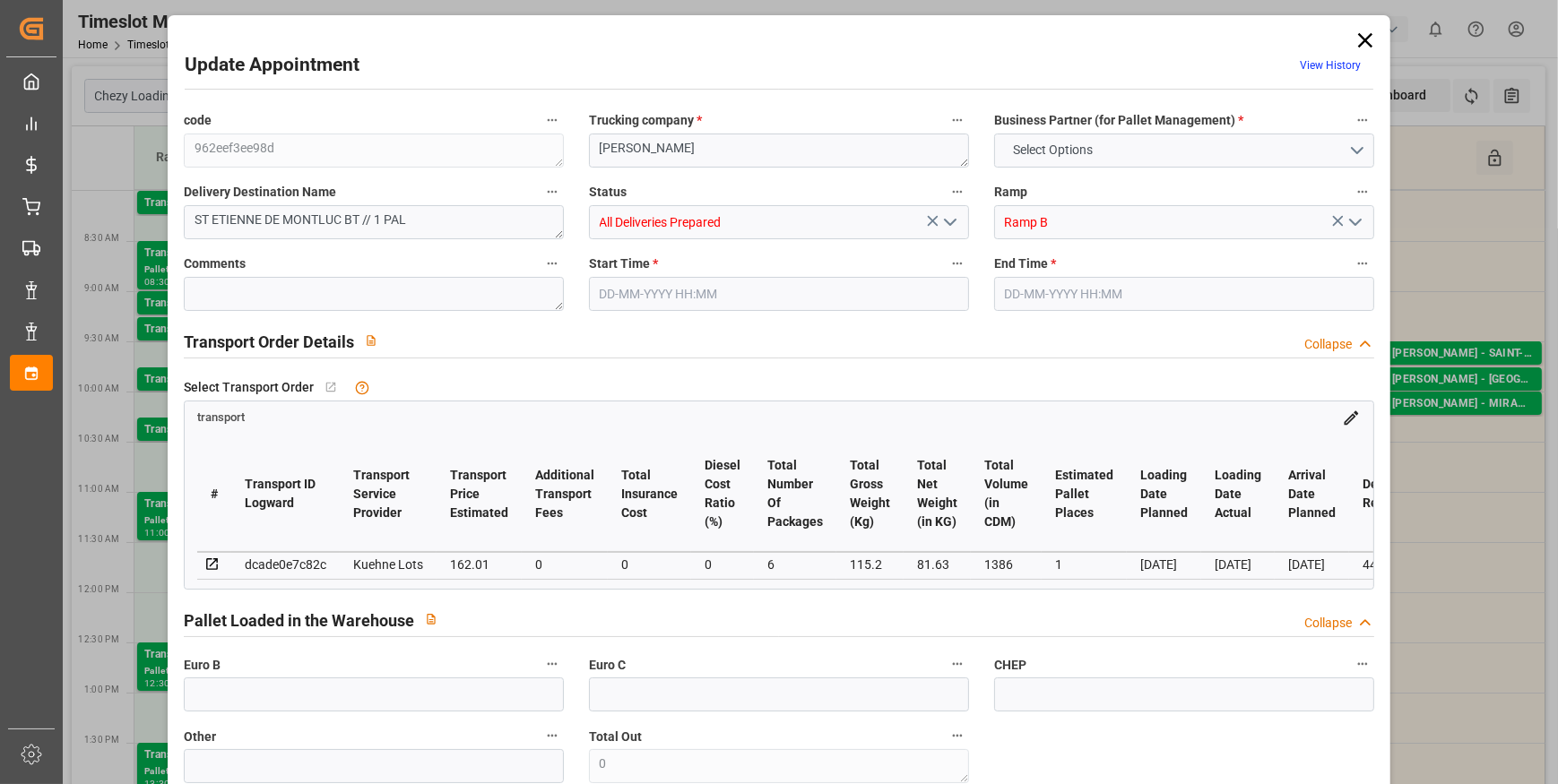
type input "1"
type input "162.01"
type input "0"
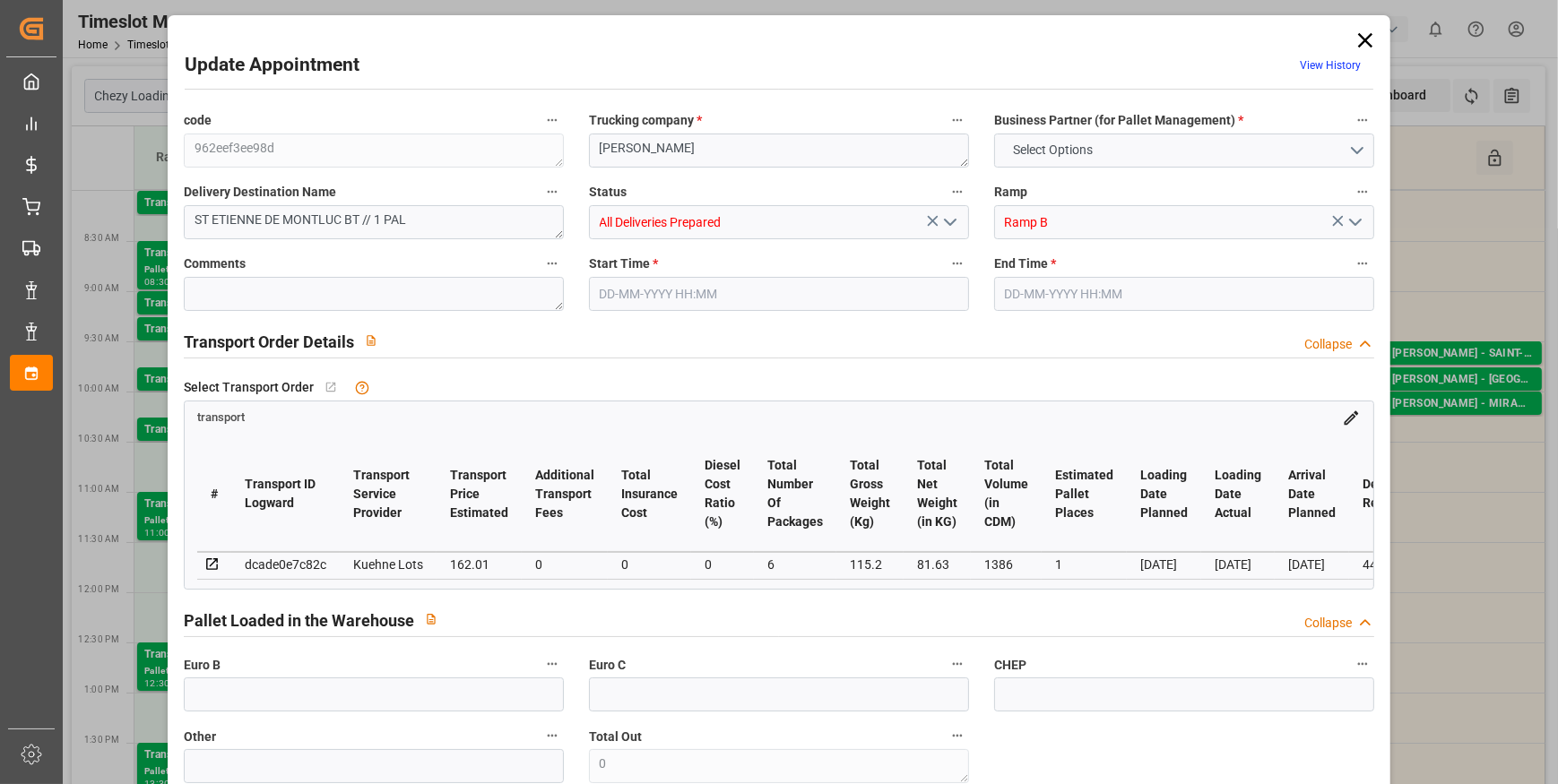
type input "162.01"
type input "0"
type input "6"
type input "81.63"
type input "138.2"
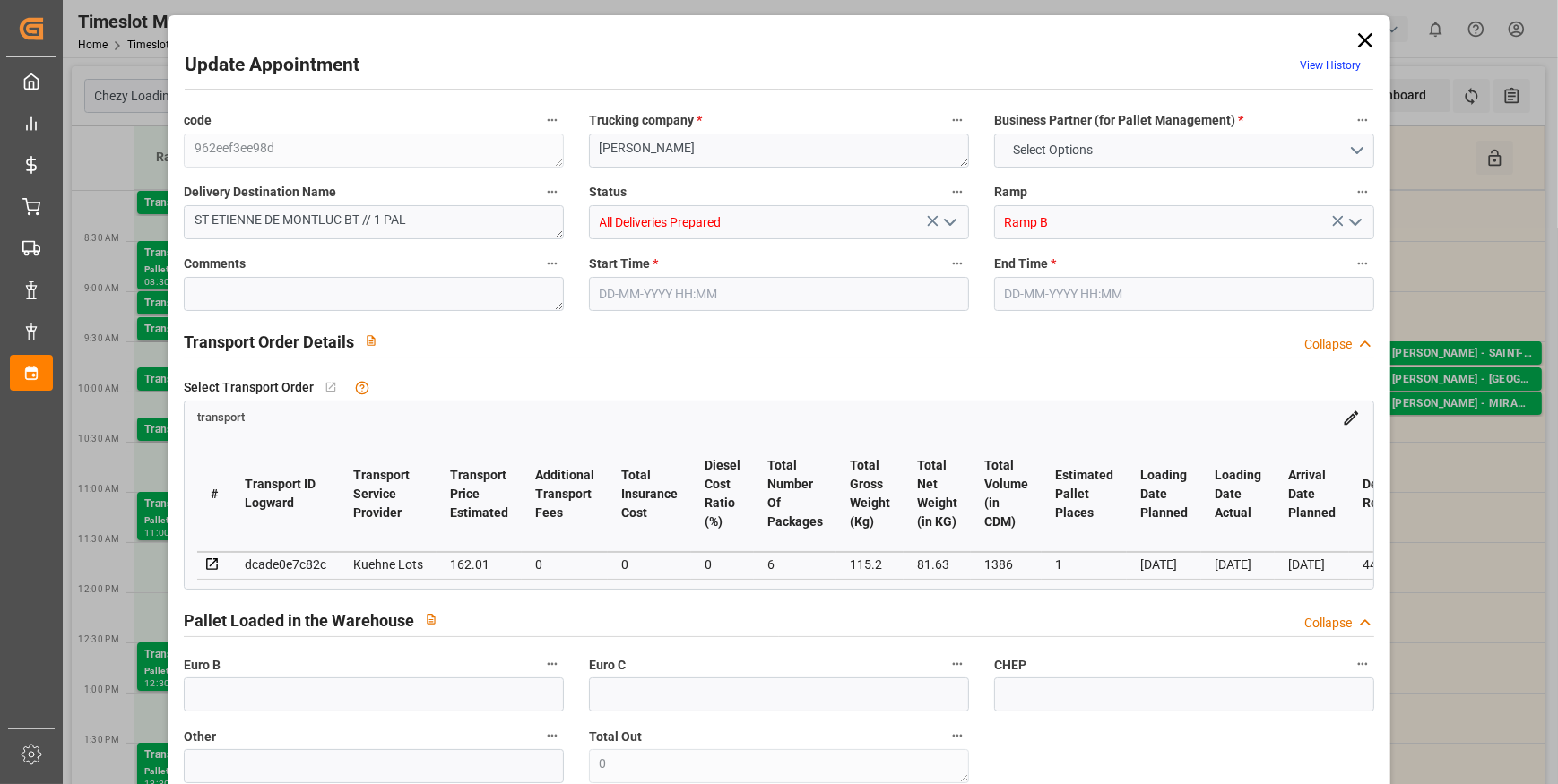
type input "1386"
type input "44"
type input "0"
type input "165"
type input "1"
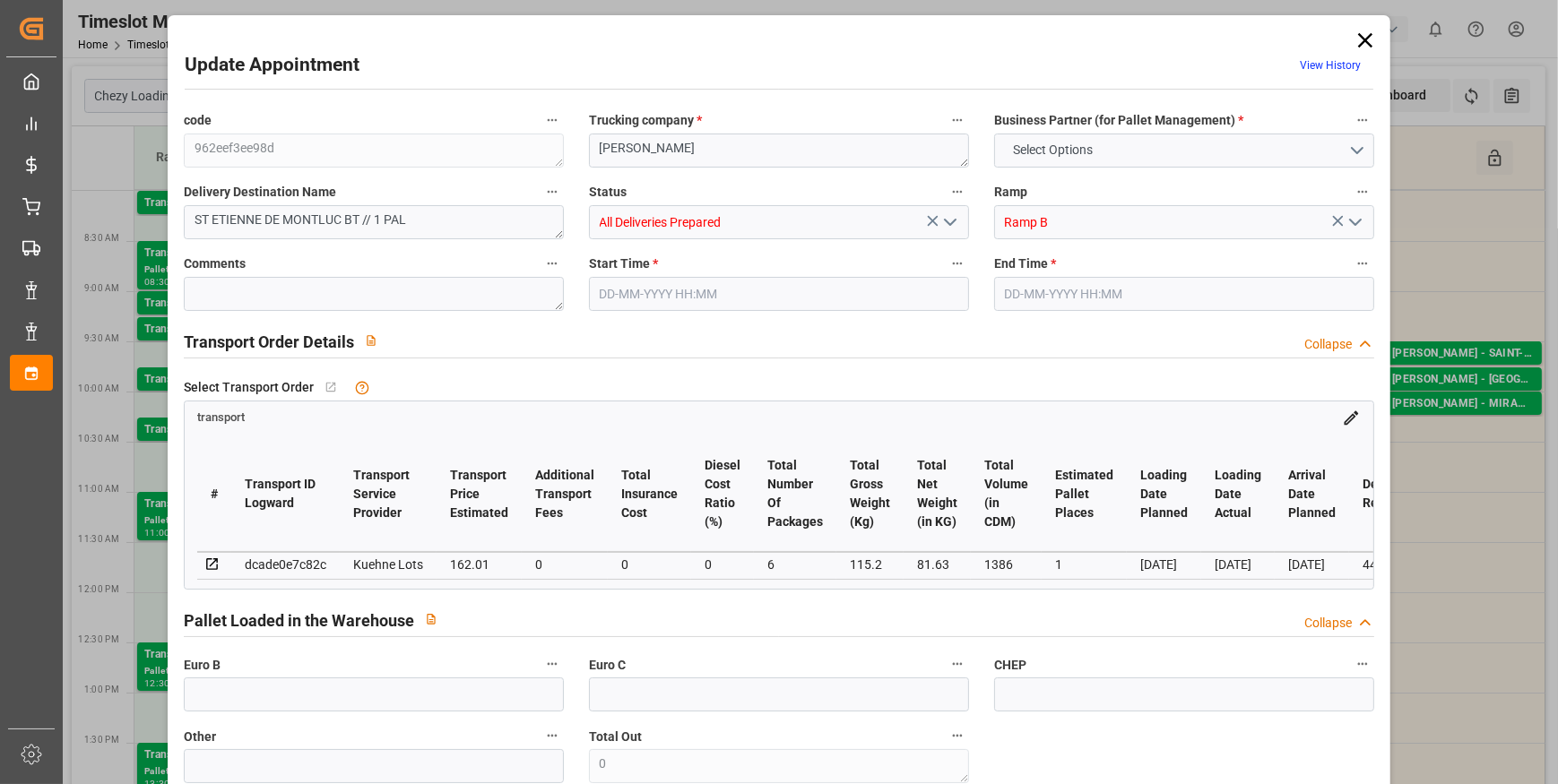
type input "101"
type input "115.2"
type input "0"
type input "4710.8598"
type input "0"
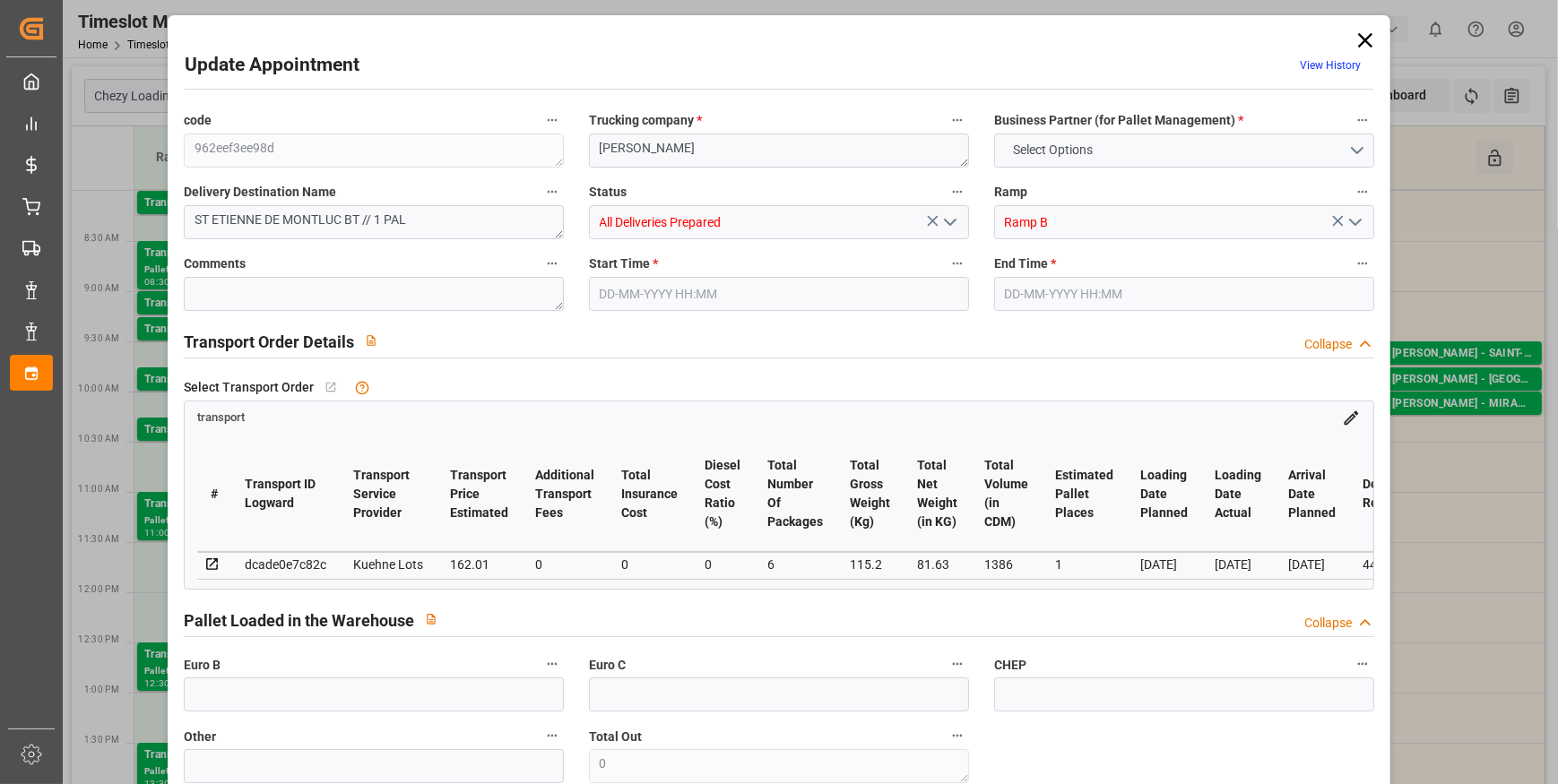
type input "0"
type input "21"
type input "35"
type input "[DATE] 08:30"
type input "[DATE] 08:45"
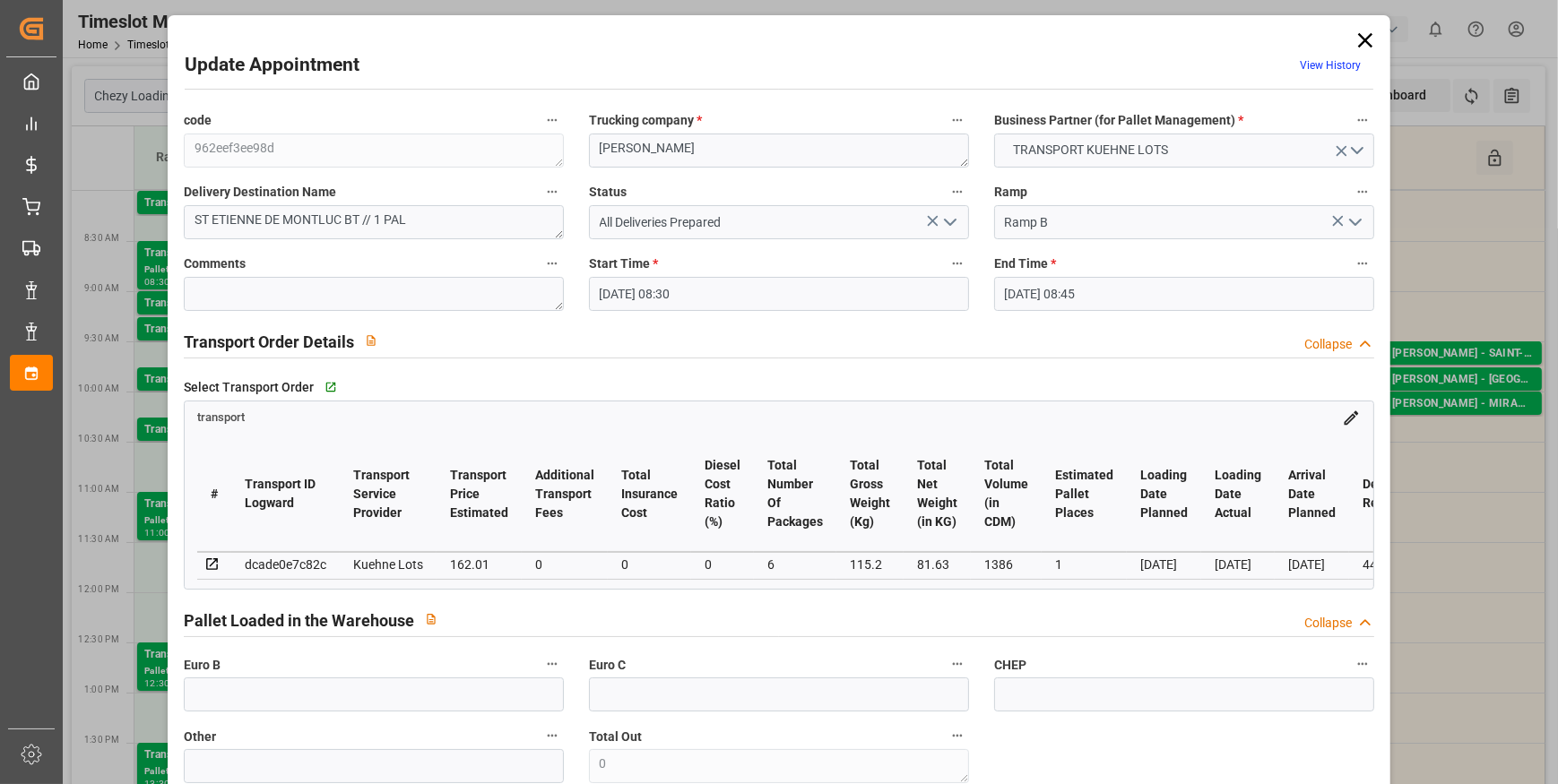
type input "[DATE] 13:28"
type input "[DATE] 11:26"
type input "[DATE]"
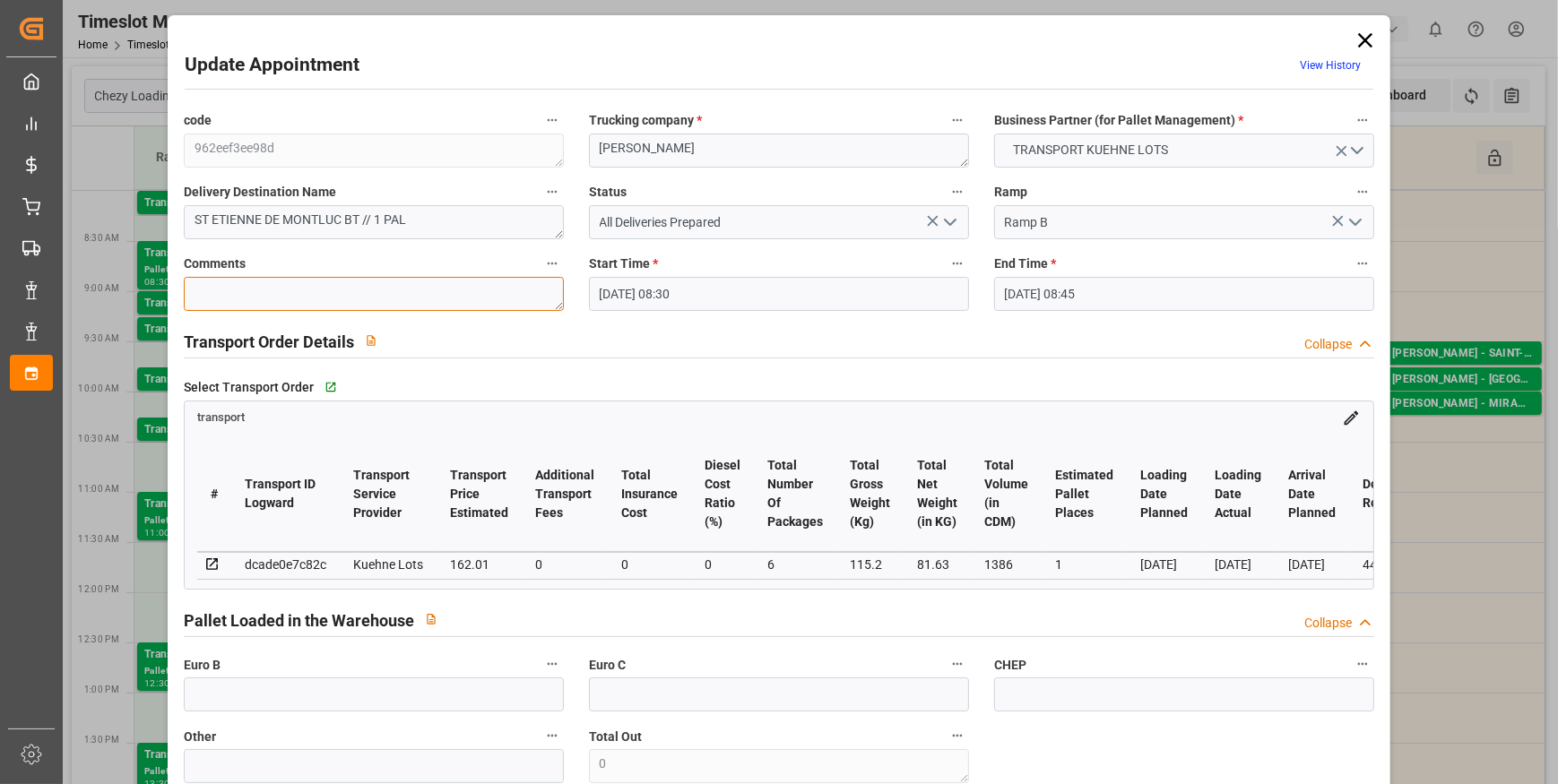
click at [244, 298] on textarea at bounding box center [374, 294] width 380 height 34
type textarea "[PERSON_NAME] 1"
click at [950, 221] on icon "open menu" at bounding box center [951, 223] width 22 height 22
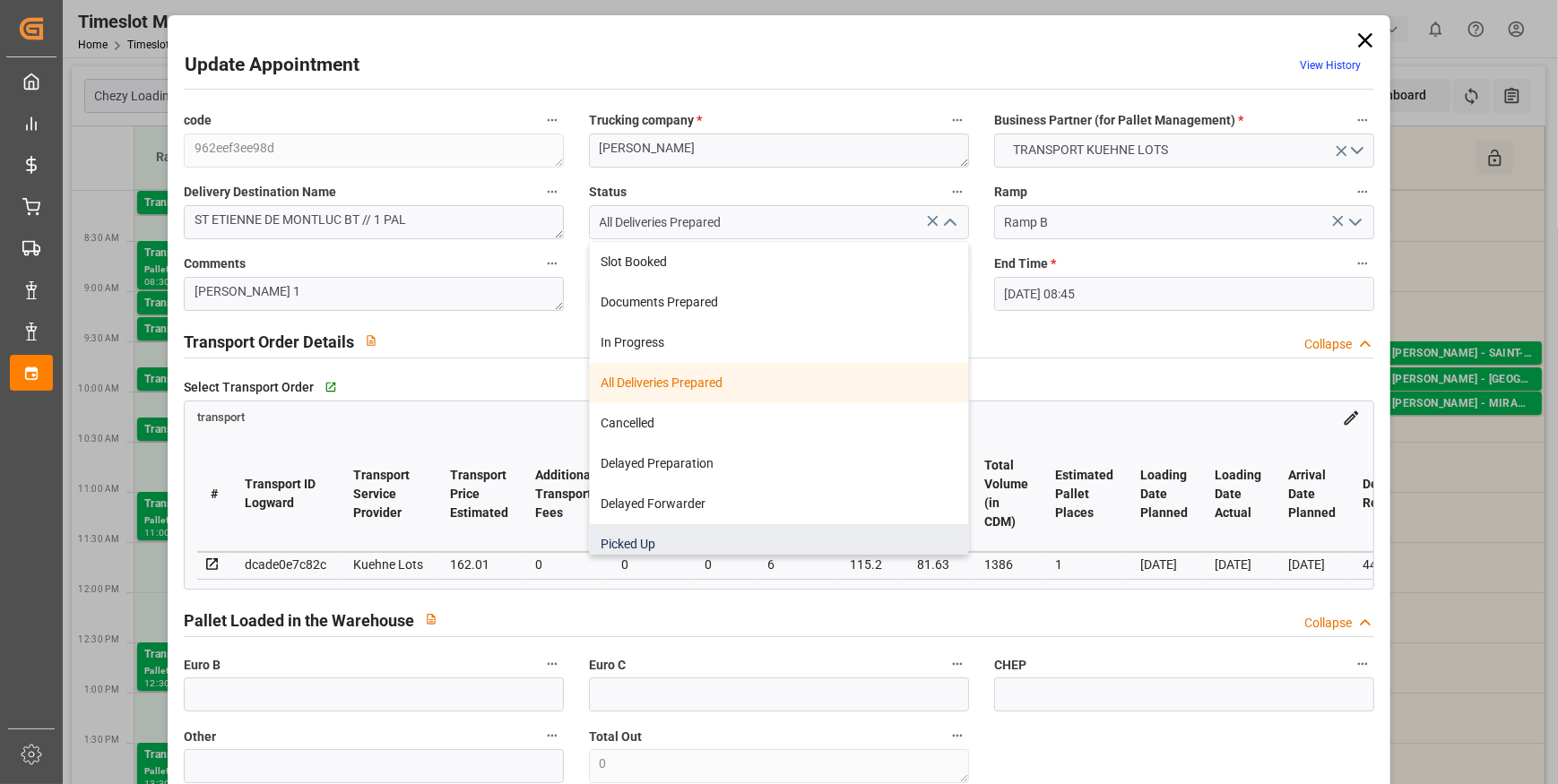
click at [632, 536] on div "Picked Up" at bounding box center [779, 544] width 379 height 41
type input "Picked Up"
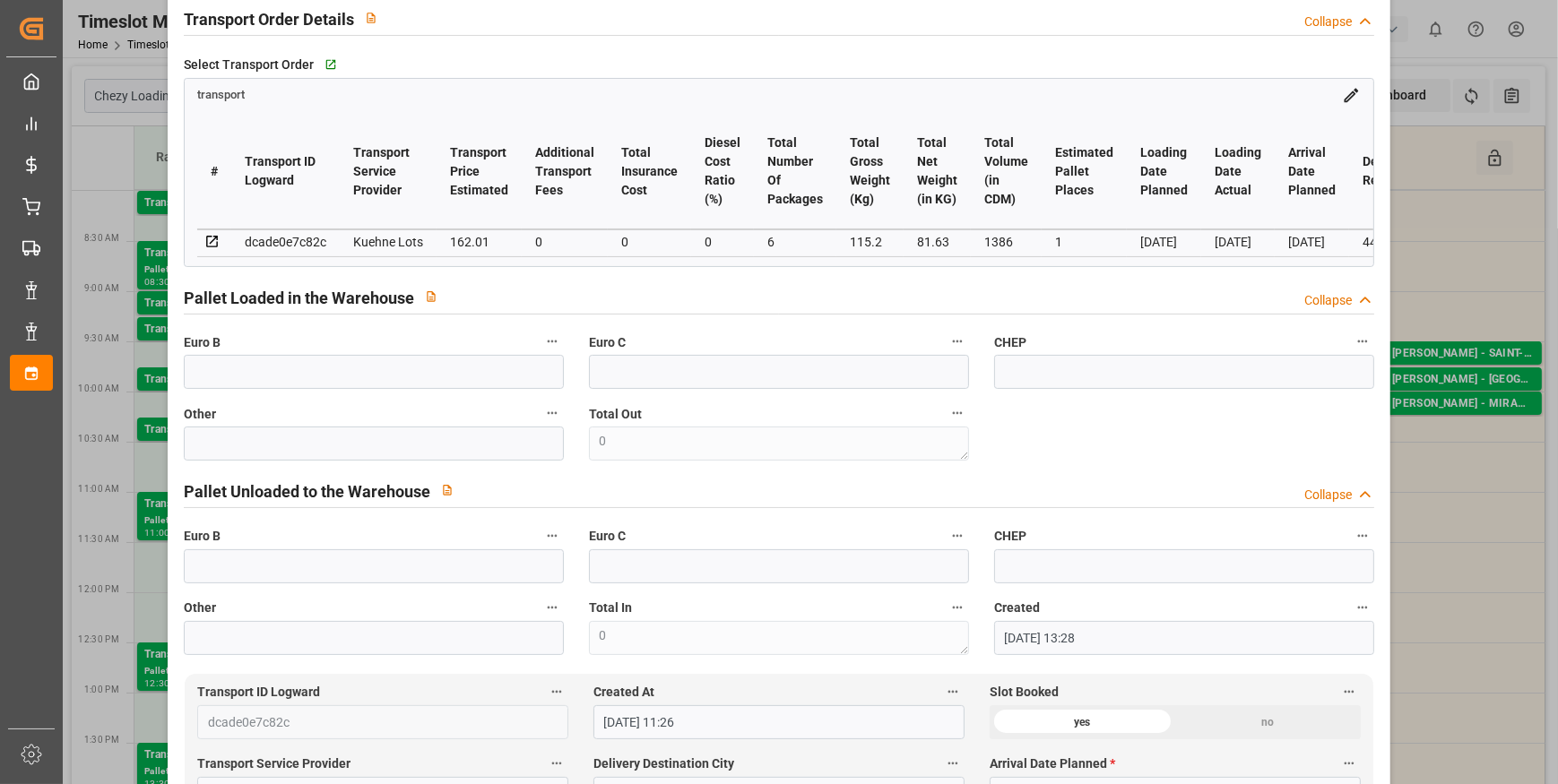
scroll to position [325, 0]
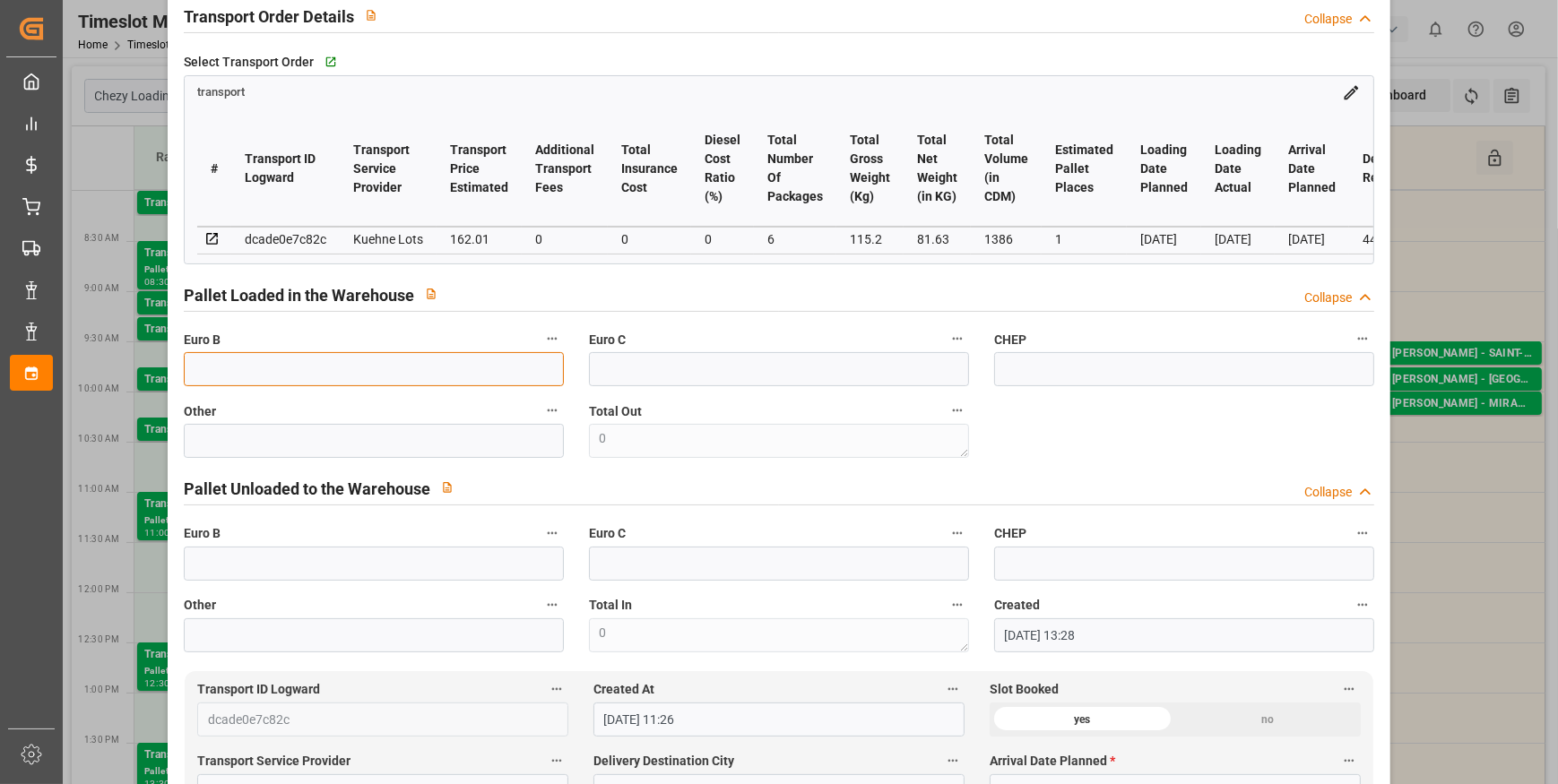
click at [206, 364] on input "text" at bounding box center [374, 369] width 380 height 34
type input "1"
click at [667, 292] on div "Pallet Loaded in the Warehouse Collapse" at bounding box center [779, 294] width 1190 height 34
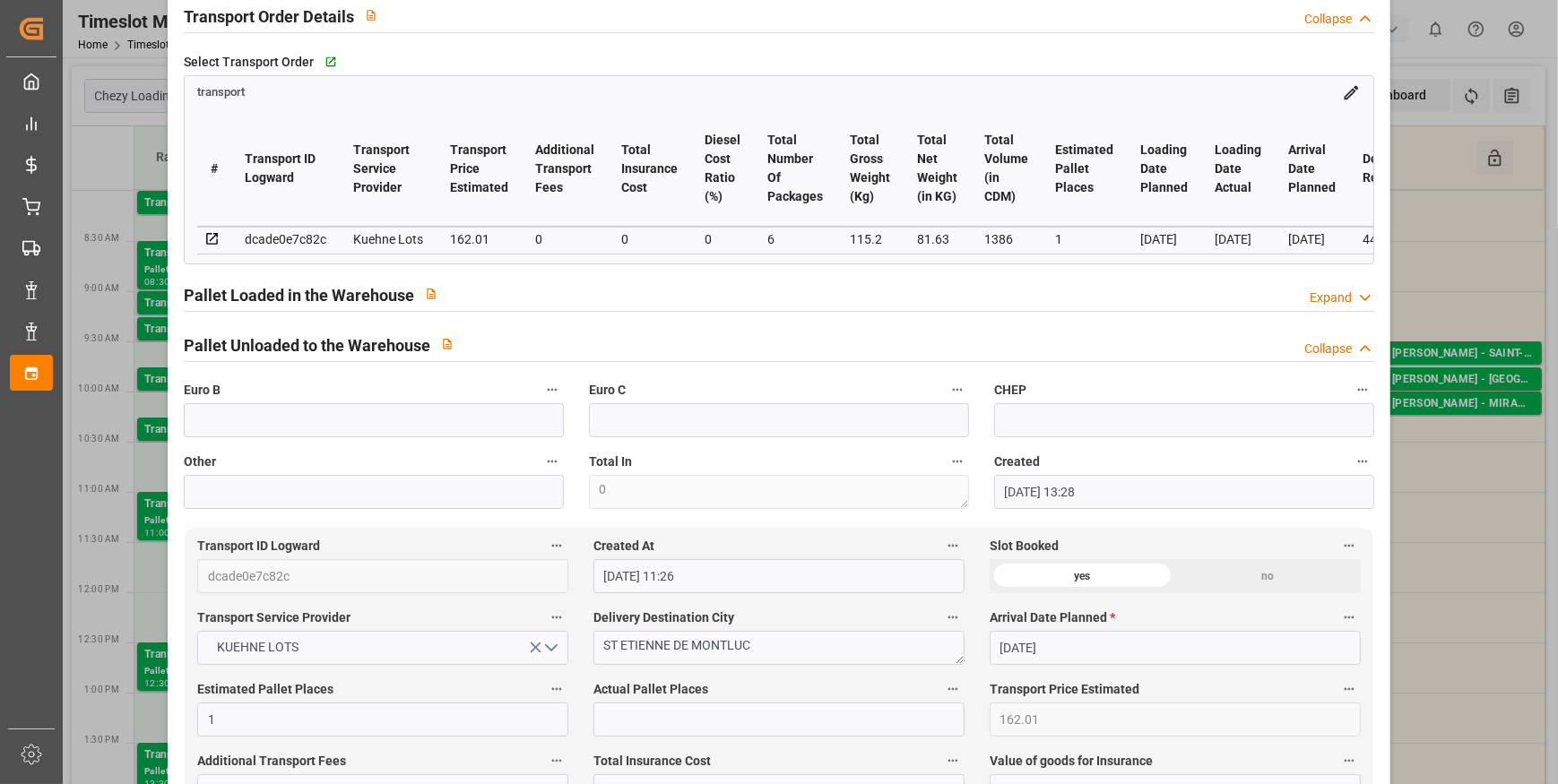
drag, startPoint x: 1363, startPoint y: 300, endPoint x: 1153, endPoint y: 417, distance: 240.4
click at [1357, 303] on icon at bounding box center [1365, 297] width 18 height 19
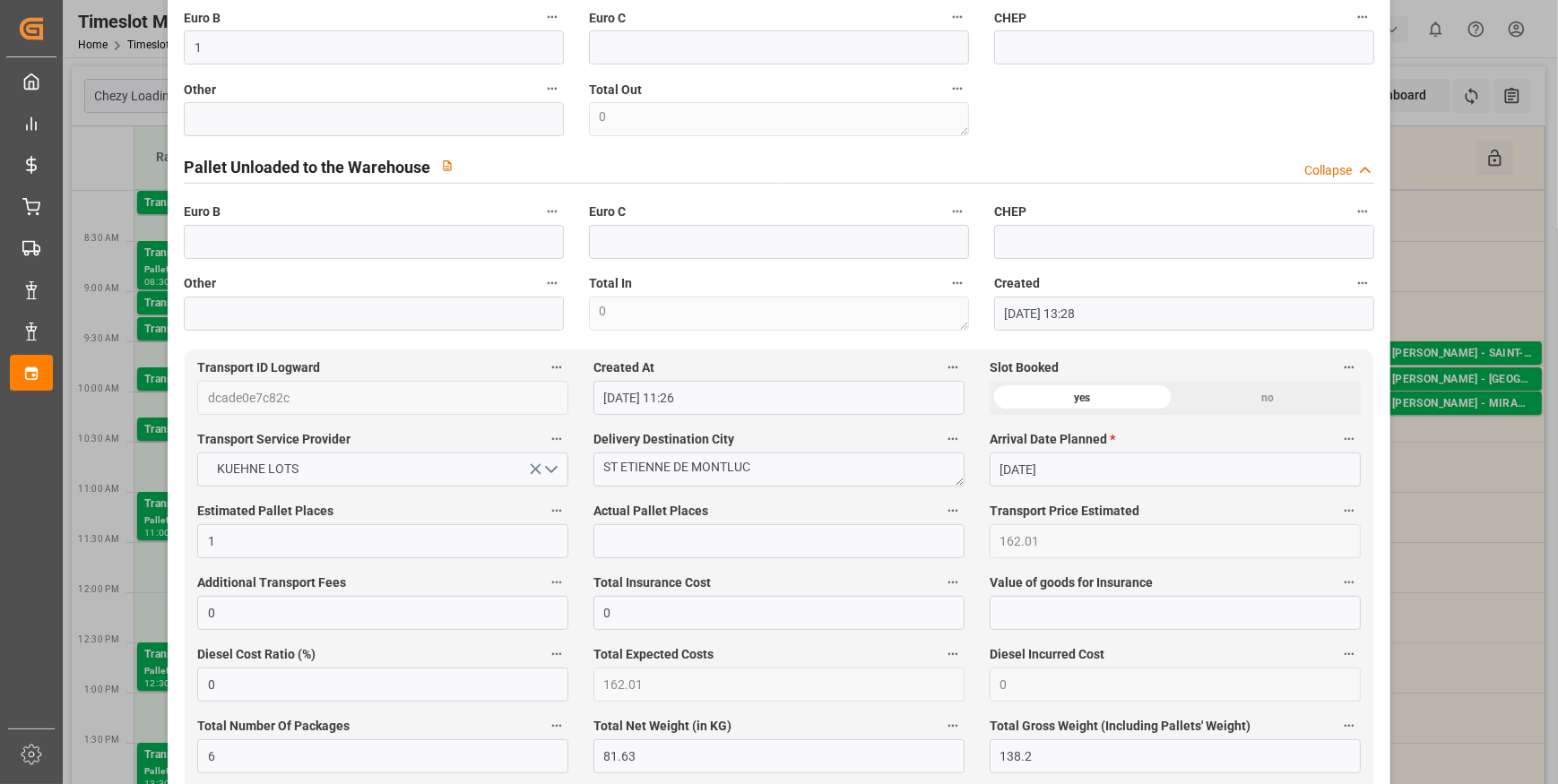
scroll to position [652, 0]
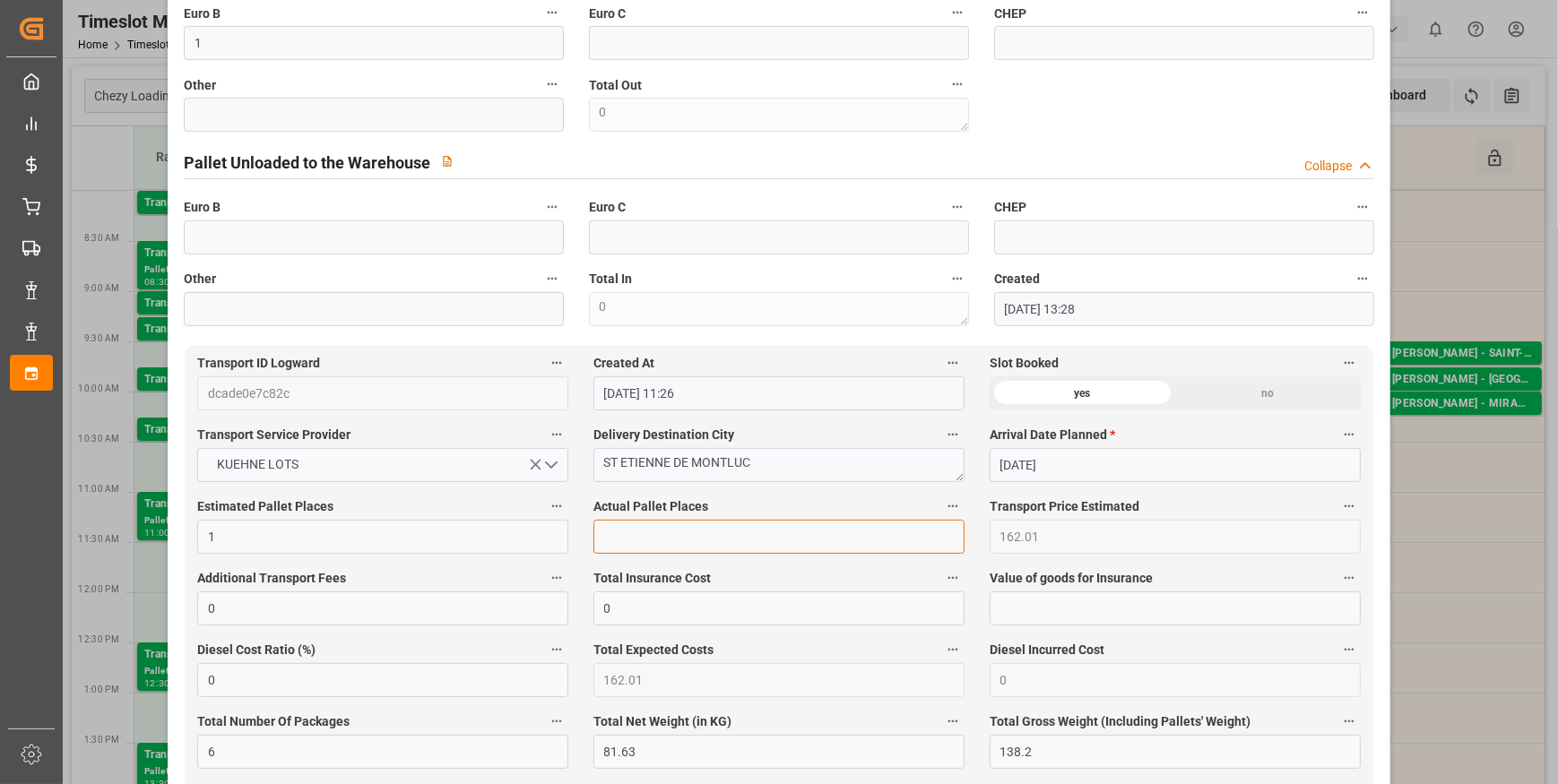
click at [636, 544] on input "text" at bounding box center [779, 537] width 371 height 34
type input "1"
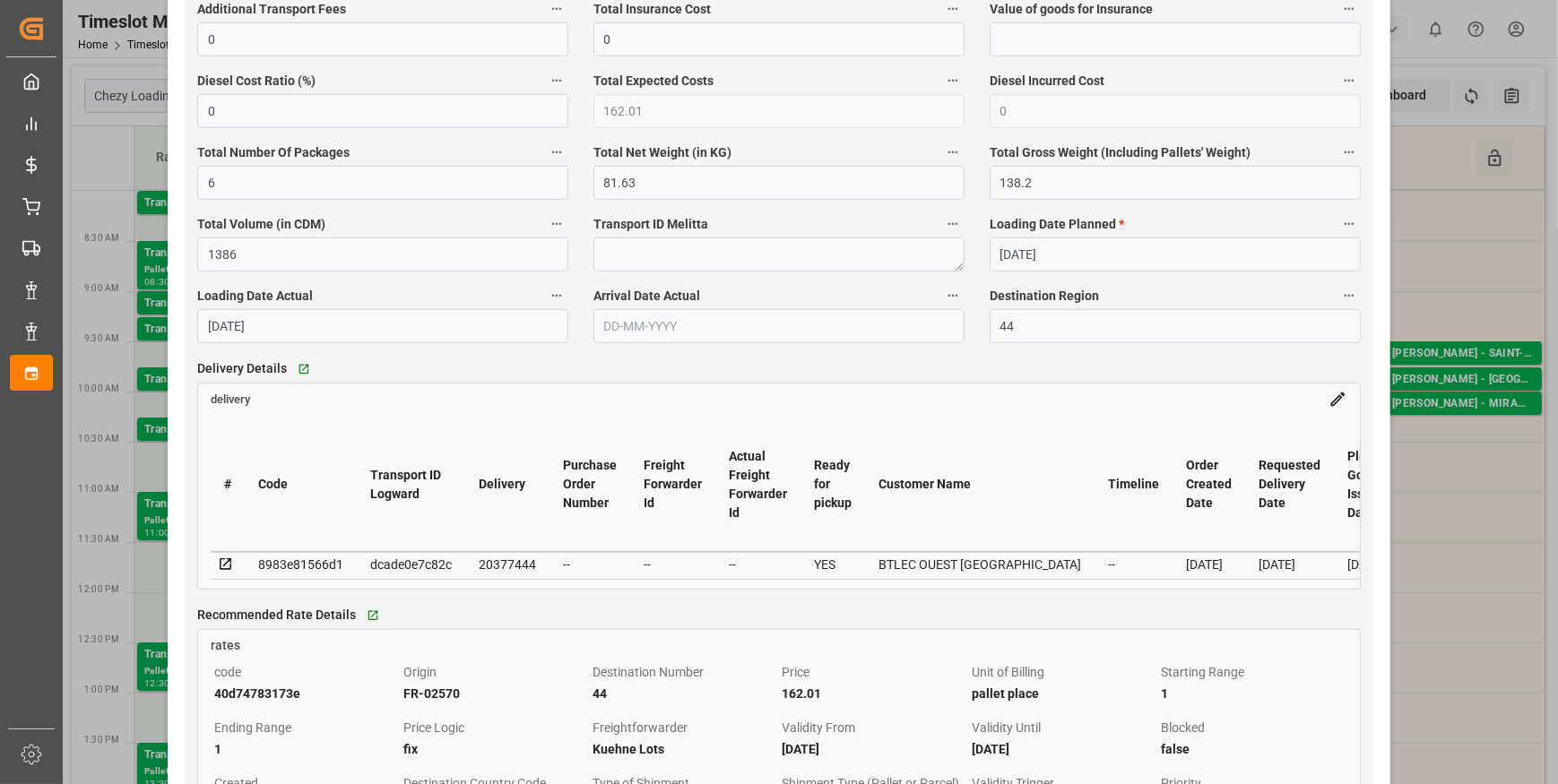
scroll to position [1221, 0]
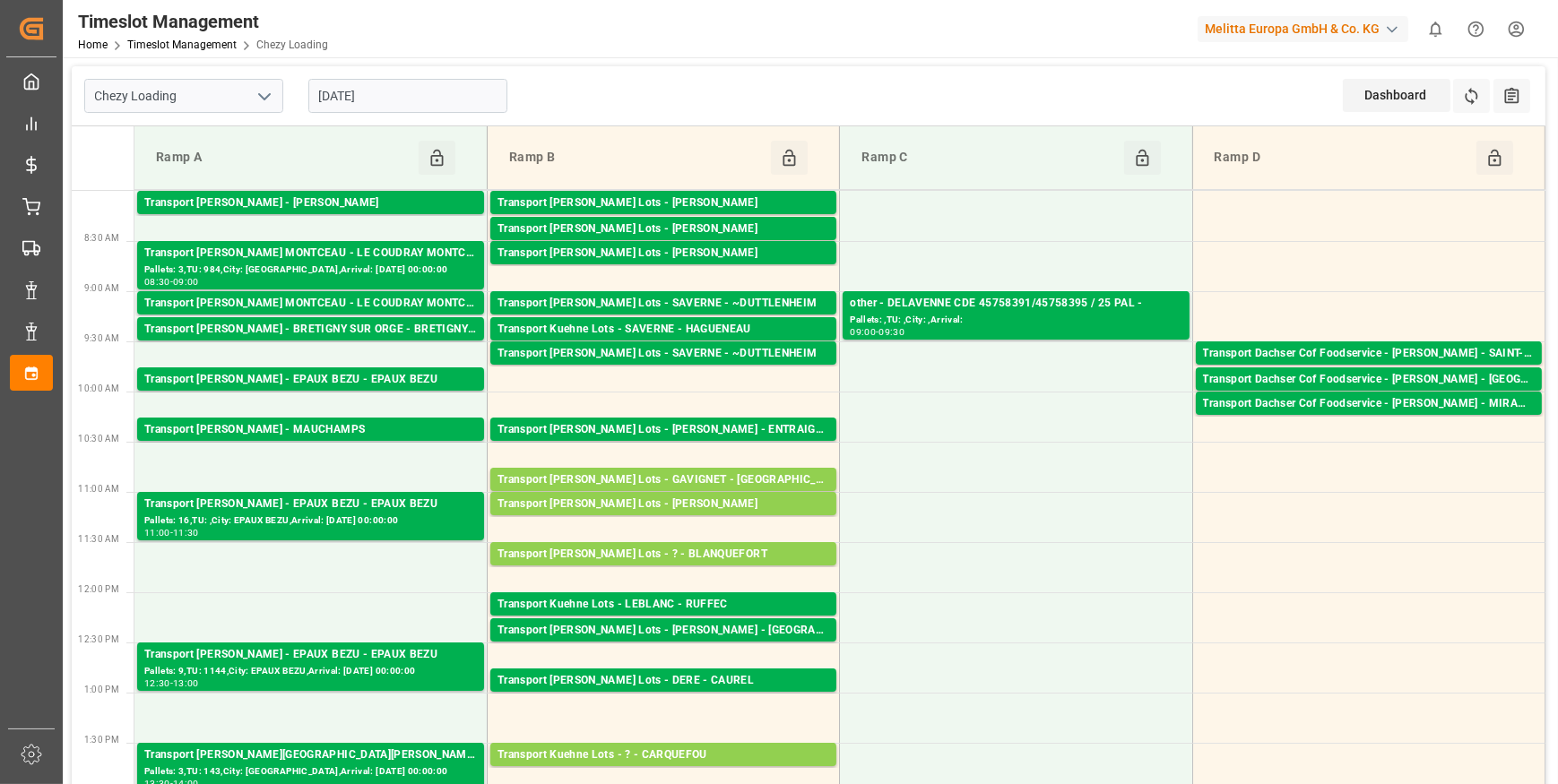
click at [420, 99] on input "[DATE]" at bounding box center [408, 95] width 199 height 34
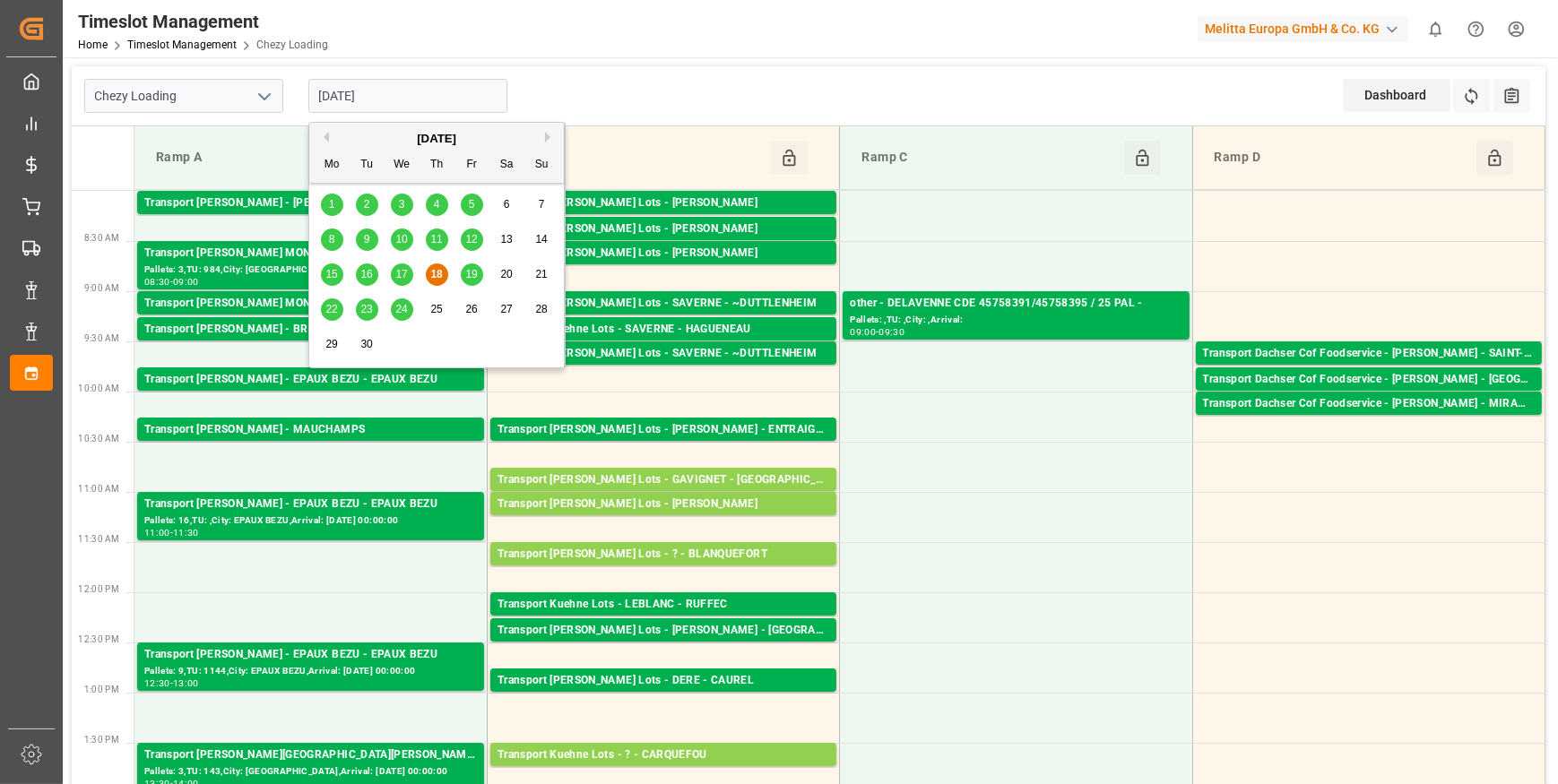
click at [333, 305] on span "22" at bounding box center [331, 309] width 12 height 13
type input "[DATE]"
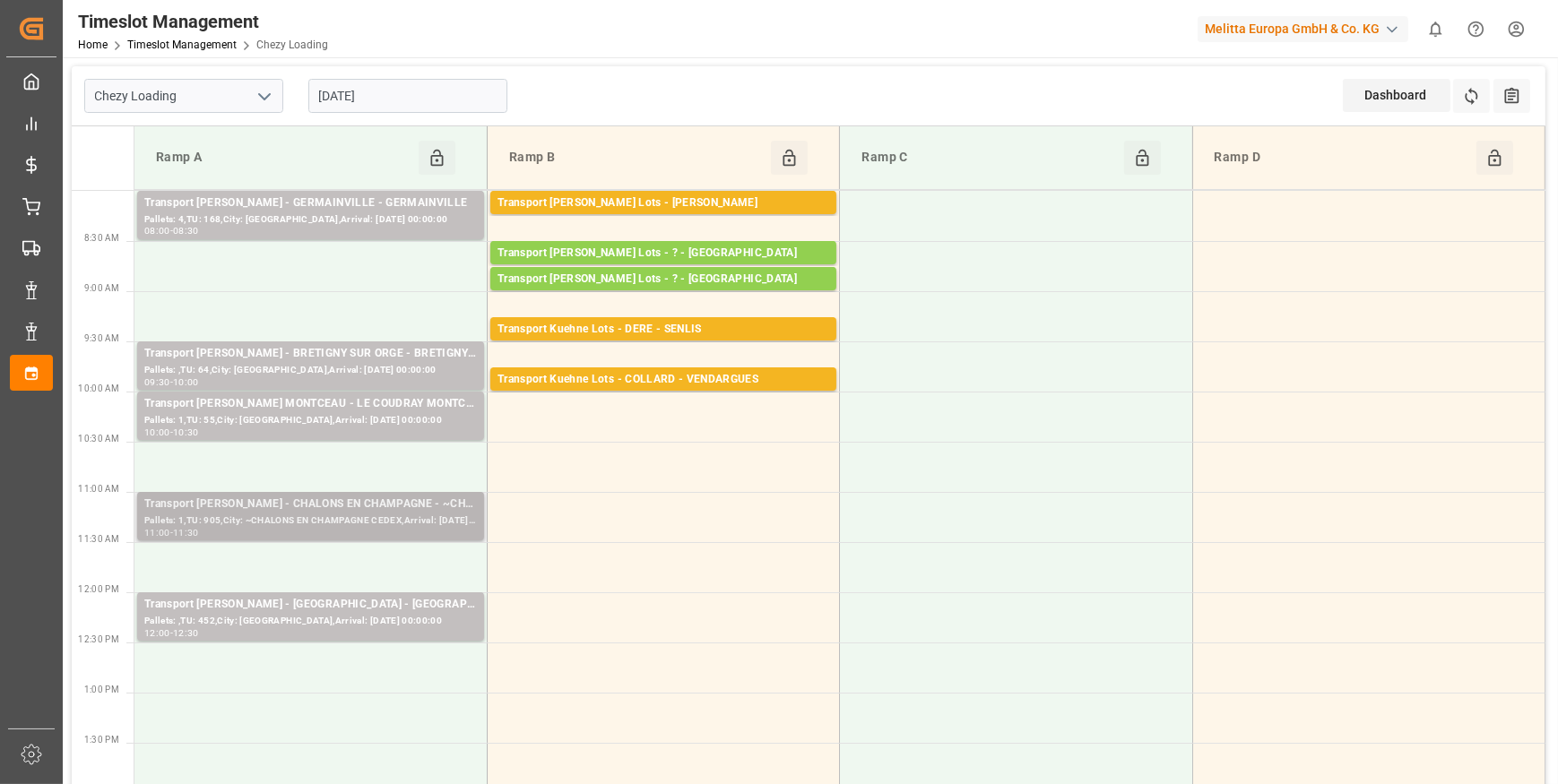
click at [329, 526] on div "Pallets: 1,TU: 905,City: ~CHALONS EN CHAMPAGNE CEDEX,Arrival: [DATE] 00:00:00" at bounding box center [310, 521] width 333 height 15
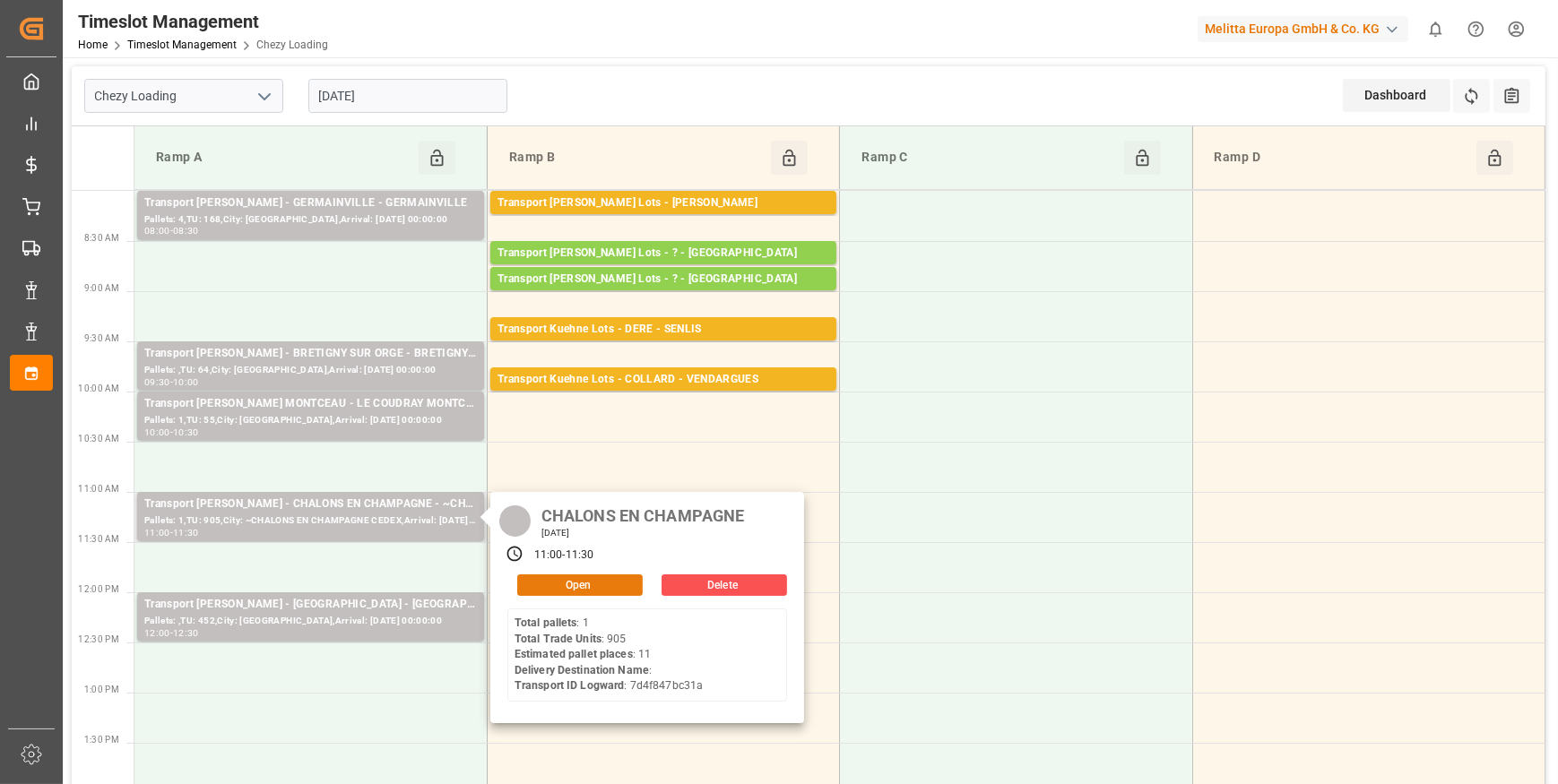
click at [592, 580] on button "Open" at bounding box center [580, 585] width 125 height 22
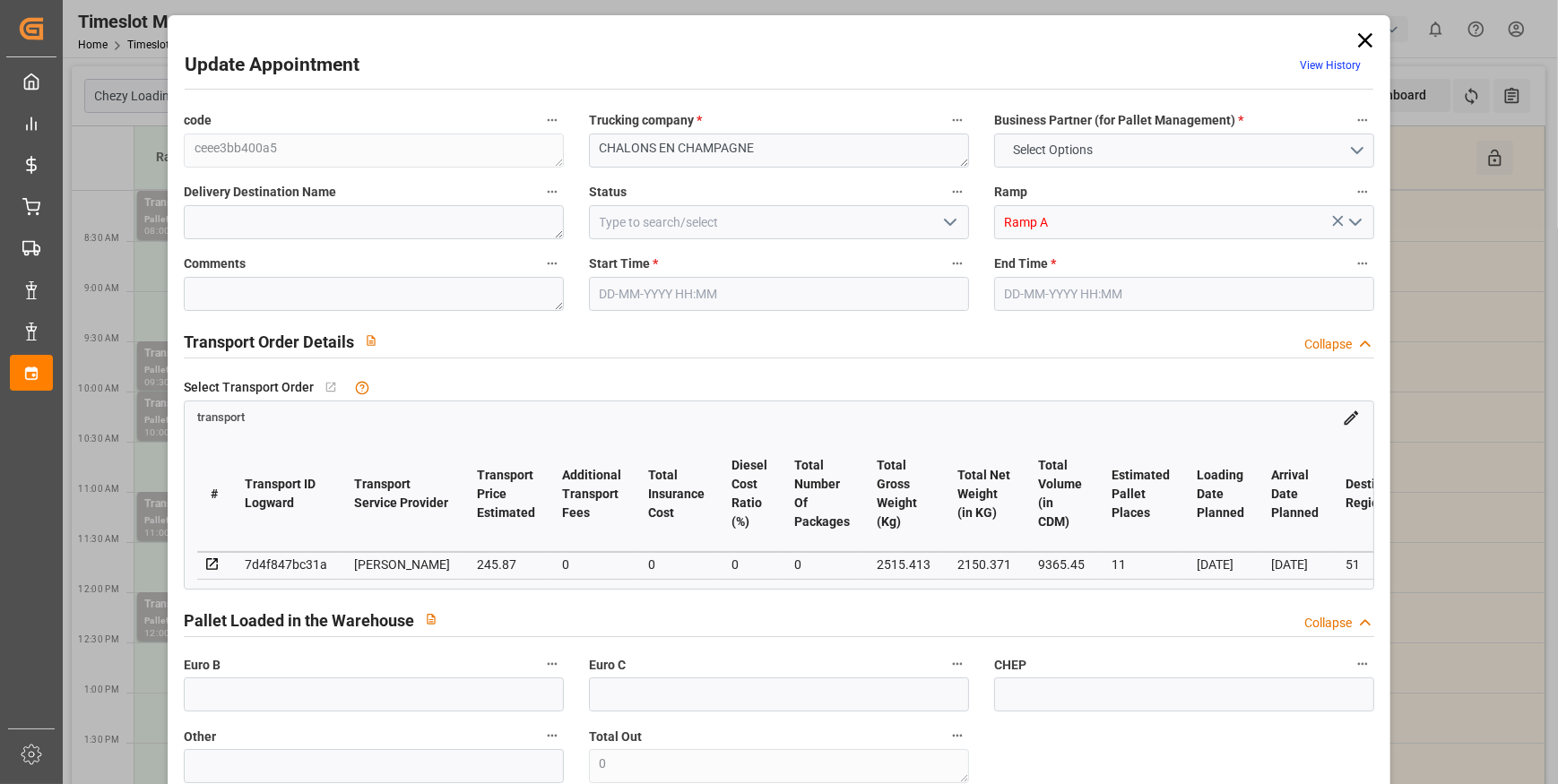
type input "11"
type input "245.87"
type input "0"
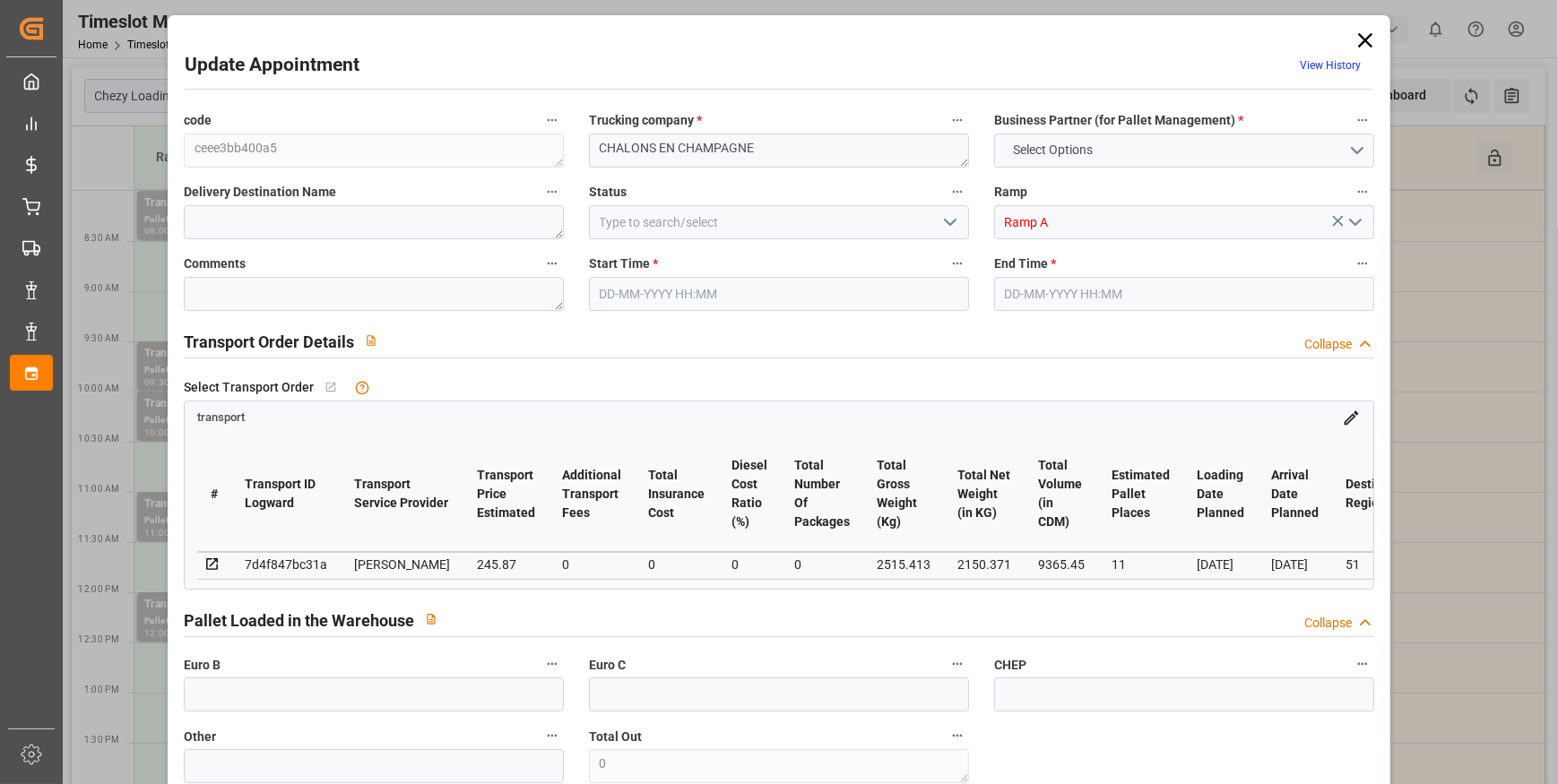
type input "237.5596"
type input "-8.3104"
type input "0"
type input "2150.371"
type input "3444.357"
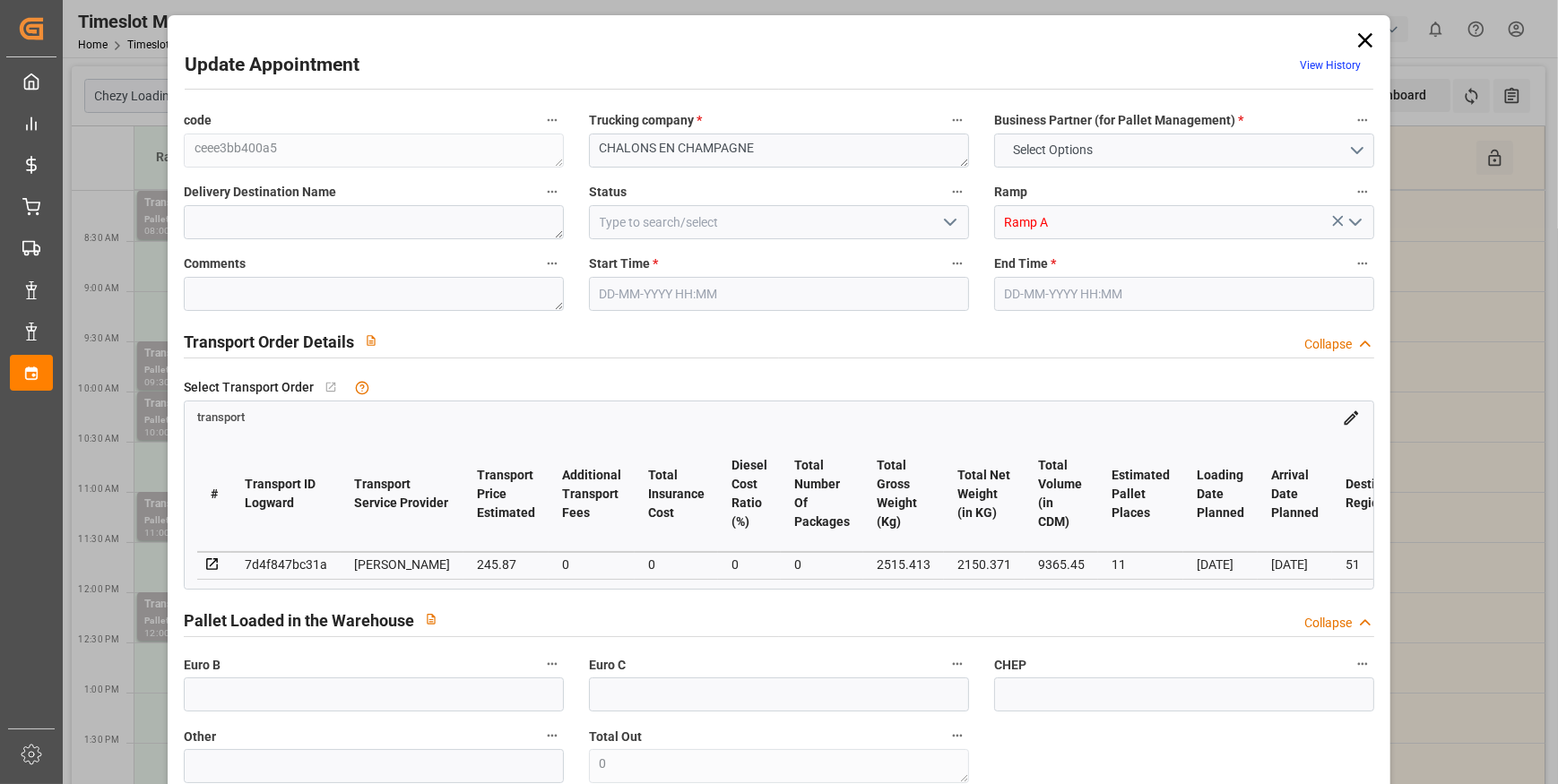
type input "9365.45"
type input "51"
type input "1"
type input "905"
type input "40"
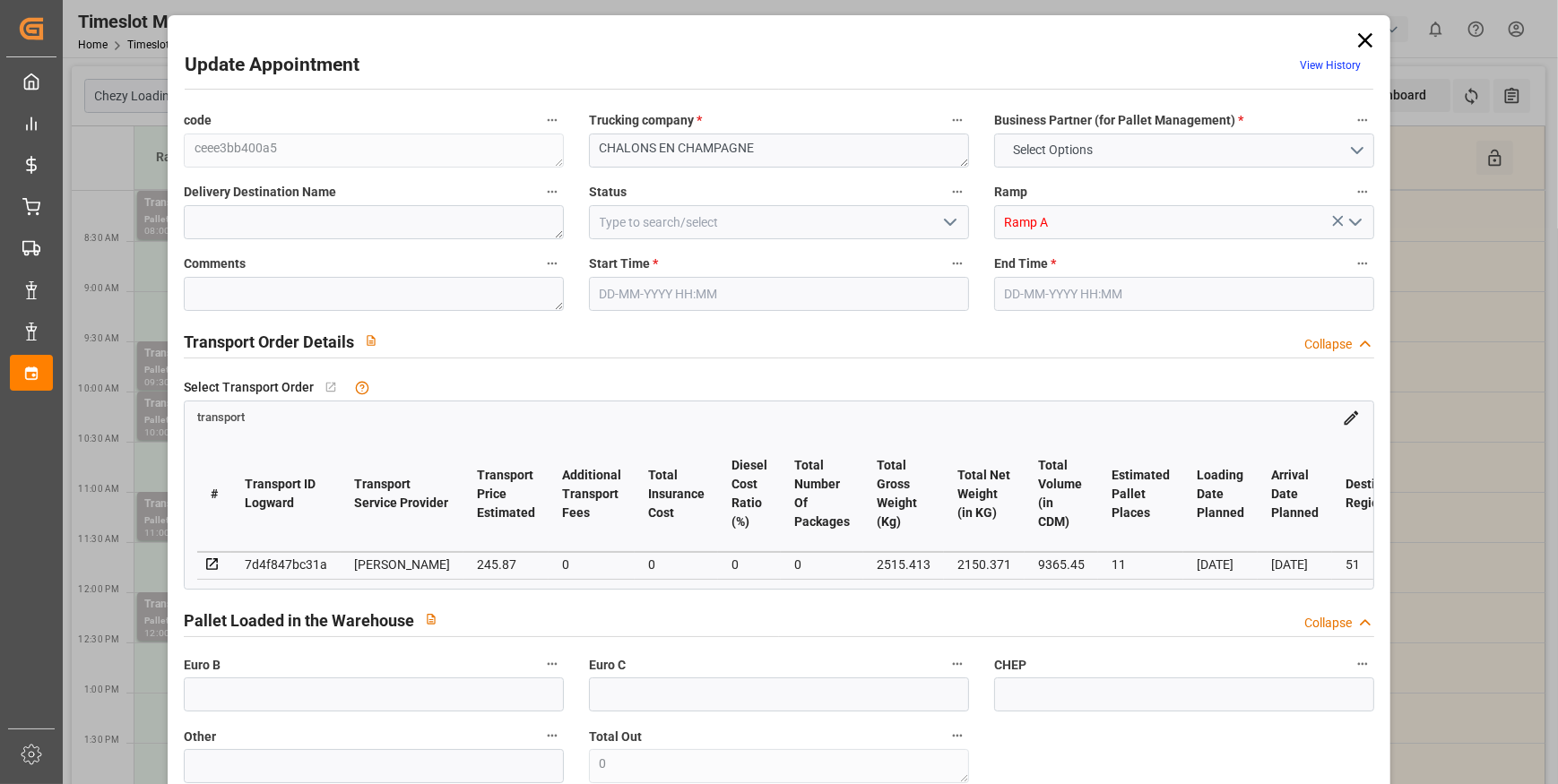
type input "101"
type input "2515.413"
type input "0"
type input "4710.8598"
type input "0"
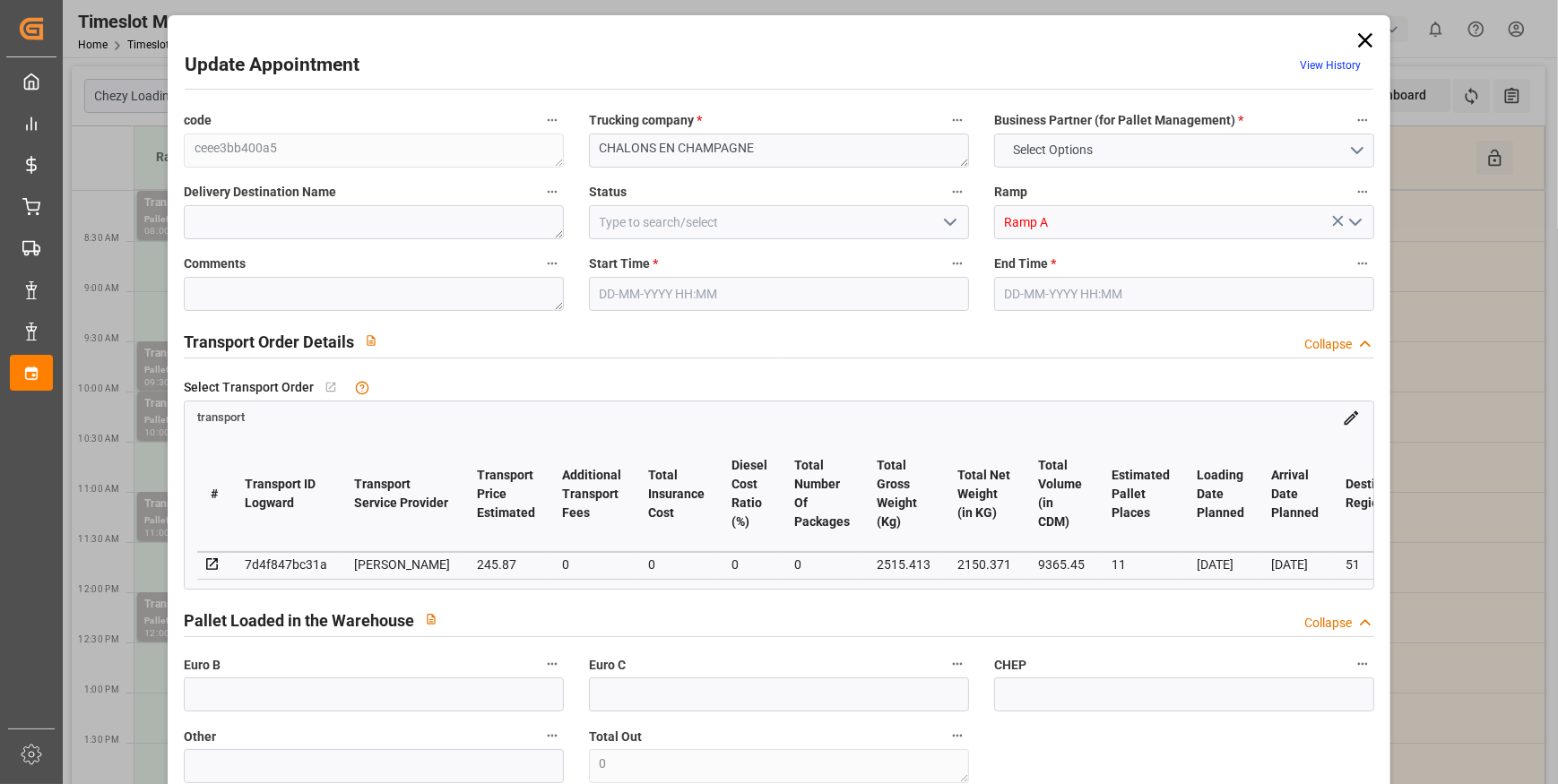
type input "0"
type input "21"
type input "35"
type input "[DATE] 11:00"
type input "[DATE] 11:30"
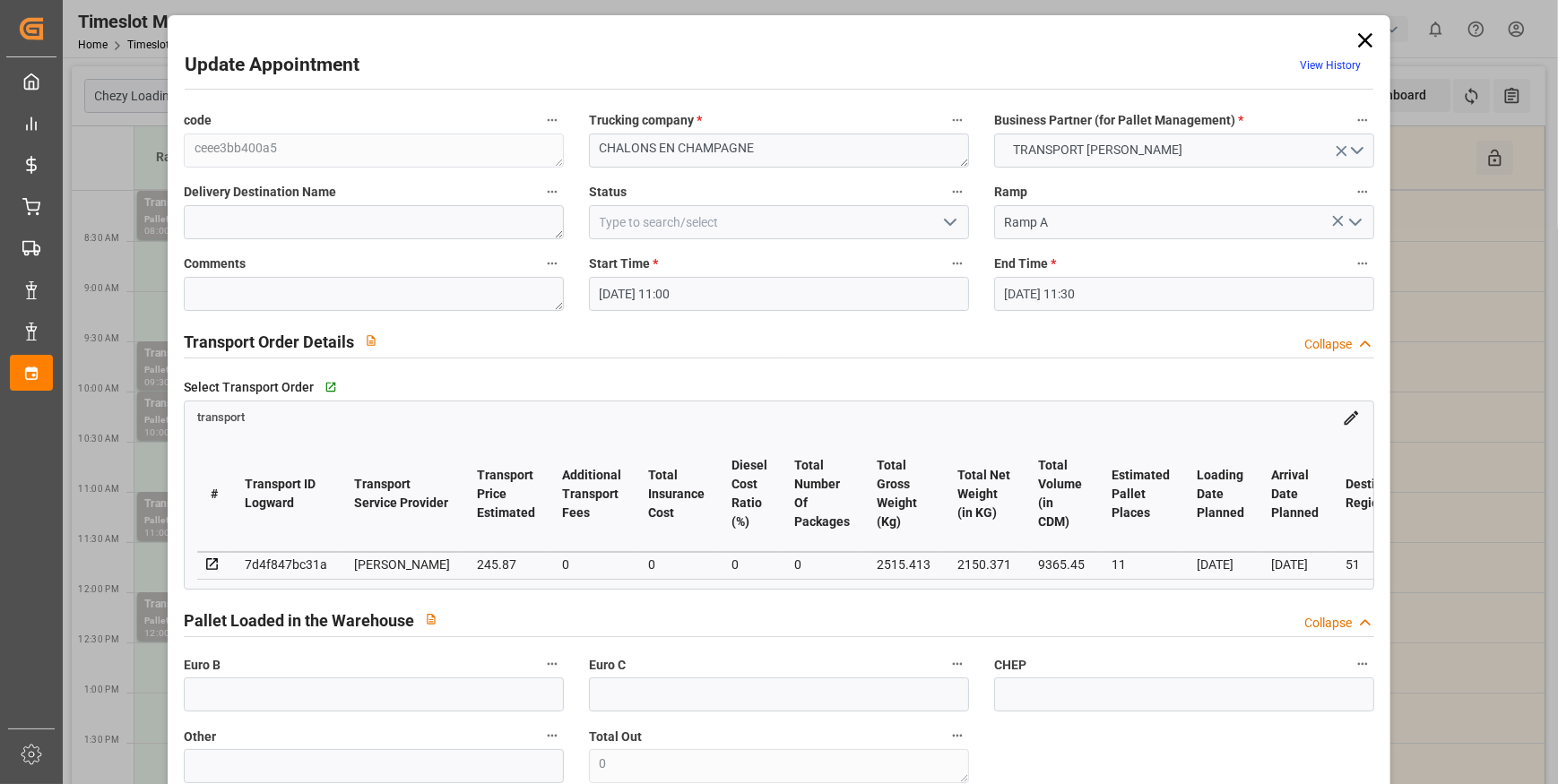
type input "[DATE] 12:09"
type input "[DATE] 11:37"
type input "[DATE]"
click at [947, 218] on icon "open menu" at bounding box center [951, 223] width 22 height 22
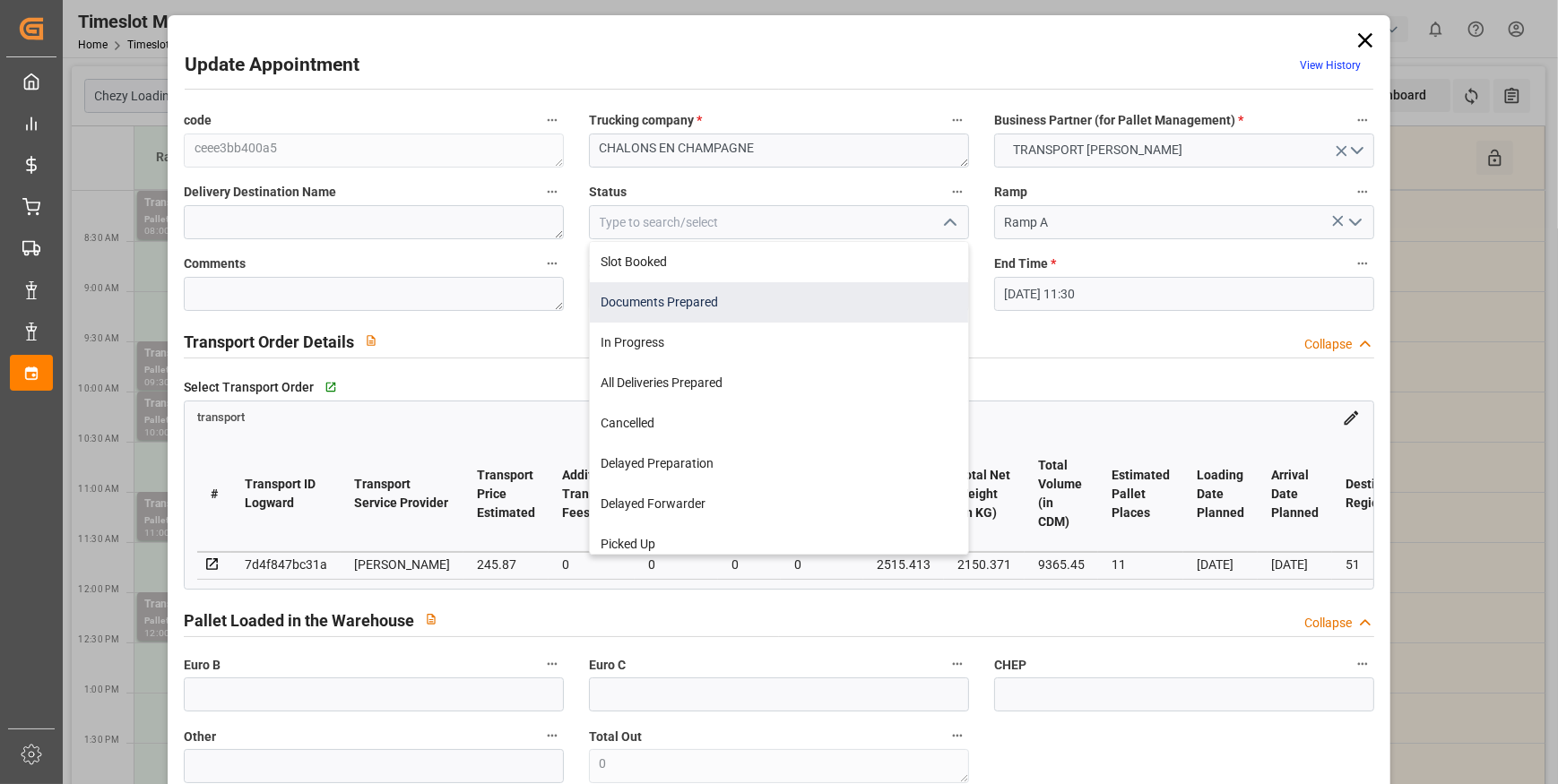
click at [653, 305] on div "Documents Prepared" at bounding box center [779, 302] width 379 height 41
type input "Documents Prepared"
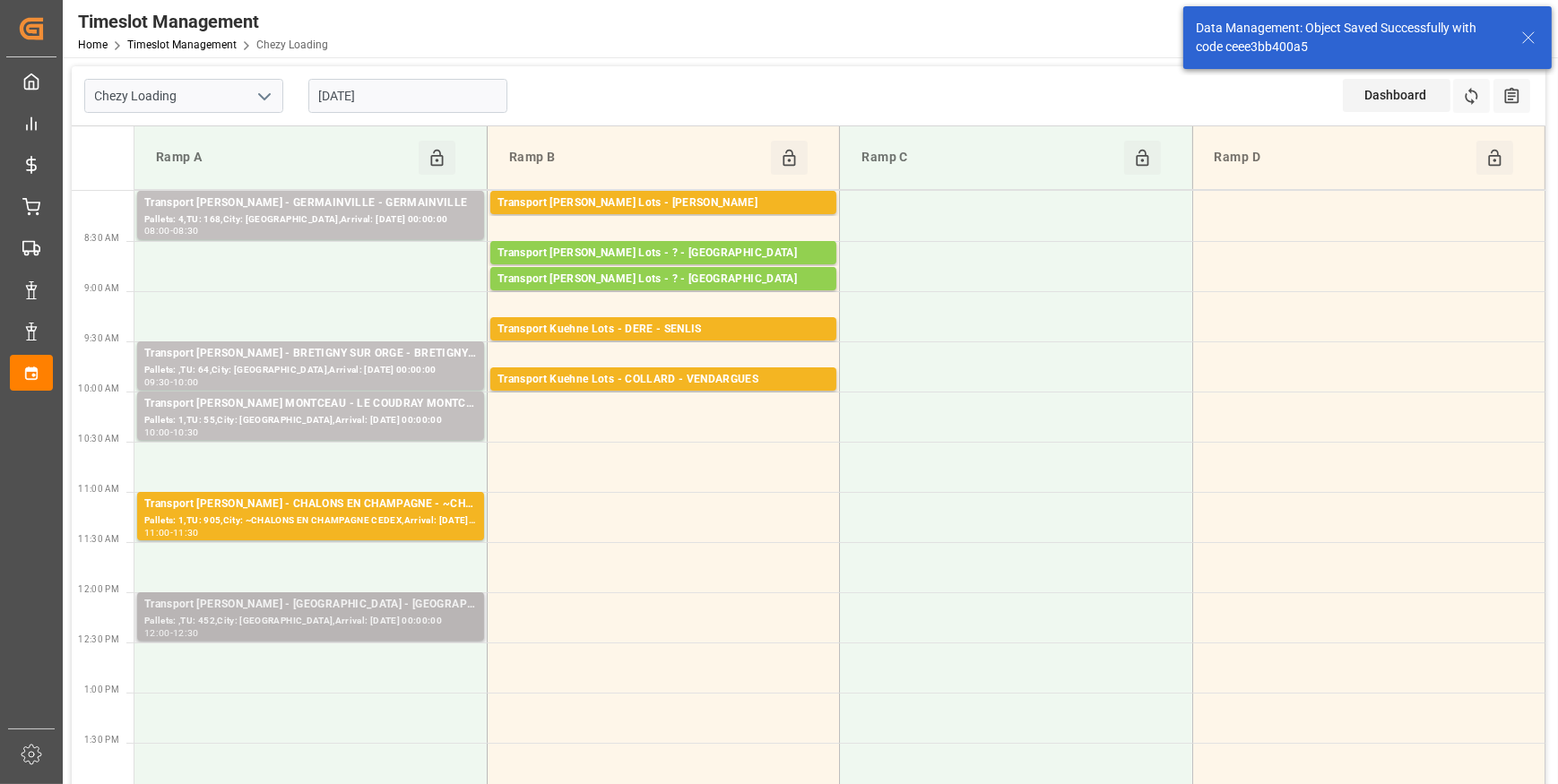
click at [359, 617] on div "Pallets: ,TU: 452,City: [GEOGRAPHIC_DATA],Arrival: [DATE] 00:00:00" at bounding box center [310, 621] width 333 height 15
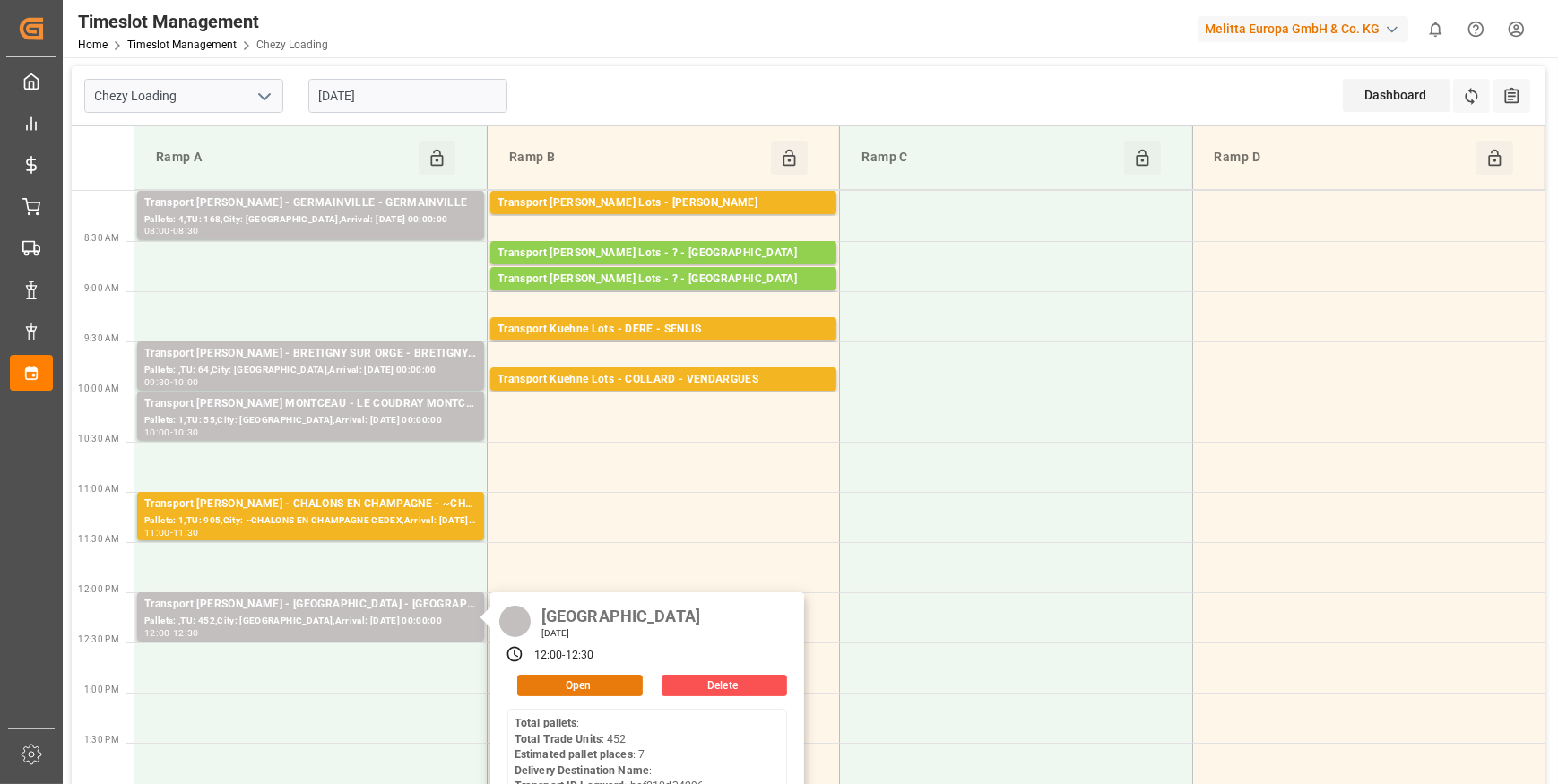
click at [623, 675] on button "Open" at bounding box center [580, 686] width 125 height 22
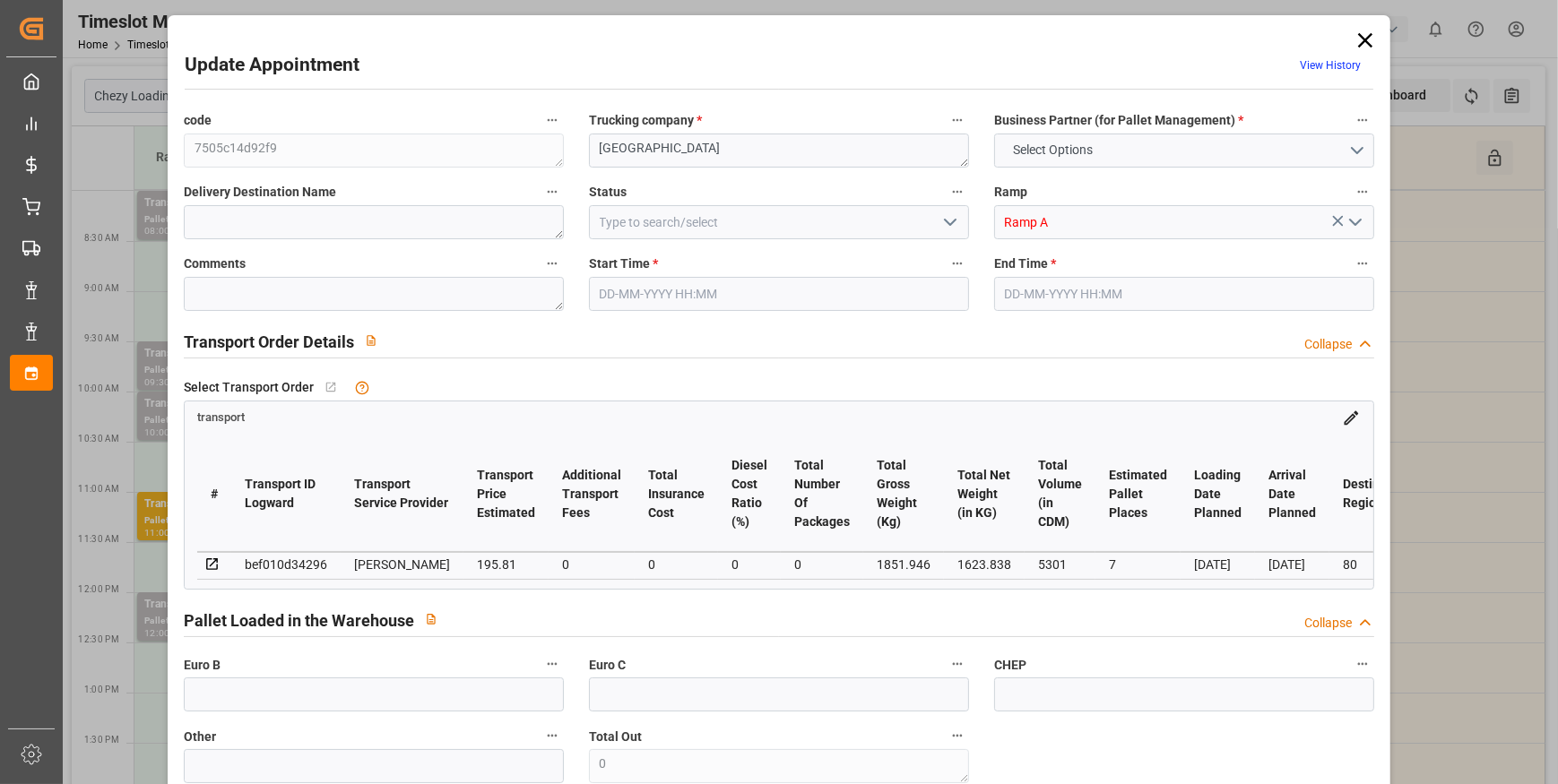
type input "7"
type input "195.81"
type input "0"
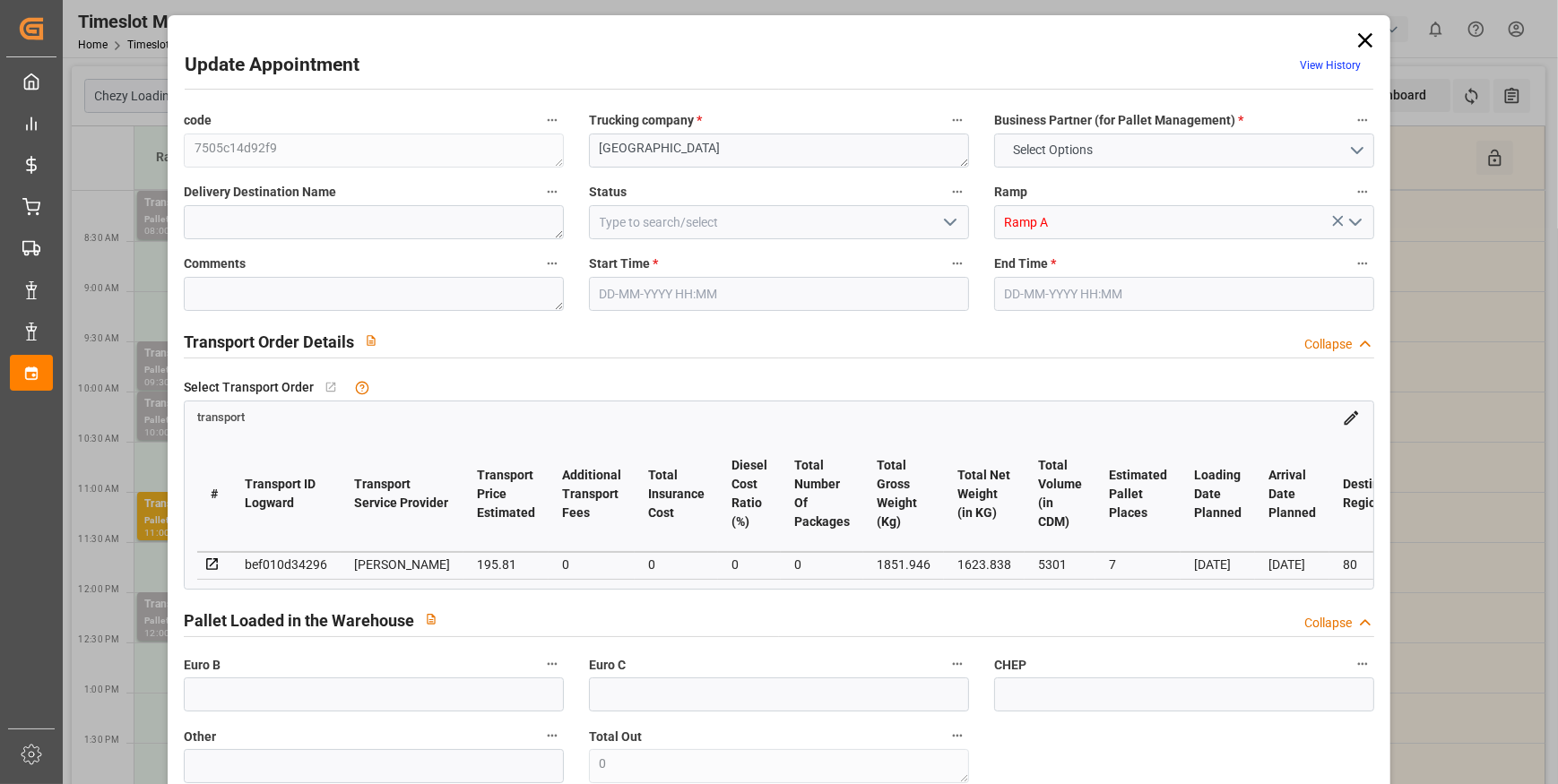
type input "189.1916"
type input "-6.6184"
type input "0"
type input "1623.838"
type input "2449.946"
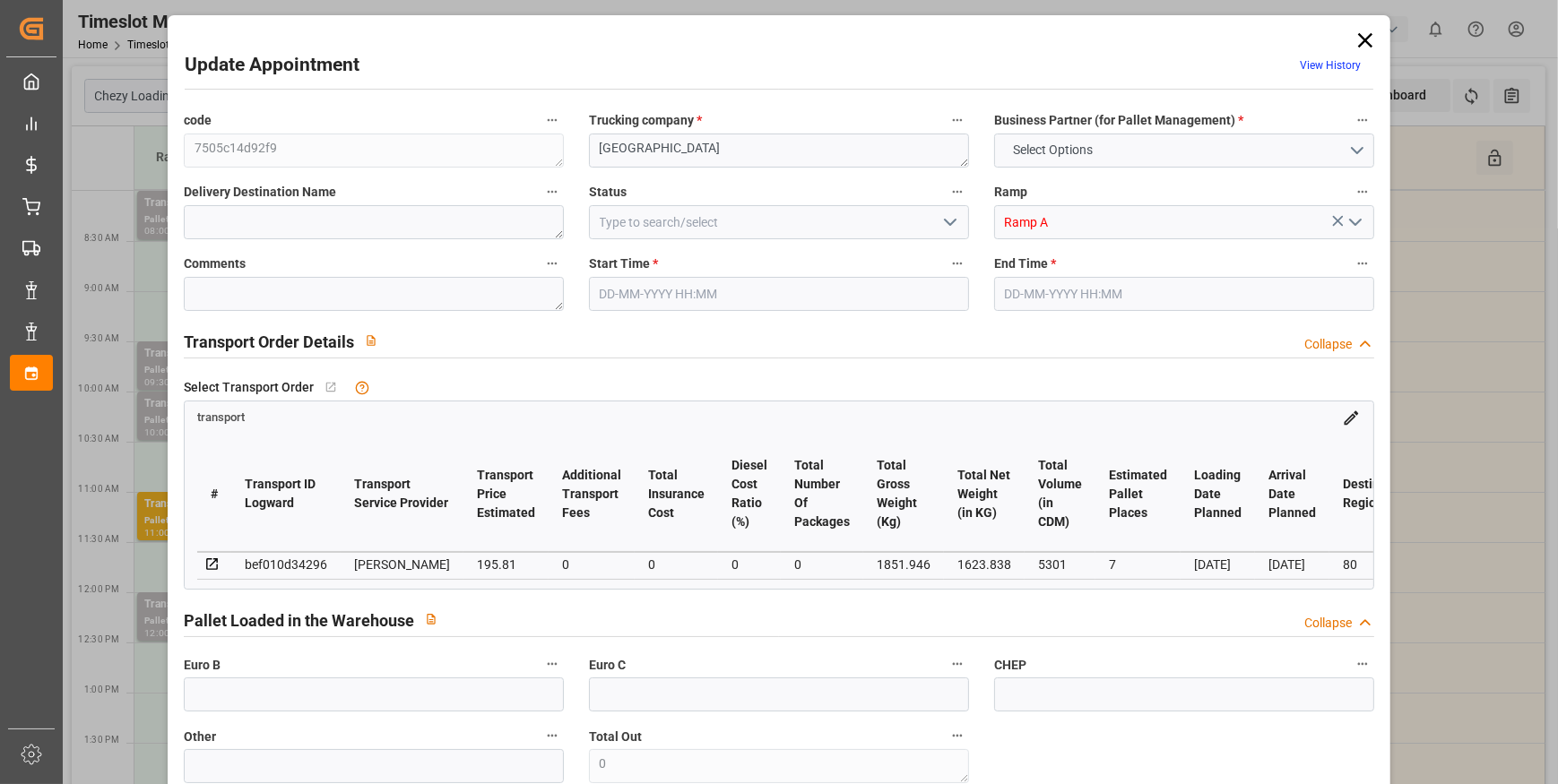
type input "5301"
type input "80"
type input "0"
type input "452"
type input "26"
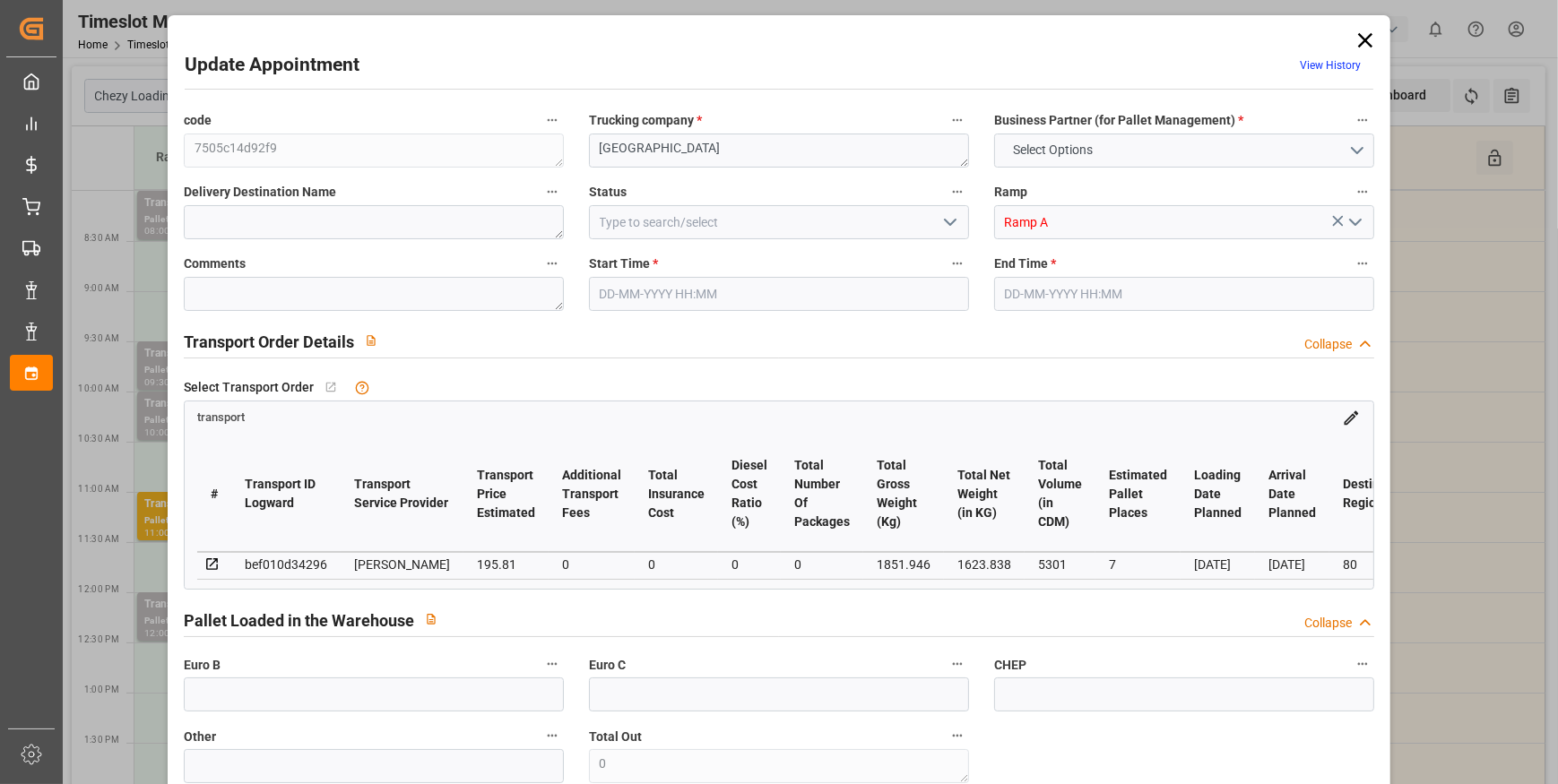
type input "101"
type input "1851.946"
type input "0"
type input "4710.8598"
type input "0"
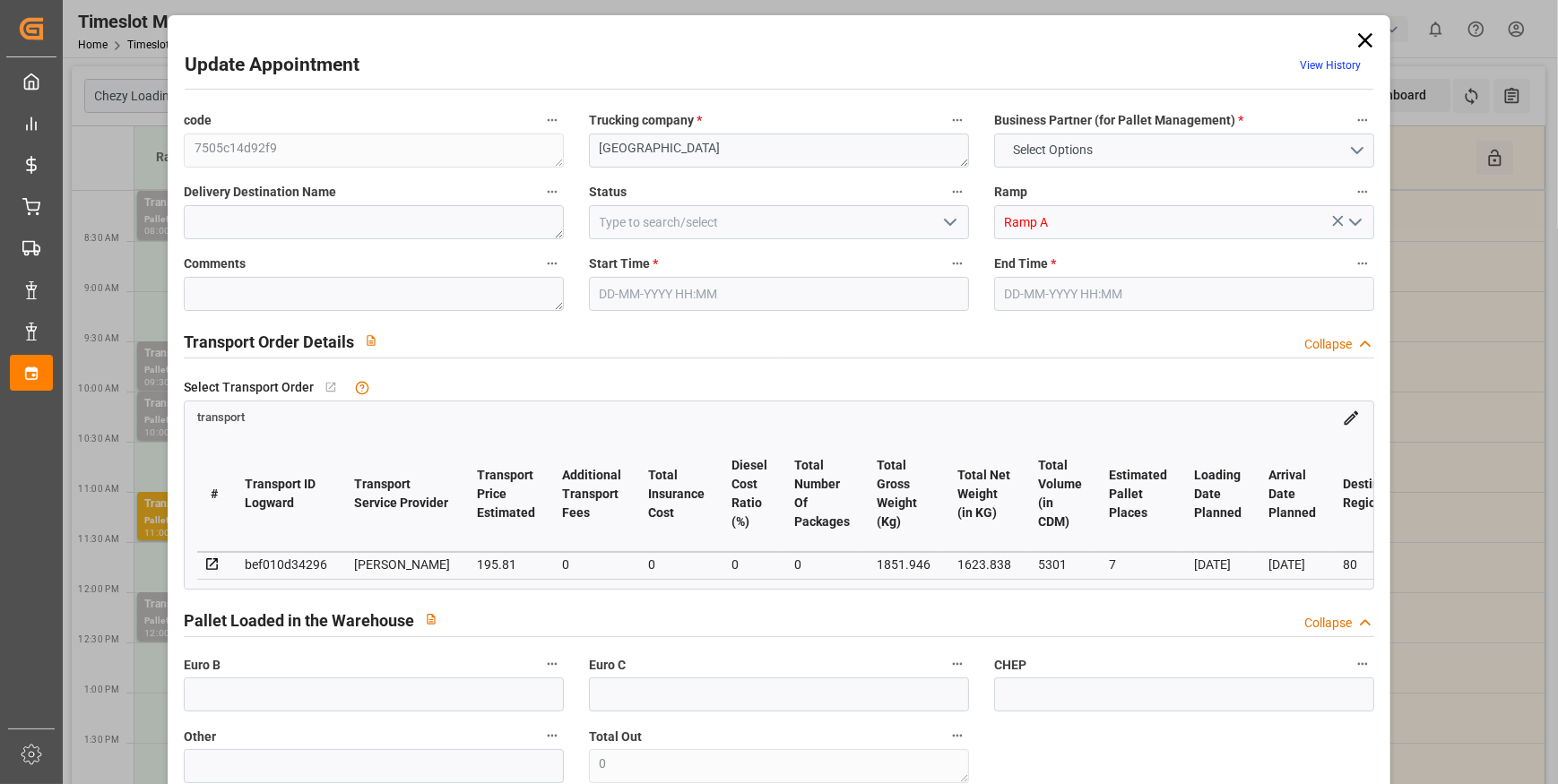
type input "0"
type input "21"
type input "35"
type input "[DATE] 12:00"
type input "[DATE] 12:30"
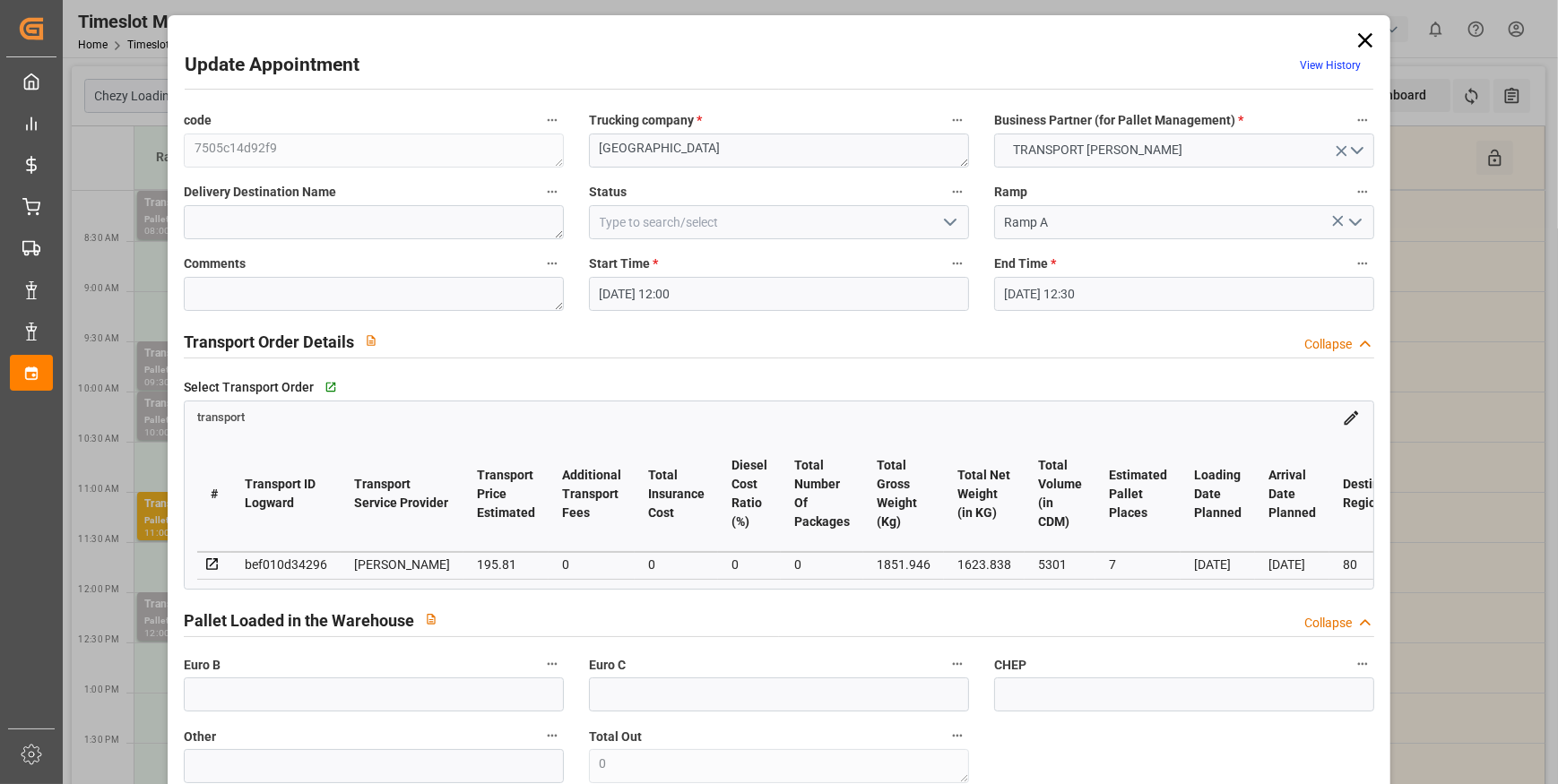
type input "[DATE] 12:46"
type input "[DATE] 11:33"
type input "[DATE]"
click at [946, 222] on icon "open menu" at bounding box center [951, 223] width 22 height 22
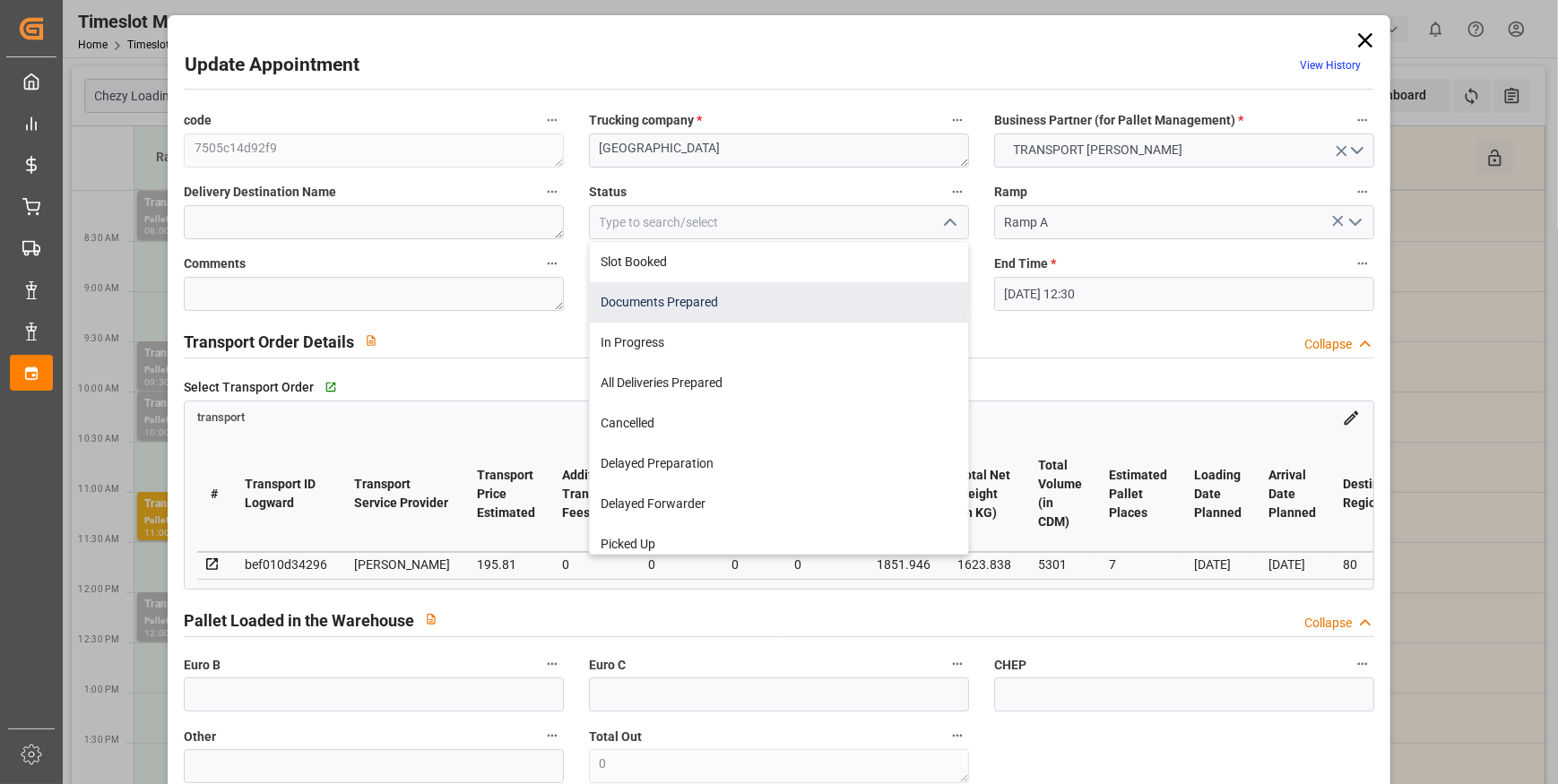
click at [693, 305] on div "Documents Prepared" at bounding box center [779, 302] width 379 height 41
type input "Documents Prepared"
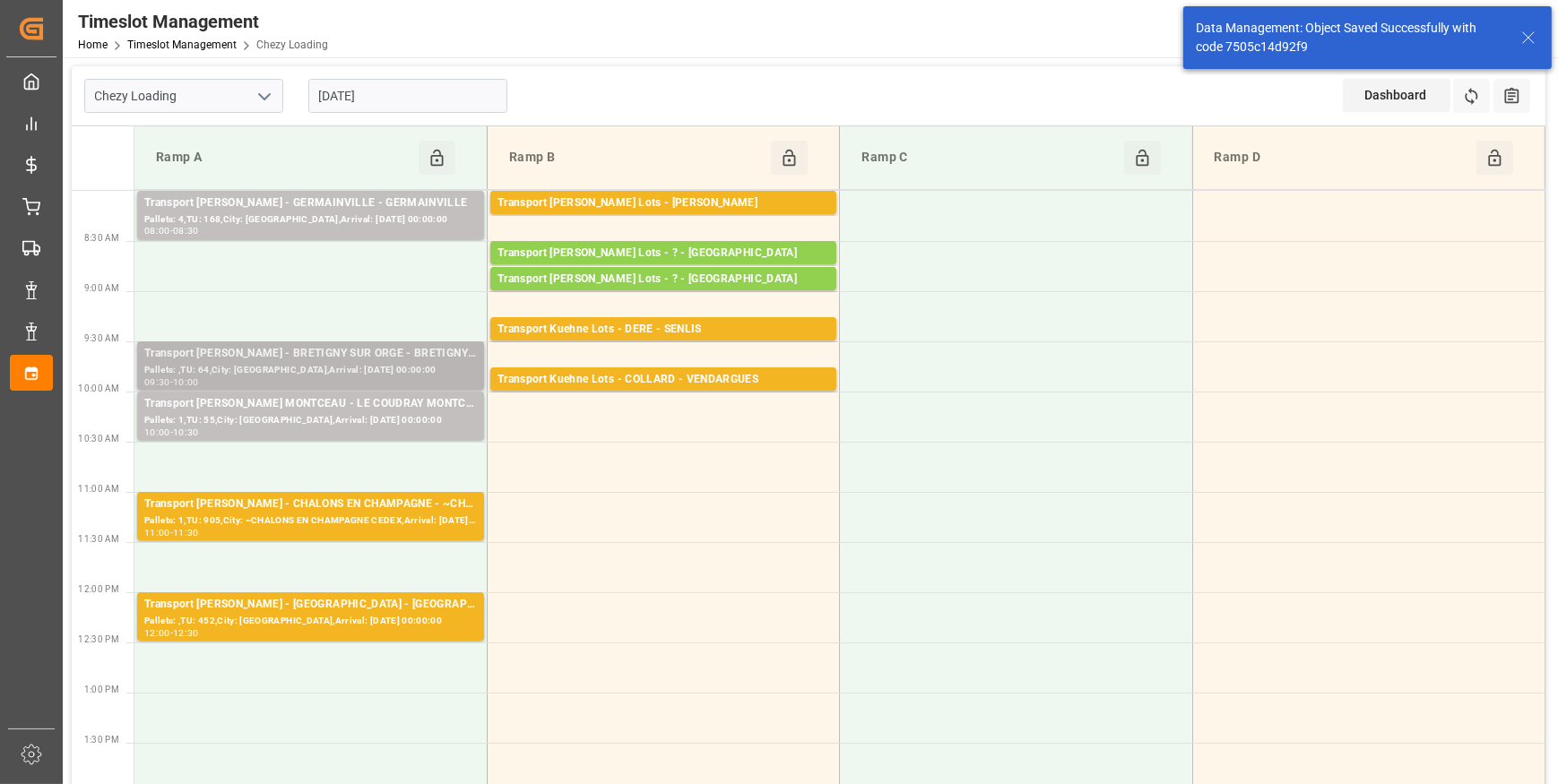
click at [328, 360] on div "Transport [PERSON_NAME] - BRETIGNY SUR ORGE - BRETIGNY SUR ORGE" at bounding box center [310, 354] width 333 height 18
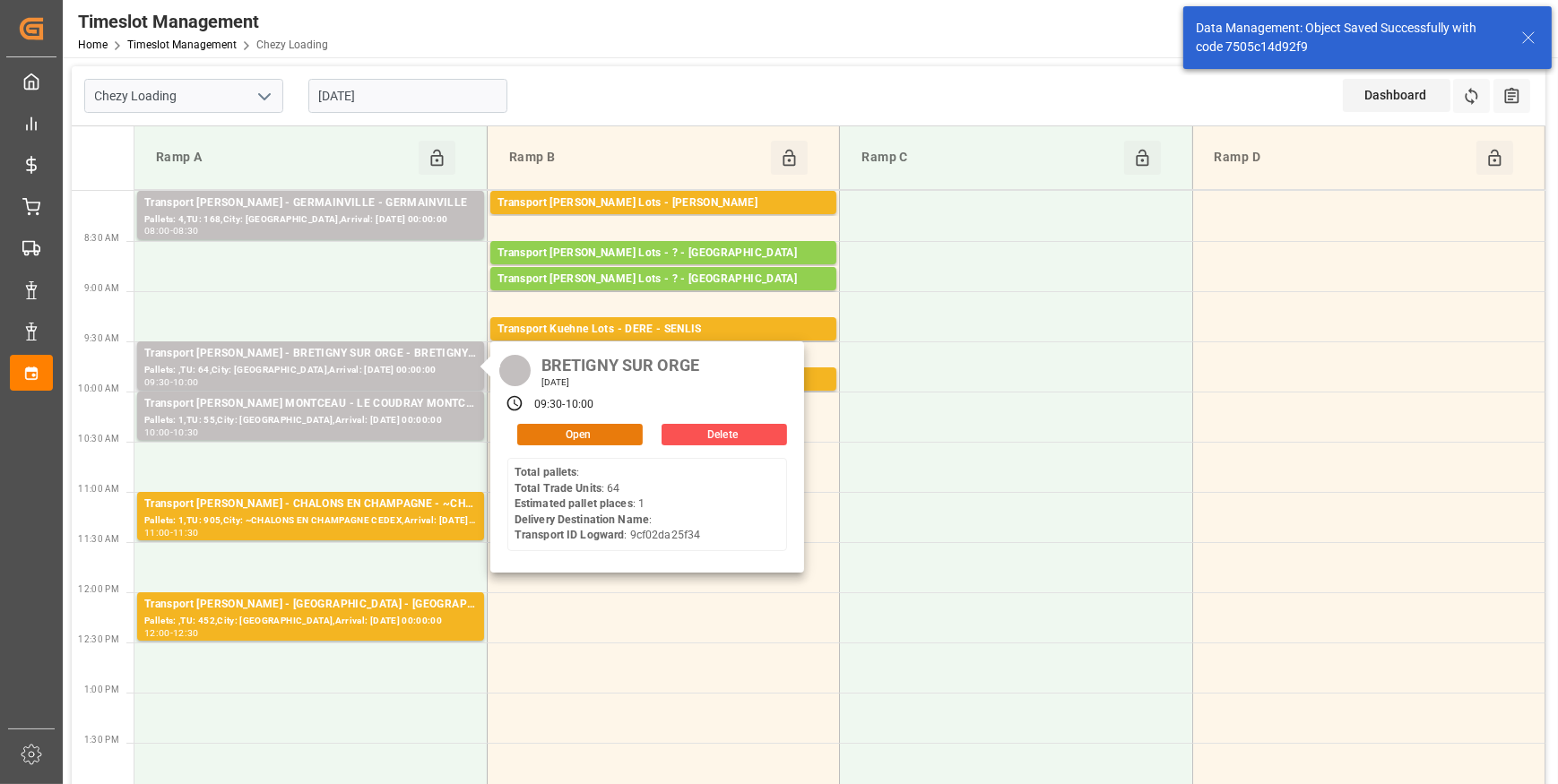
click at [617, 432] on button "Open" at bounding box center [580, 434] width 125 height 22
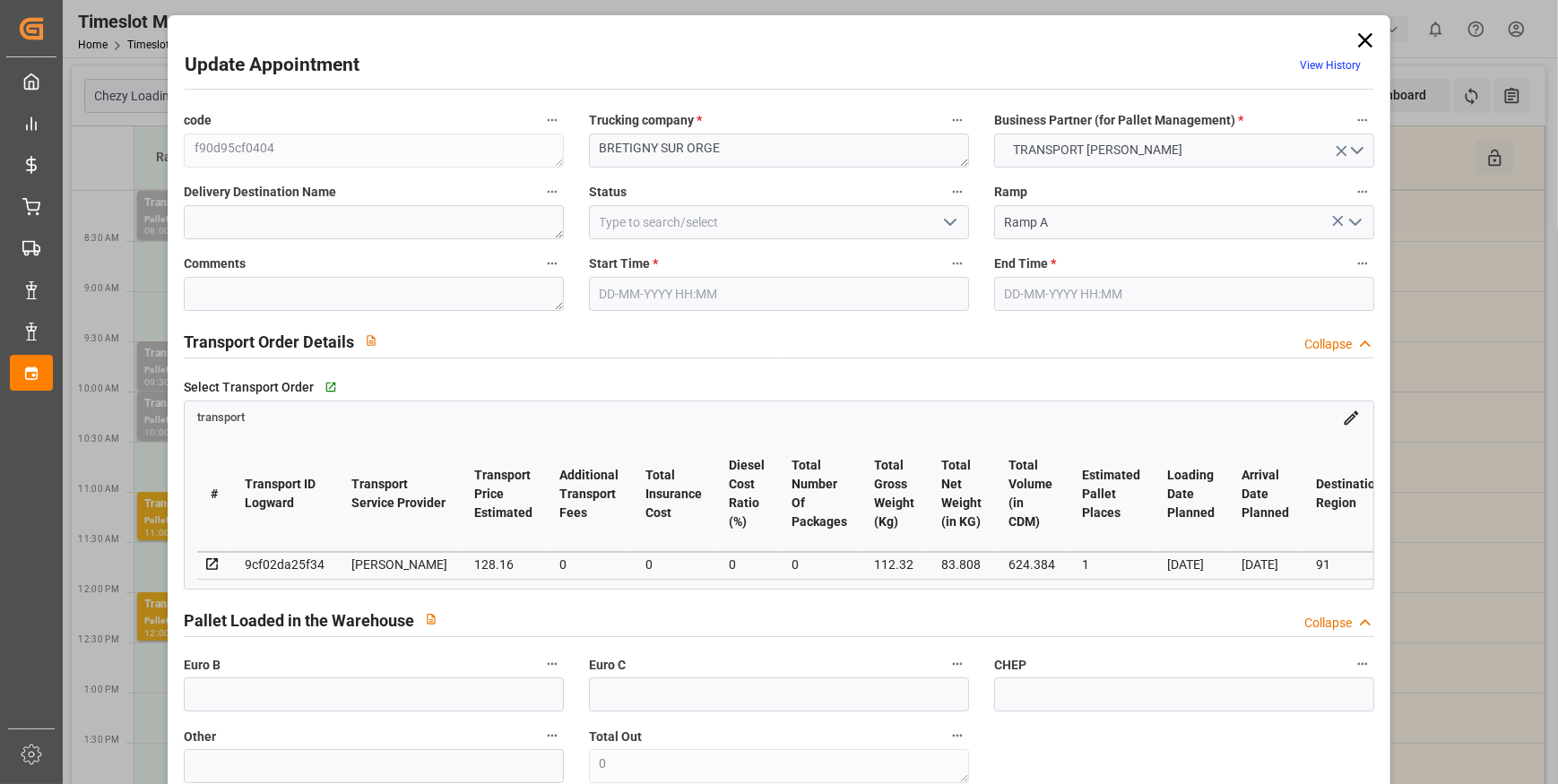
type input "1"
type input "128.16"
type input "0"
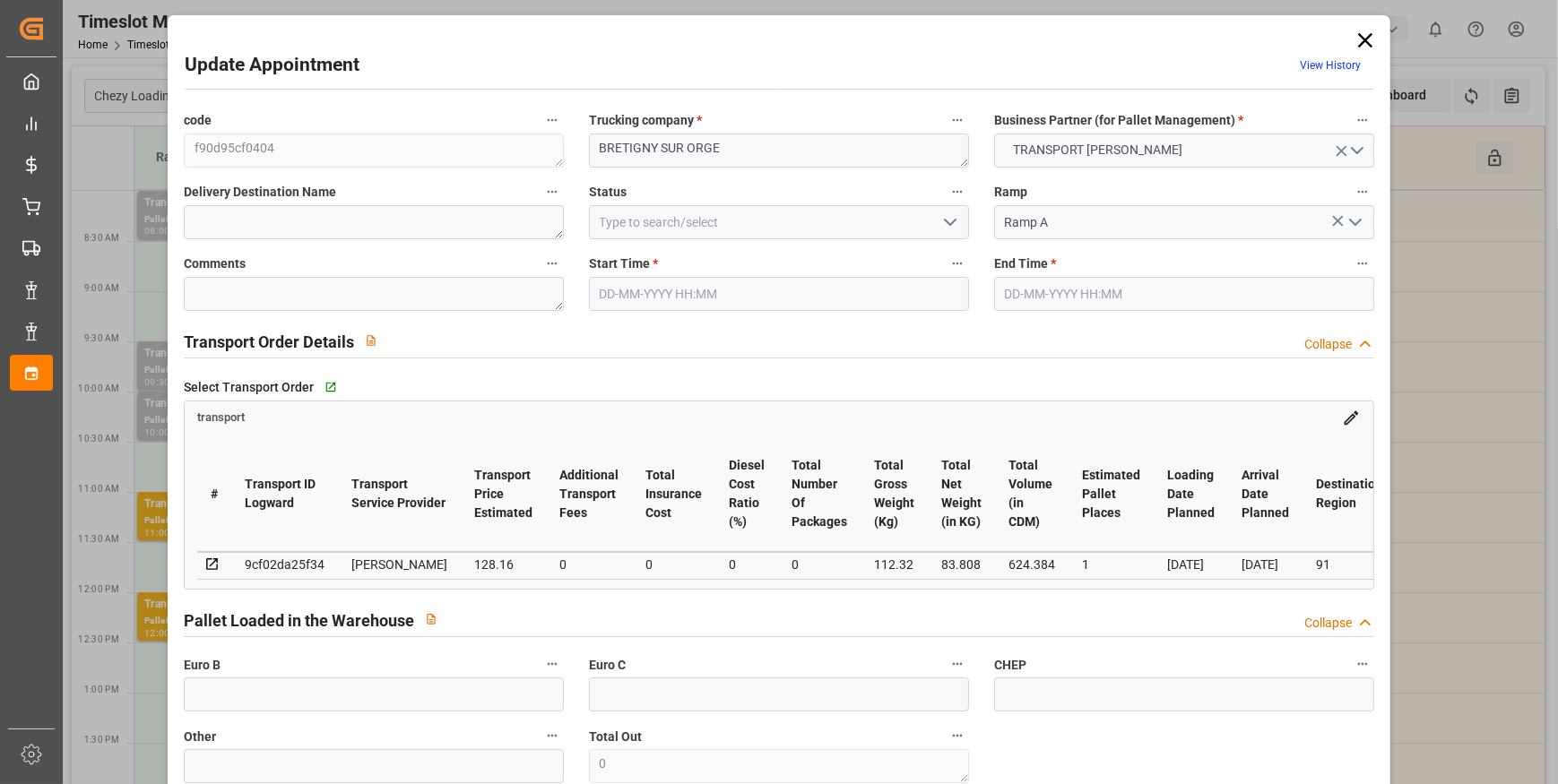
type input "123.8282"
type input "-4.3318"
type input "0"
type input "83.808"
type input "158.32"
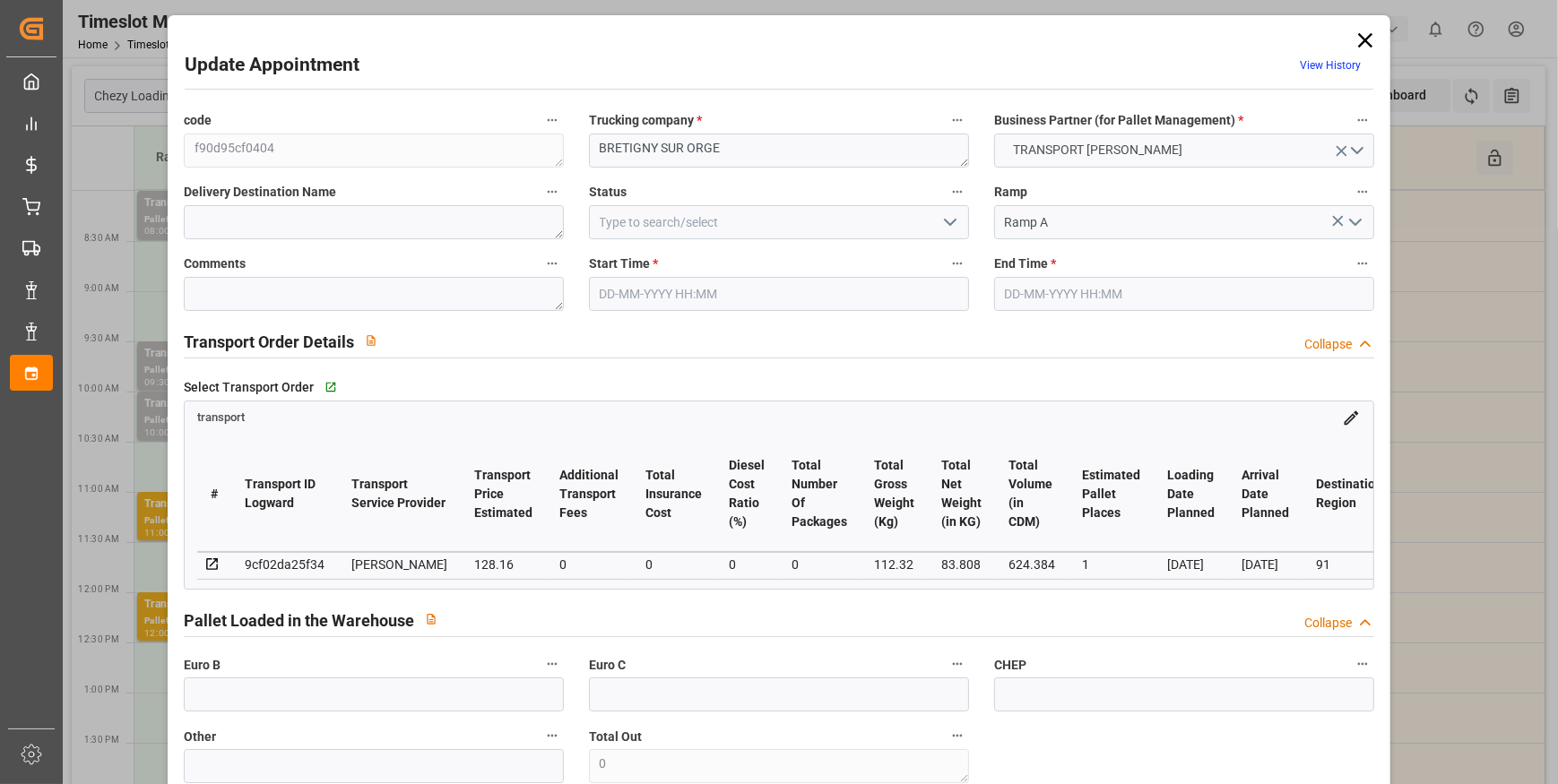
type input "624.384"
type input "91"
type input "0"
type input "64"
type input "2"
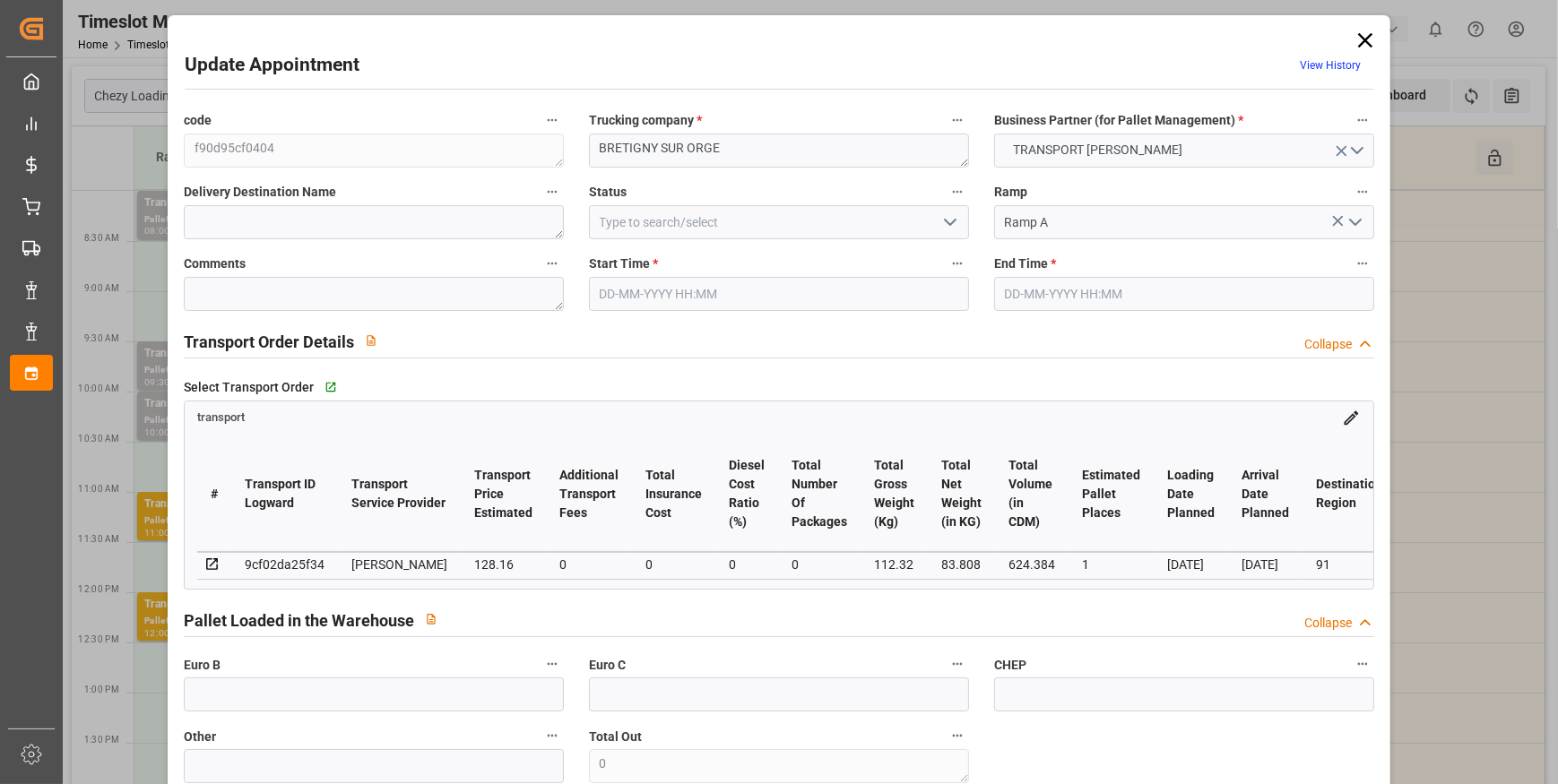
type input "101"
type input "112.32"
type input "0"
type input "4710.8598"
type input "0"
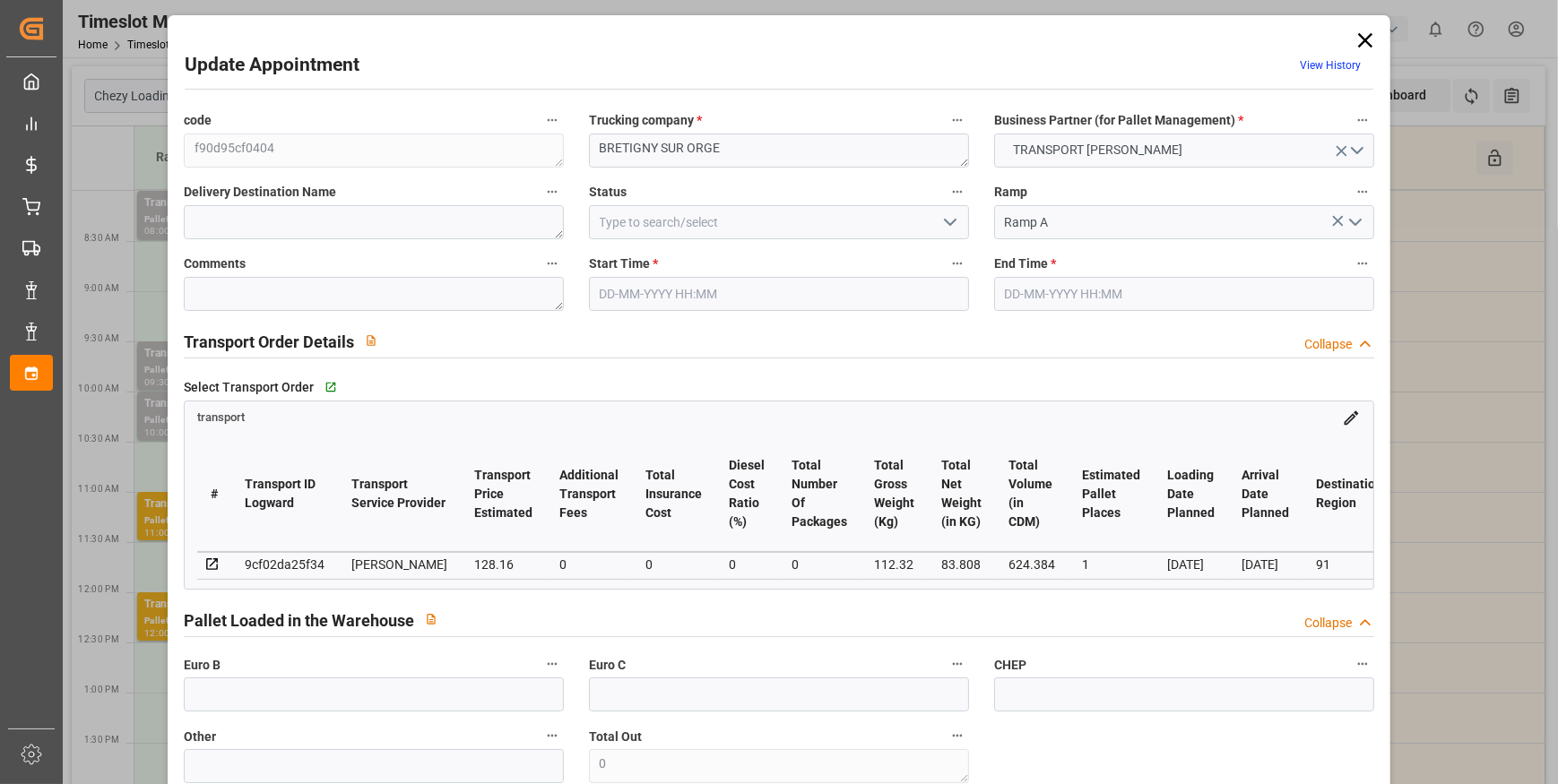
type input "0"
type input "21"
type input "35"
type input "[DATE] 09:30"
type input "[DATE] 10:00"
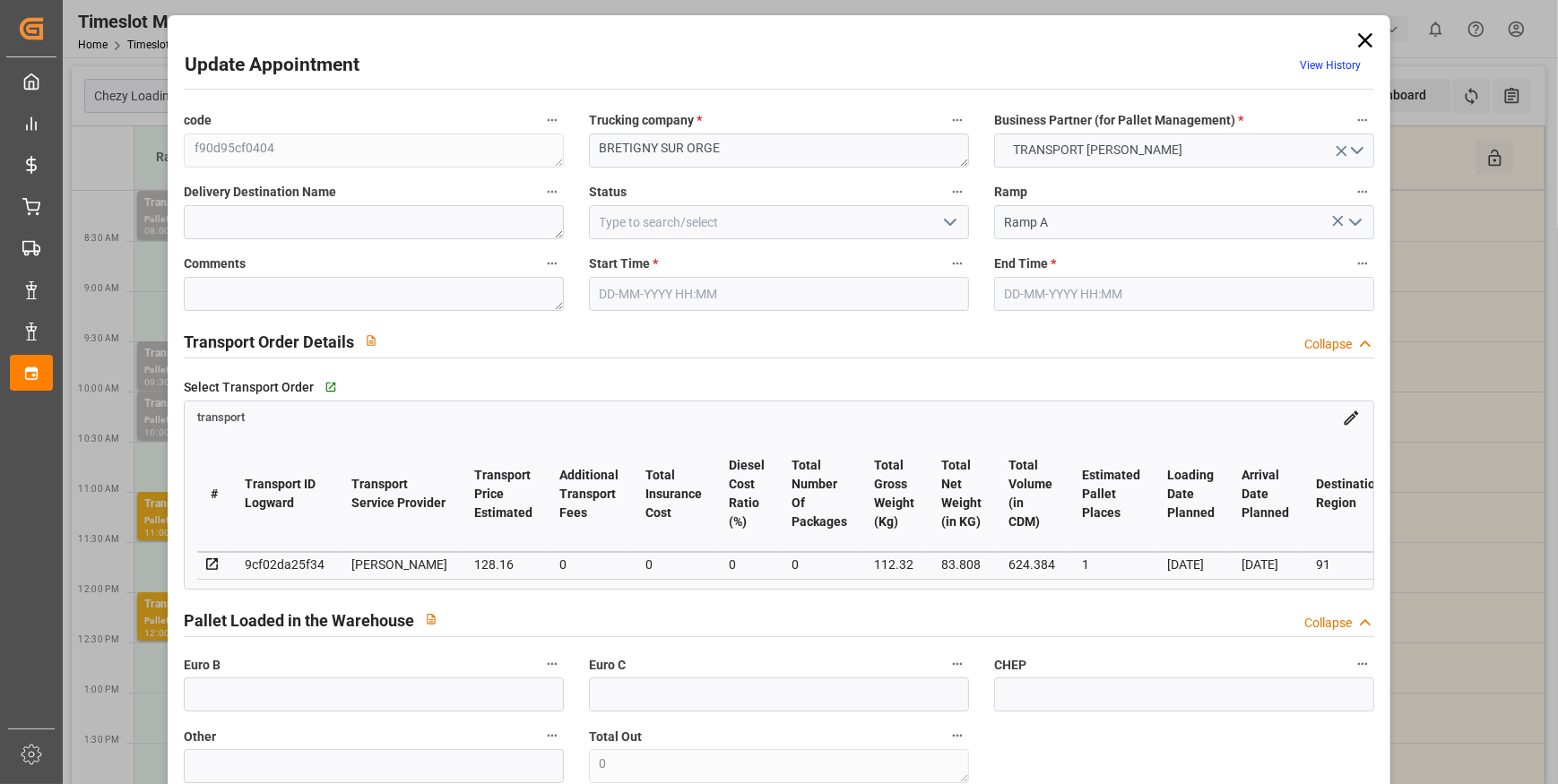
type input "[DATE] 12:47"
type input "[DATE] 11:33"
type input "[DATE]"
click at [952, 227] on icon "open menu" at bounding box center [951, 223] width 22 height 22
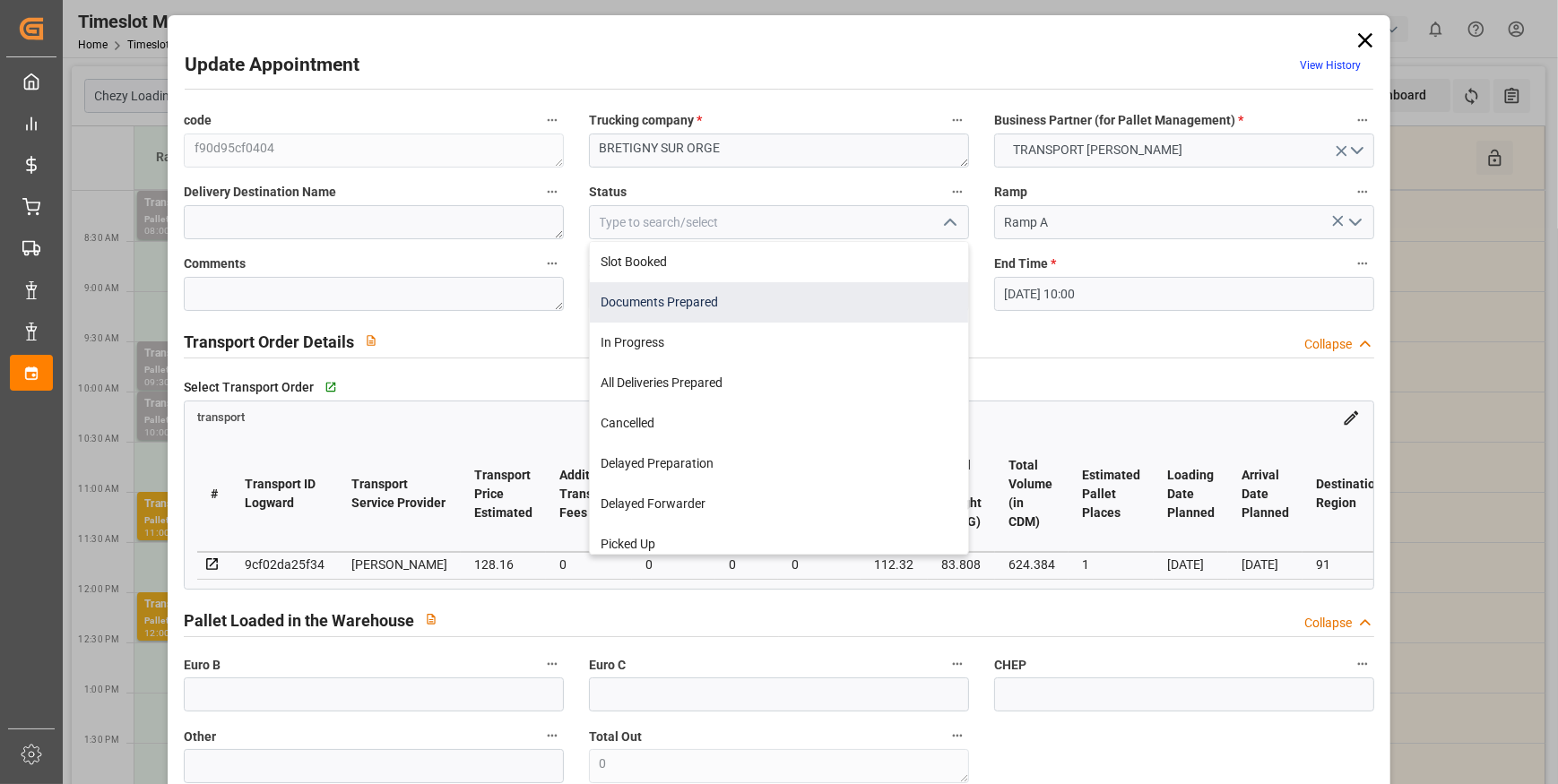
click at [729, 306] on div "Documents Prepared" at bounding box center [779, 302] width 379 height 41
type input "Documents Prepared"
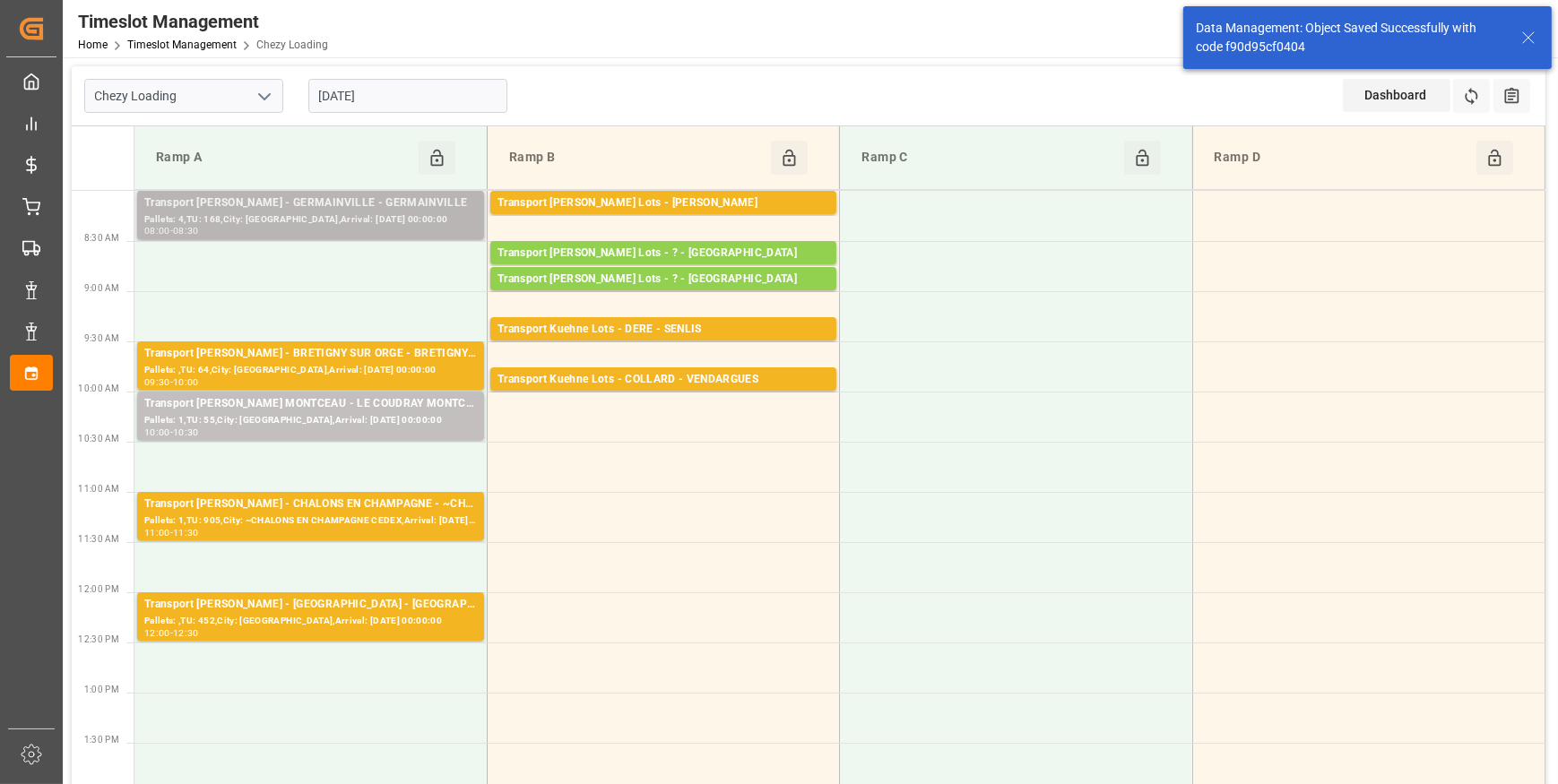
click at [288, 213] on div "Pallets: 4,TU: 168,City: [GEOGRAPHIC_DATA],Arrival: [DATE] 00:00:00" at bounding box center [310, 220] width 333 height 15
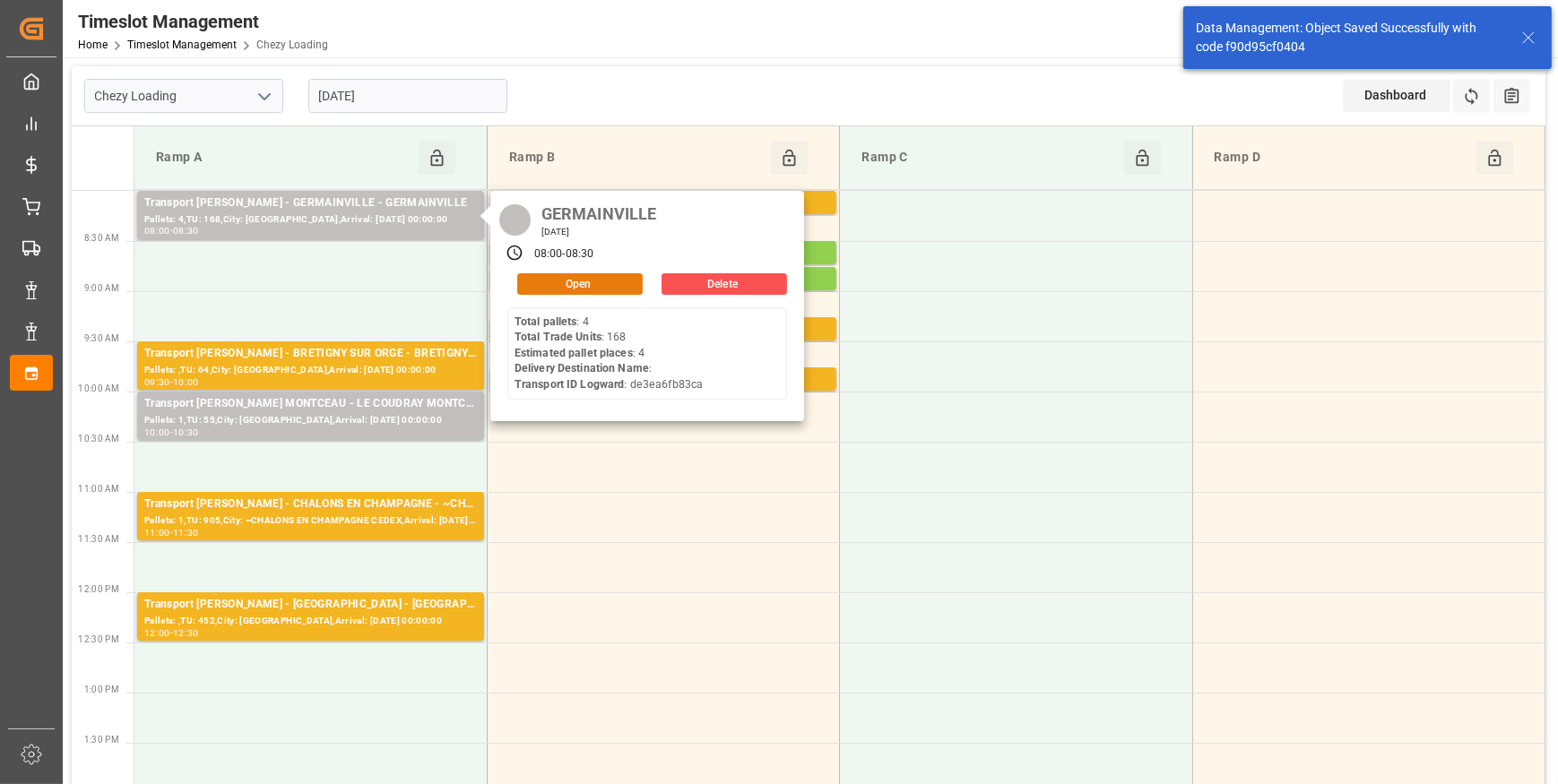
click at [587, 281] on button "Open" at bounding box center [580, 284] width 125 height 22
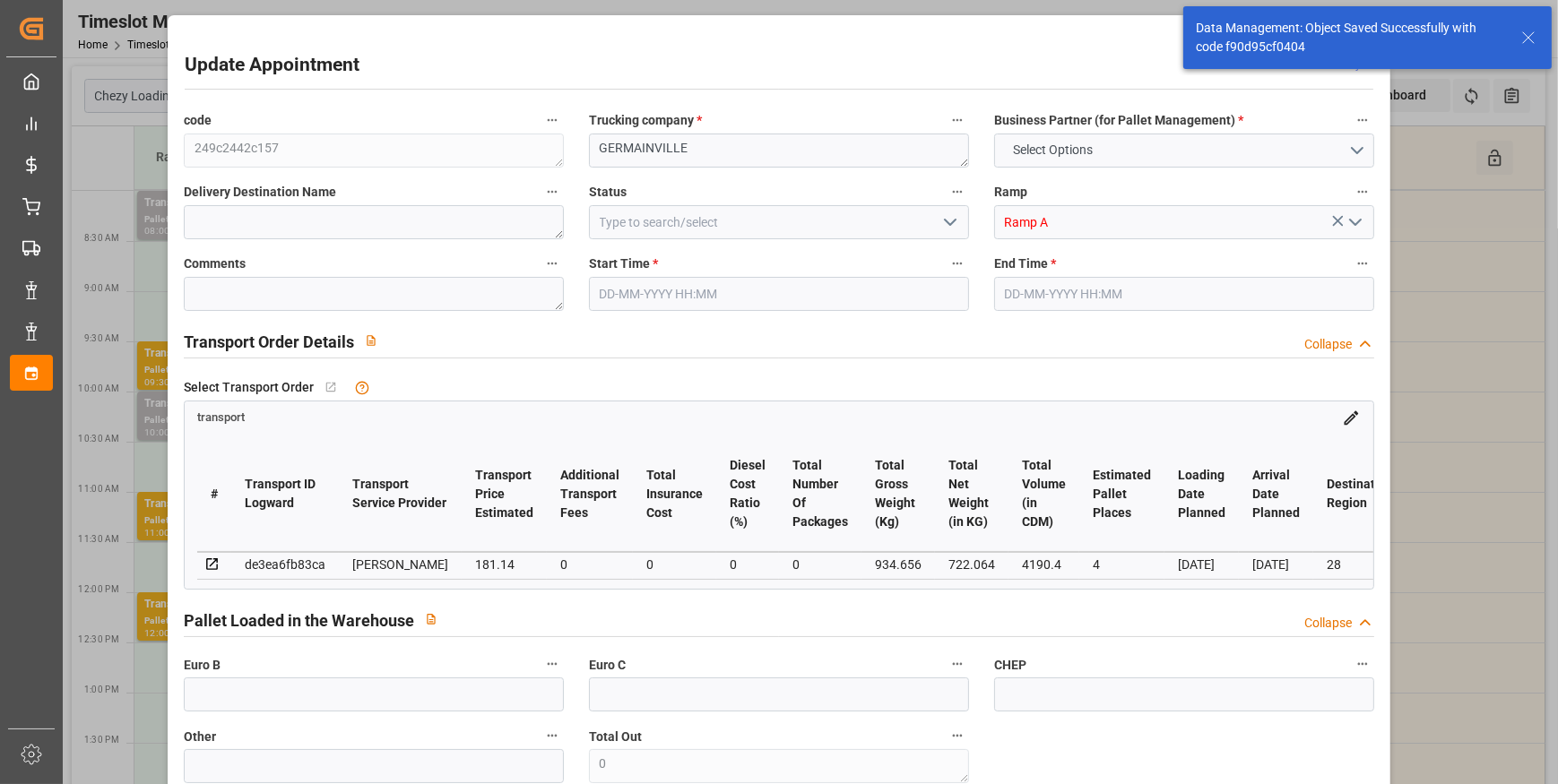
type input "4"
type input "181.14"
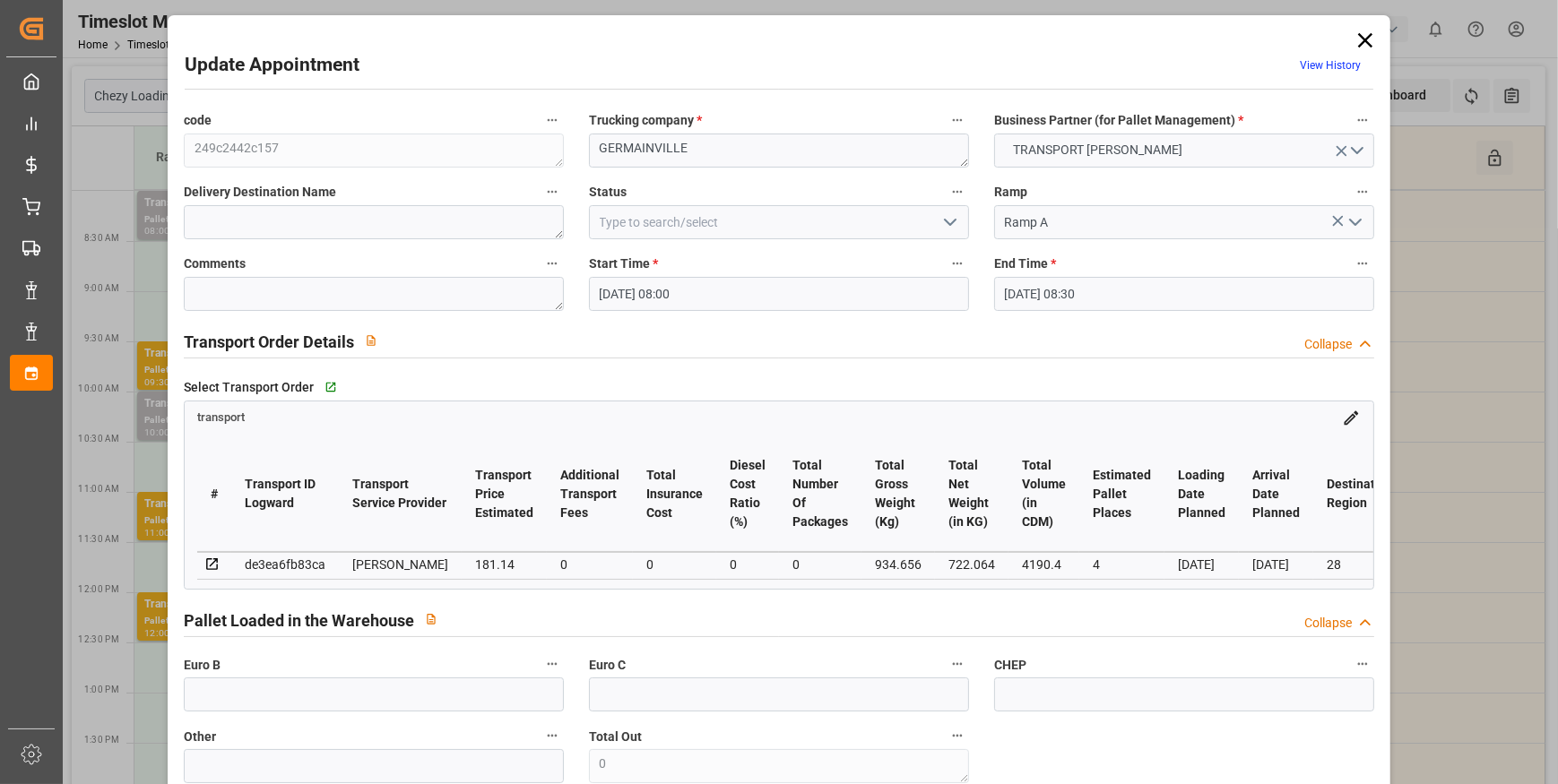
click at [945, 222] on polyline "open menu" at bounding box center [950, 222] width 11 height 5
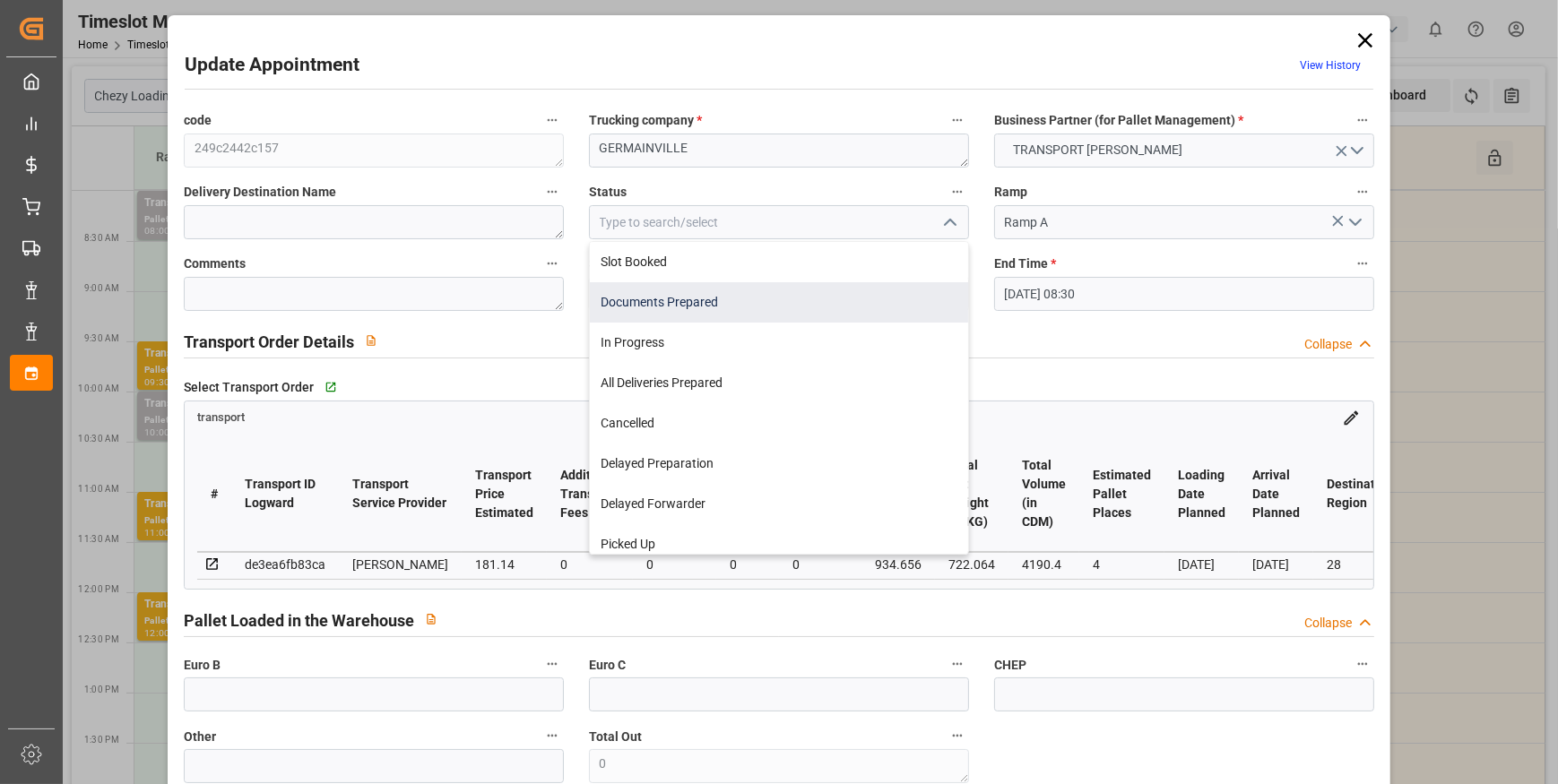
click at [712, 298] on div "Documents Prepared" at bounding box center [779, 302] width 379 height 41
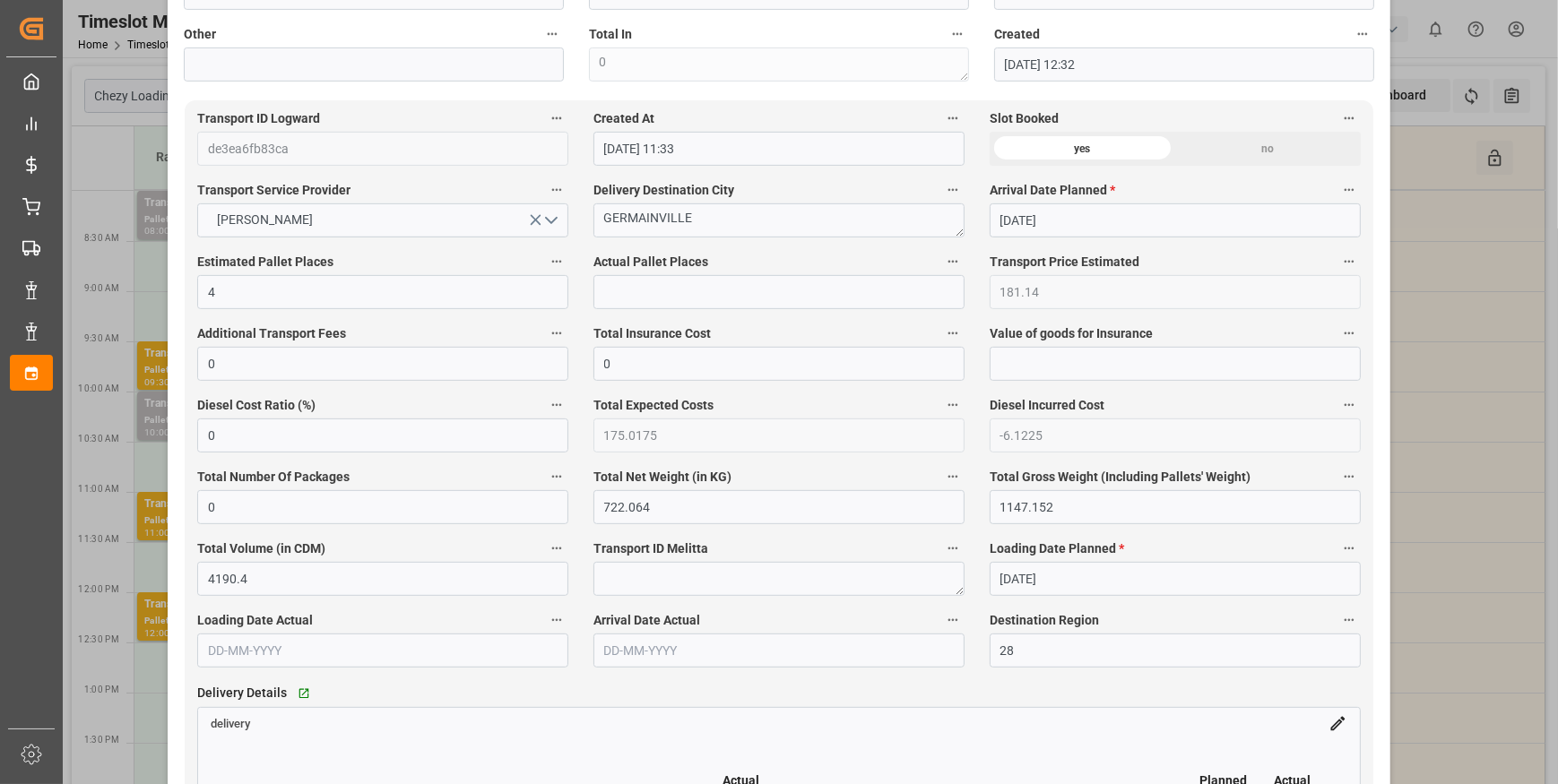
scroll to position [1058, 0]
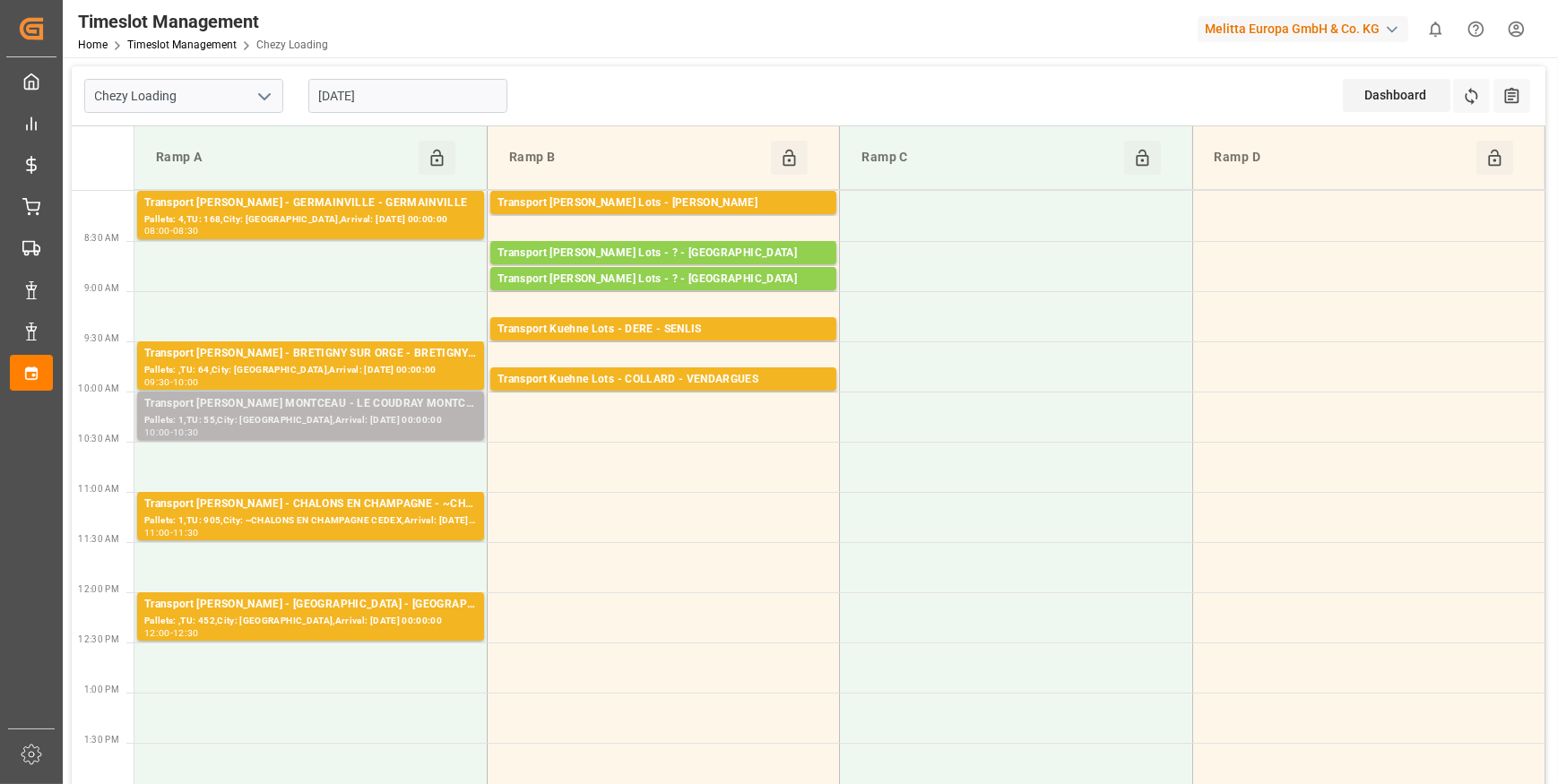
click at [403, 413] on div "Pallets: 1,TU: 55,City: [GEOGRAPHIC_DATA],Arrival: [DATE] 00:00:00" at bounding box center [310, 420] width 333 height 15
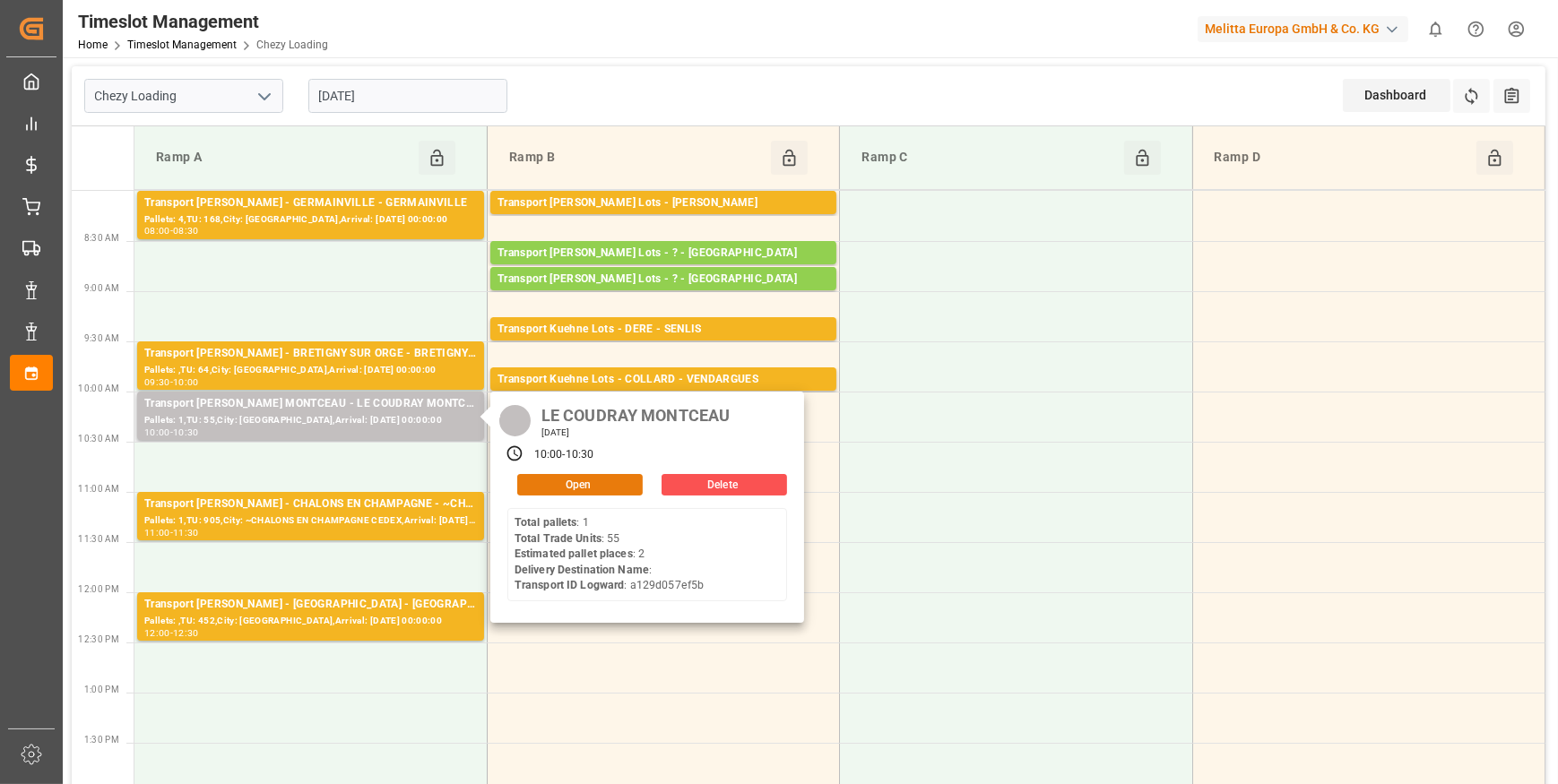
click at [584, 483] on button "Open" at bounding box center [580, 485] width 125 height 22
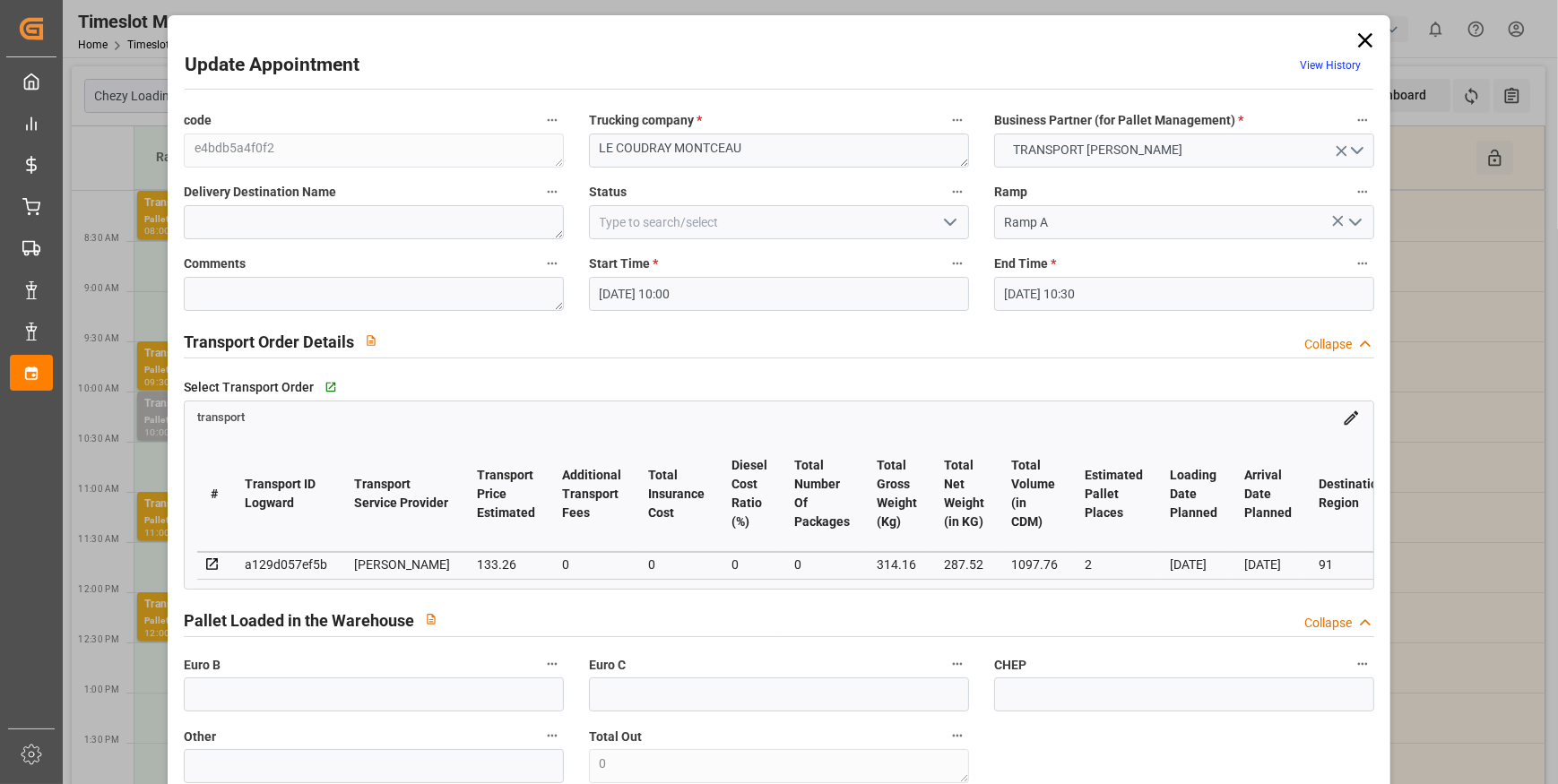
click at [952, 217] on icon "open menu" at bounding box center [951, 223] width 22 height 22
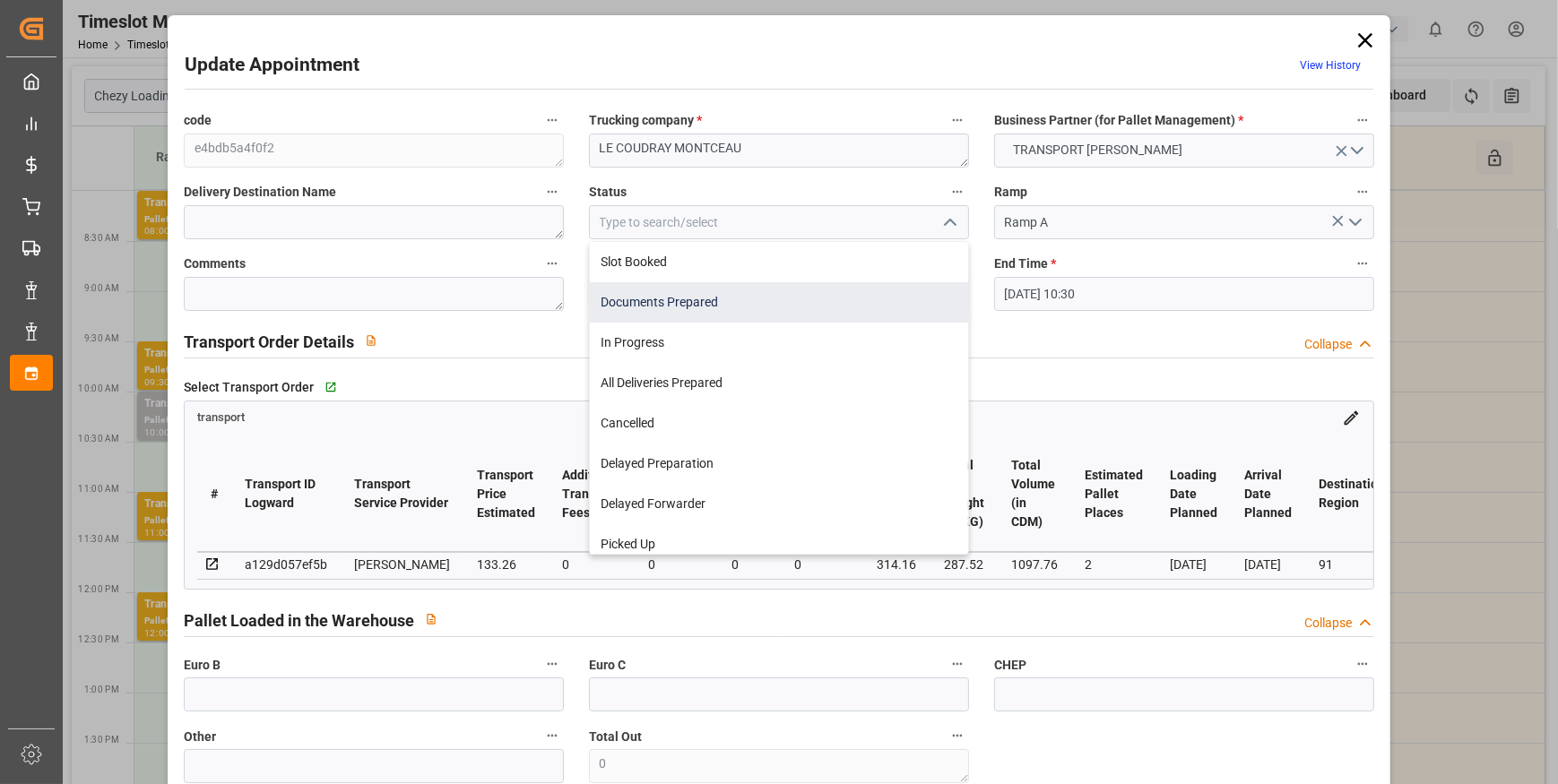
click at [709, 305] on div "Documents Prepared" at bounding box center [779, 302] width 379 height 41
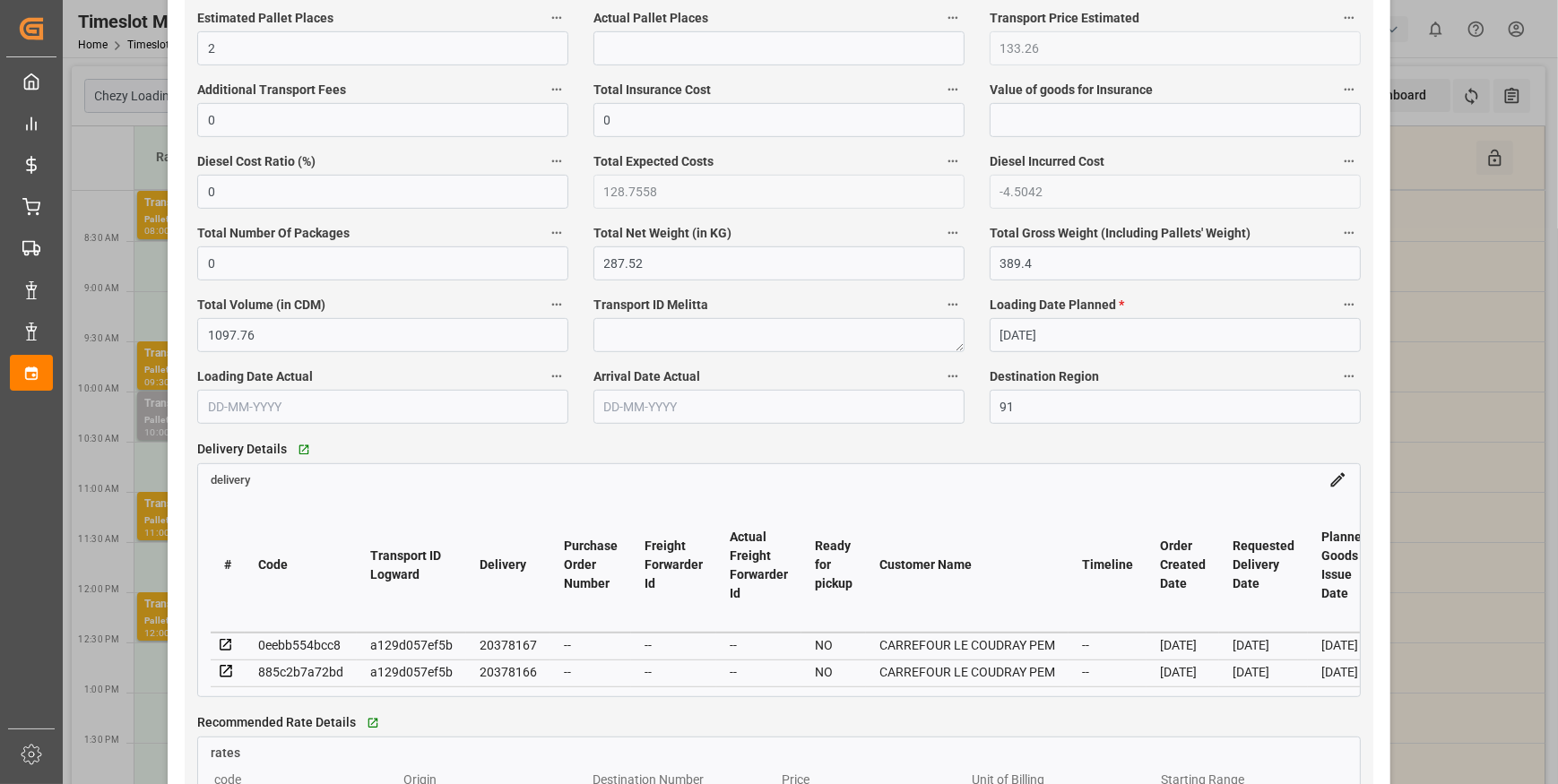
scroll to position [1466, 0]
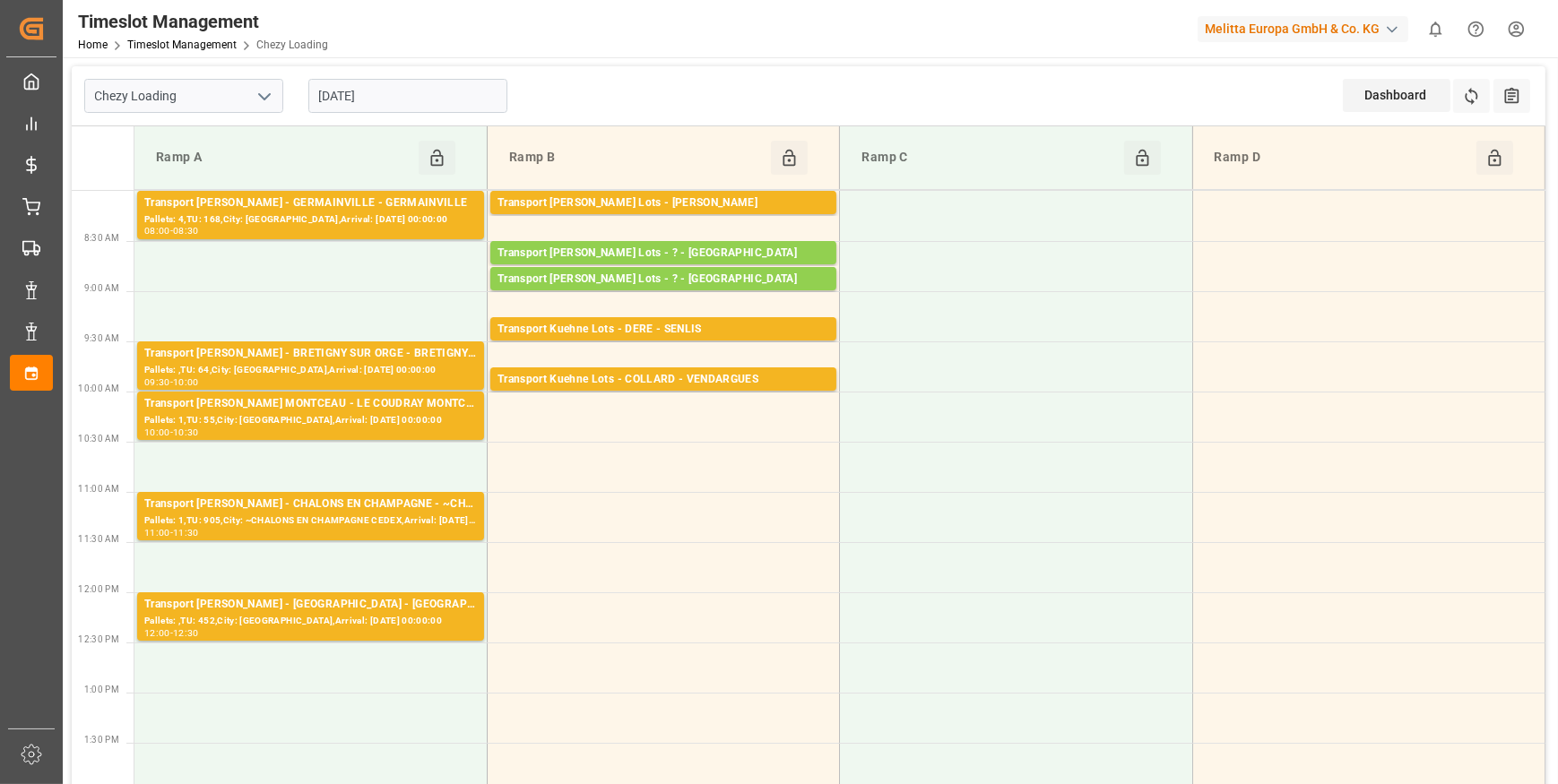
click at [423, 97] on input "[DATE]" at bounding box center [408, 95] width 199 height 34
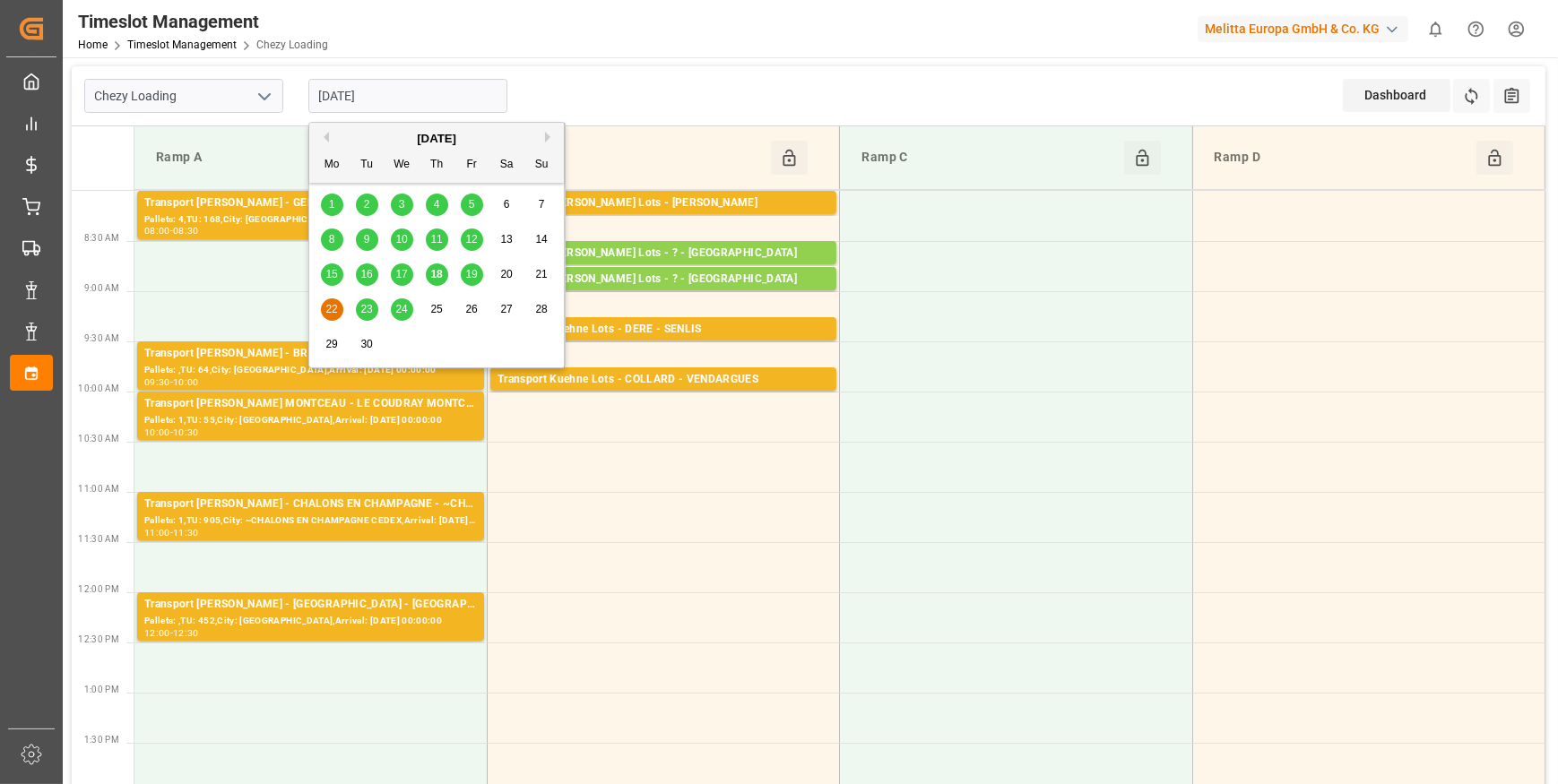
click at [465, 277] on span "19" at bounding box center [471, 274] width 12 height 13
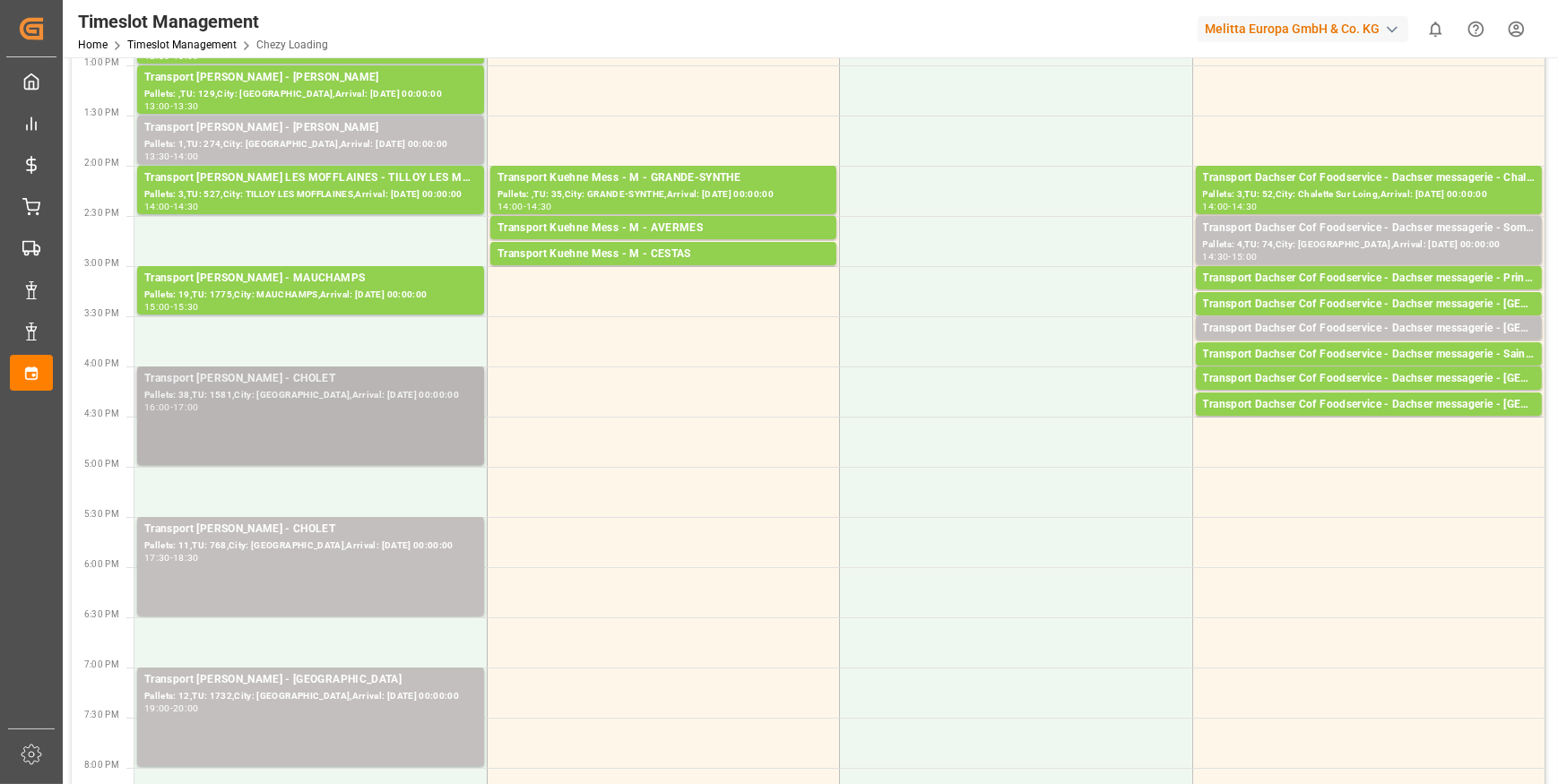
scroll to position [569, 0]
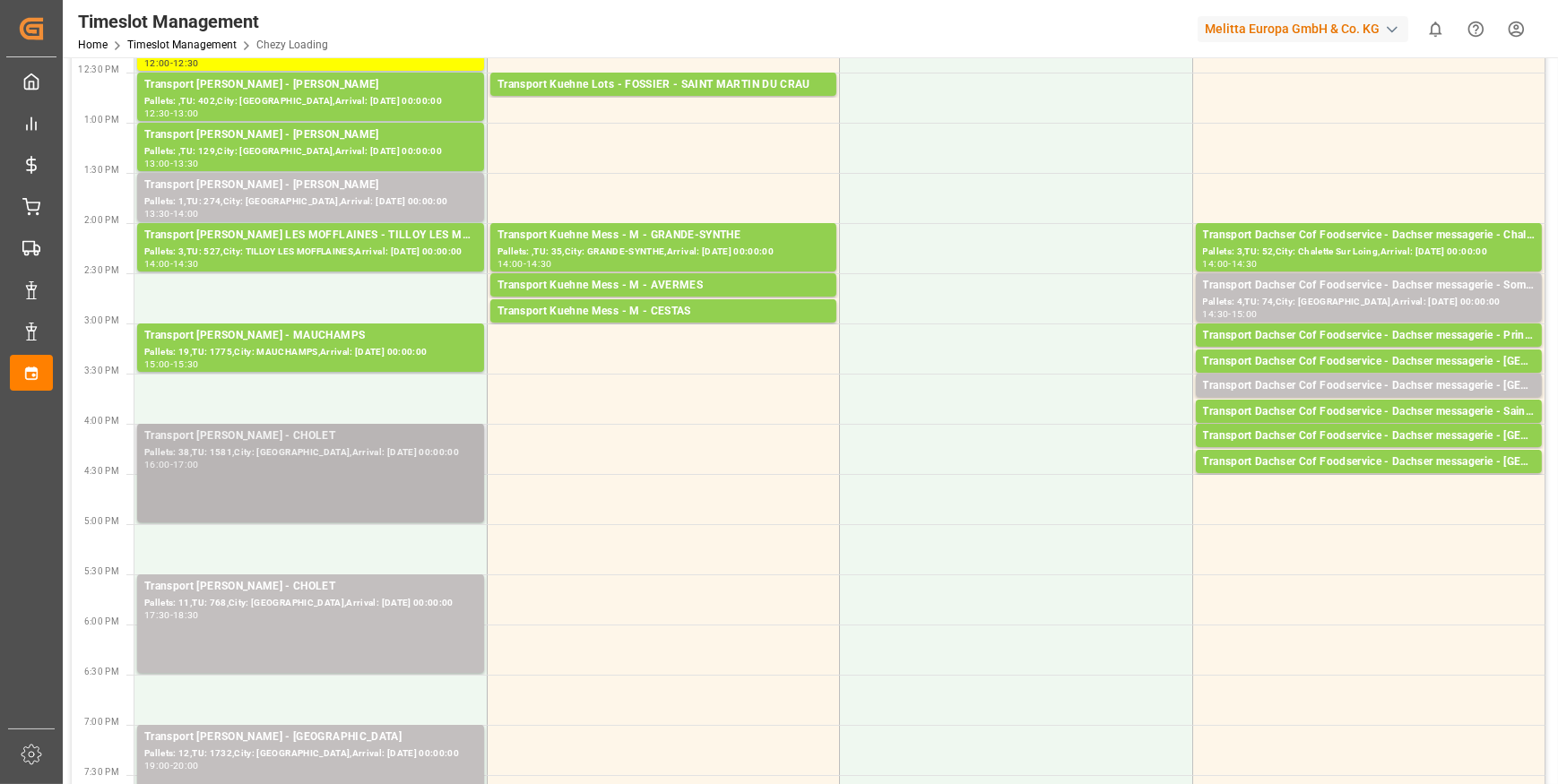
click at [323, 454] on div "Pallets: 38,TU: 1581,City: [GEOGRAPHIC_DATA],Arrival: [DATE] 00:00:00" at bounding box center [310, 452] width 333 height 15
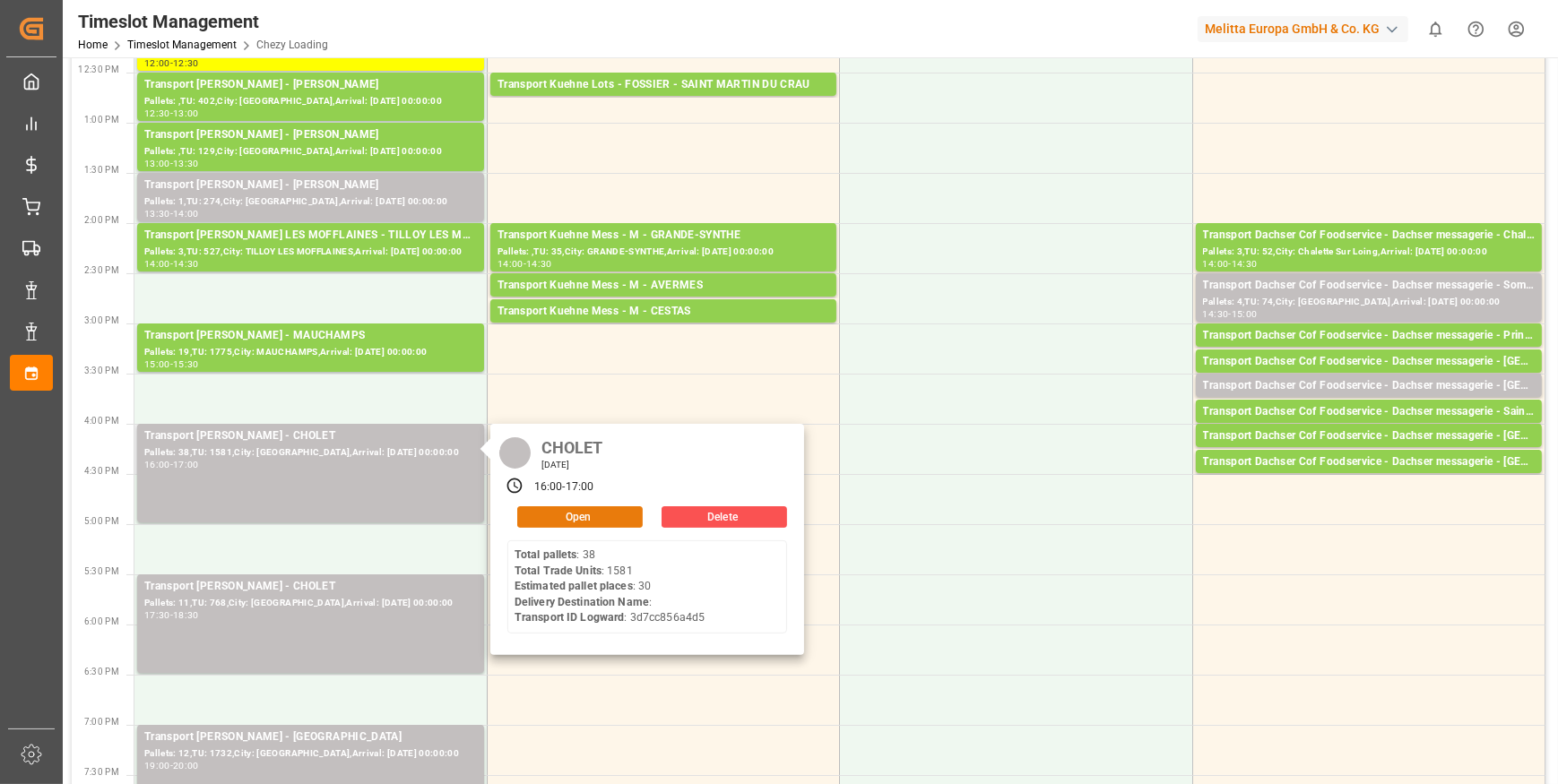
click at [561, 508] on button "Open" at bounding box center [580, 517] width 125 height 22
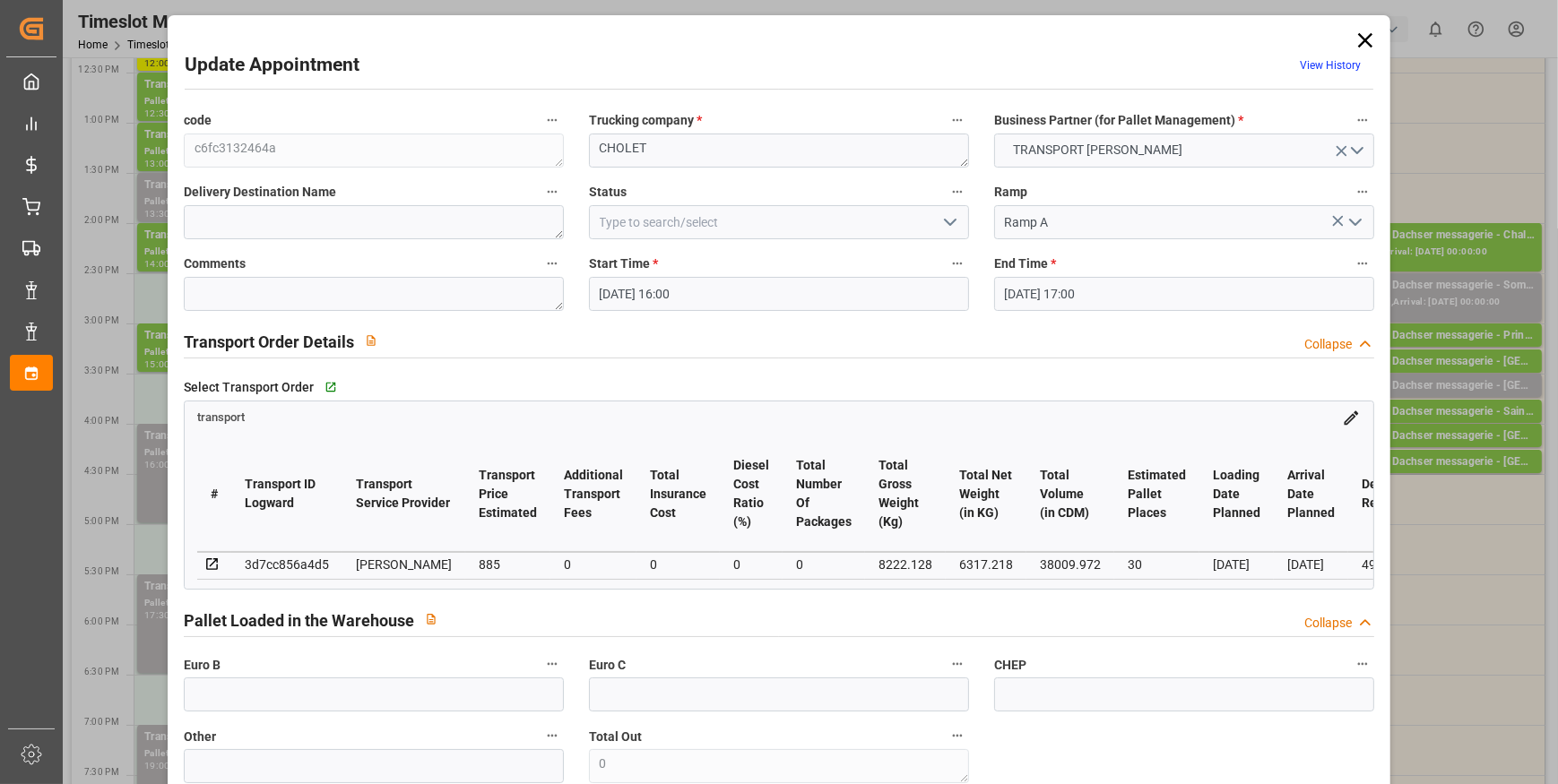
click at [952, 222] on icon "open menu" at bounding box center [951, 223] width 22 height 22
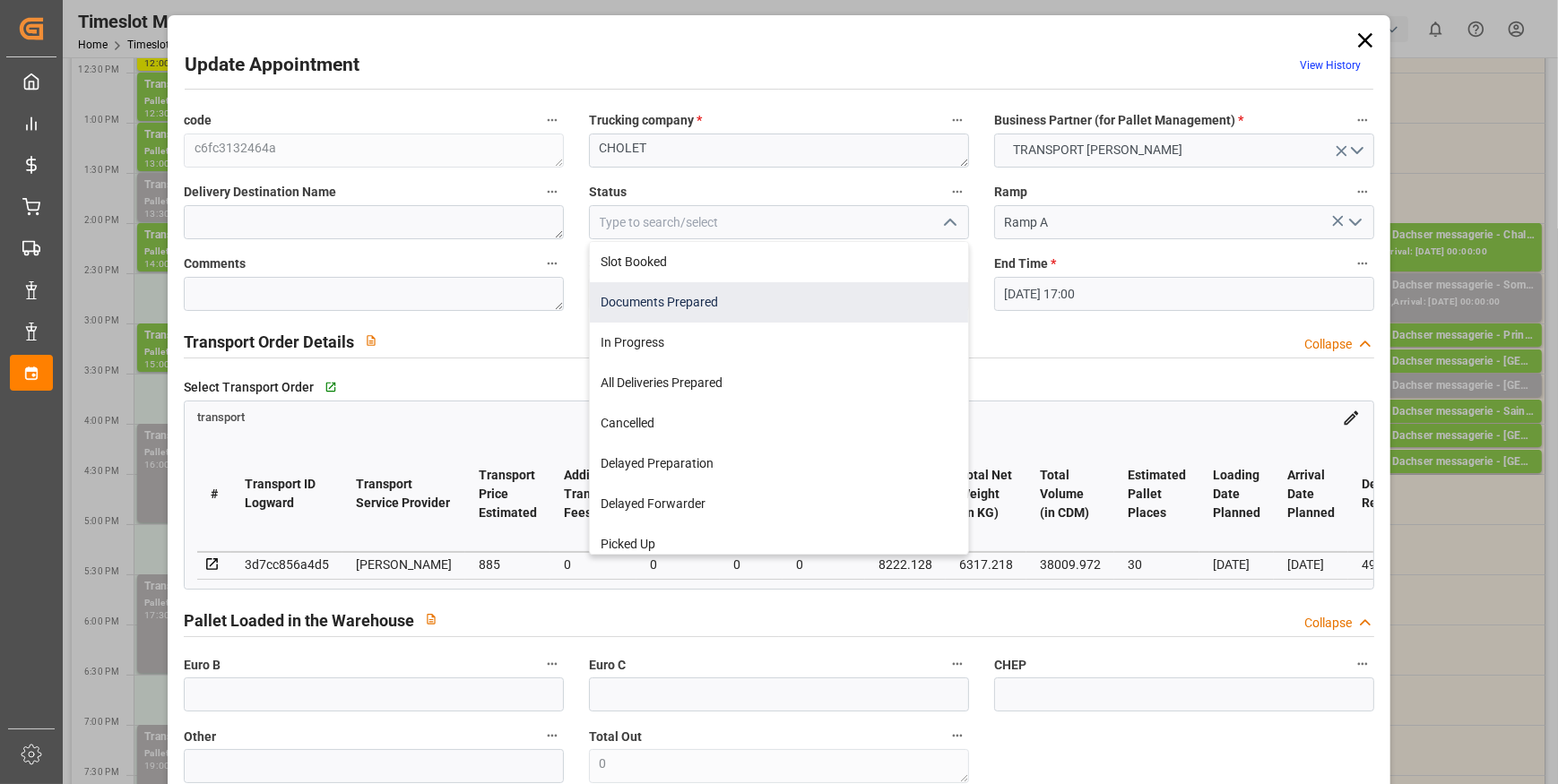
click at [717, 304] on div "Documents Prepared" at bounding box center [779, 302] width 379 height 41
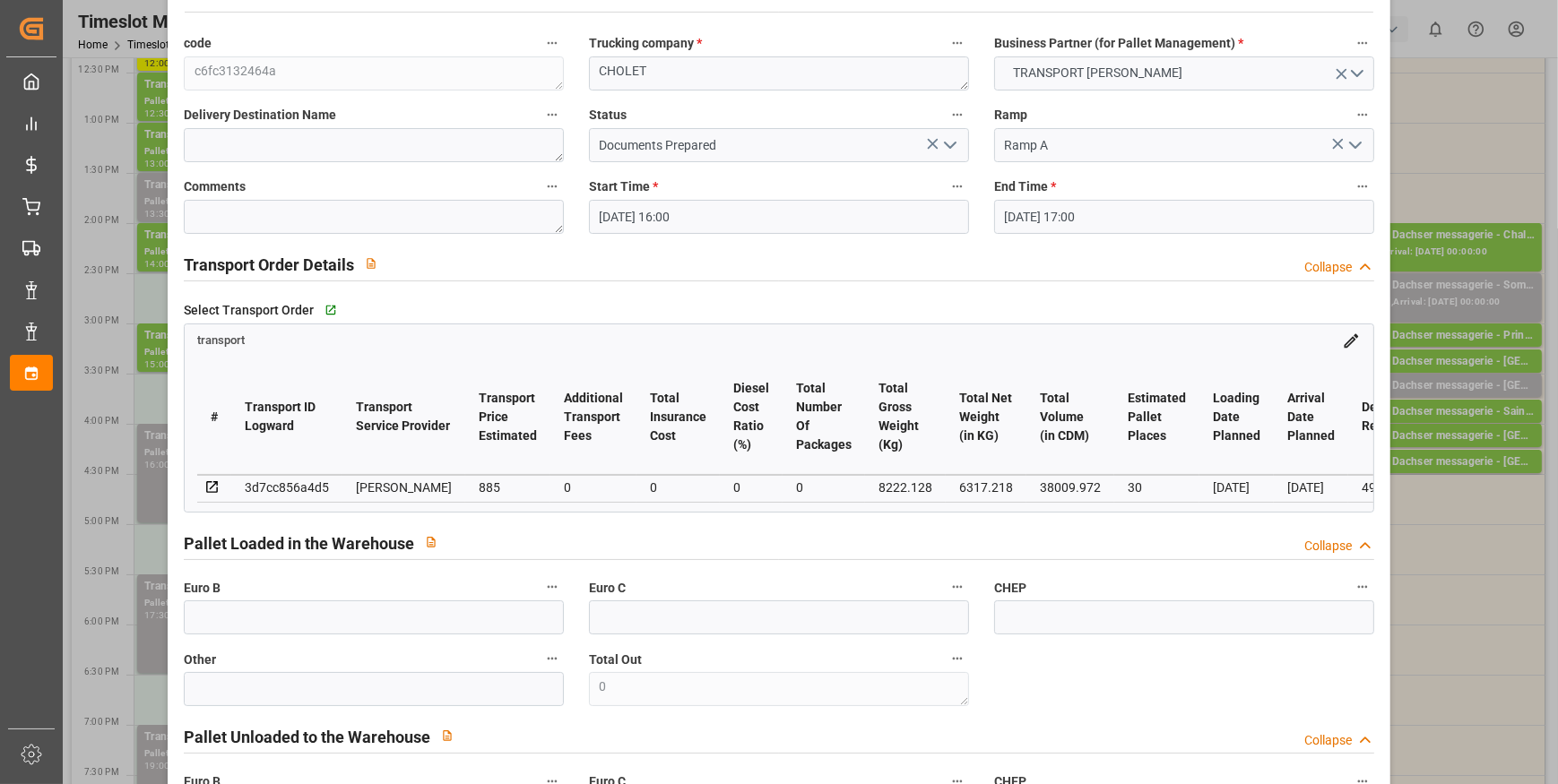
scroll to position [0, 0]
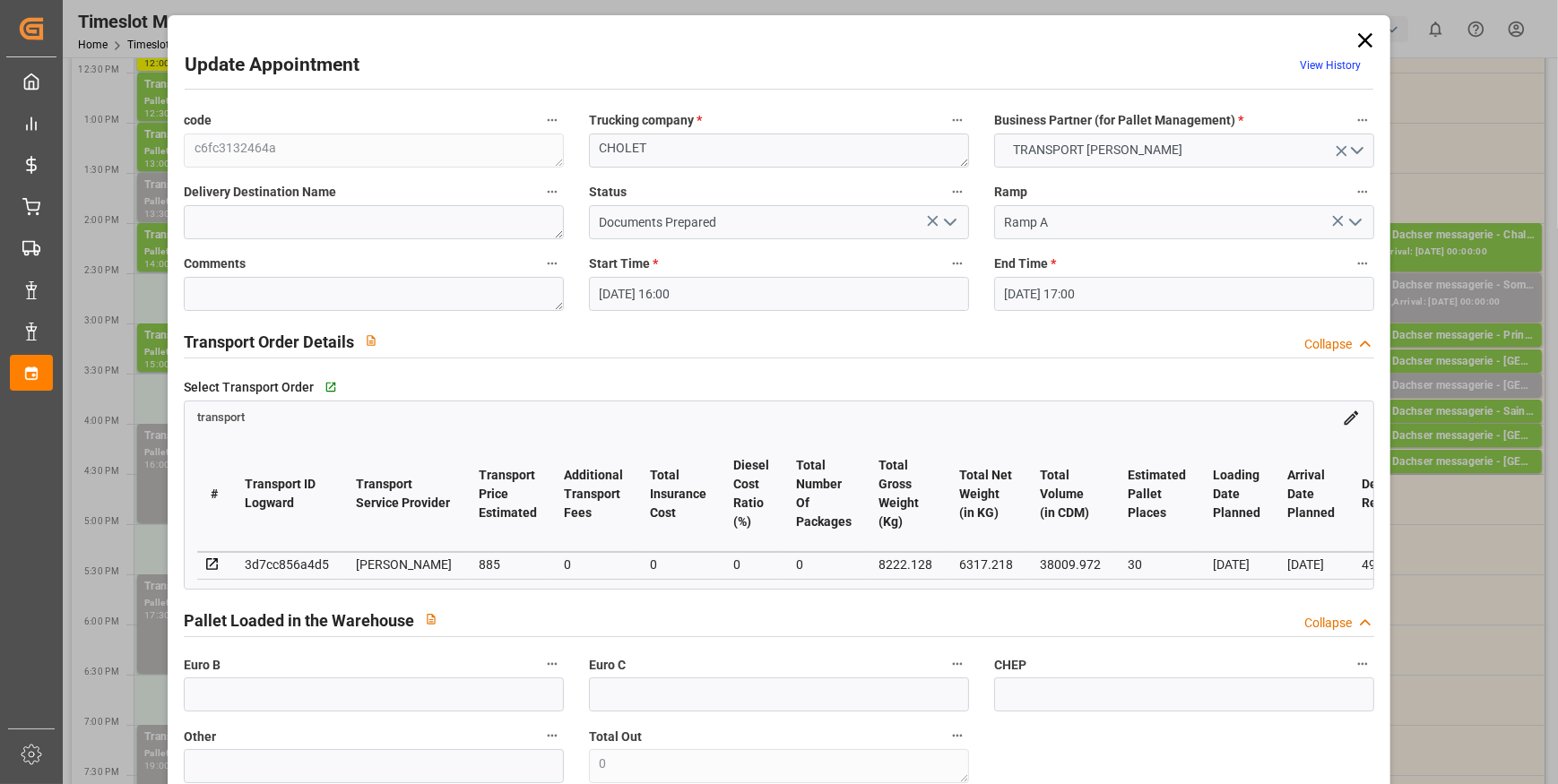
click at [947, 224] on polyline "open menu" at bounding box center [950, 222] width 11 height 5
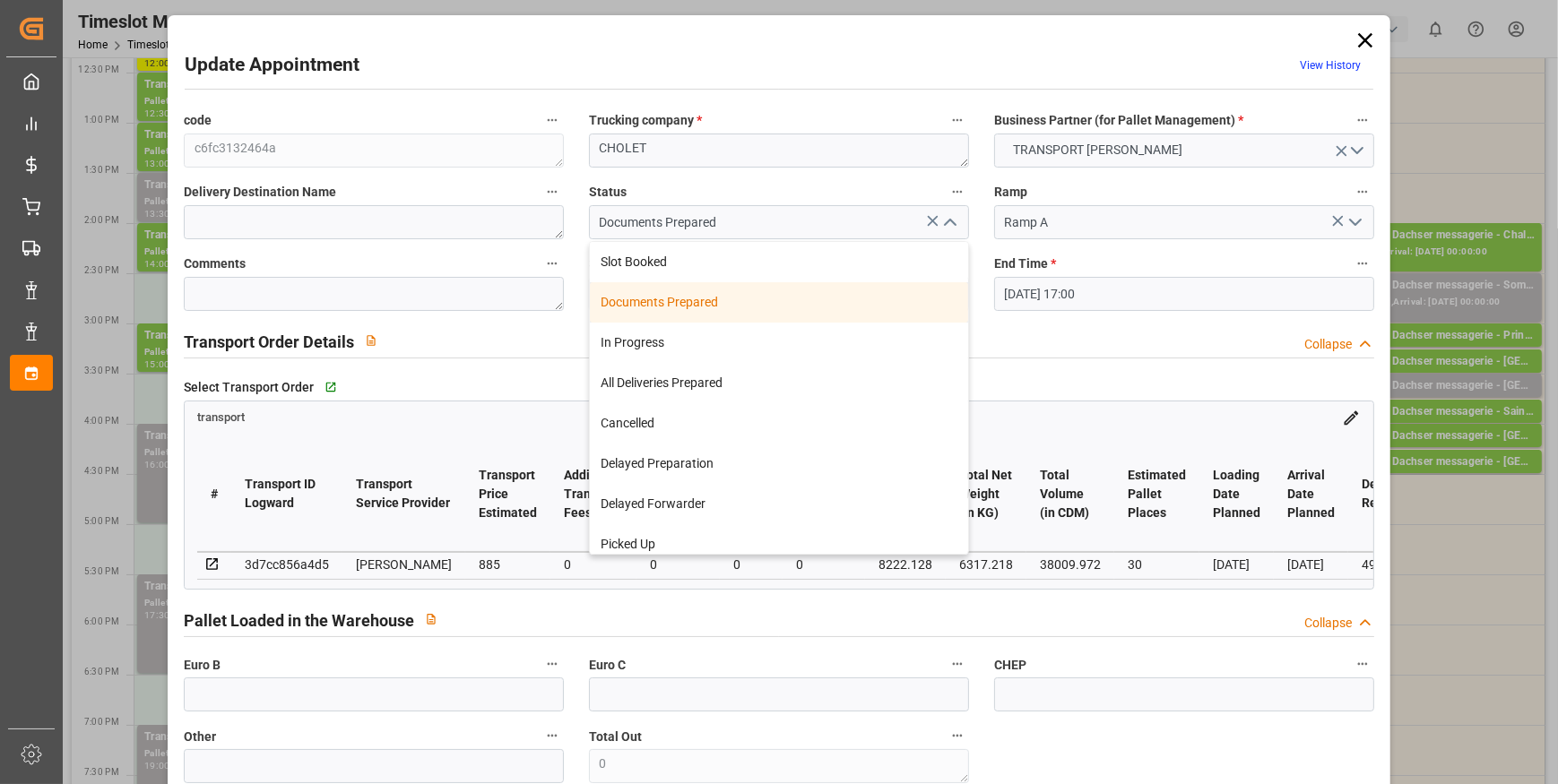
click at [686, 304] on div "Documents Prepared" at bounding box center [779, 302] width 379 height 41
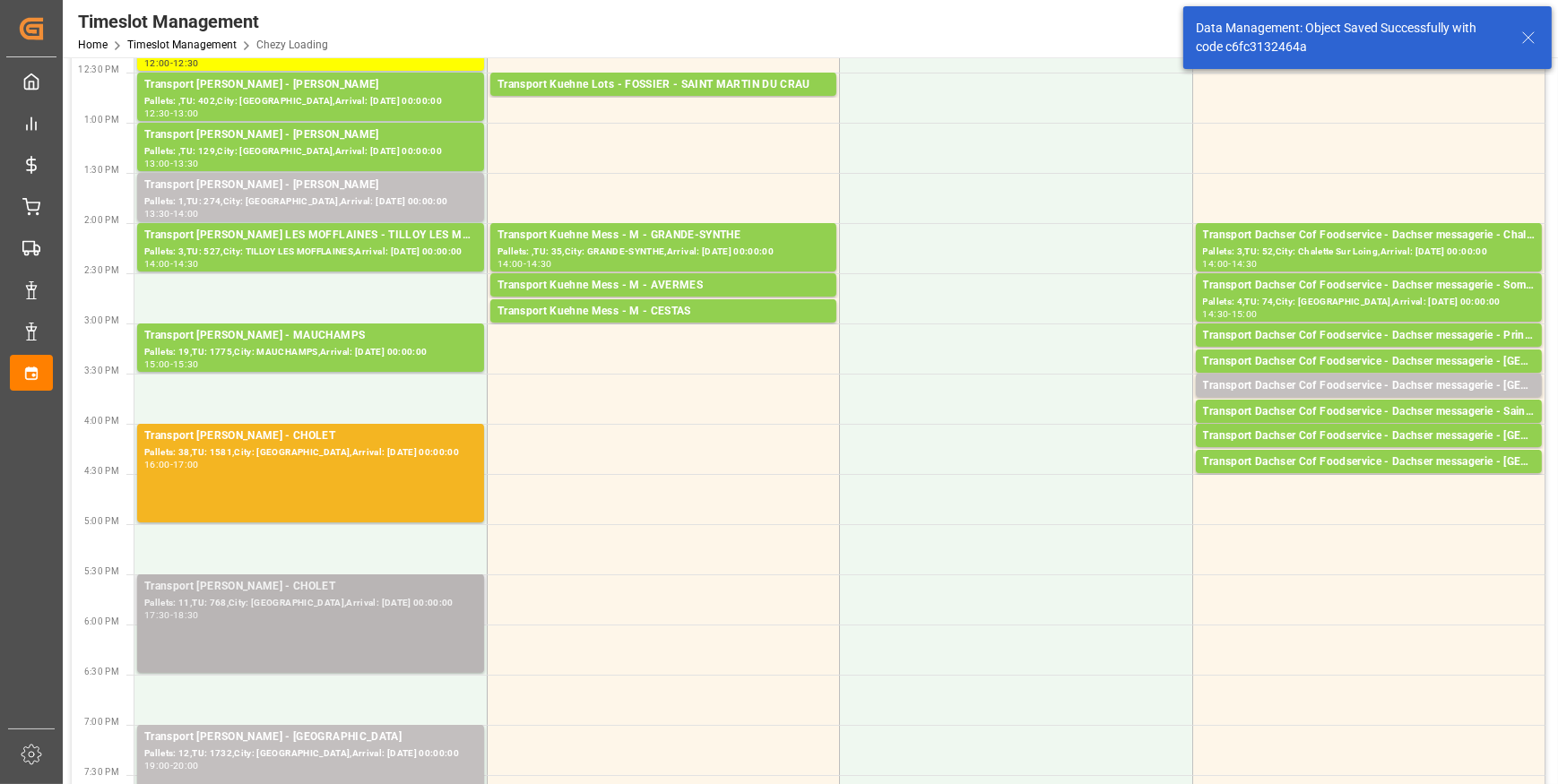
click at [324, 597] on div "Pallets: 11,TU: 768,City: [GEOGRAPHIC_DATA],Arrival: [DATE] 00:00:00" at bounding box center [310, 603] width 333 height 15
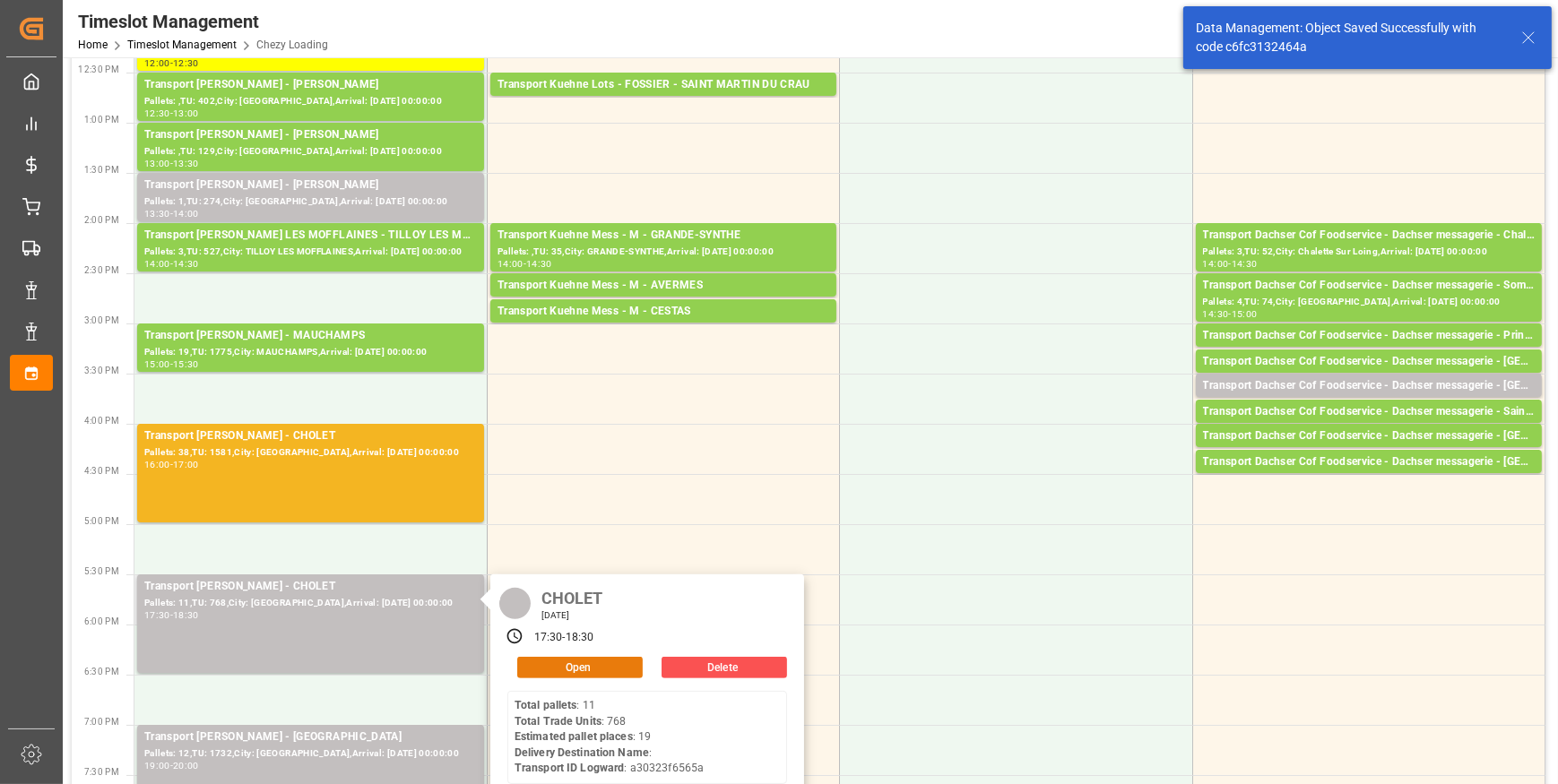
click at [558, 661] on button "Open" at bounding box center [580, 668] width 125 height 22
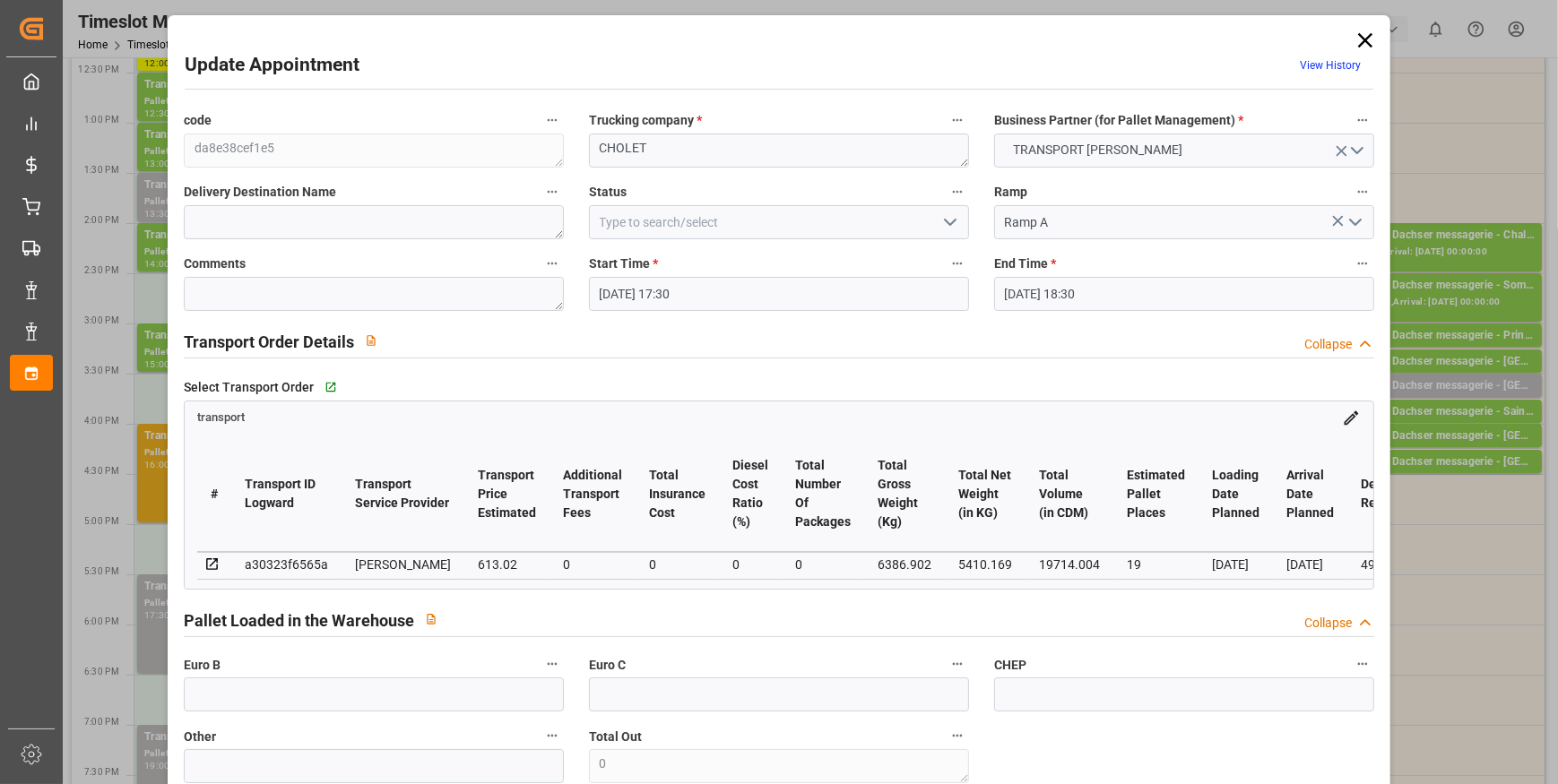
click at [951, 224] on icon "open menu" at bounding box center [951, 223] width 22 height 22
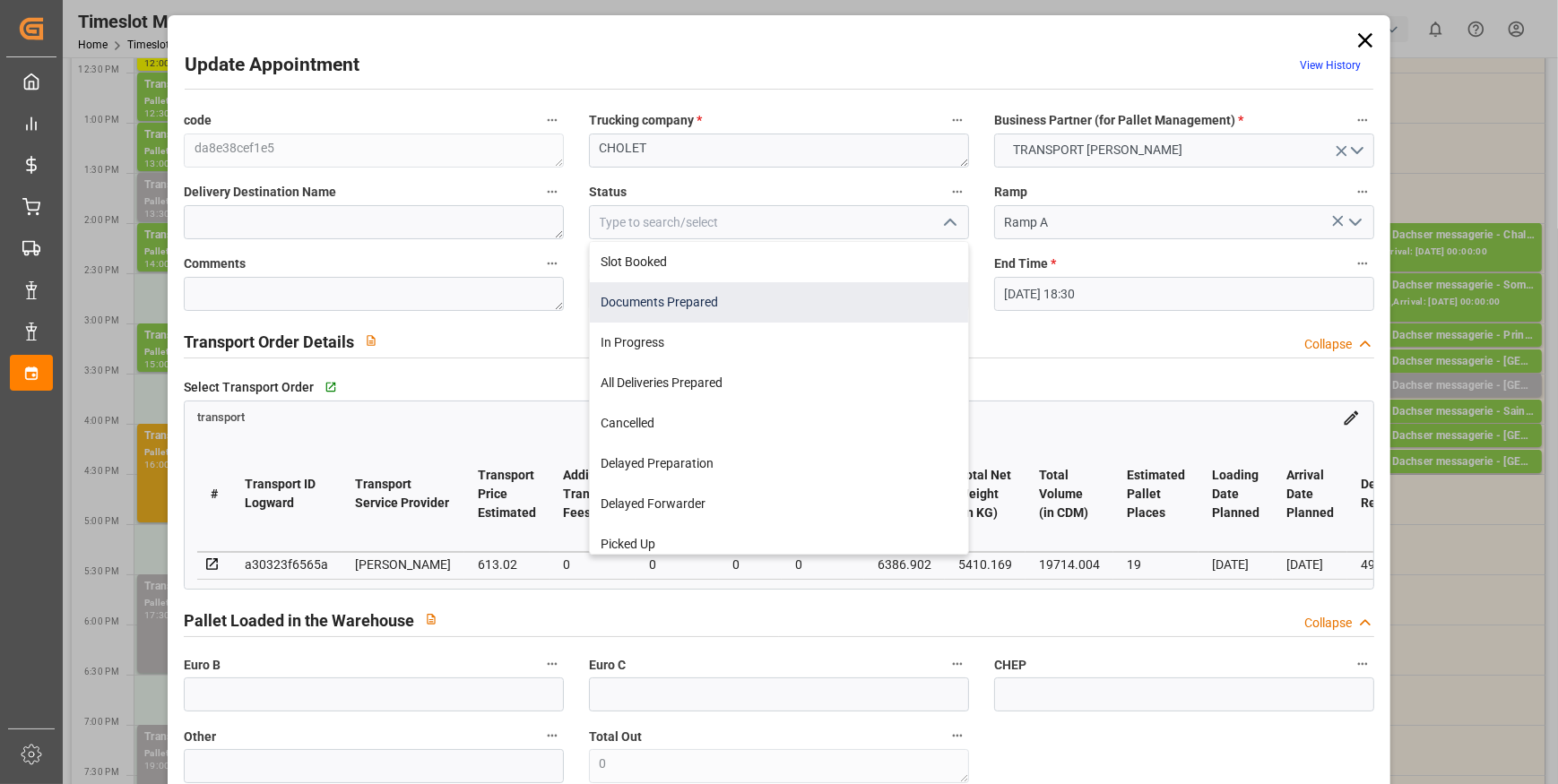
click at [672, 303] on div "Documents Prepared" at bounding box center [779, 302] width 379 height 41
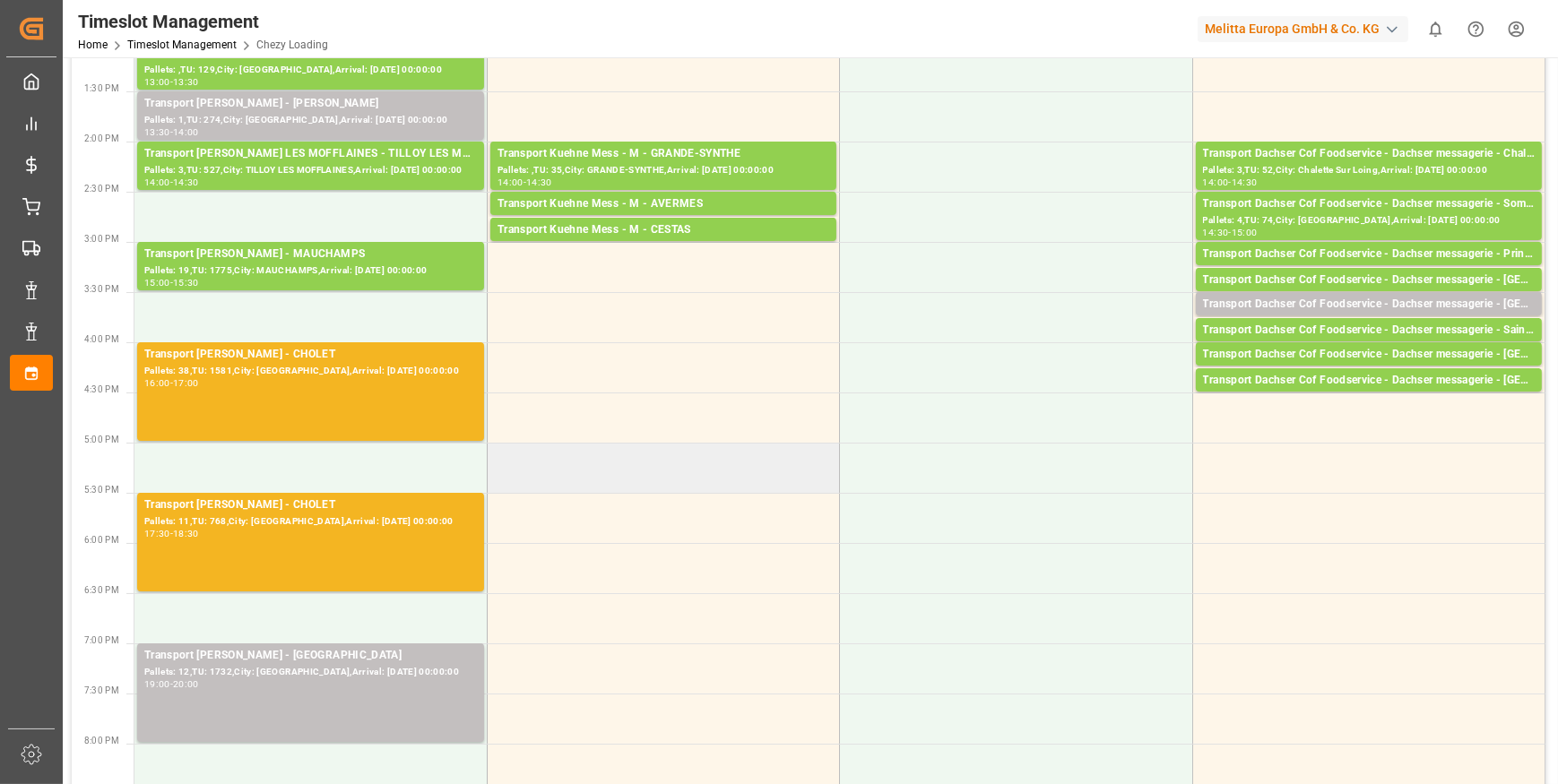
scroll to position [815, 0]
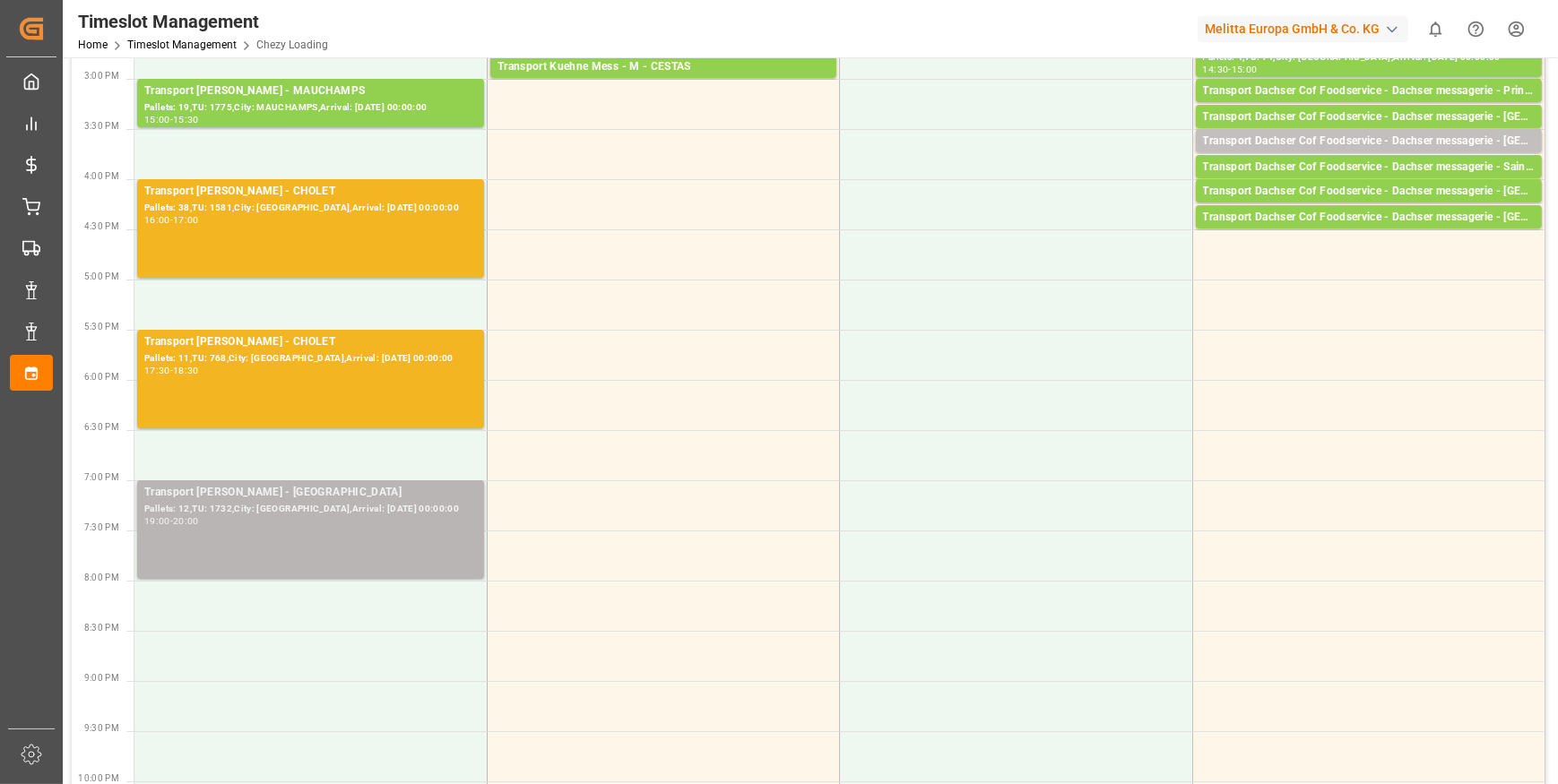
click at [291, 511] on div "Pallets: 12,TU: 1732,City: [GEOGRAPHIC_DATA],Arrival: [DATE] 00:00:00" at bounding box center [310, 509] width 333 height 15
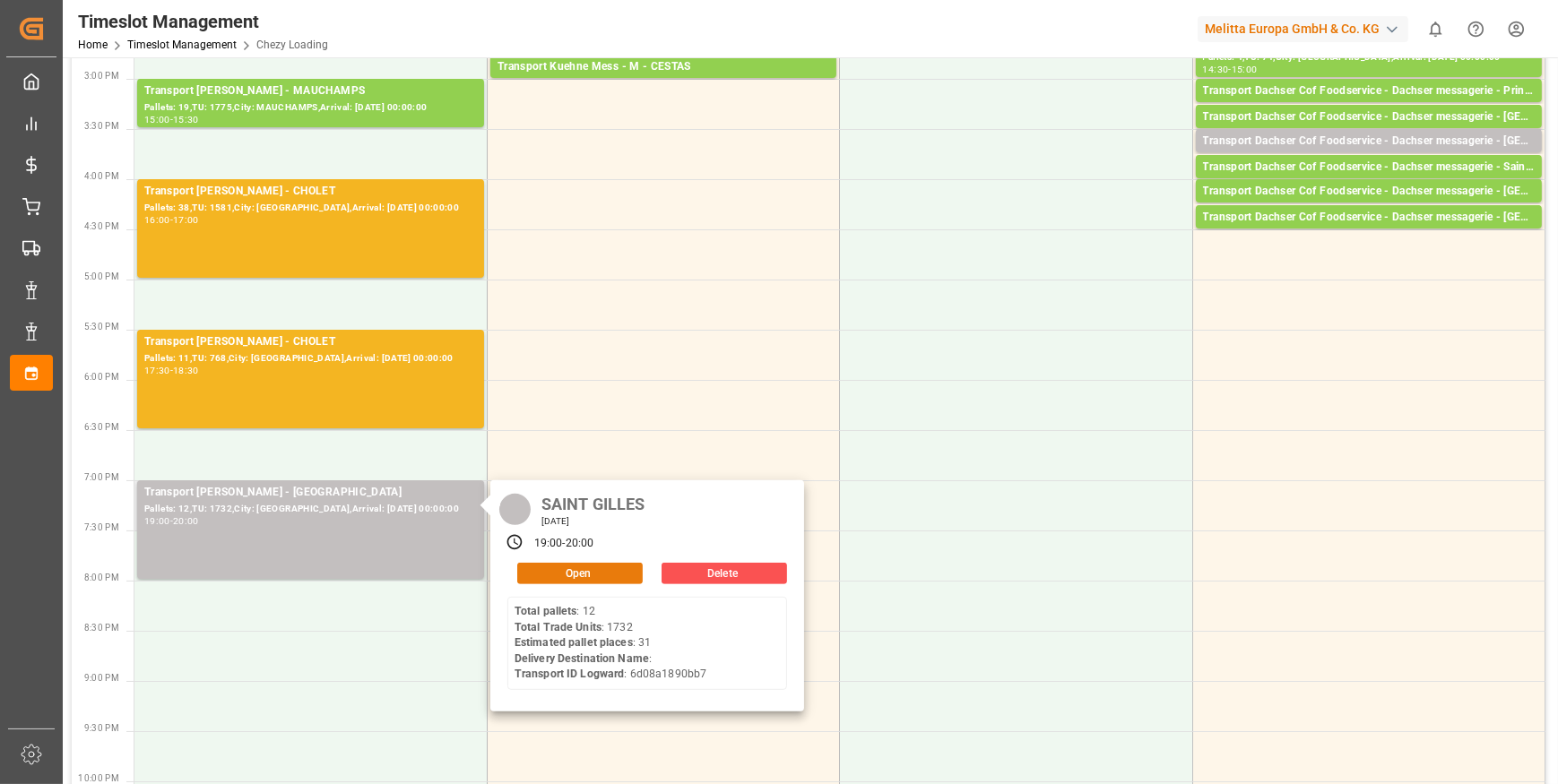
click at [547, 571] on button "Open" at bounding box center [580, 573] width 125 height 22
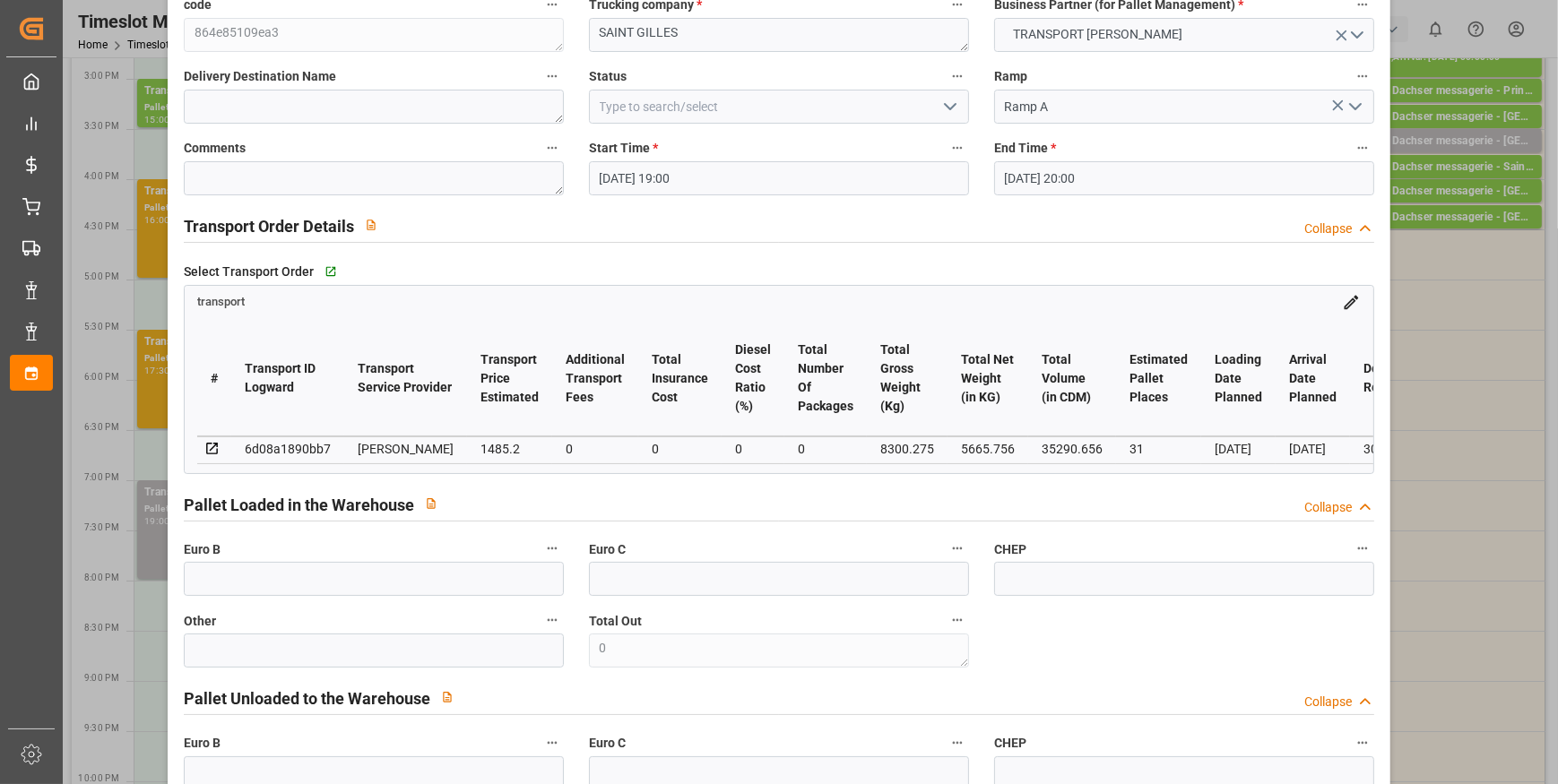
scroll to position [0, 0]
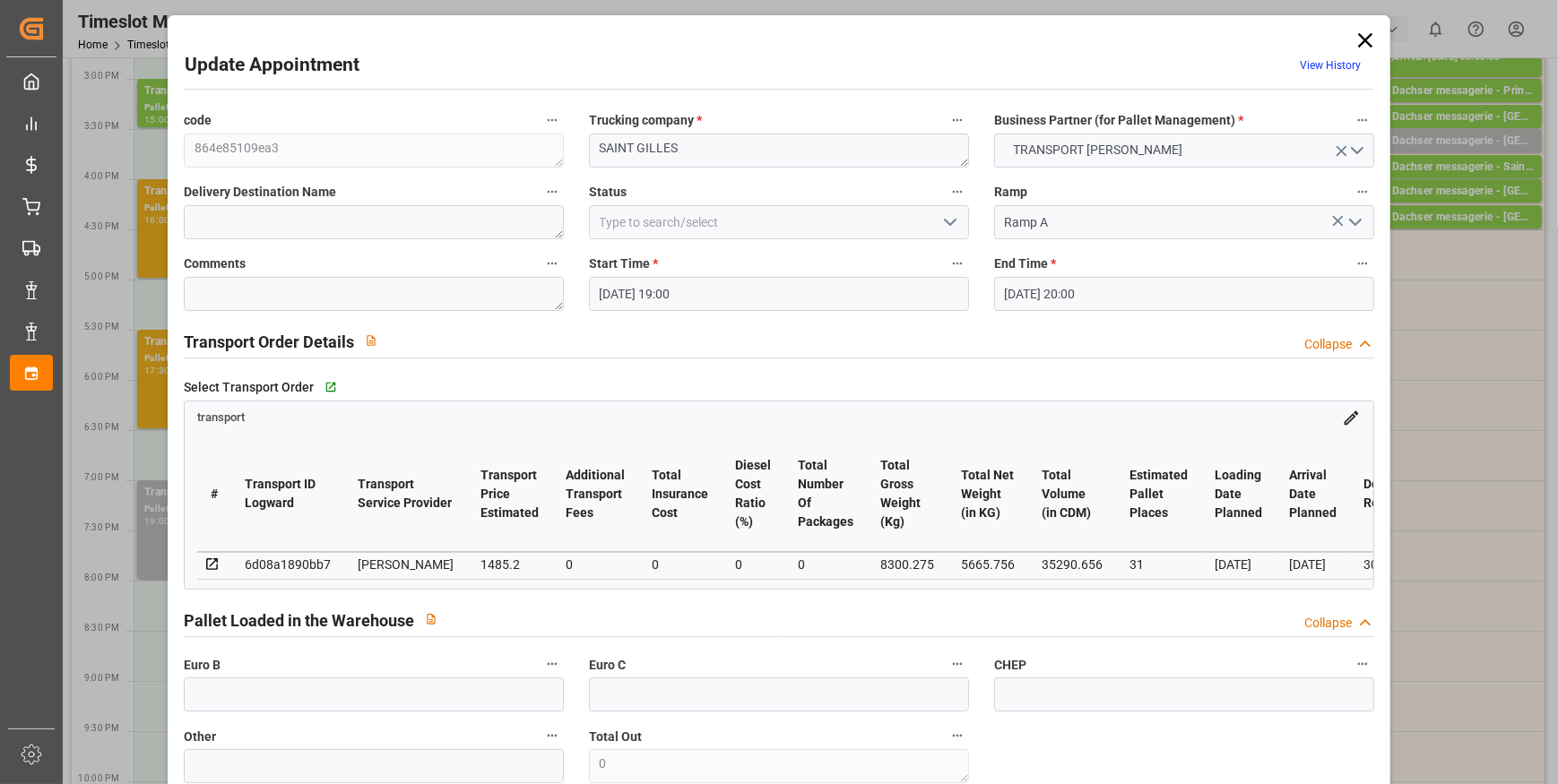
click at [943, 218] on icon "open menu" at bounding box center [951, 223] width 22 height 22
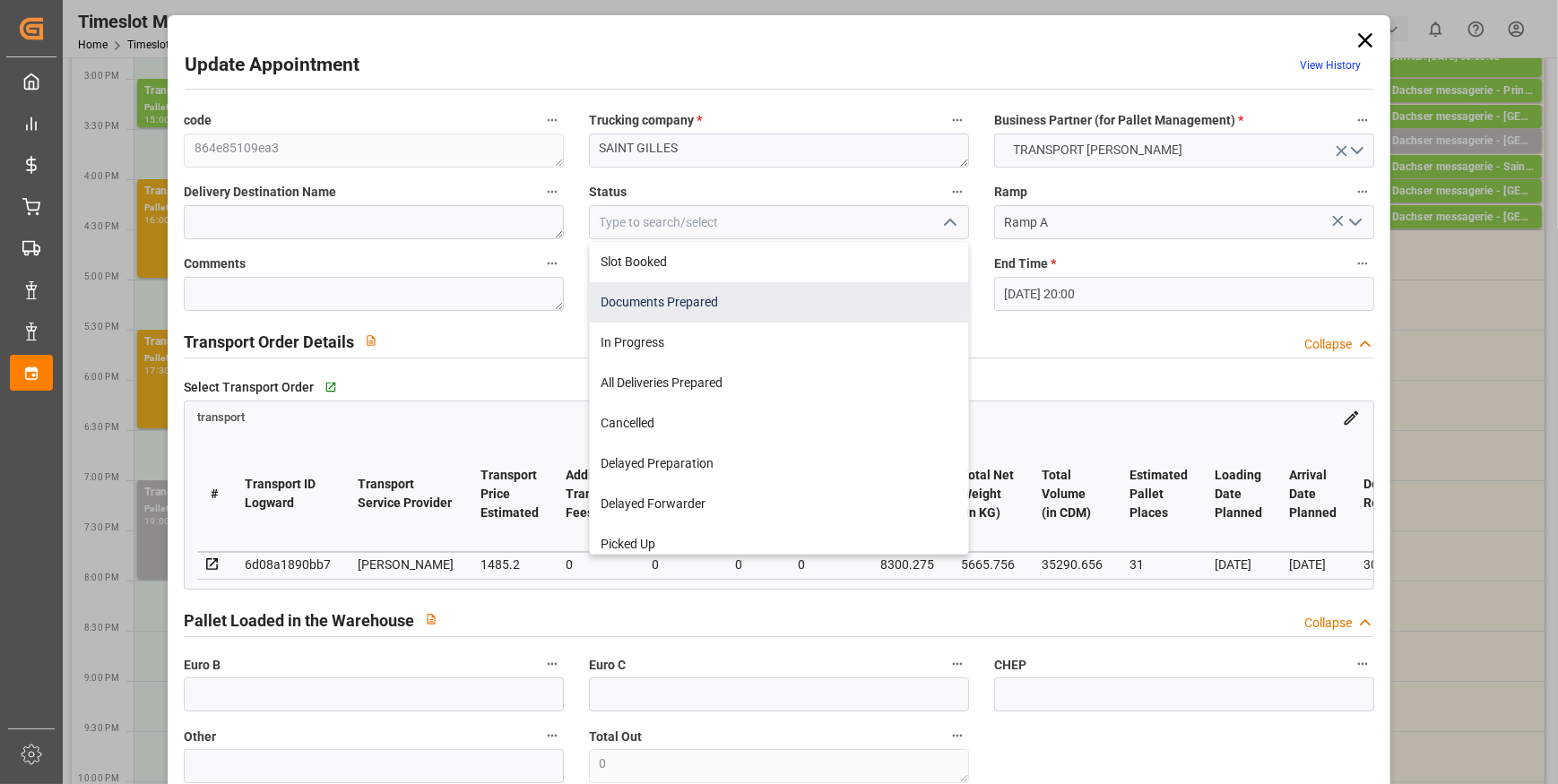
click at [688, 299] on div "Documents Prepared" at bounding box center [779, 302] width 379 height 41
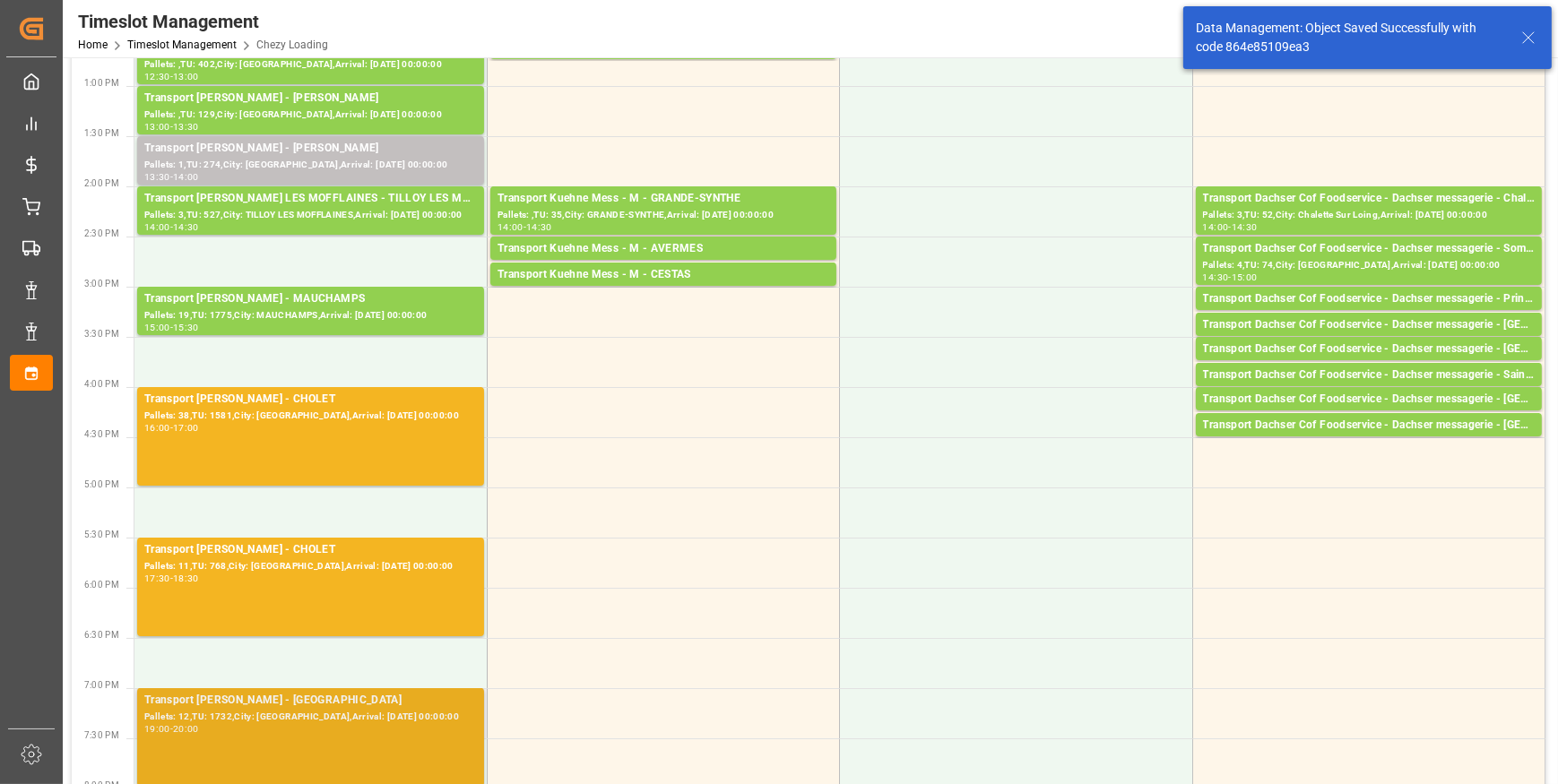
scroll to position [406, 0]
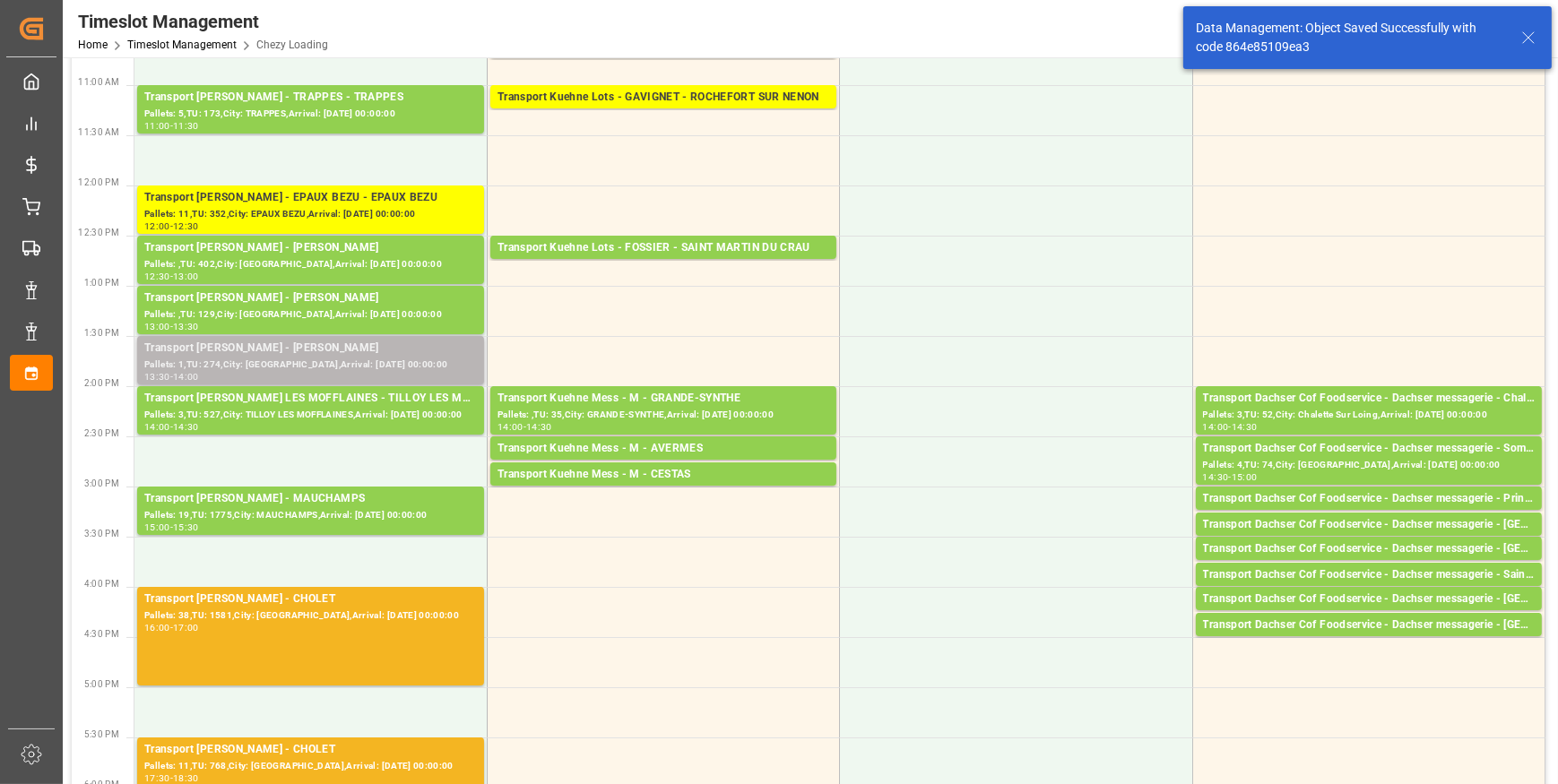
click at [374, 368] on div "Pallets: 1,TU: 274,City: [GEOGRAPHIC_DATA],Arrival: [DATE] 00:00:00" at bounding box center [310, 365] width 333 height 15
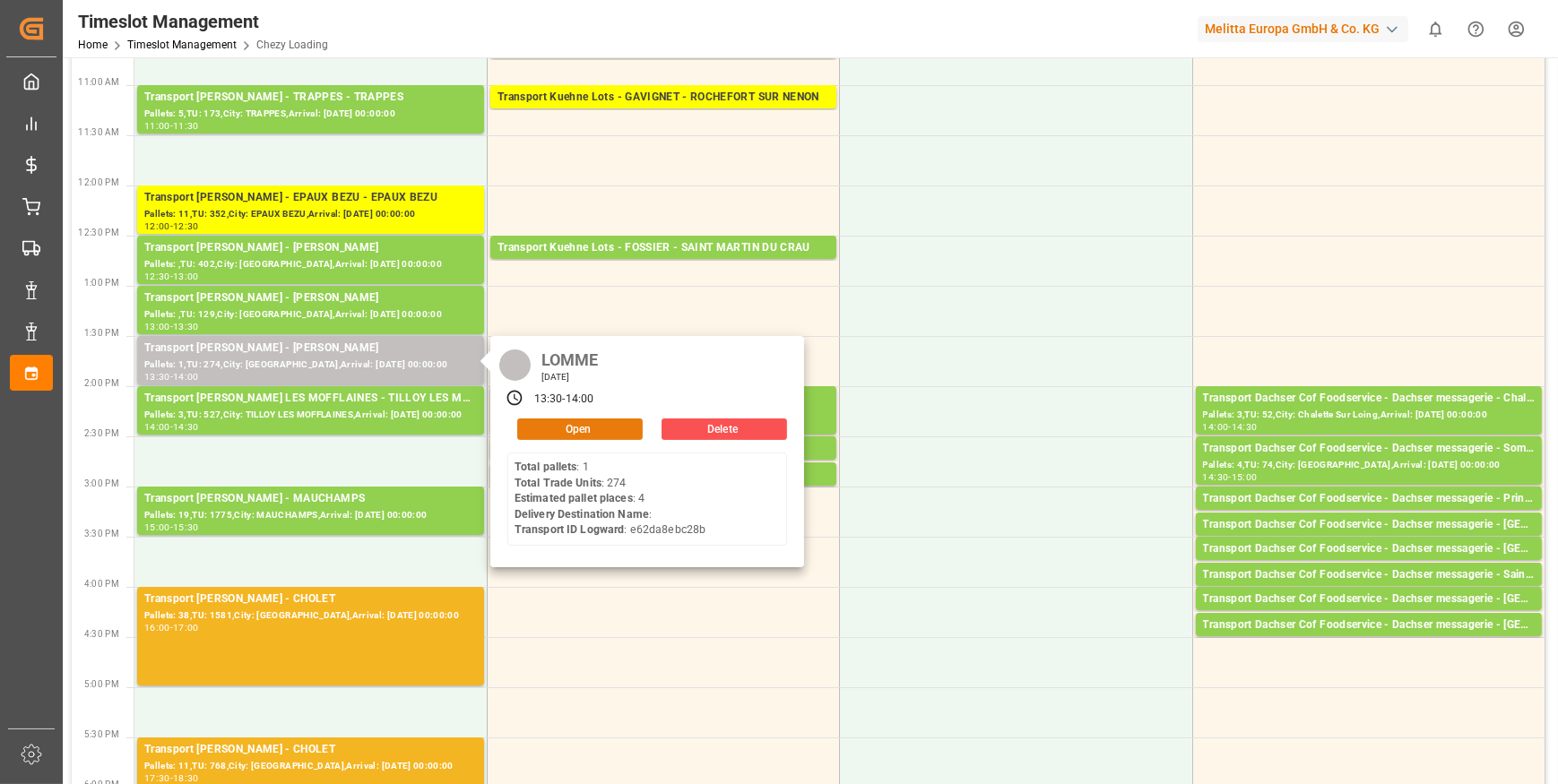
click at [554, 423] on button "Open" at bounding box center [580, 429] width 125 height 22
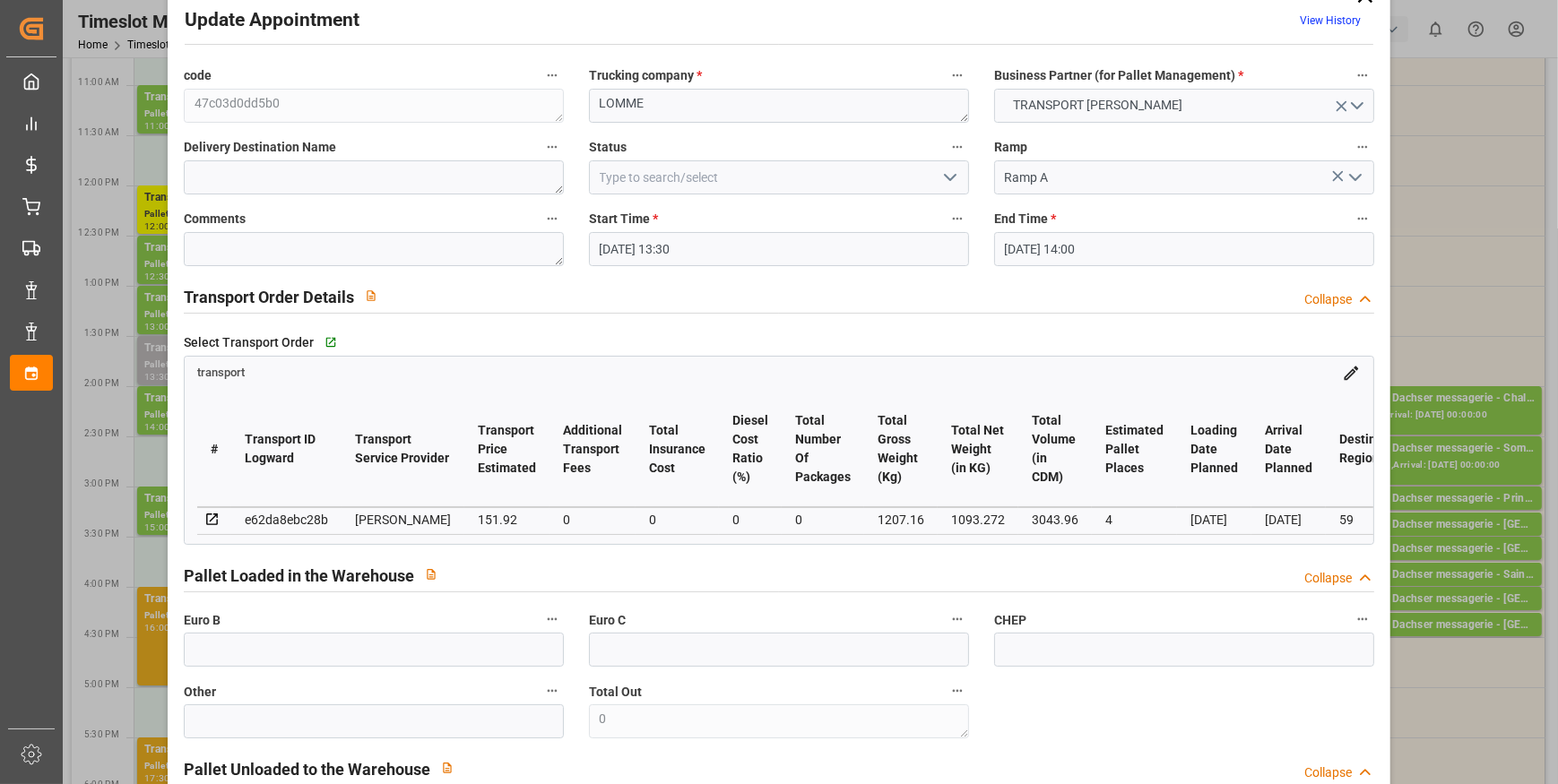
scroll to position [0, 0]
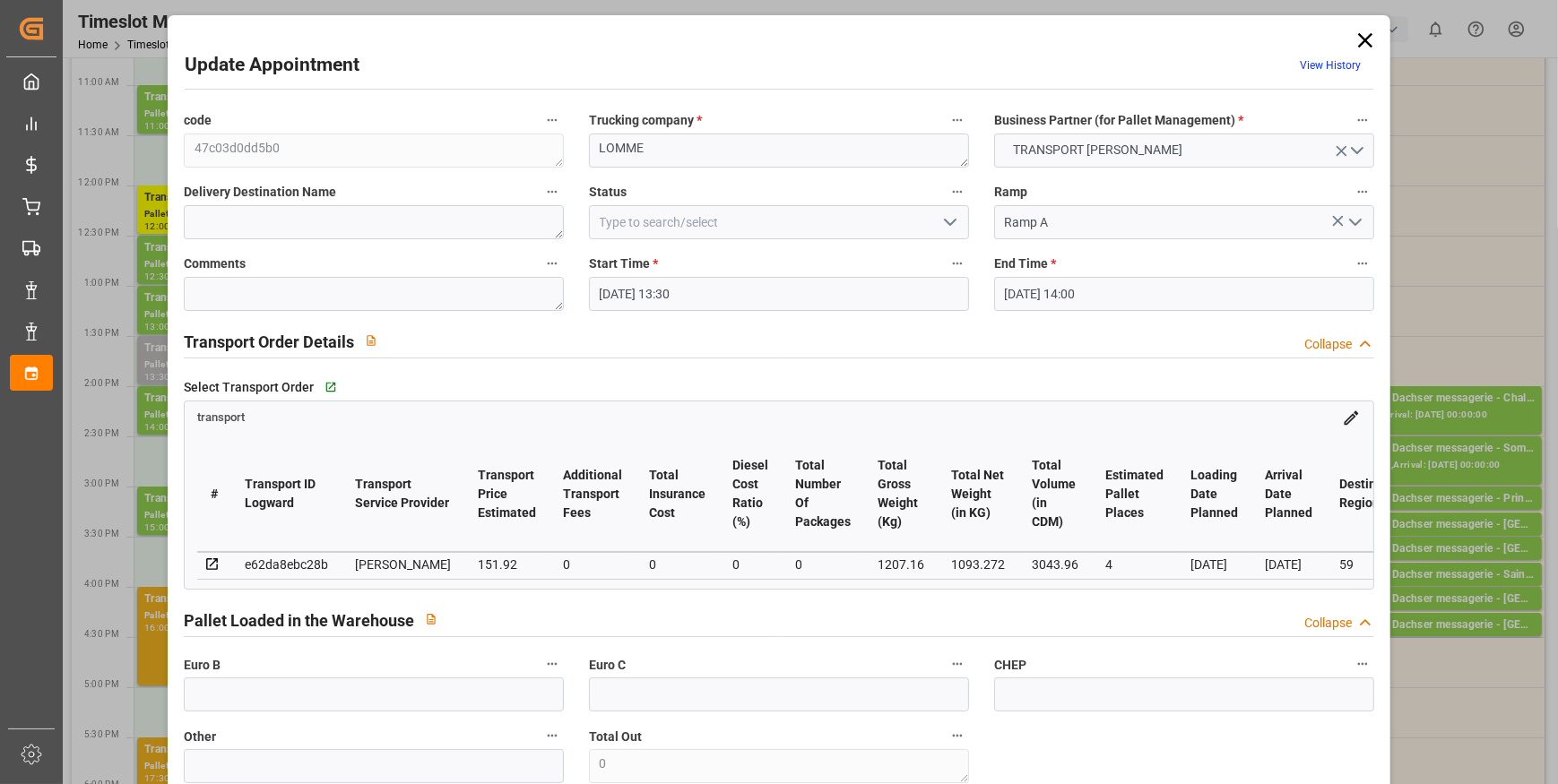
click at [952, 214] on icon "open menu" at bounding box center [951, 223] width 22 height 22
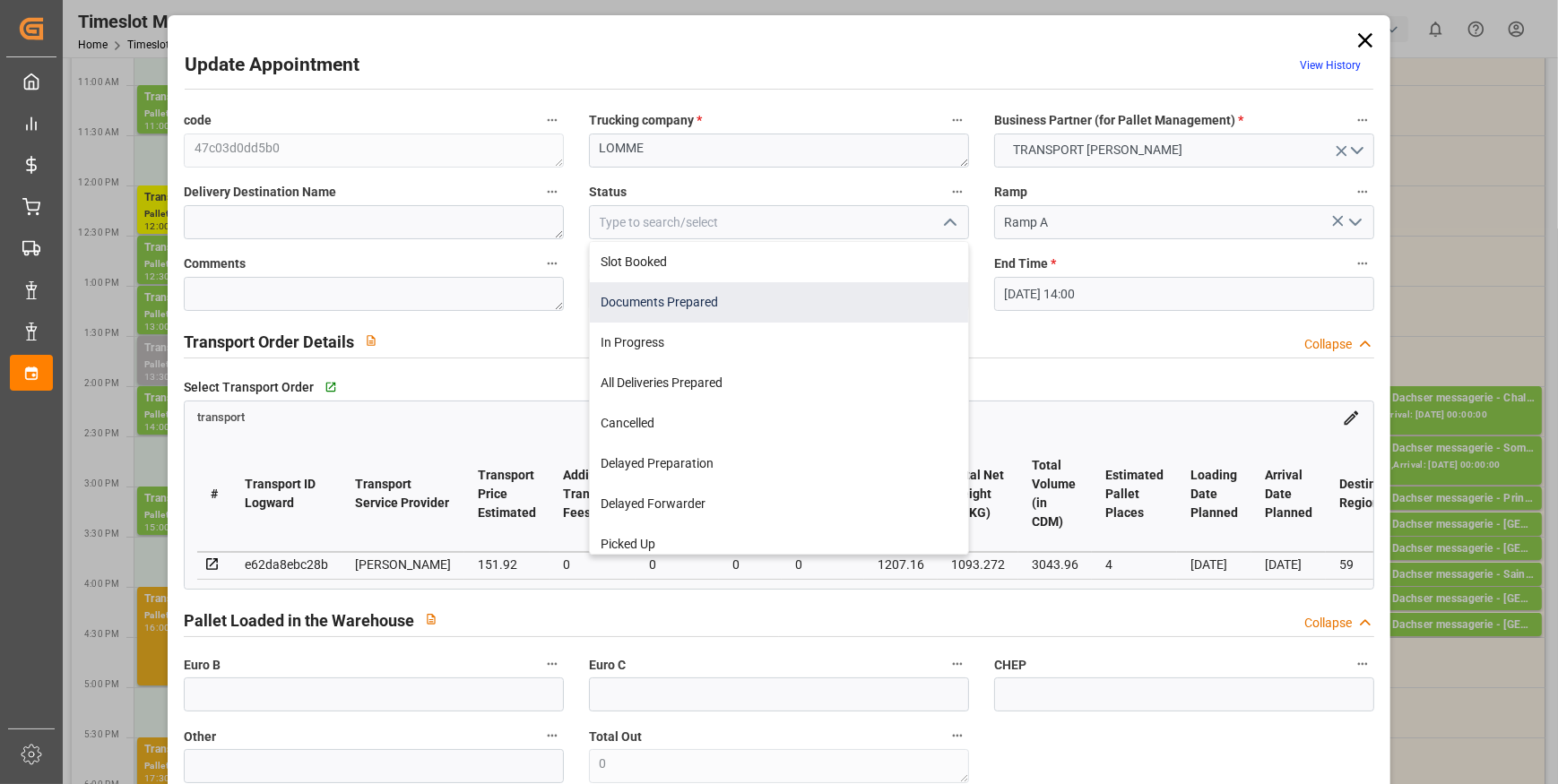
click at [702, 296] on div "Documents Prepared" at bounding box center [779, 302] width 379 height 41
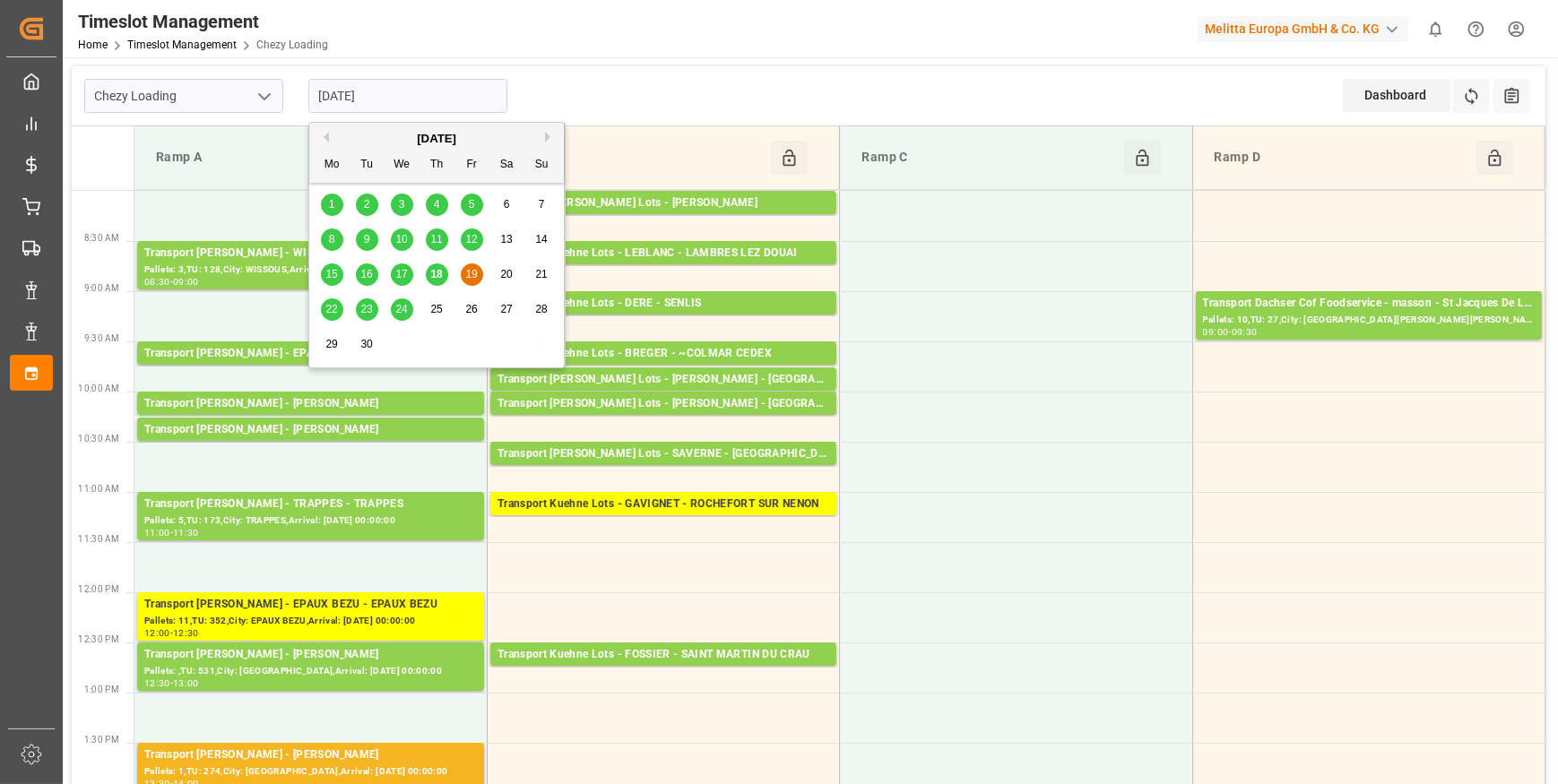
click at [412, 83] on input "[DATE]" at bounding box center [408, 95] width 199 height 34
click at [445, 275] on div "18" at bounding box center [436, 275] width 23 height 22
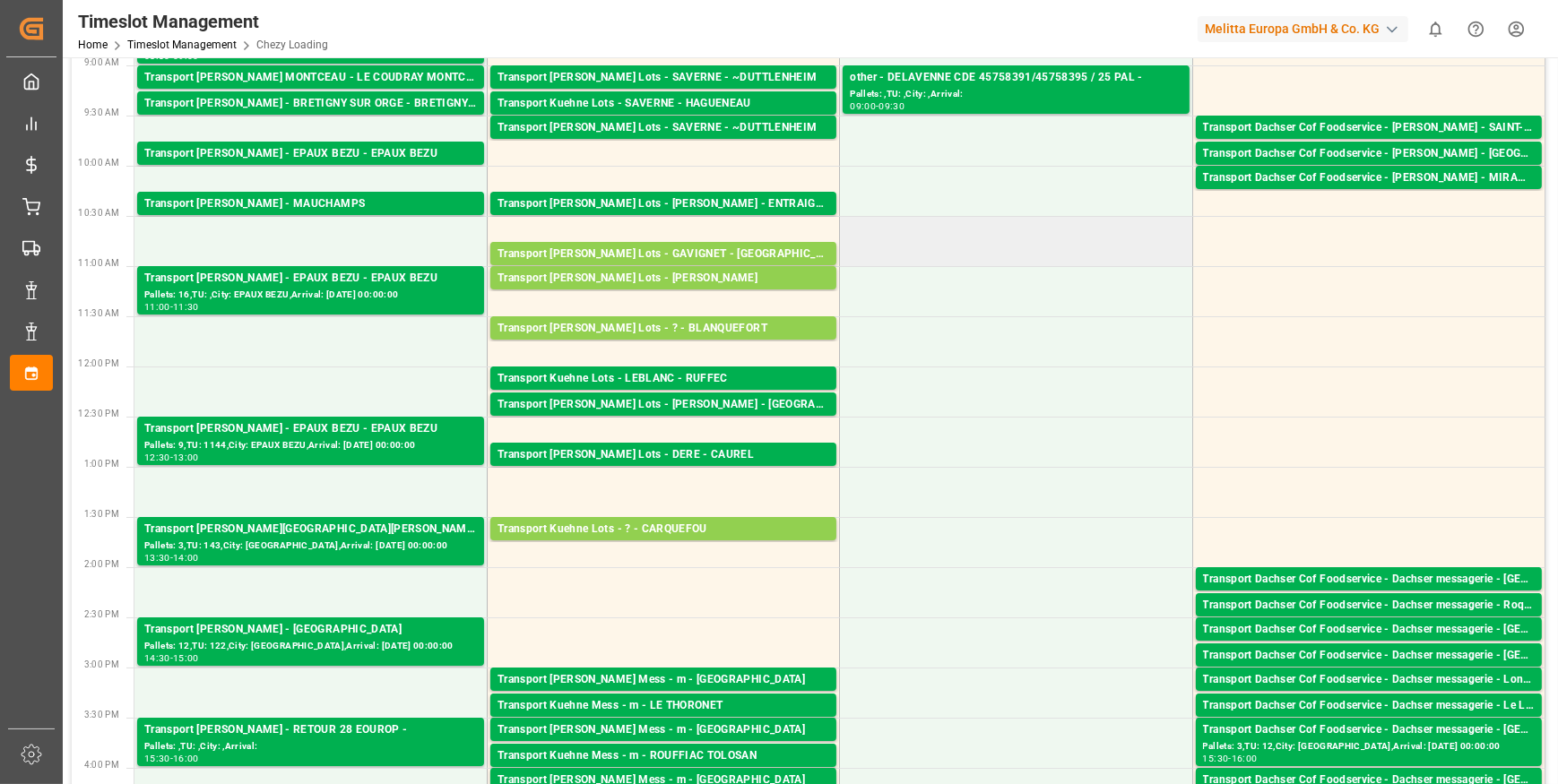
scroll to position [243, 0]
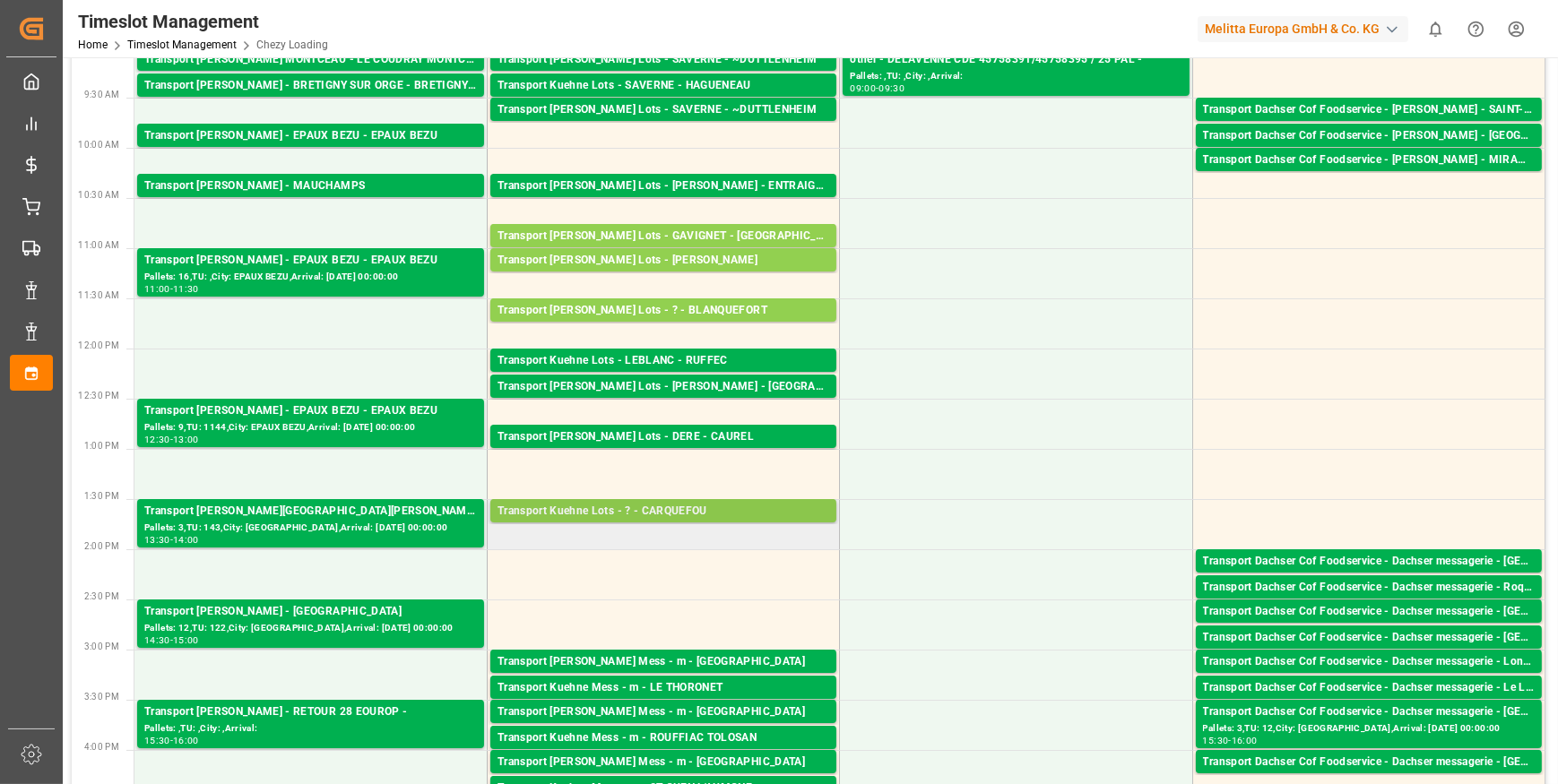
click at [635, 508] on div "Transport Kuehne Lots - ? - CARQUEFOU" at bounding box center [663, 512] width 332 height 18
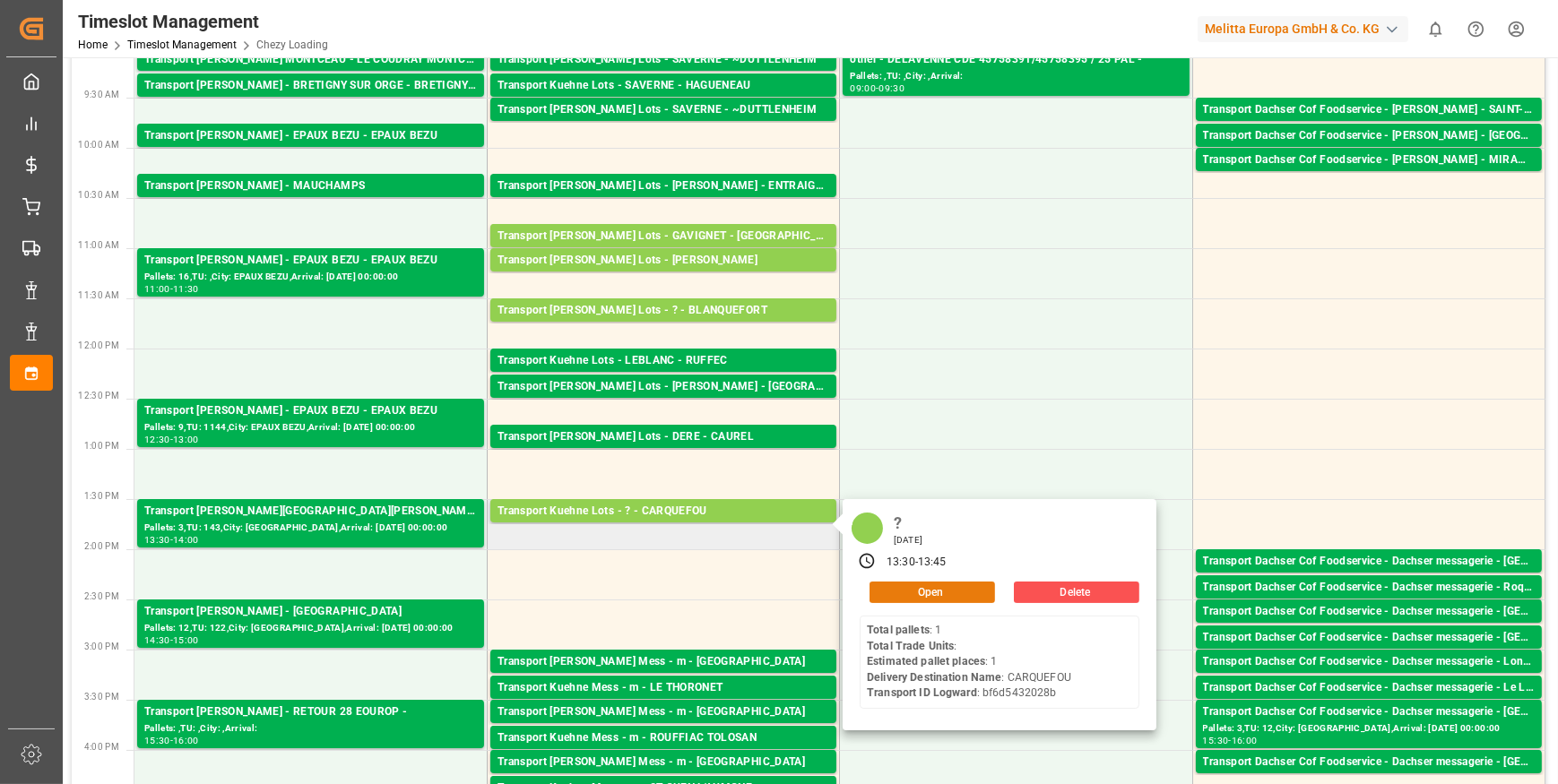
click at [925, 585] on button "Open" at bounding box center [933, 592] width 125 height 22
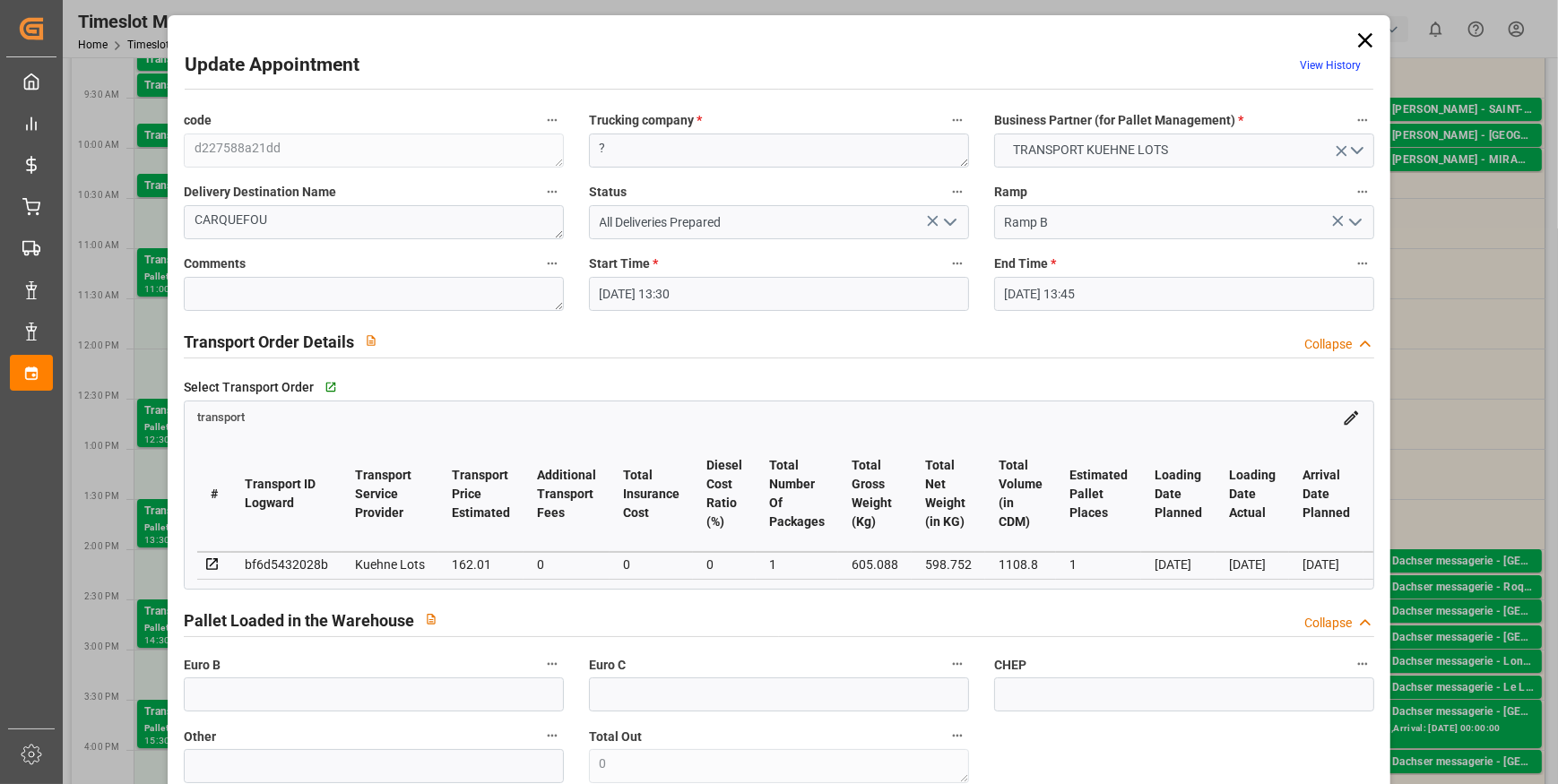
click at [941, 216] on icon "open menu" at bounding box center [951, 223] width 22 height 22
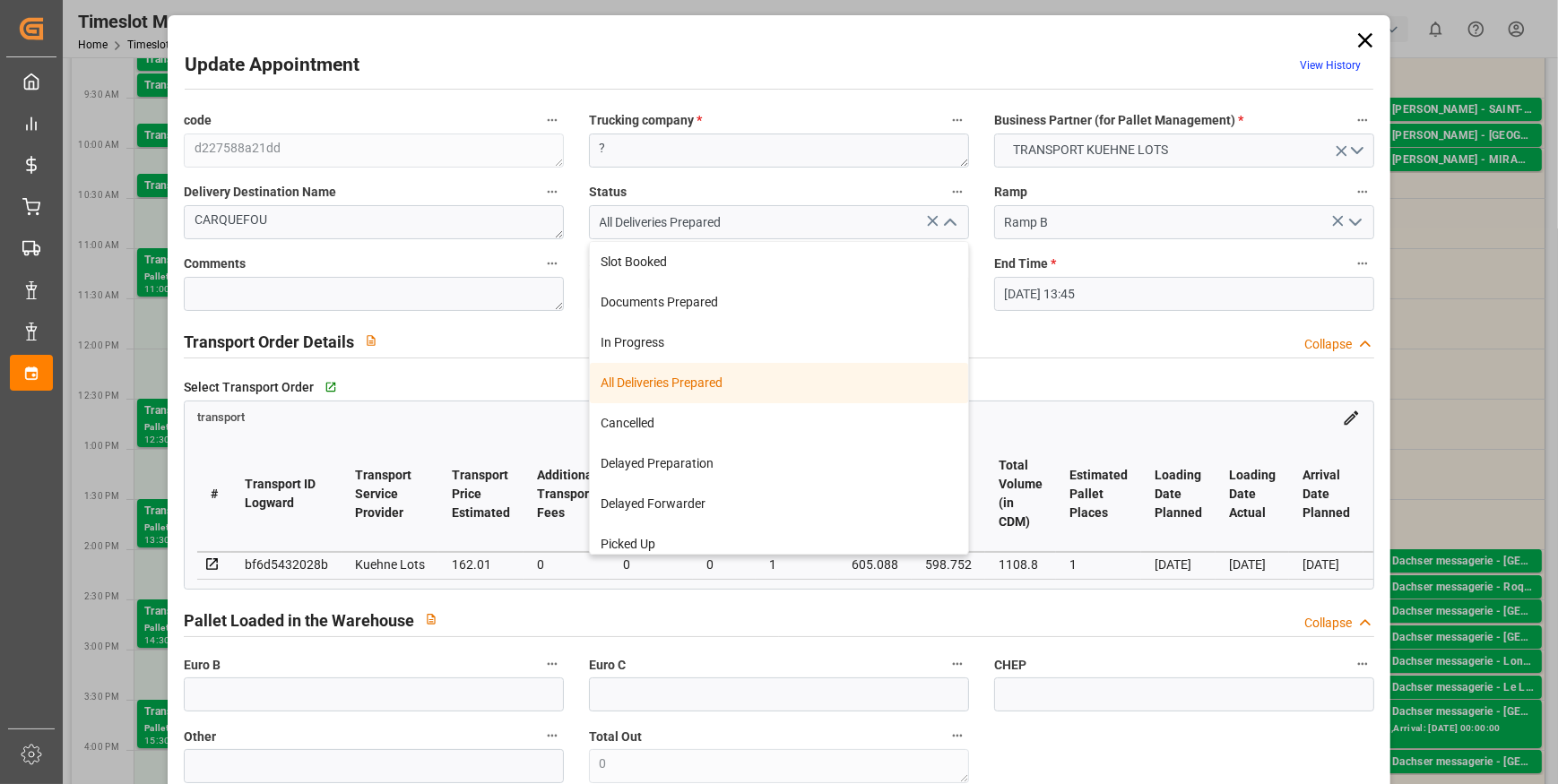
click at [820, 64] on div "Update Appointment View History" at bounding box center [779, 68] width 1189 height 35
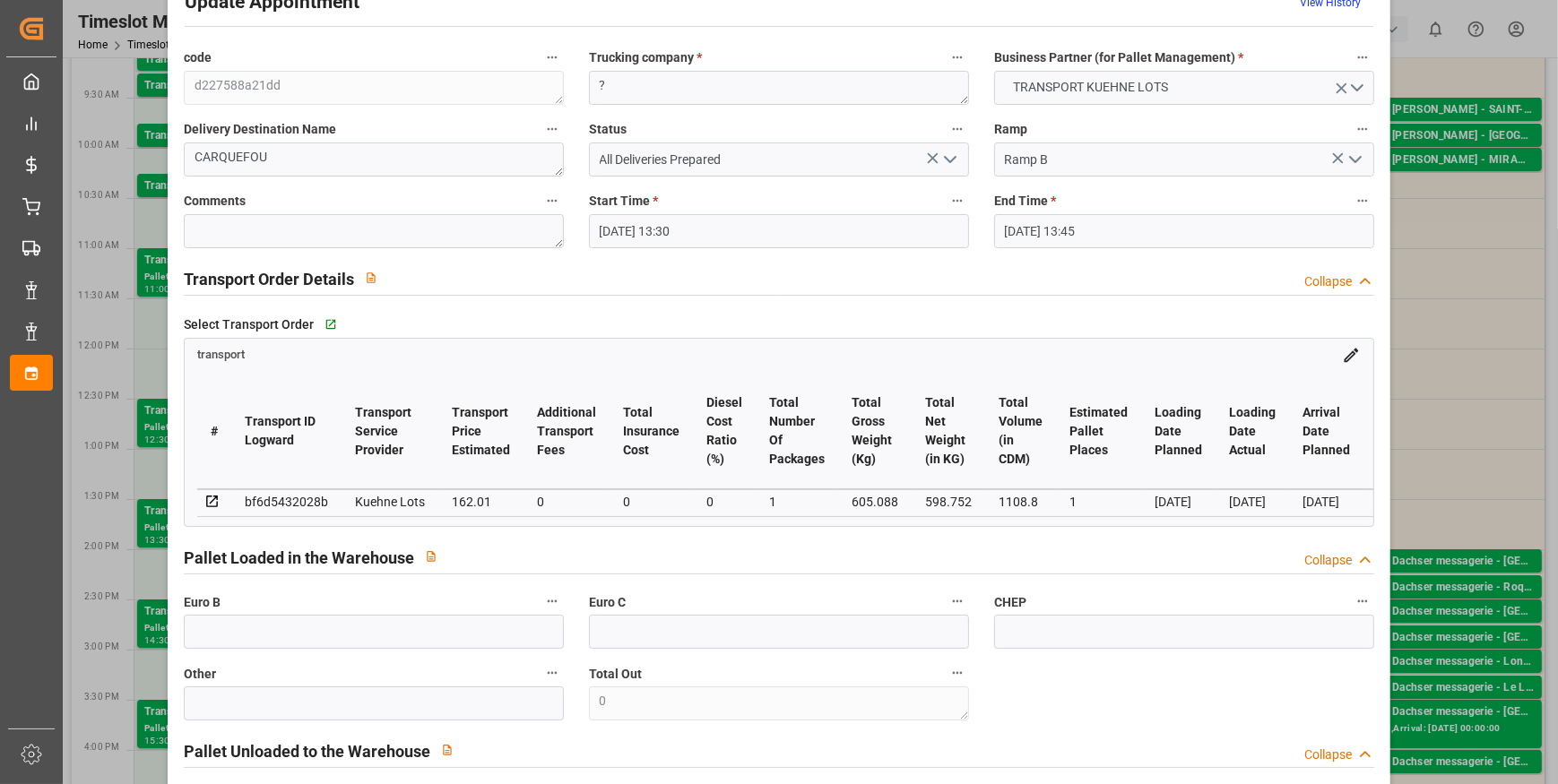
scroll to position [0, 0]
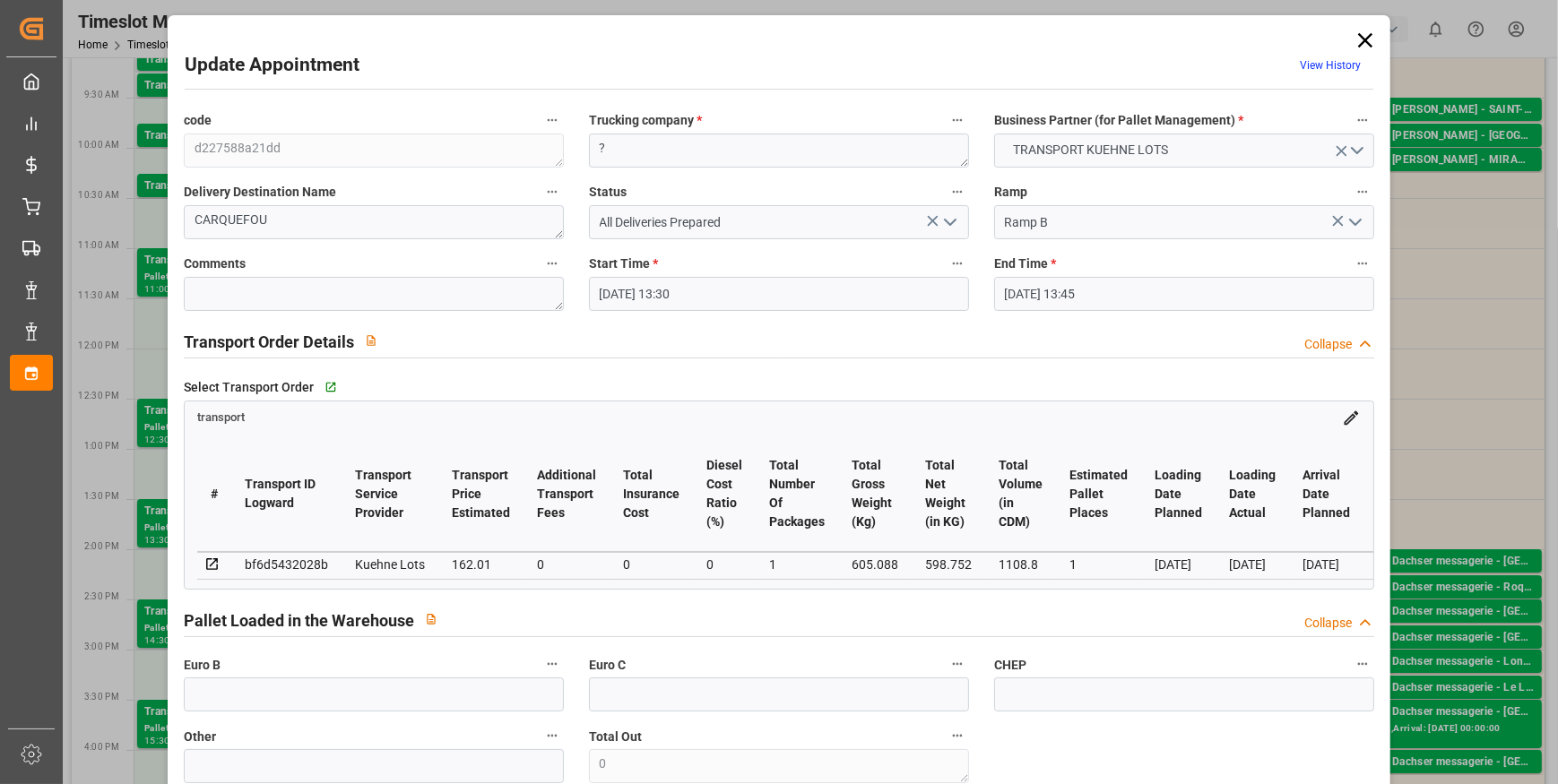
click at [1367, 38] on icon at bounding box center [1365, 40] width 25 height 25
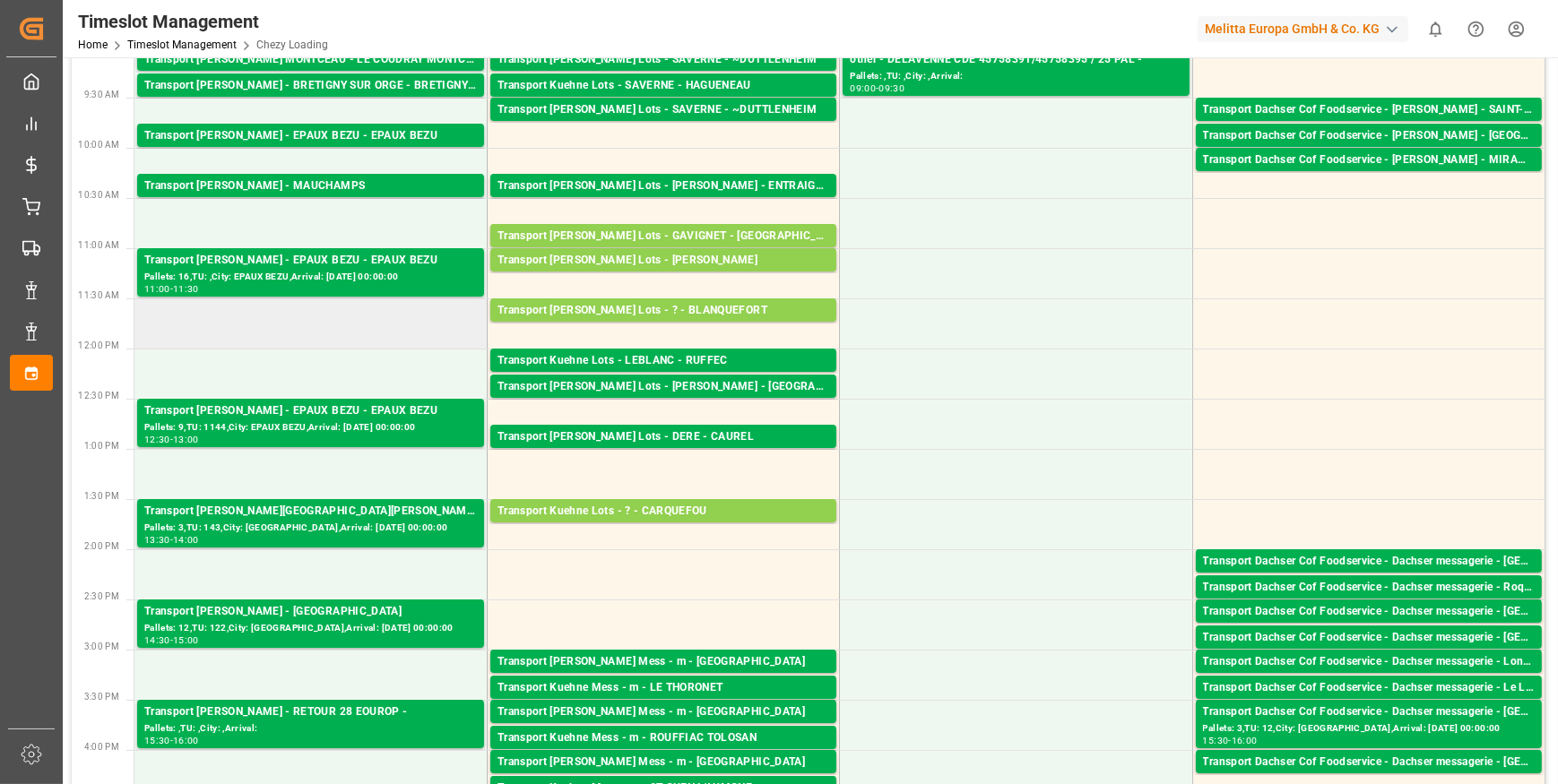
scroll to position [162, 0]
